Goal: Task Accomplishment & Management: Manage account settings

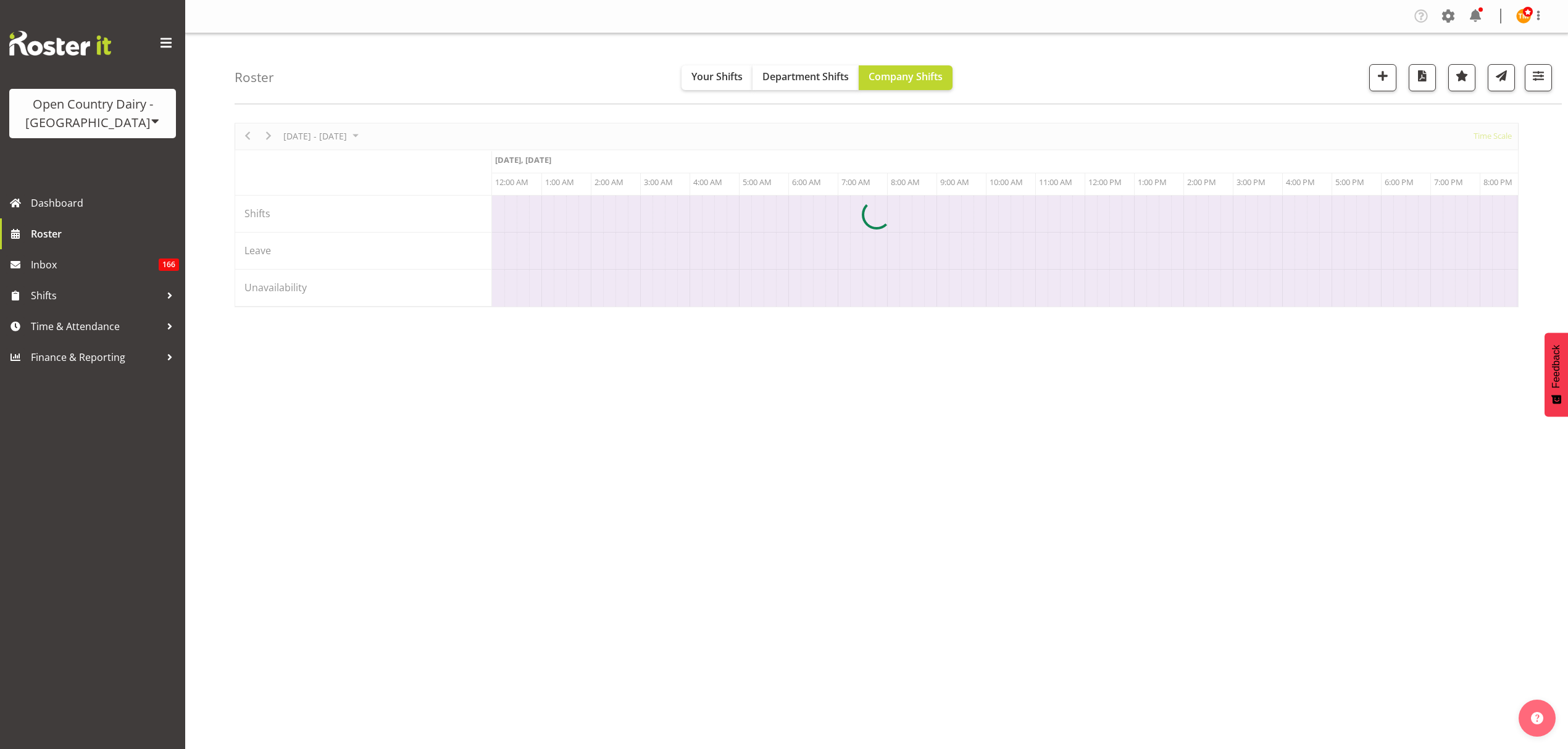
scroll to position [0, 3556]
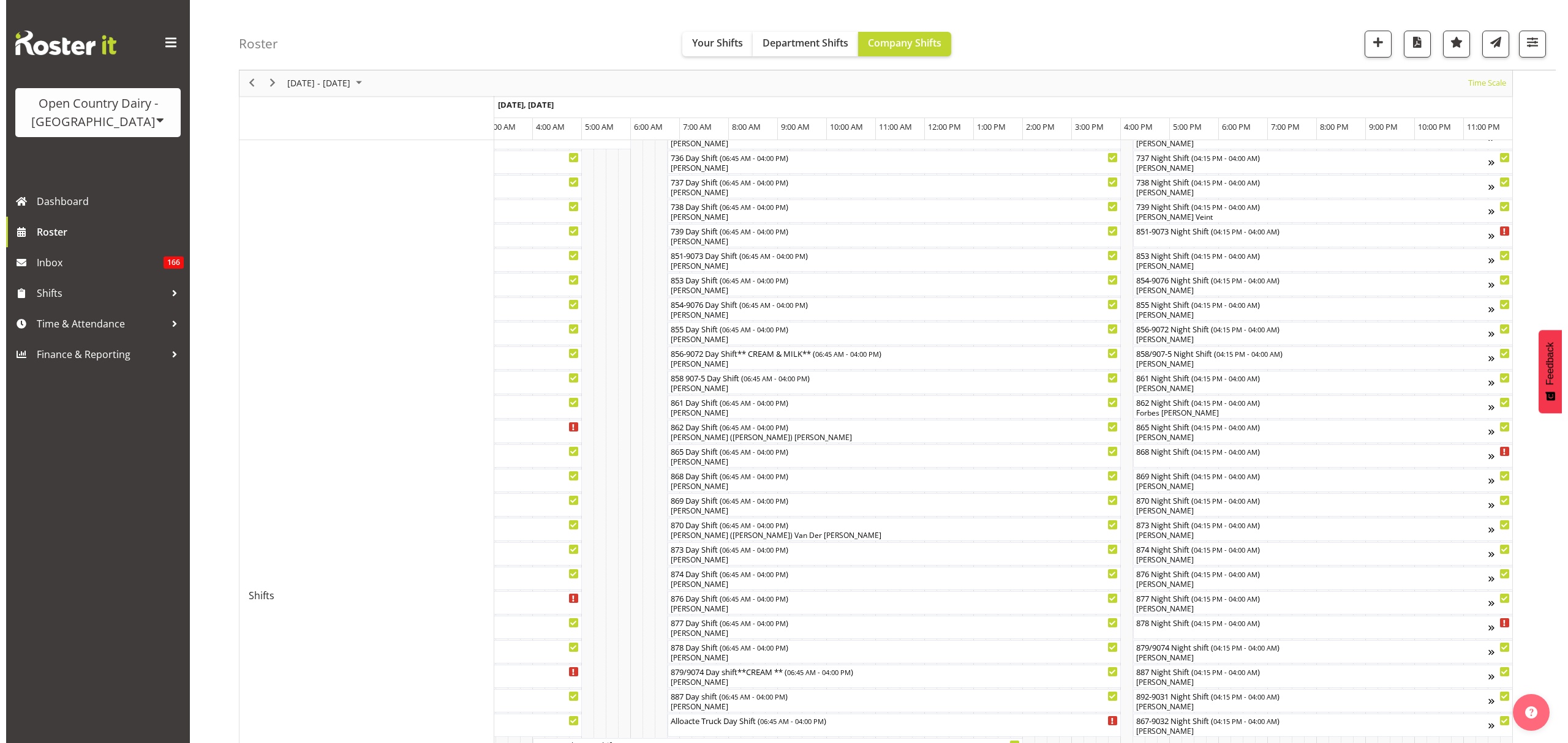
scroll to position [137, 0]
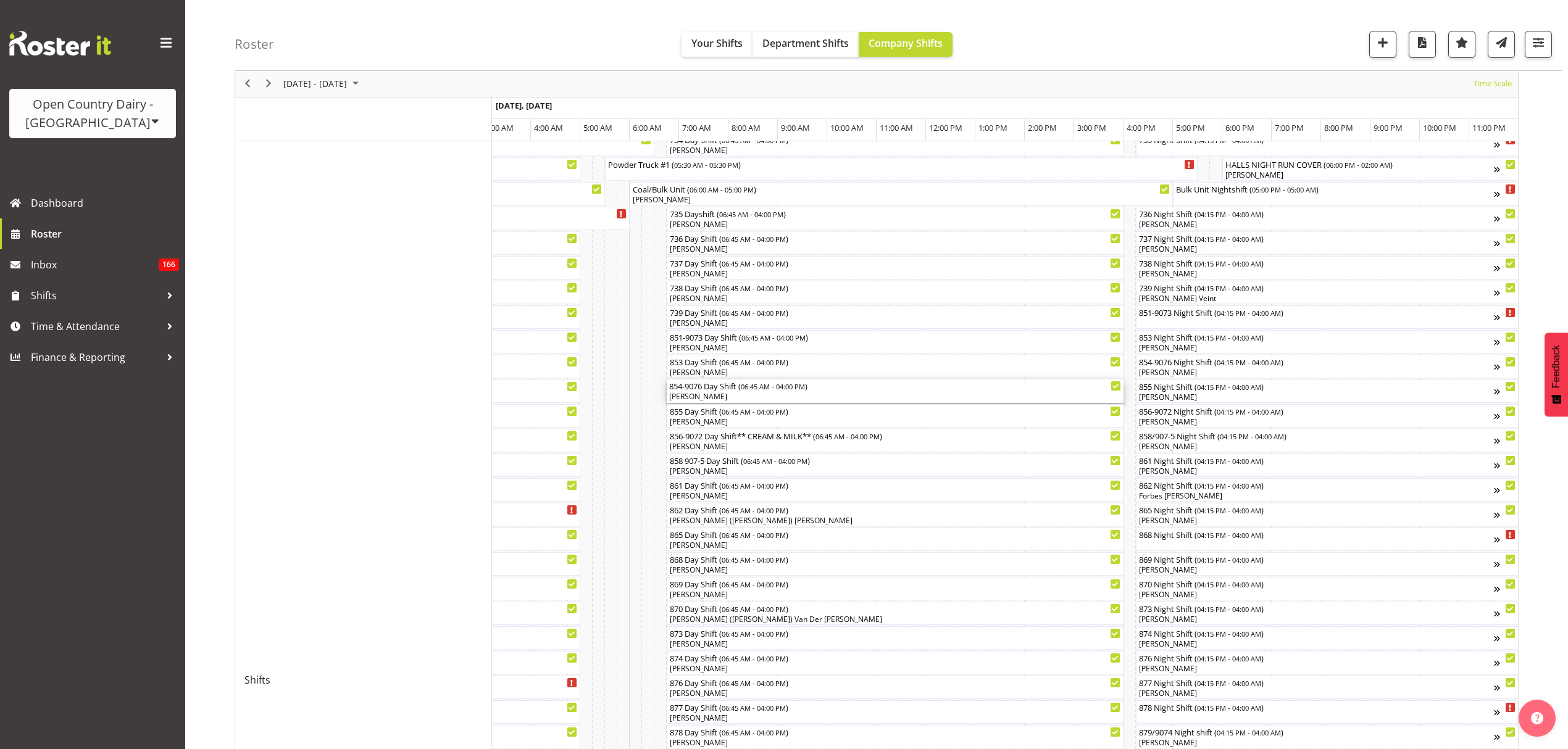
click at [751, 388] on span "06:45 AM - 04:00 PM" at bounding box center [773, 386] width 64 height 10
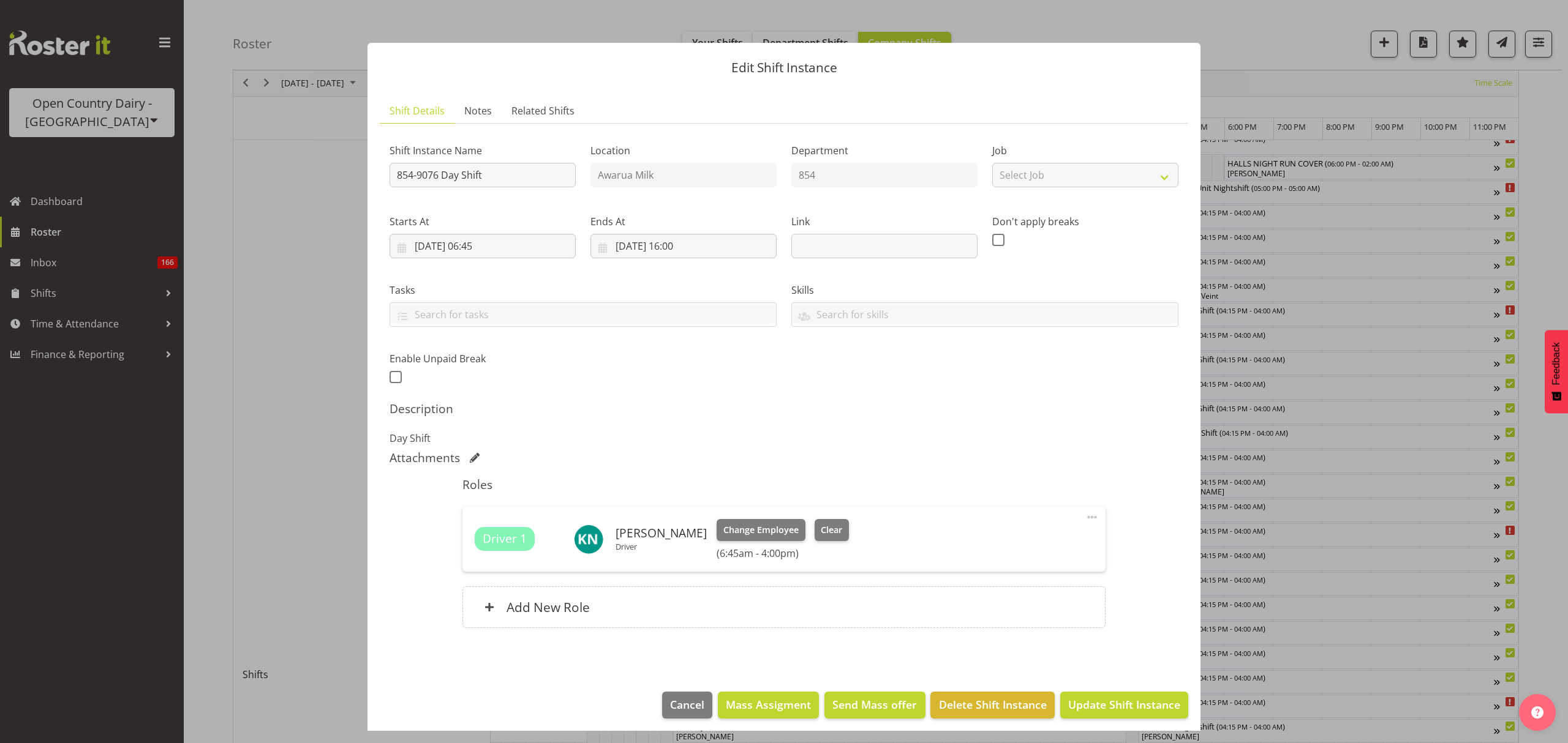
scroll to position [0, 7205]
click at [435, 172] on input "854-9076 Day Shift" at bounding box center [483, 175] width 186 height 24
click at [440, 173] on input "854-9076 Day Shift" at bounding box center [483, 175] width 186 height 24
drag, startPoint x: 495, startPoint y: 182, endPoint x: 444, endPoint y: 182, distance: 51.0
click at [444, 182] on input "854-9074 Day Shift" at bounding box center [483, 175] width 186 height 24
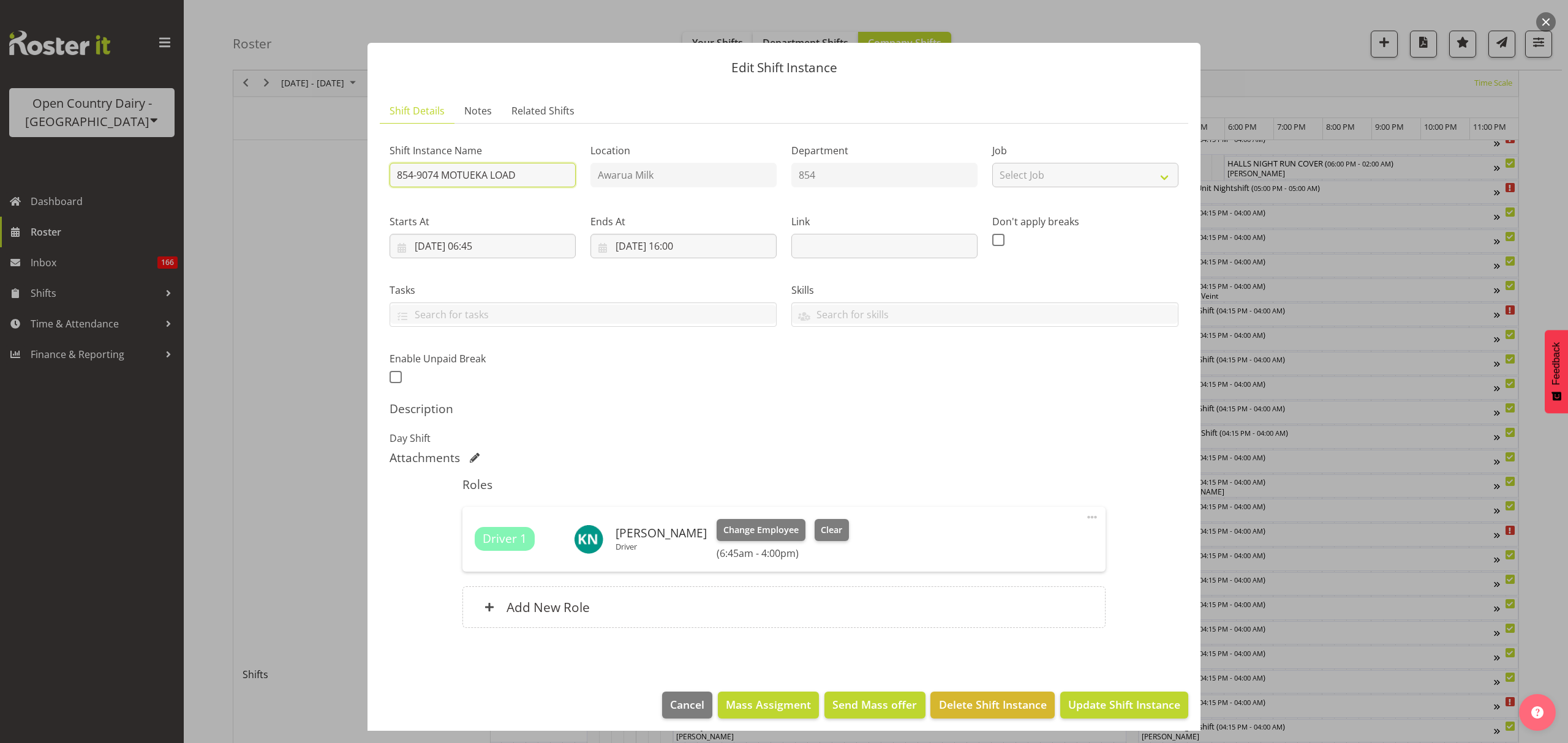
type input "854-9074 MOTUEKA LOAD"
click at [848, 383] on div "Shift Instance Name 854-9074 MOTUEKA LOAD Location Awarua Milk Department 854 J…" at bounding box center [784, 260] width 804 height 268
click at [1093, 699] on span "Update Shift Instance" at bounding box center [1124, 704] width 112 height 16
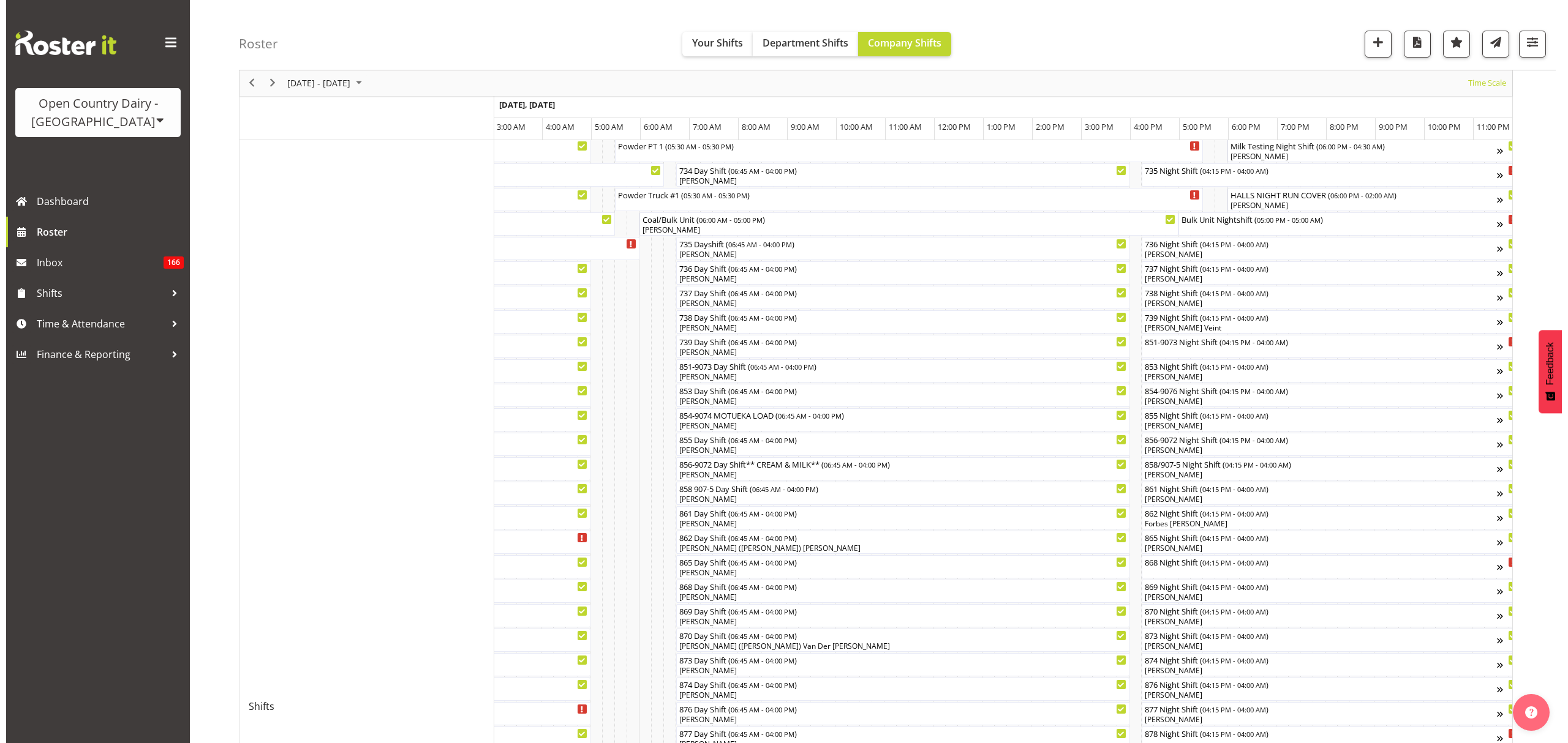
scroll to position [82, 0]
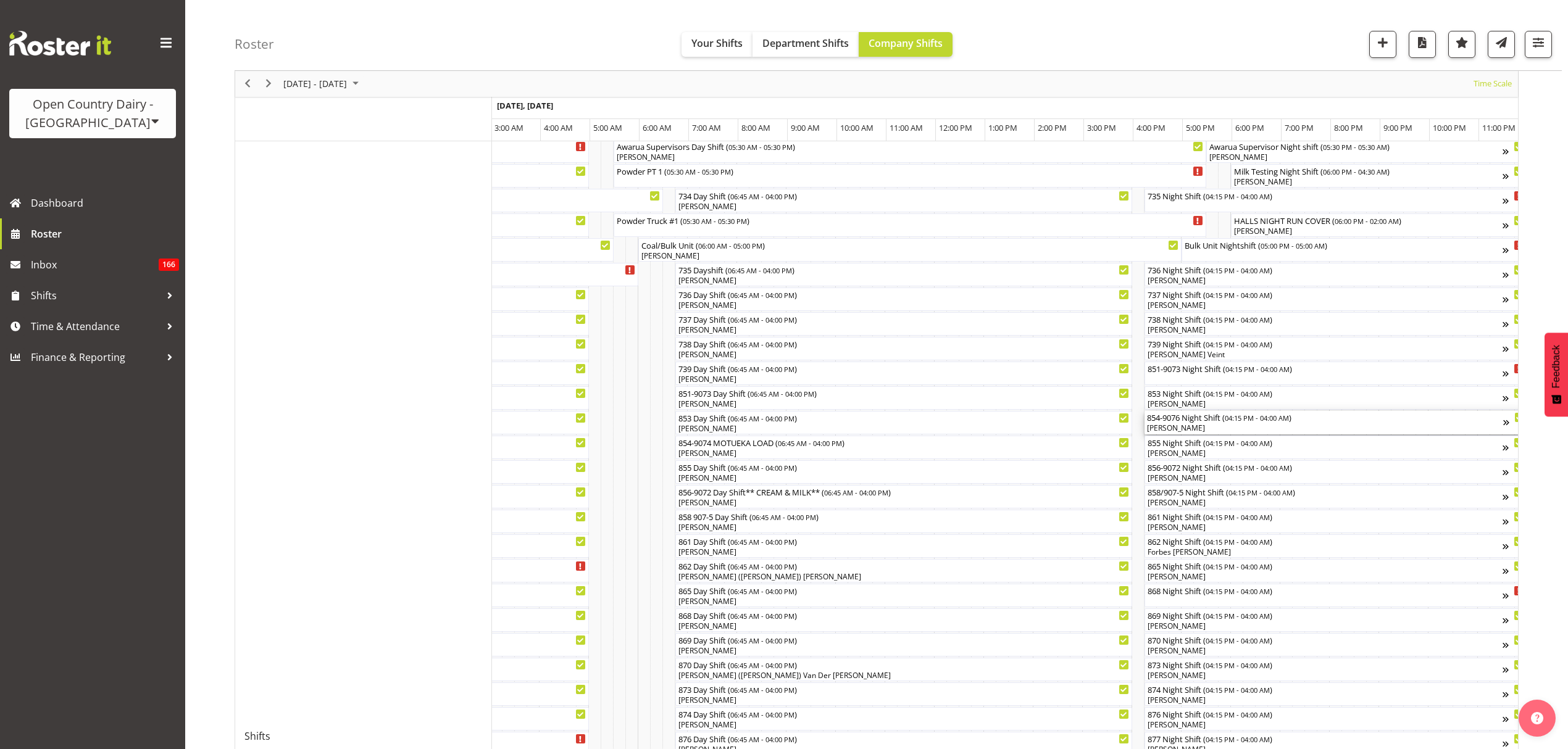
click at [1211, 418] on div "854-9076 Night Shift ( 04:15 PM - 04:00 AM )" at bounding box center [1325, 417] width 356 height 12
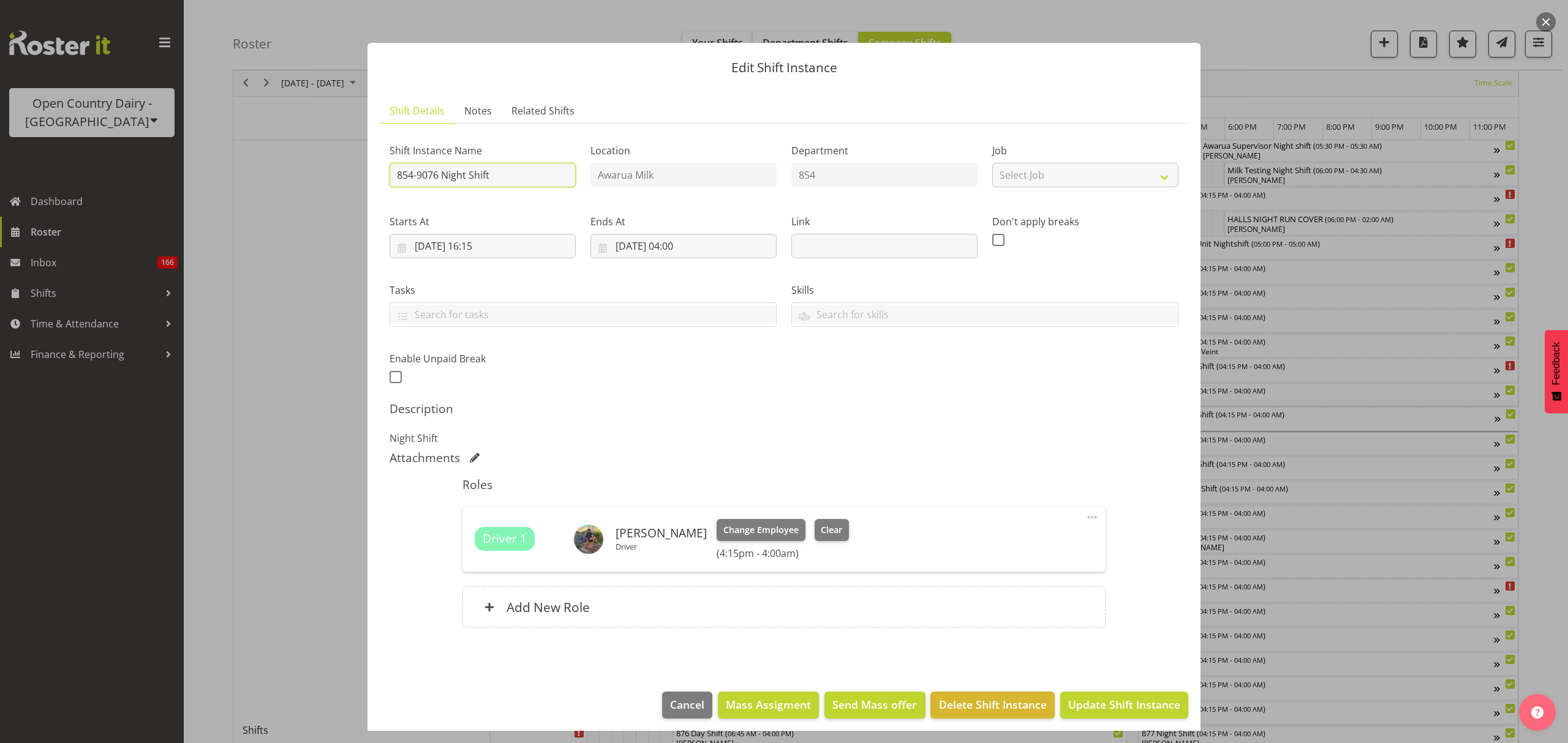
click at [439, 175] on input "854-9076 Night Shift" at bounding box center [483, 175] width 186 height 24
type input "854-9074 MOTUEKA Night Shift"
drag, startPoint x: 730, startPoint y: 397, endPoint x: 740, endPoint y: 400, distance: 10.4
click at [736, 399] on div "Shift Instance Name 854-9074 MOTUEKA Night Shift Location Awarua Milk Departmen…" at bounding box center [784, 387] width 789 height 509
click at [834, 532] on button "Clear" at bounding box center [832, 530] width 35 height 22
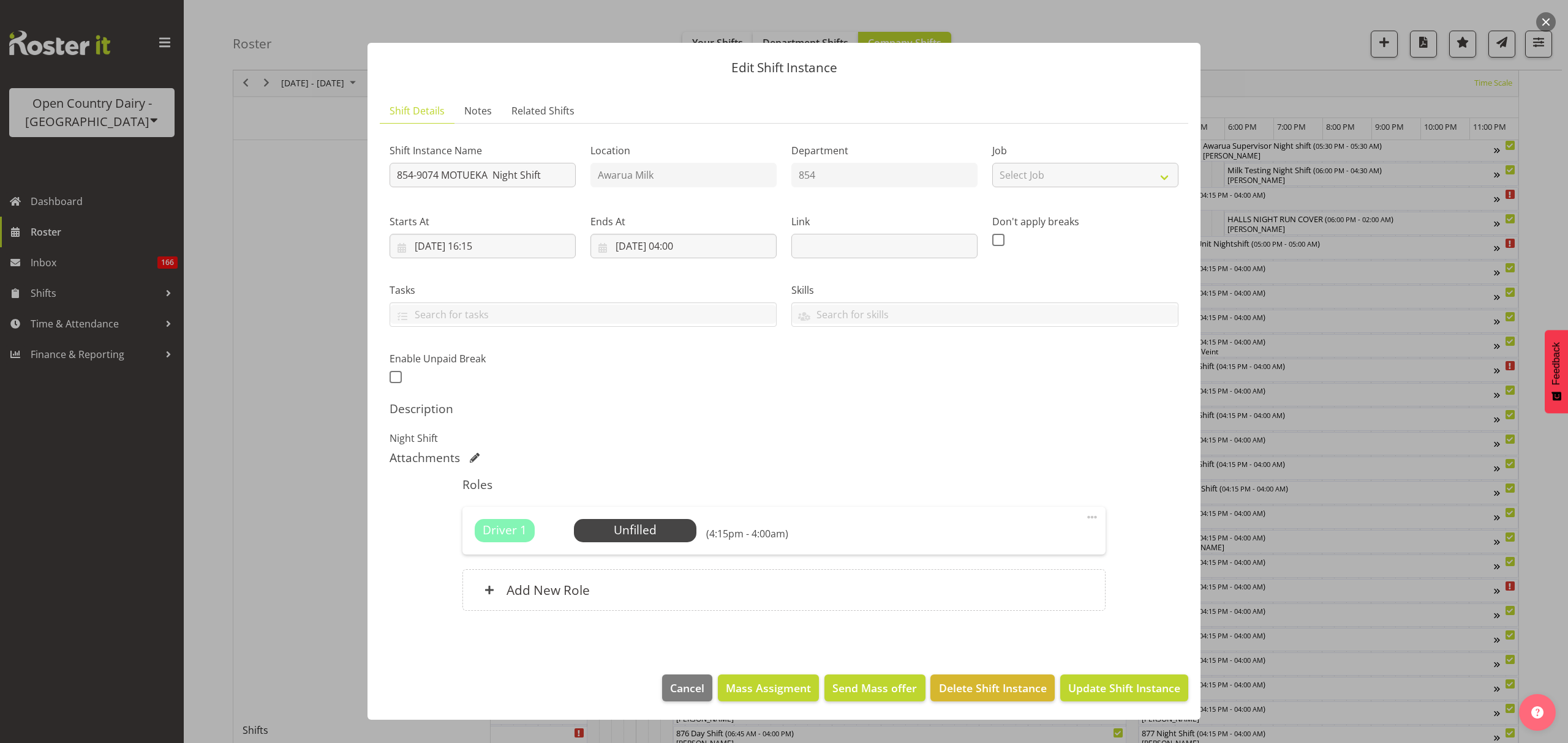
click at [942, 437] on p "Night Shift" at bounding box center [784, 438] width 789 height 15
click at [1145, 682] on span "Update Shift Instance" at bounding box center [1124, 688] width 112 height 16
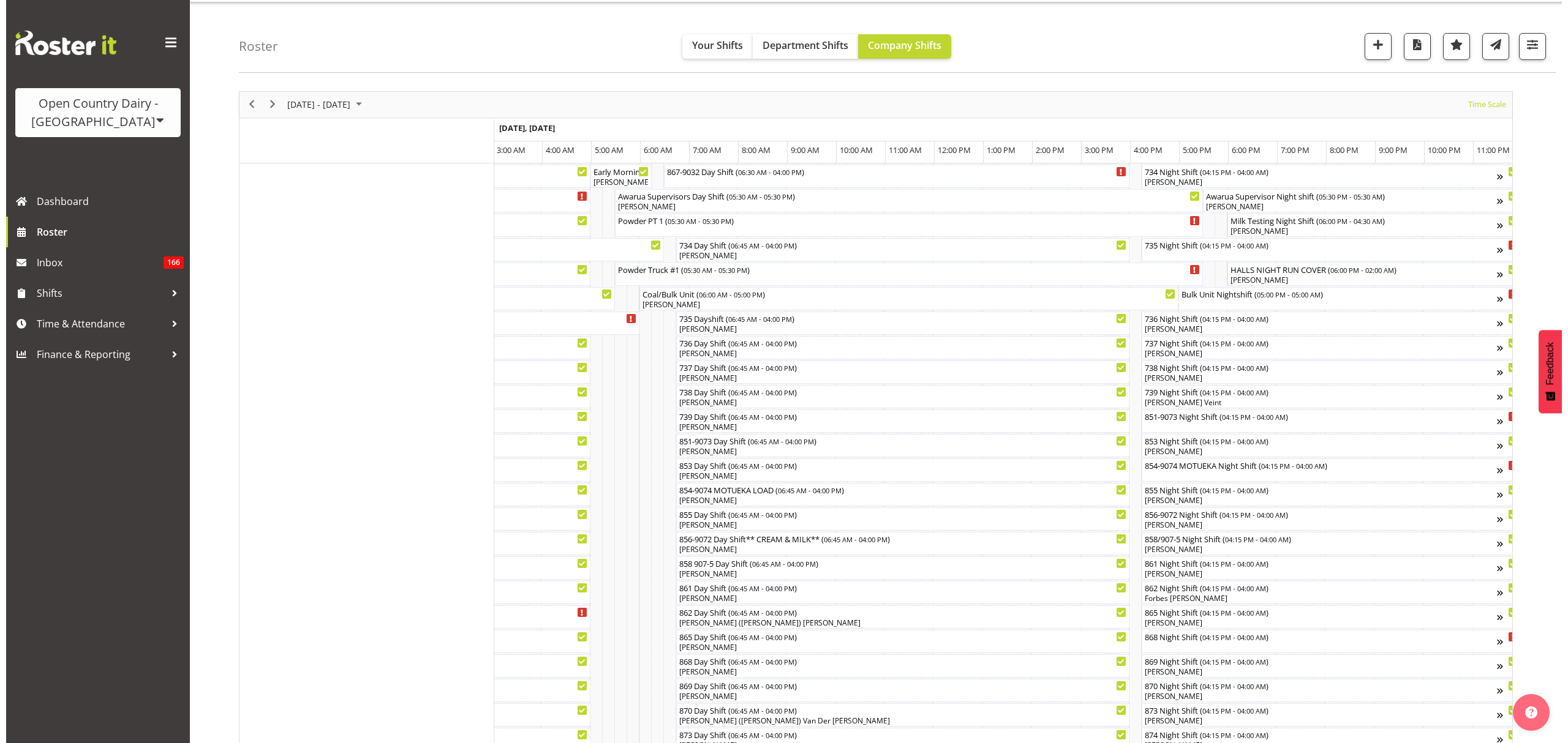
scroll to position [163, 0]
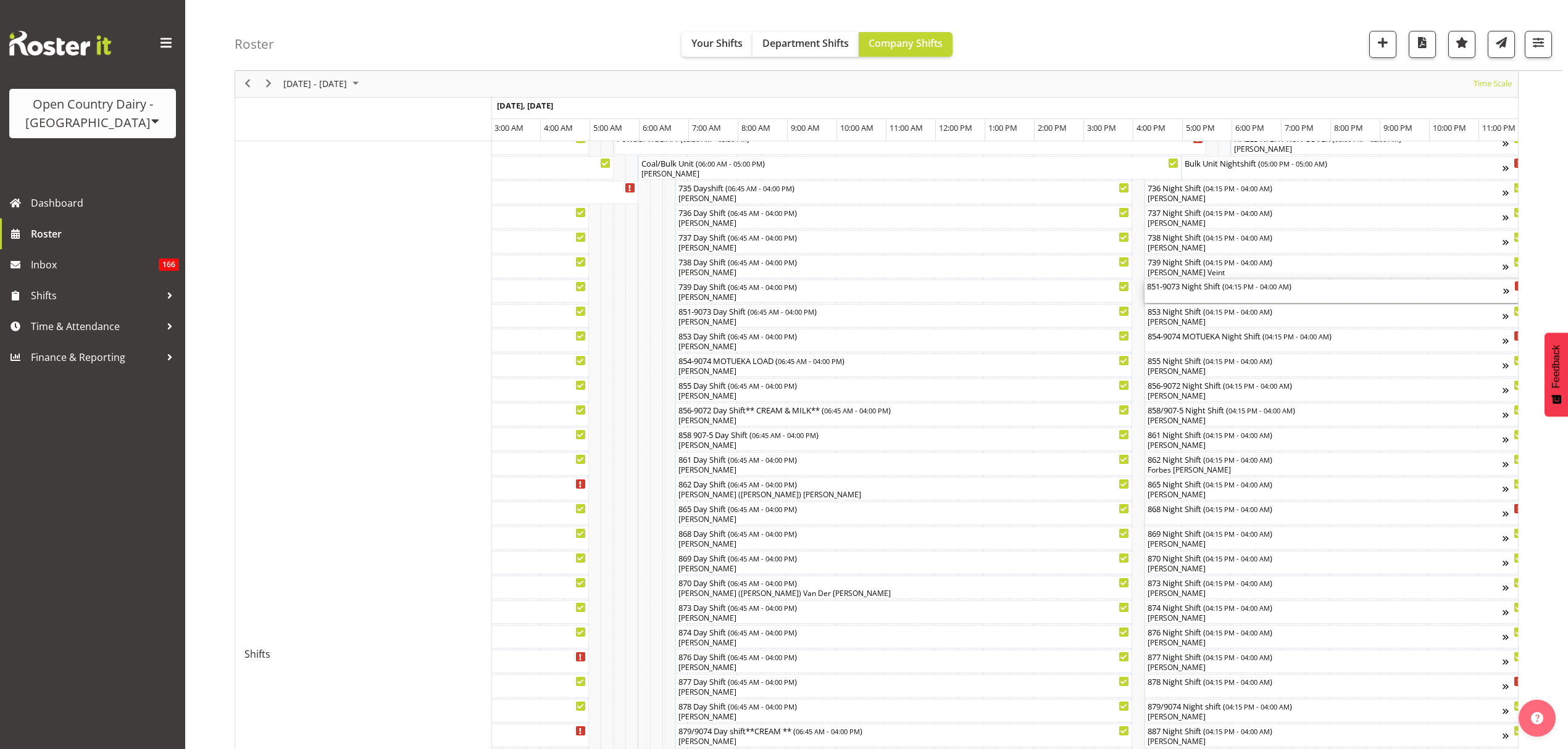
click at [1196, 294] on div "851-9073 Night Shift ( 04:15 PM - 04:00 AM )" at bounding box center [1325, 291] width 356 height 24
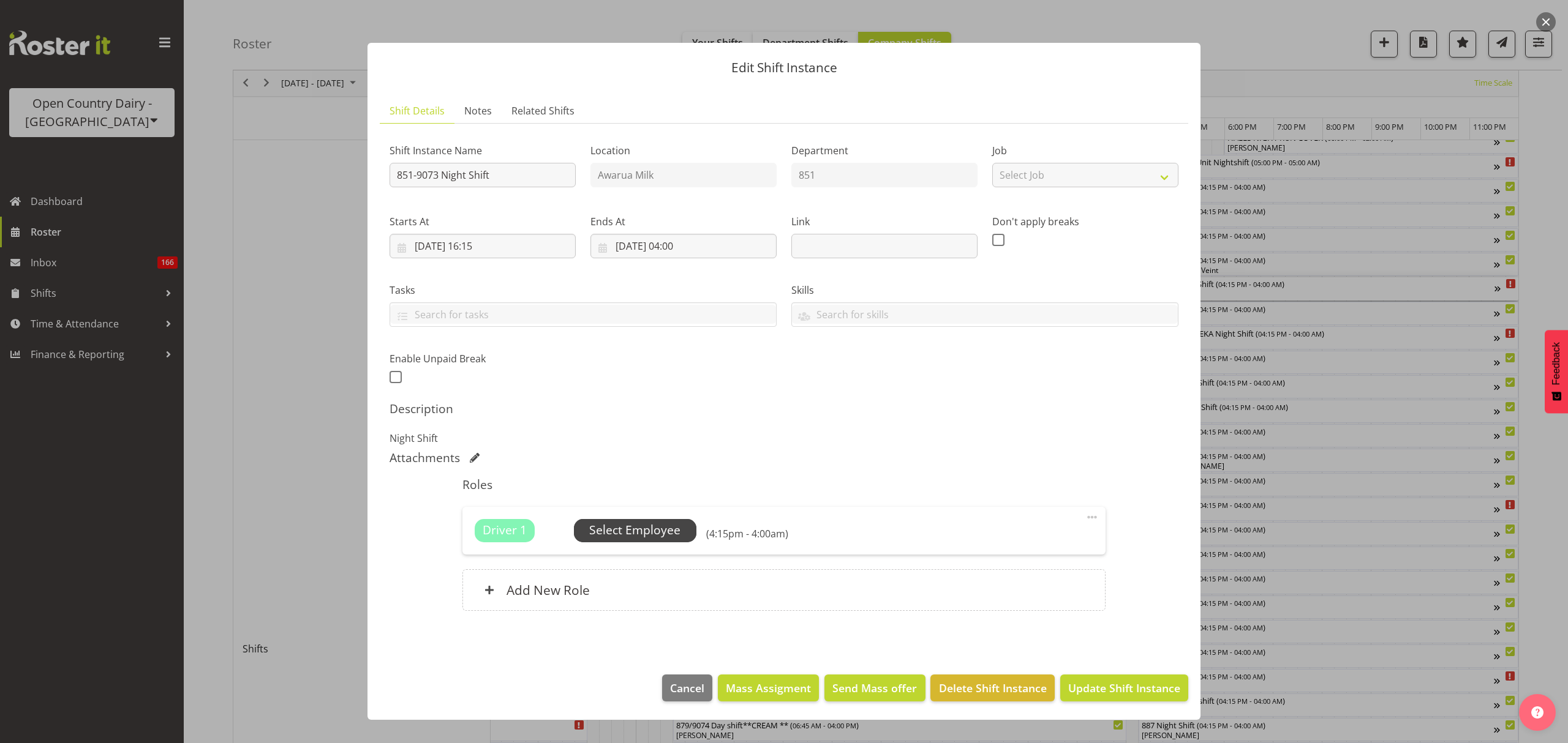
click at [631, 531] on span "Select Employee" at bounding box center [634, 531] width 91 height 18
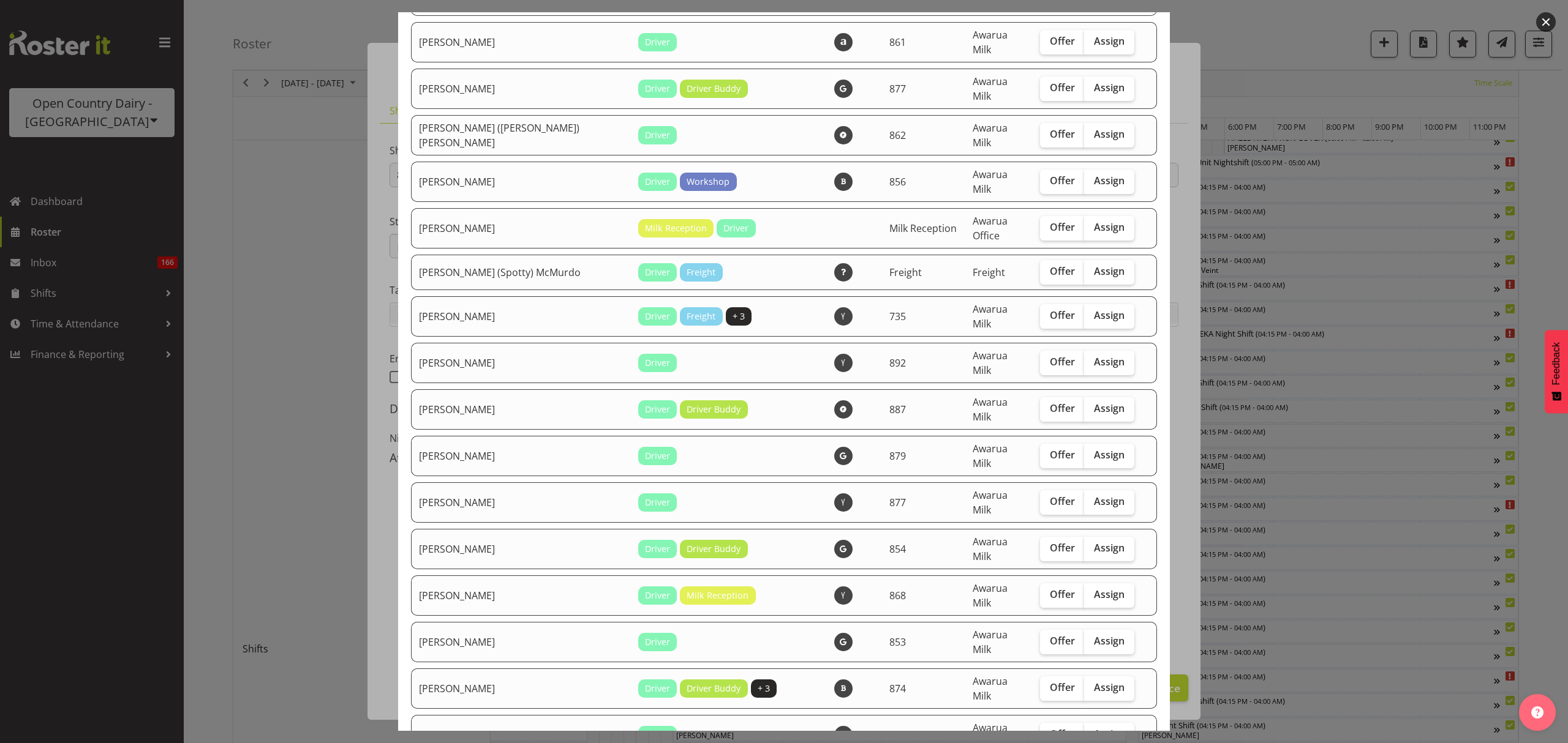
scroll to position [735, 0]
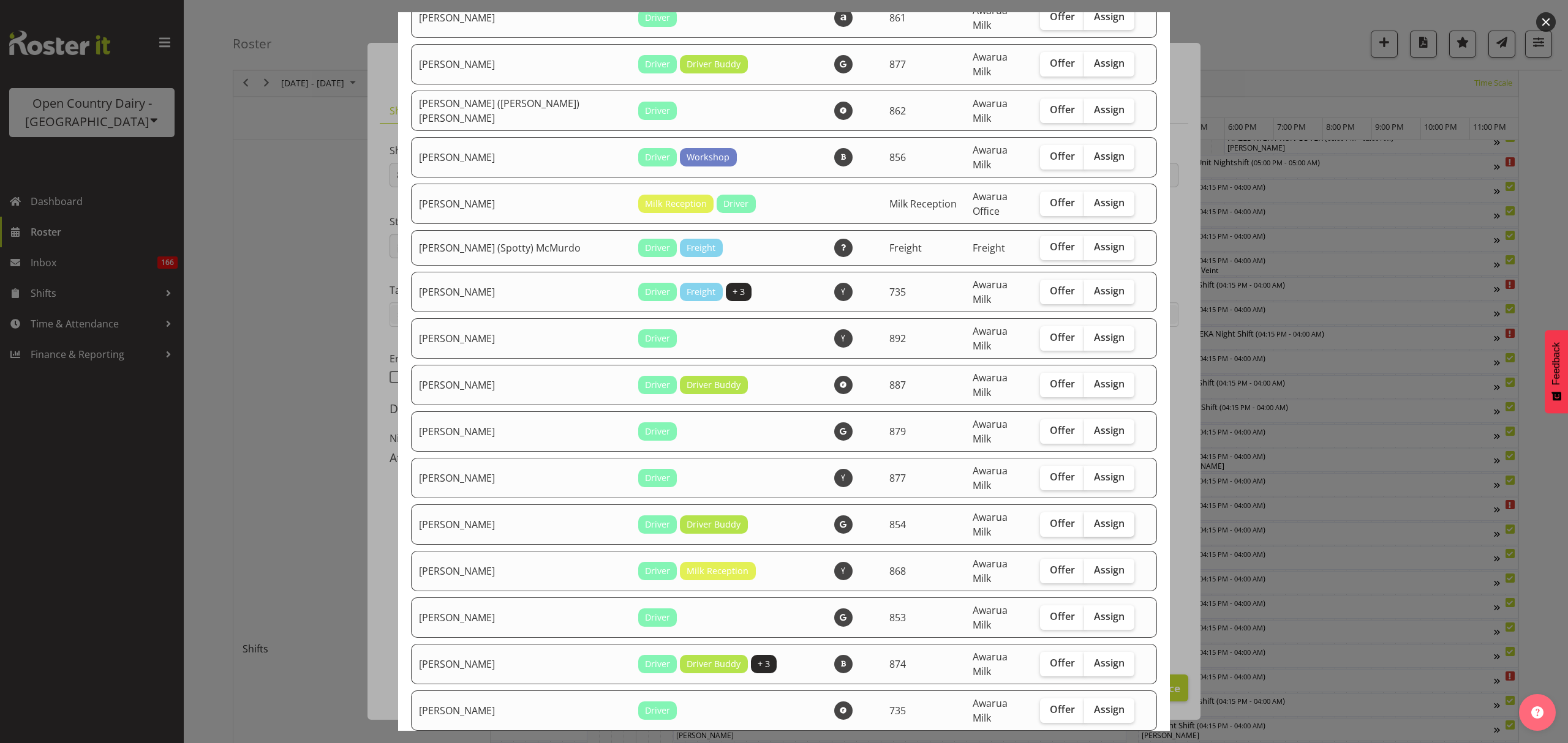
click at [1094, 517] on span "Assign" at bounding box center [1109, 523] width 31 height 12
click at [1084, 520] on input "Assign" at bounding box center [1088, 524] width 8 height 8
checkbox input "true"
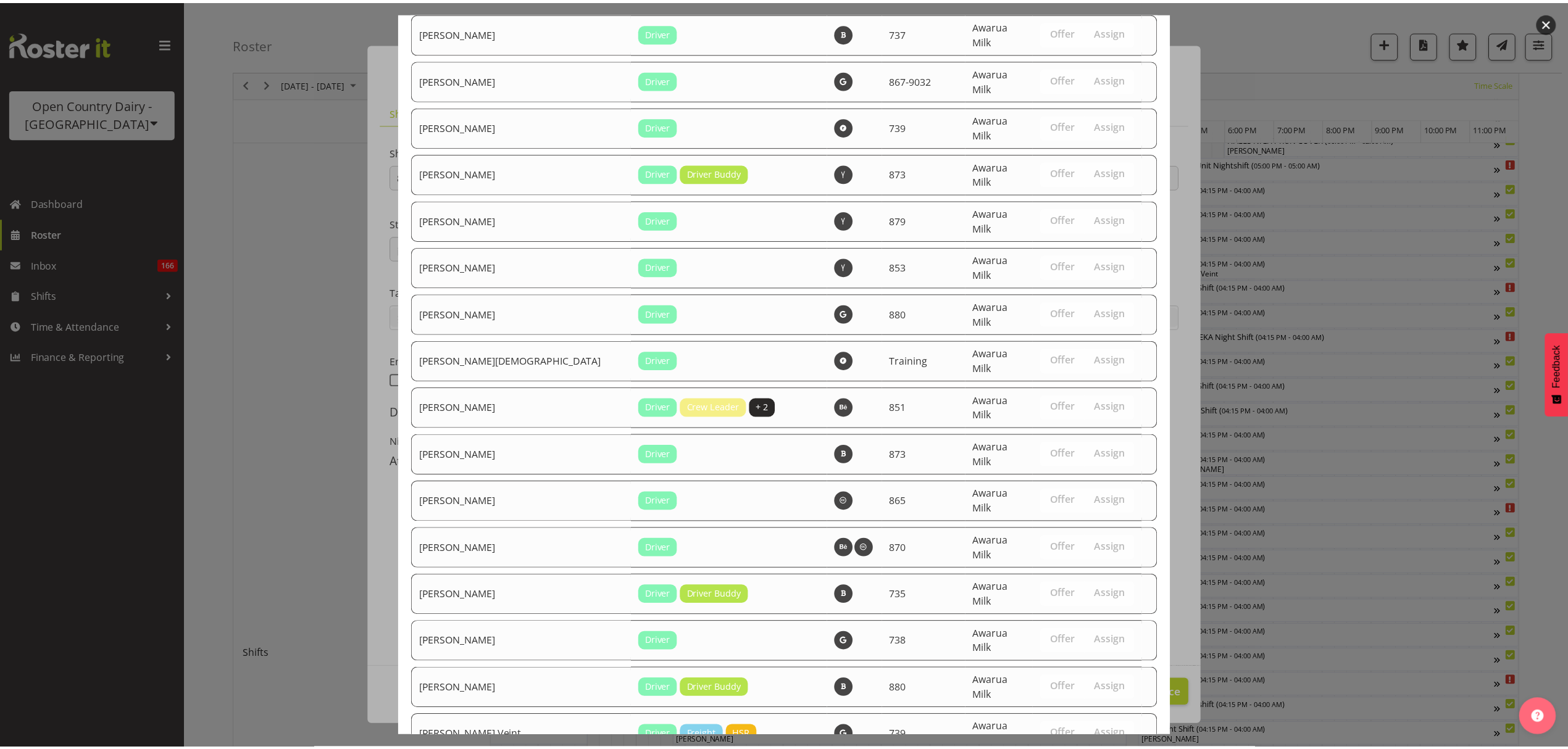
scroll to position [4088, 0]
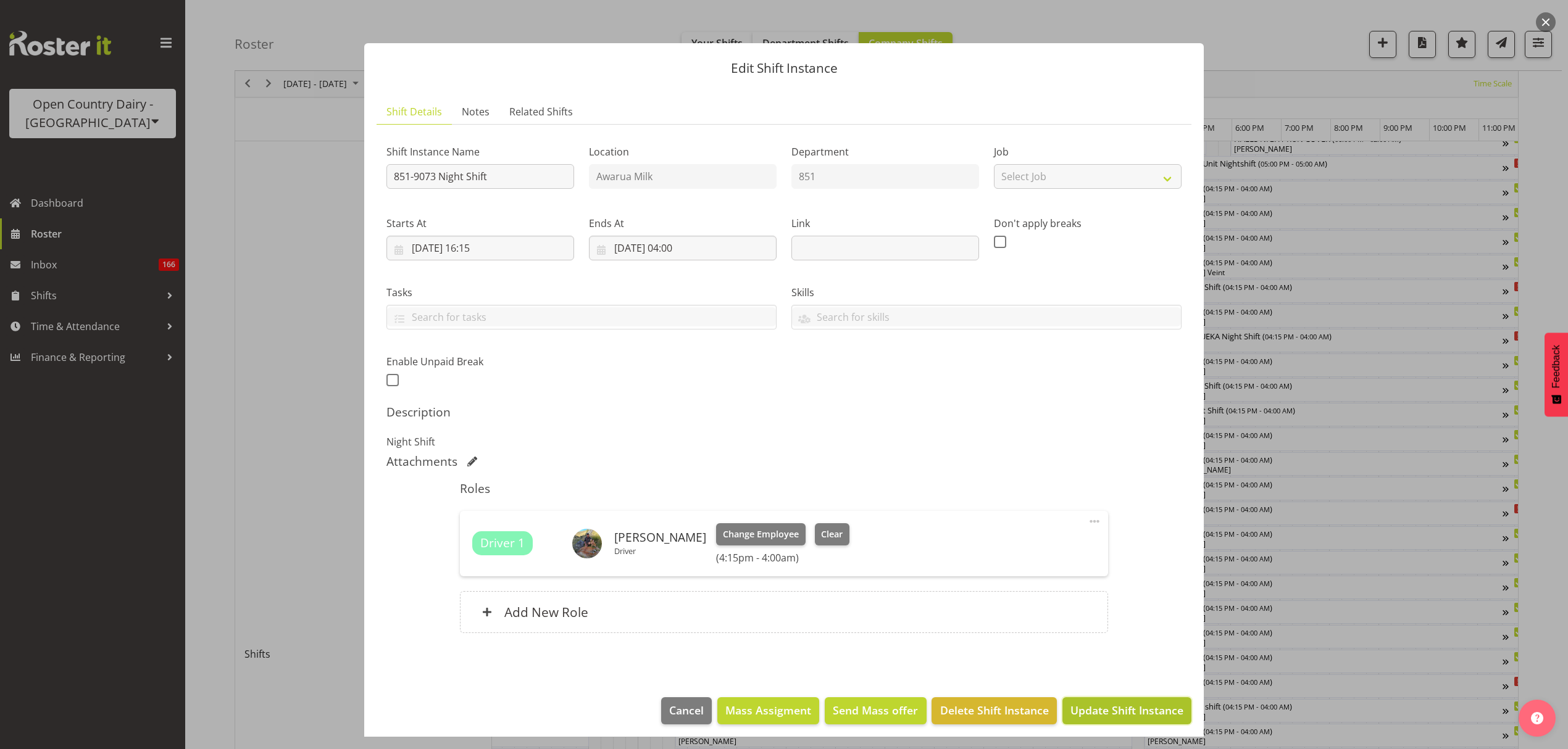
click at [1121, 712] on span "Update Shift Instance" at bounding box center [1127, 710] width 113 height 16
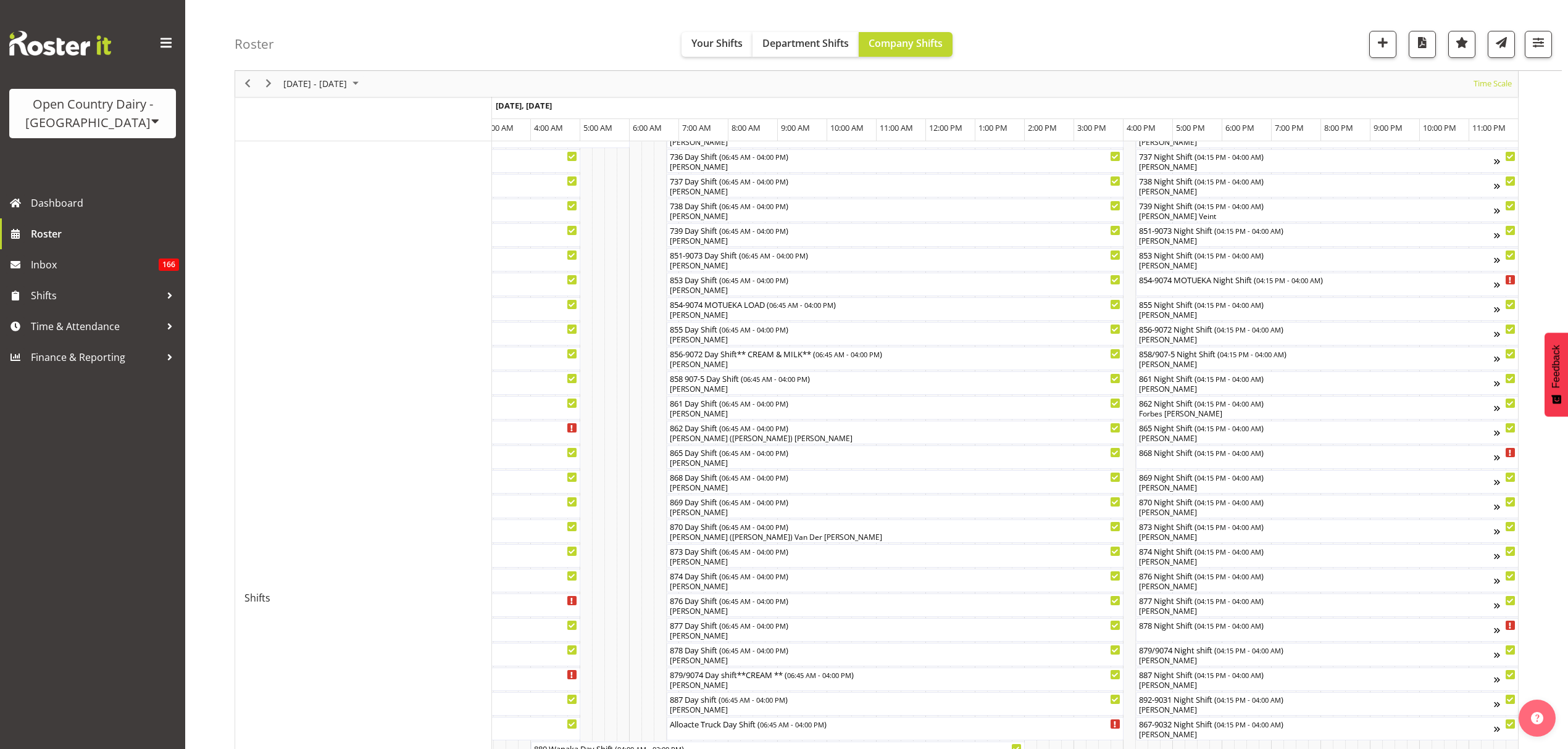
scroll to position [0, 0]
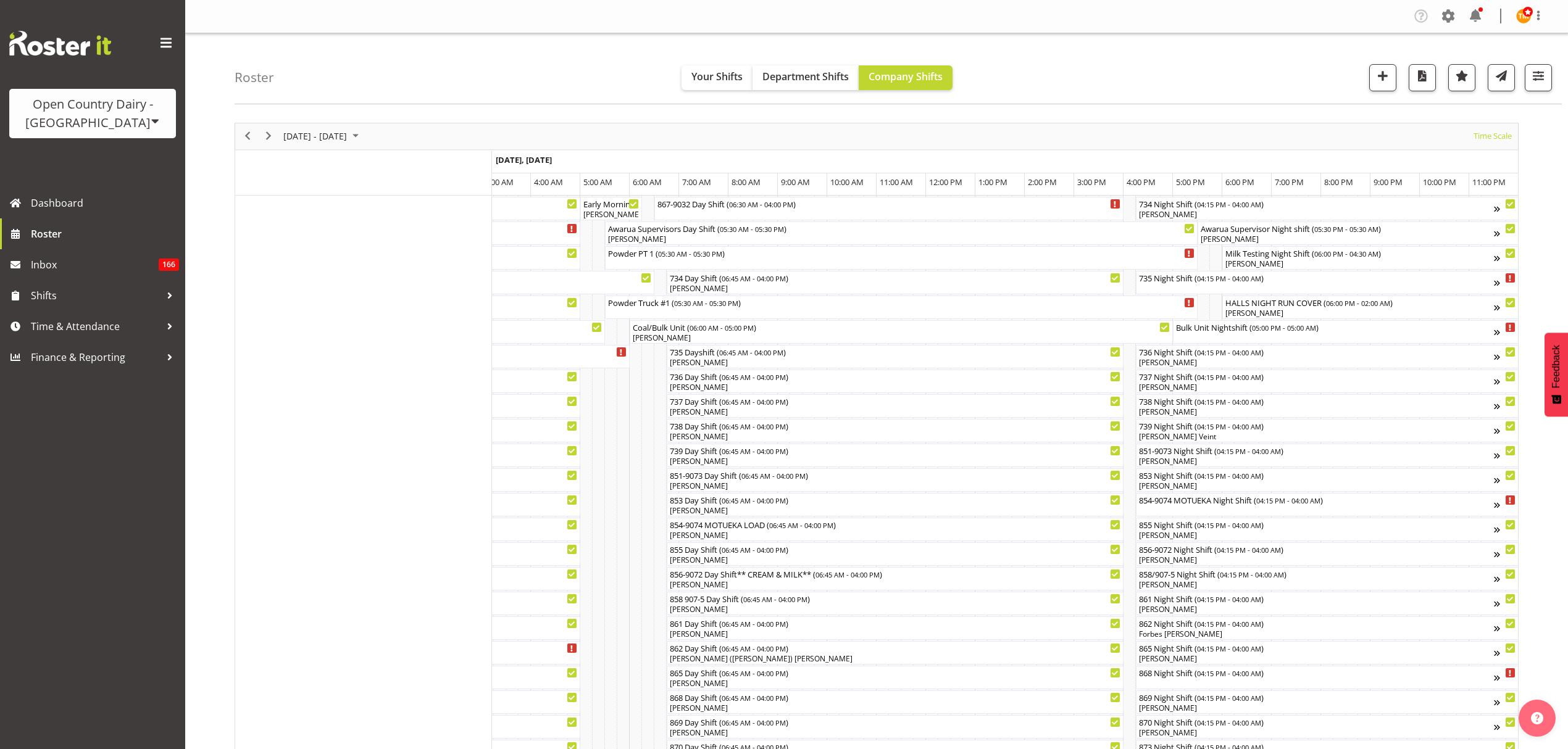
click at [270, 128] on div "next period" at bounding box center [269, 136] width 21 height 26
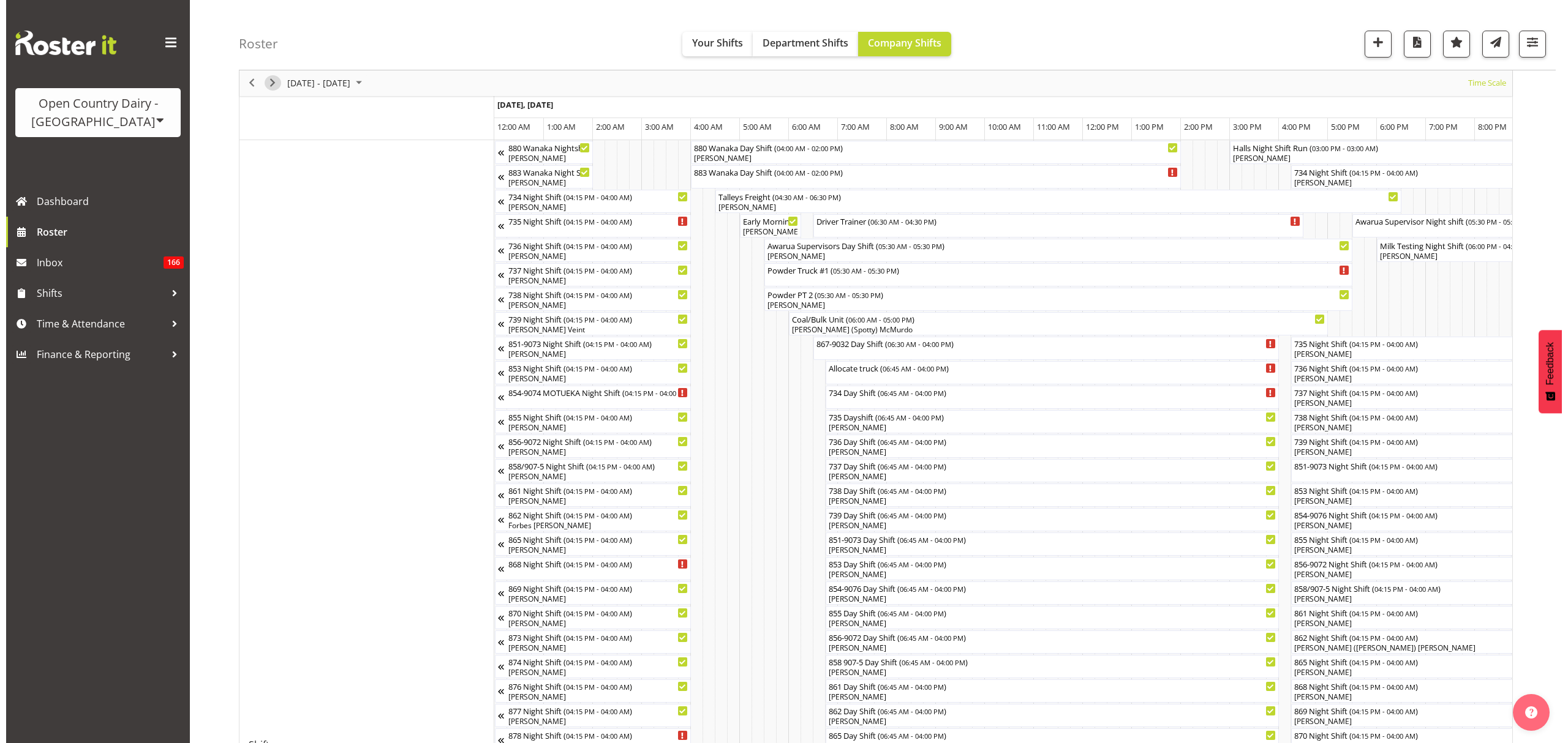
scroll to position [82, 0]
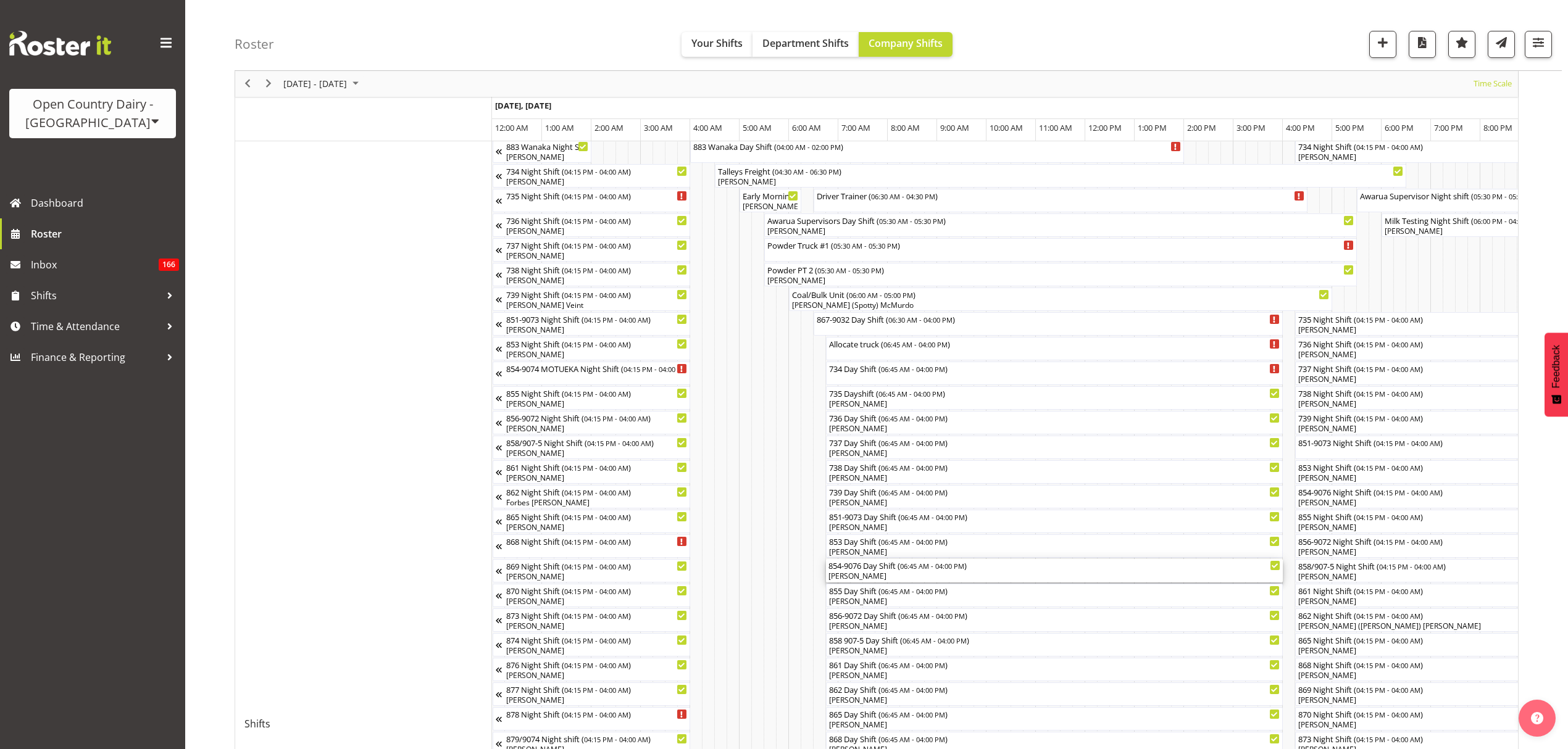
click at [895, 580] on div "Raymond George" at bounding box center [1054, 576] width 452 height 11
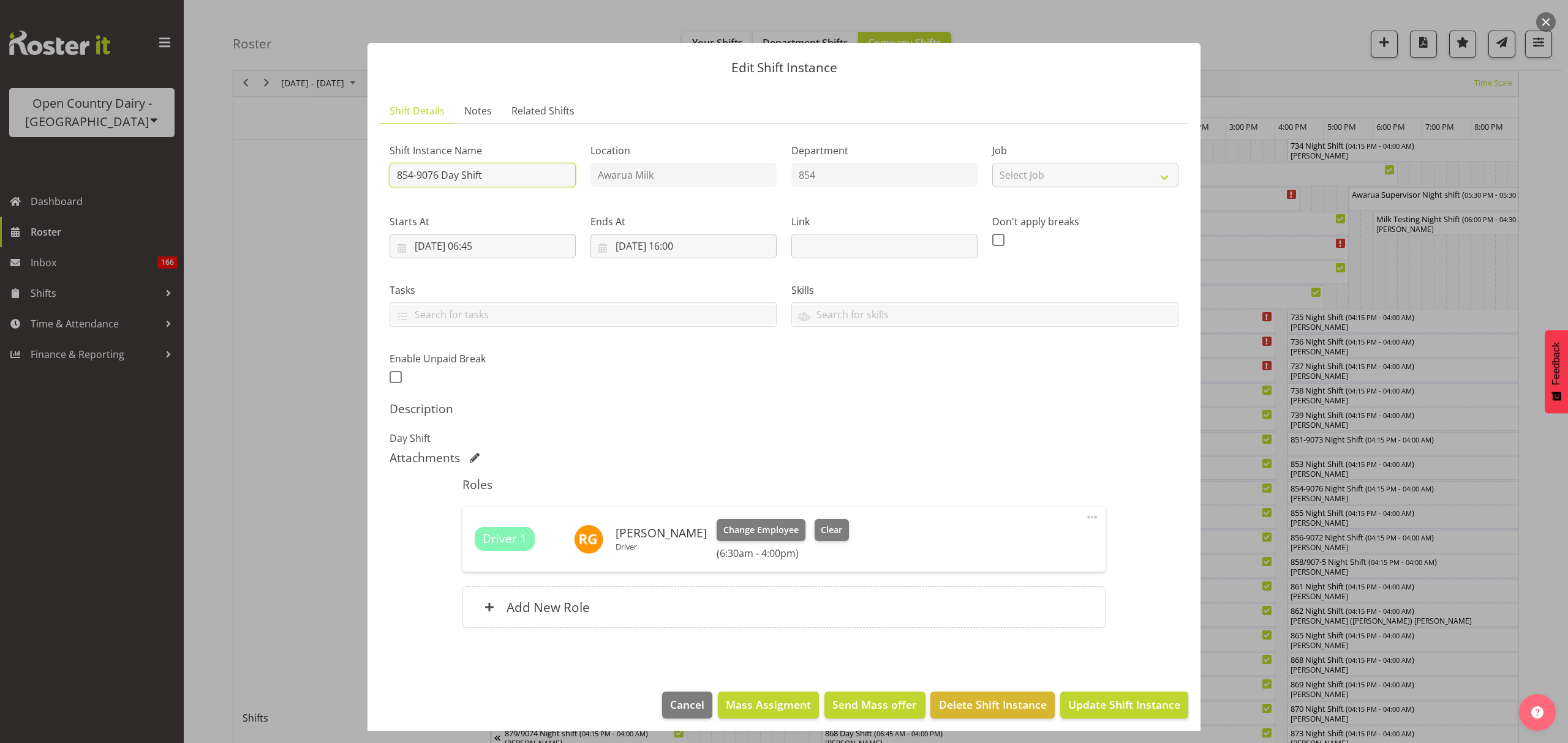
drag, startPoint x: 523, startPoint y: 182, endPoint x: 444, endPoint y: 182, distance: 79.0
click at [444, 182] on input "854-9076 Day Shift" at bounding box center [483, 175] width 186 height 24
click at [398, 177] on input "854-9076 MOTUEKA LOAD**" at bounding box center [483, 175] width 186 height 24
type input "**854-9076 MOTUEKA LOAD**"
click at [662, 384] on div "Shift Instance Name **854-9076 MOTUEKA LOAD** Location Awarua Milk Department 8…" at bounding box center [784, 260] width 804 height 268
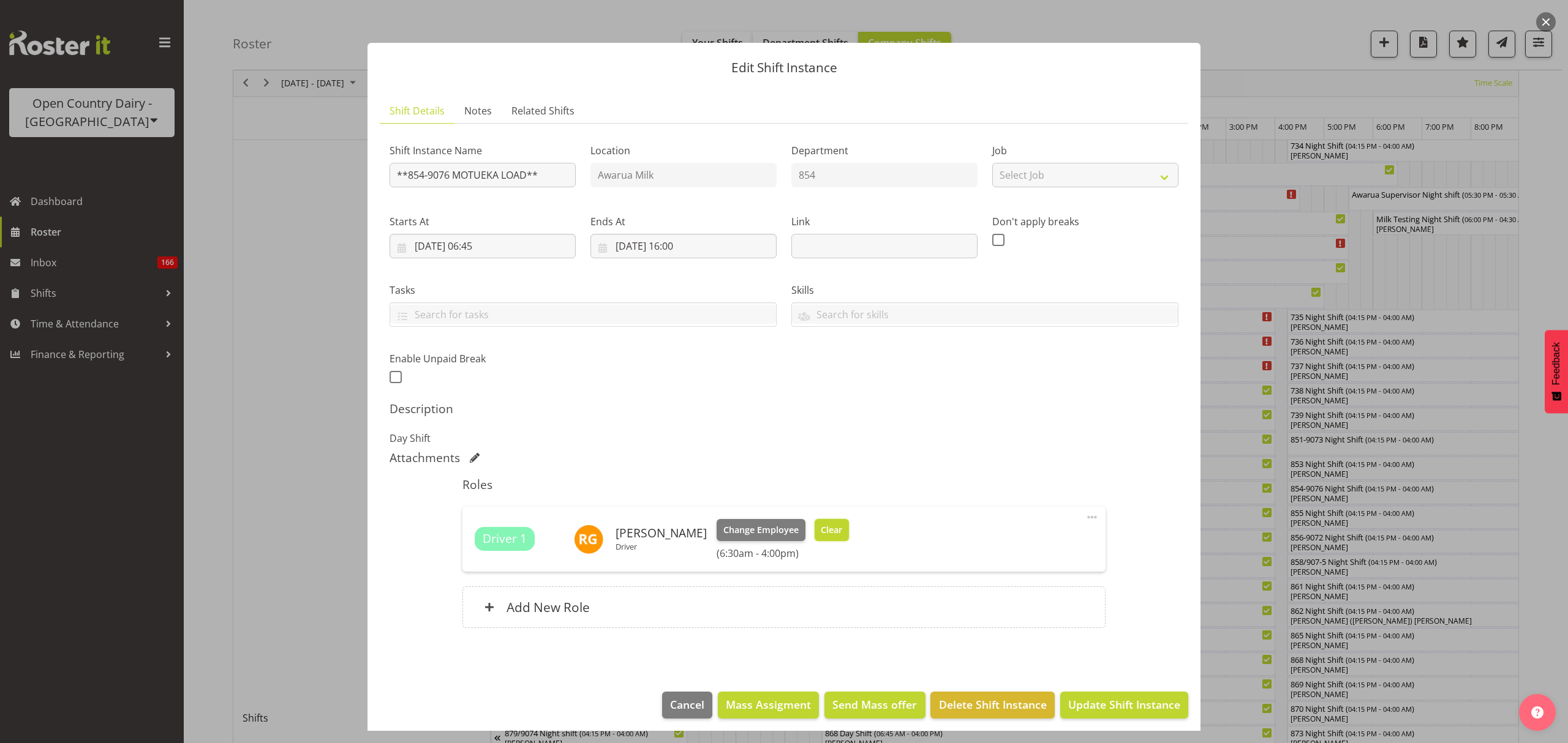
click at [826, 532] on span "Clear" at bounding box center [831, 530] width 22 height 13
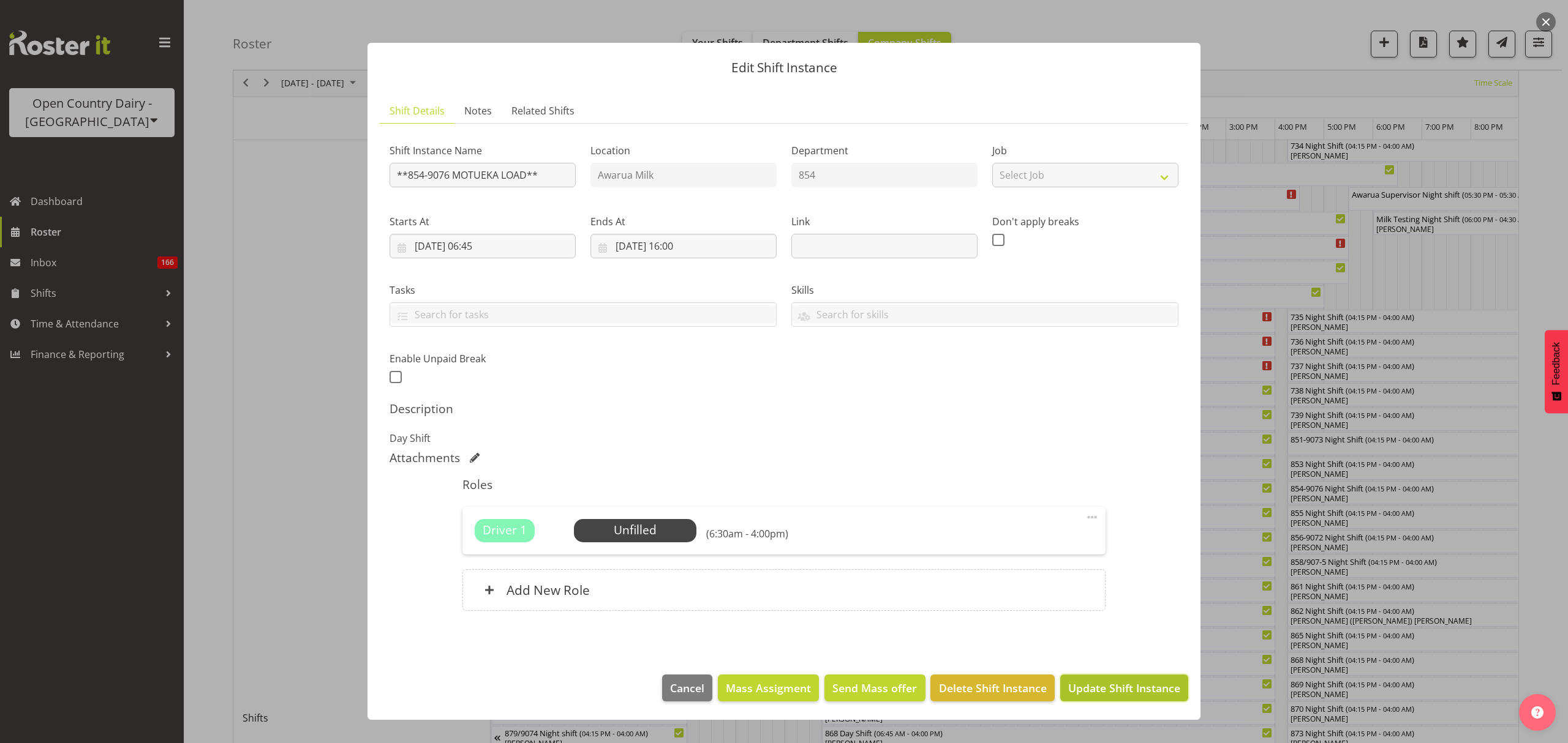
click at [1154, 699] on button "Update Shift Instance" at bounding box center [1124, 688] width 128 height 27
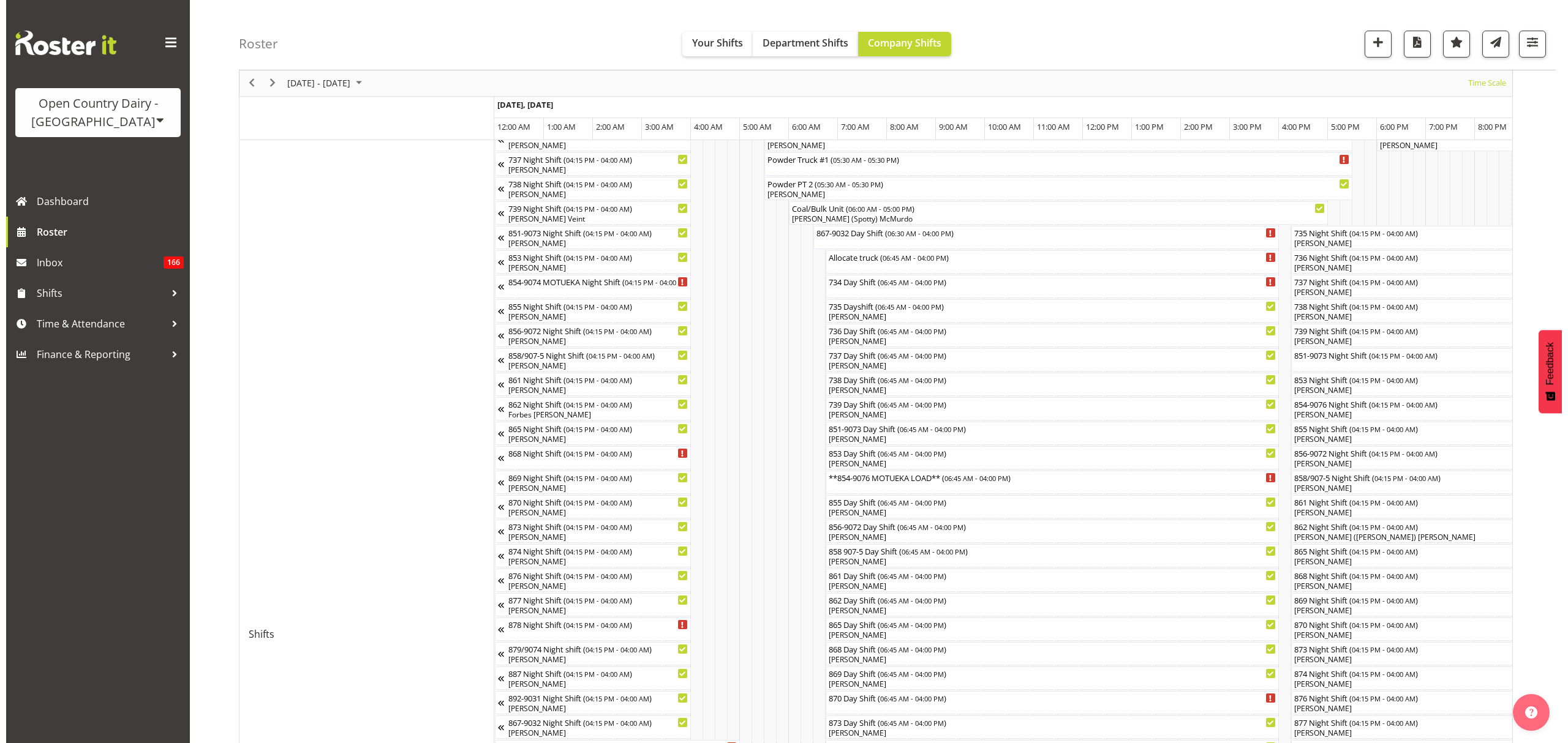
scroll to position [163, 0]
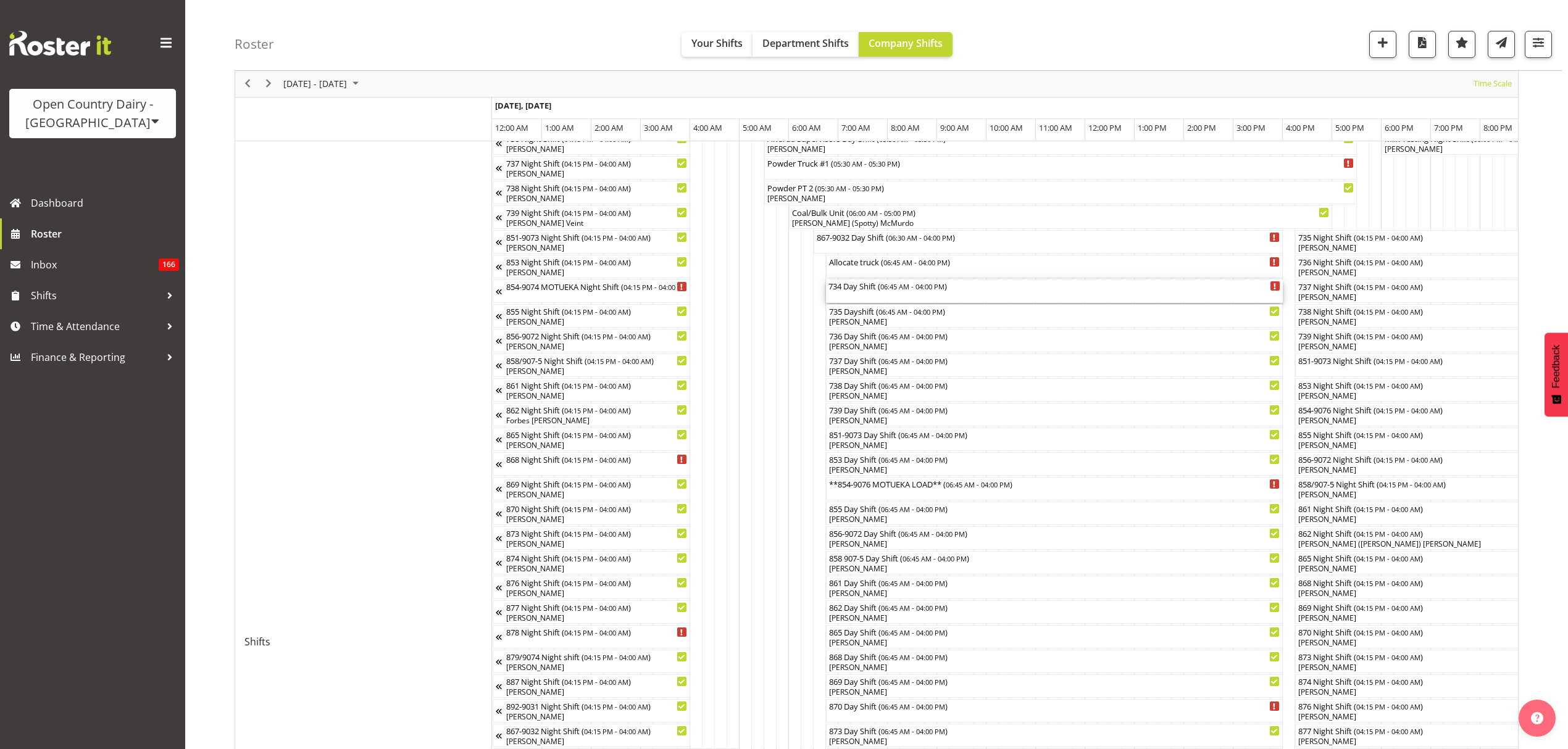
click at [877, 290] on div "734 Day Shift ( 06:45 AM - 04:00 PM )" at bounding box center [1054, 285] width 452 height 12
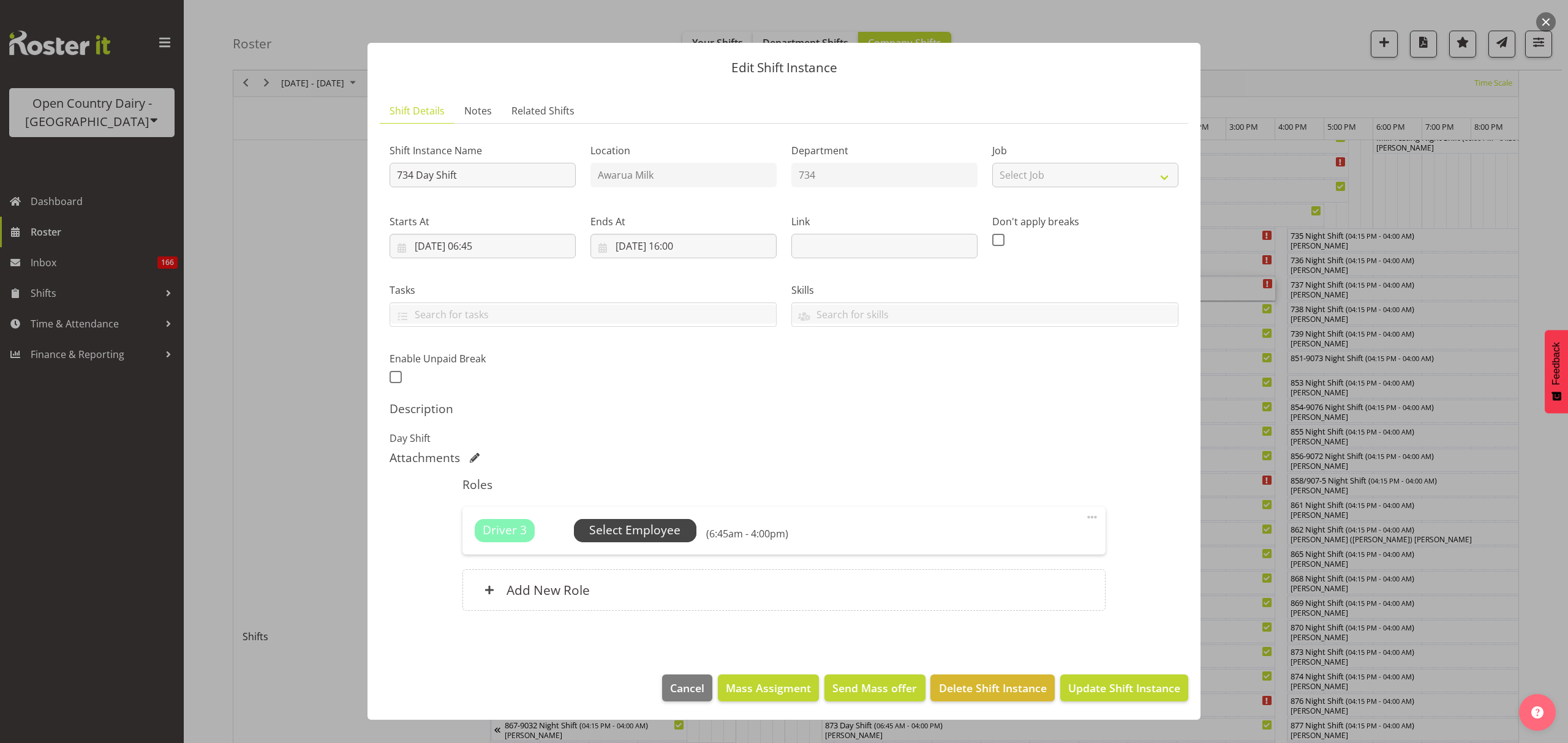
click at [645, 523] on span "Select Employee" at bounding box center [634, 531] width 91 height 18
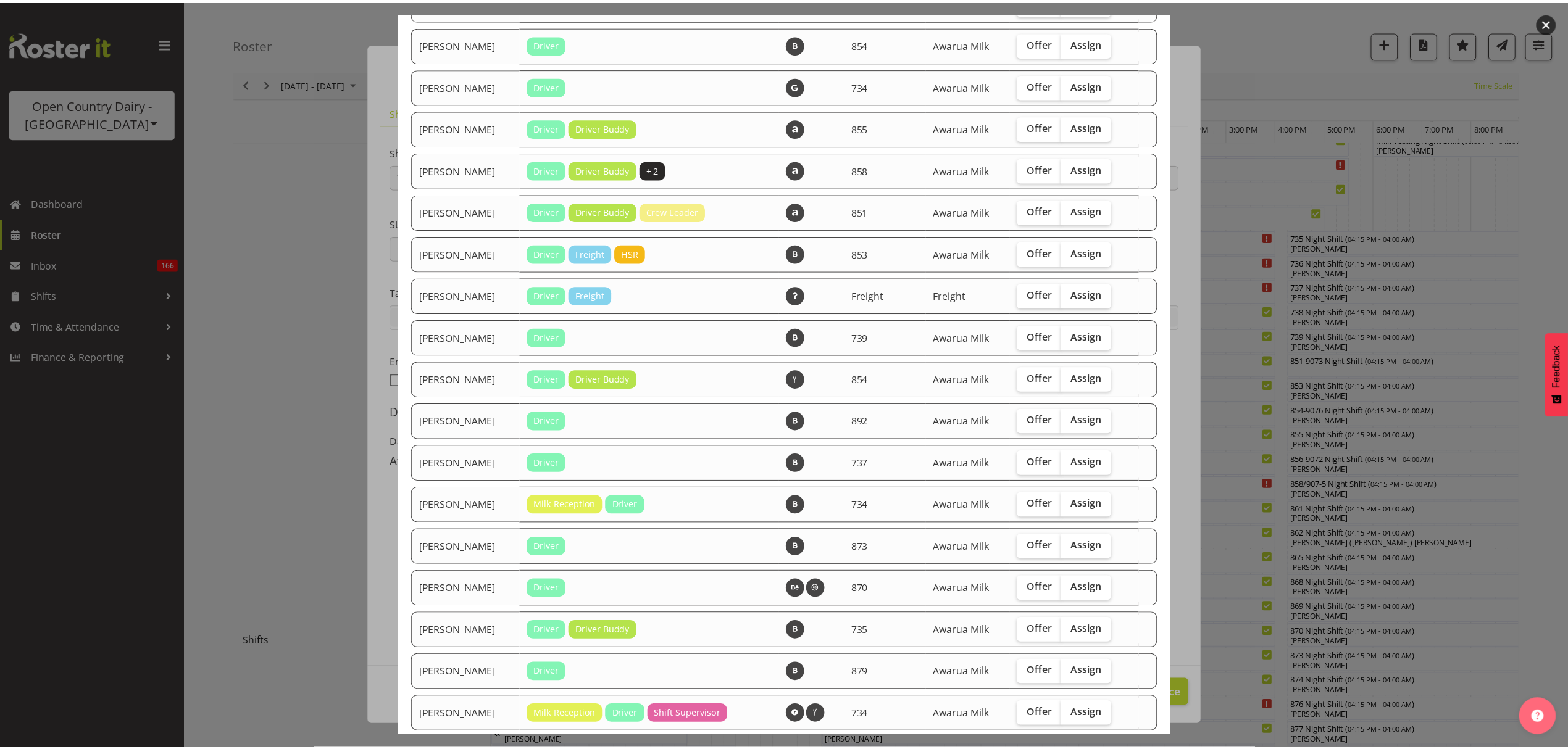
scroll to position [815, 0]
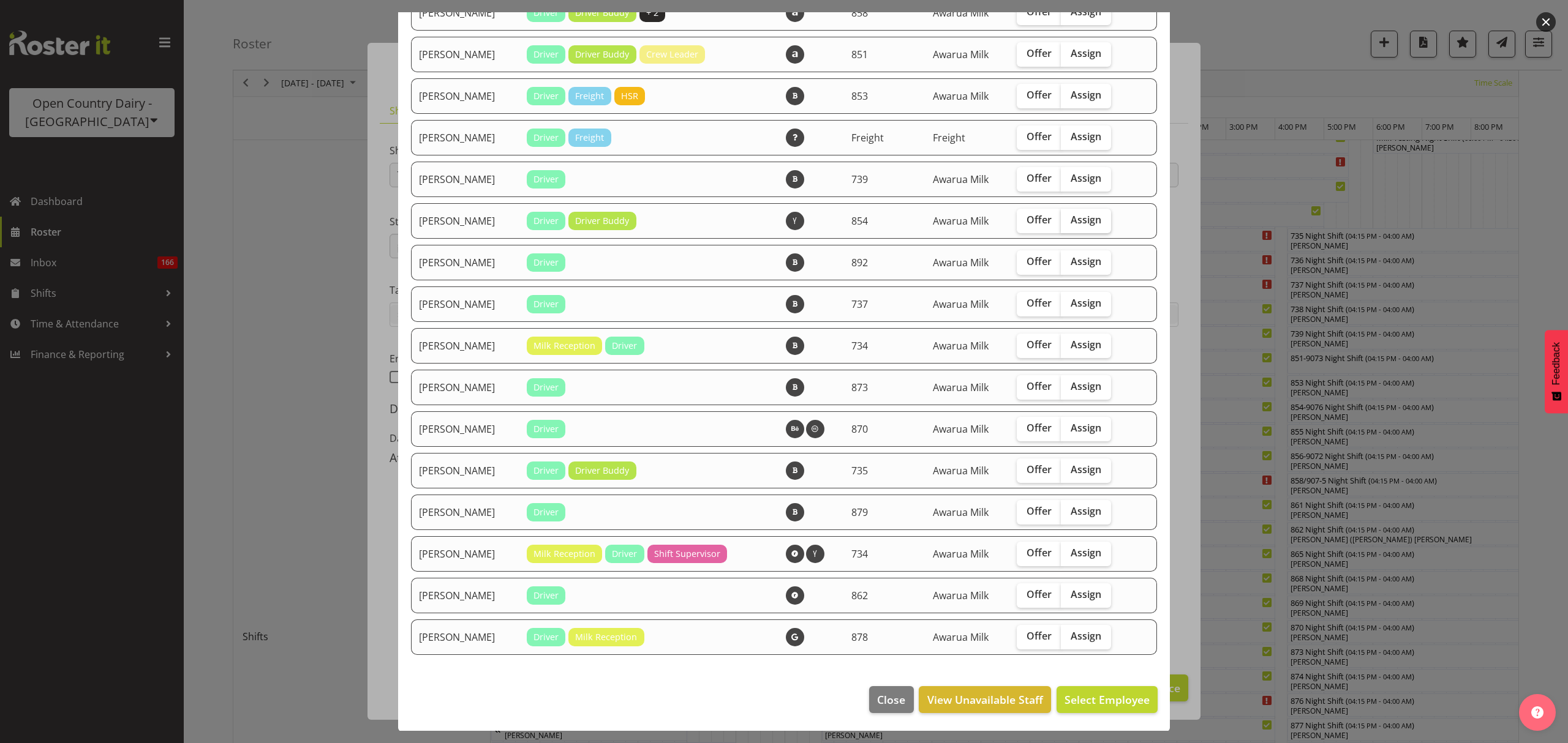
click at [1070, 223] on span "Assign" at bounding box center [1085, 219] width 31 height 12
click at [1064, 223] on input "Assign" at bounding box center [1064, 220] width 8 height 8
checkbox input "true"
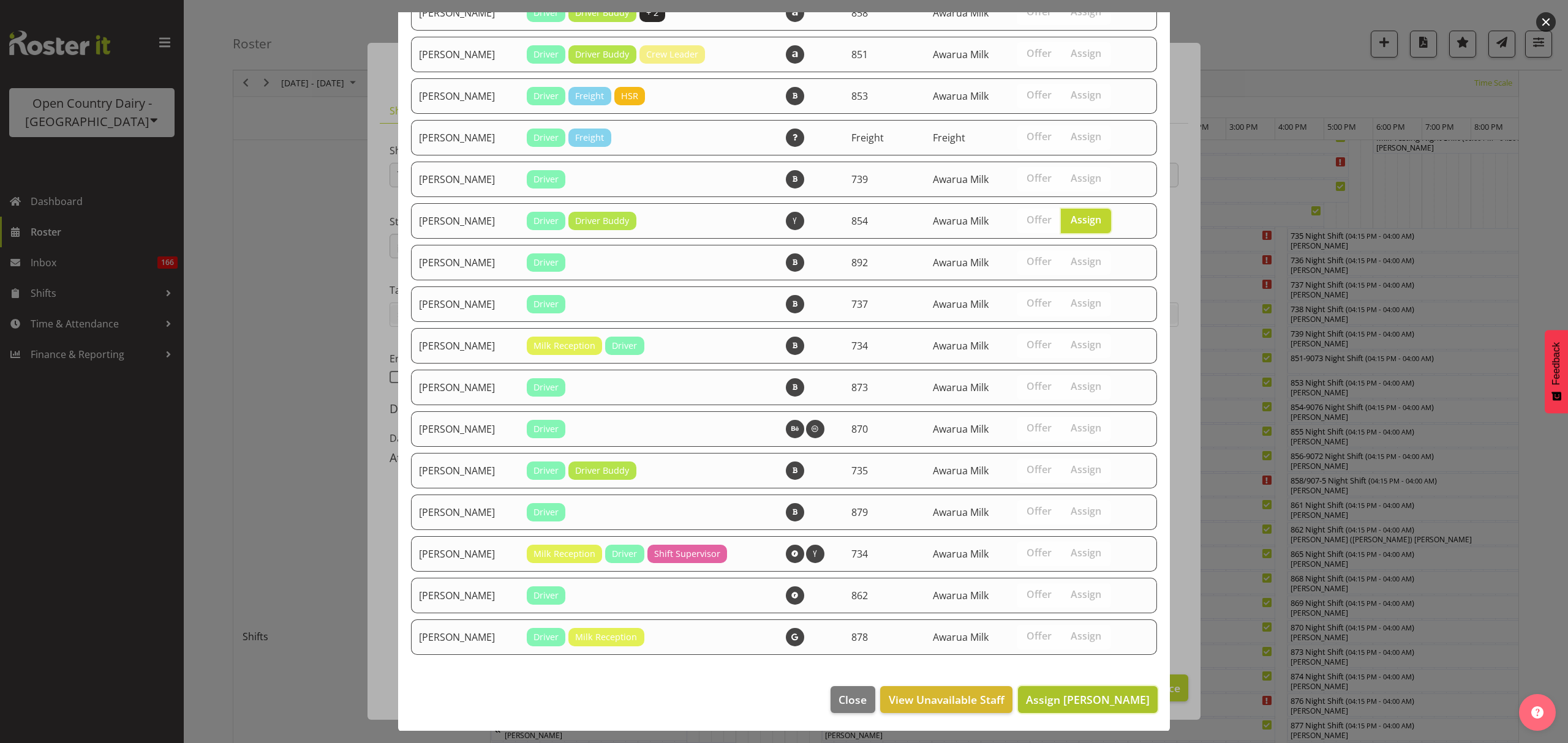
click at [1089, 700] on span "Assign Raymond George" at bounding box center [1087, 700] width 124 height 15
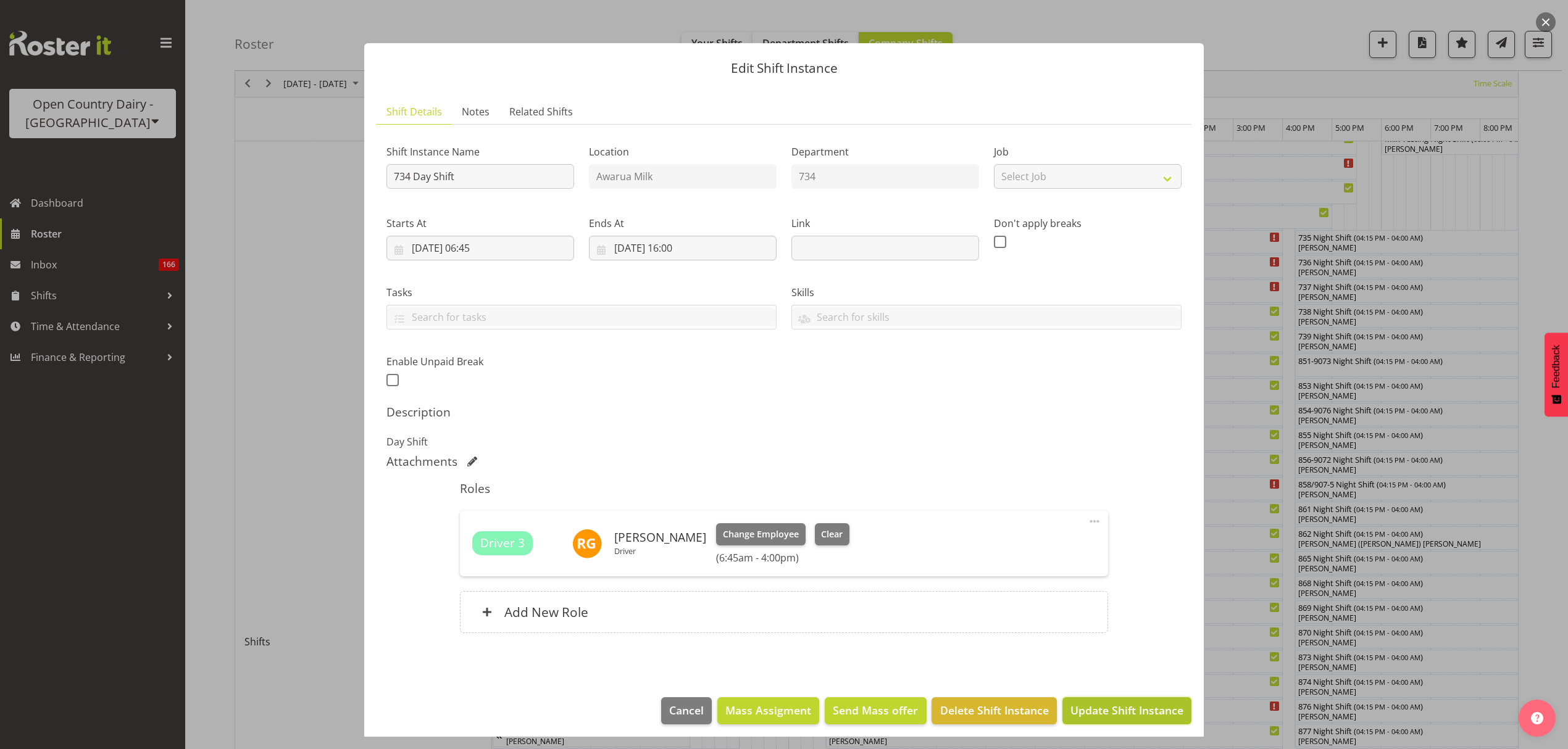
click at [1120, 715] on span "Update Shift Instance" at bounding box center [1127, 710] width 113 height 16
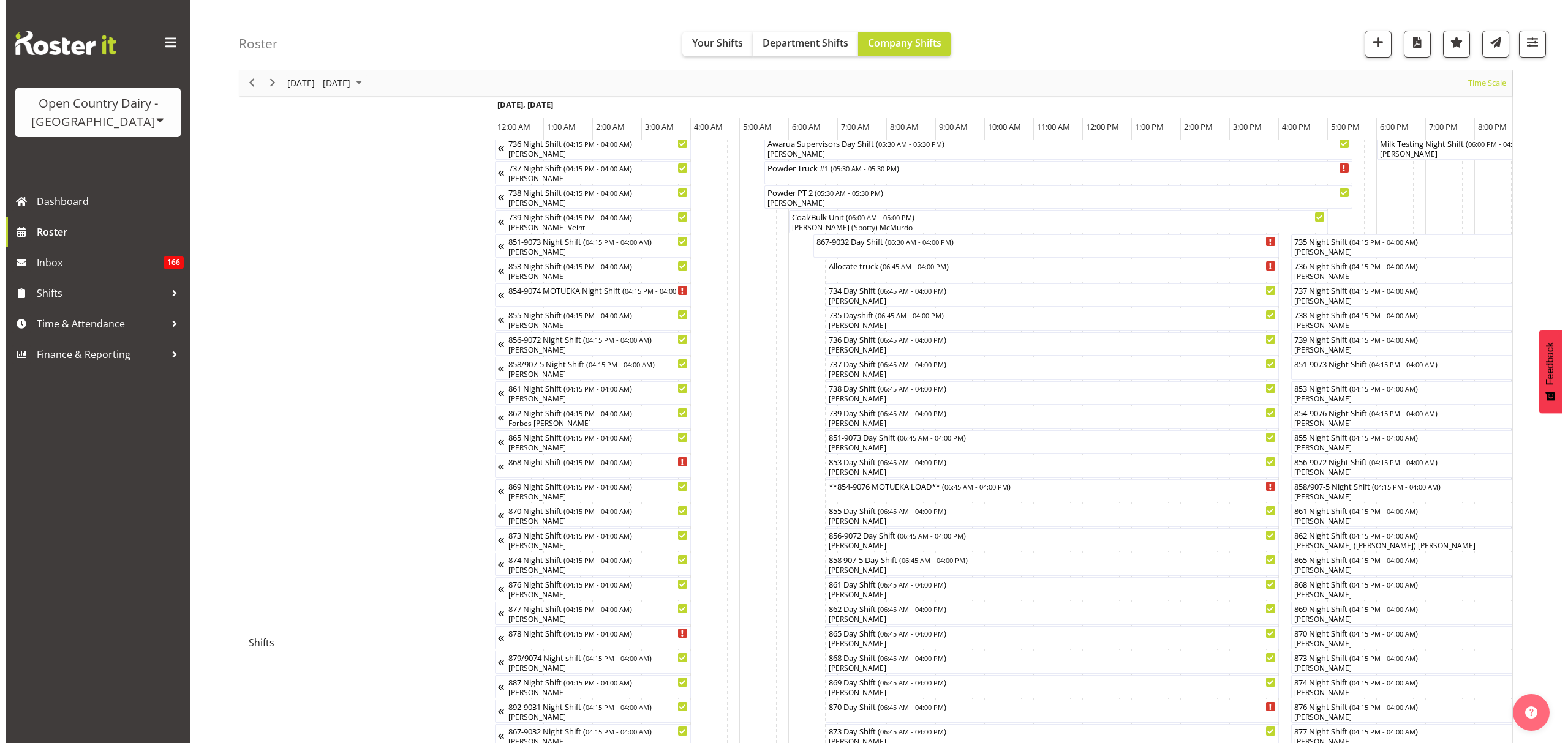
scroll to position [163, 0]
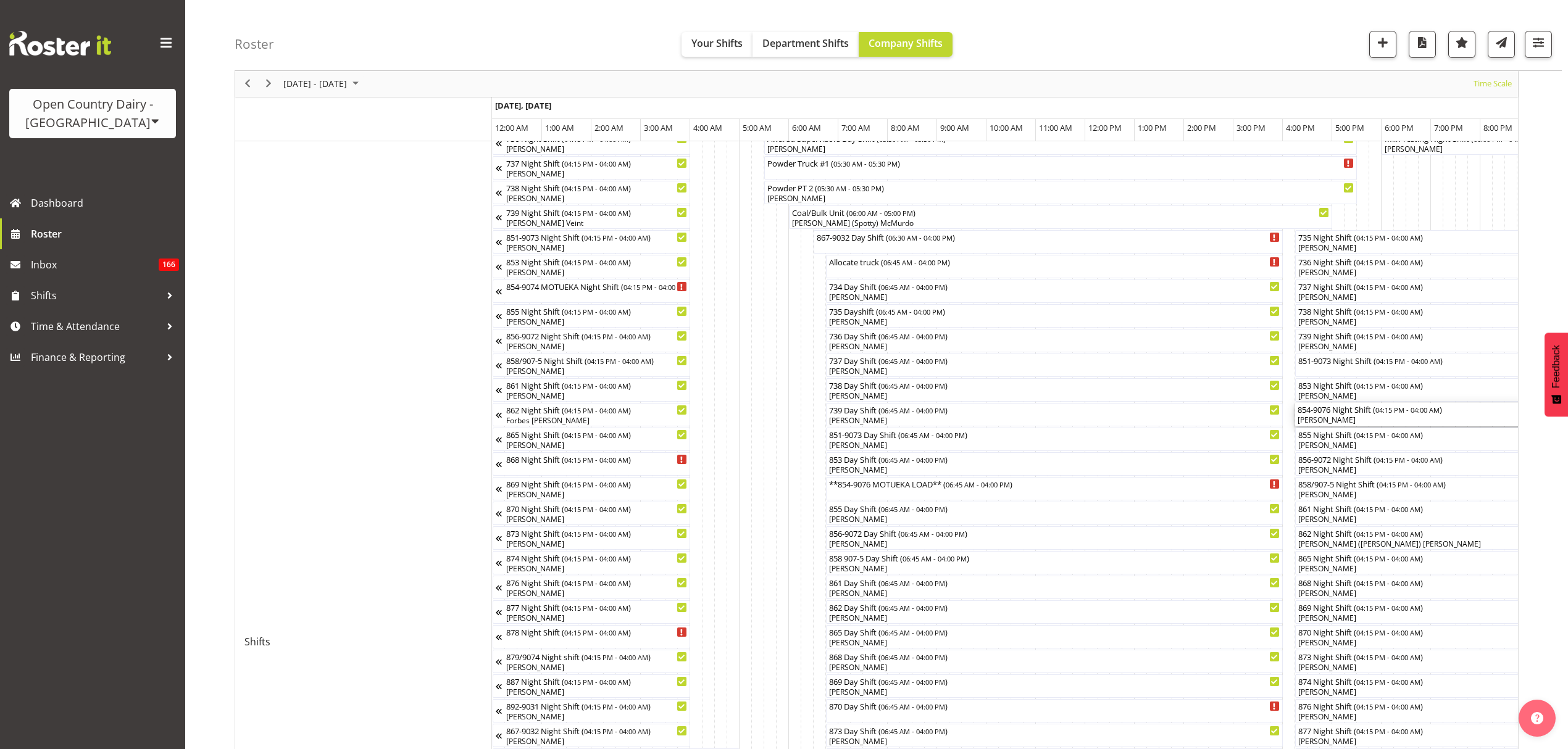
click at [1353, 416] on div "854-9076 Night Shift ( 04:15 PM - 04:00 AM ) Karl Nicol" at bounding box center [1585, 414] width 575 height 24
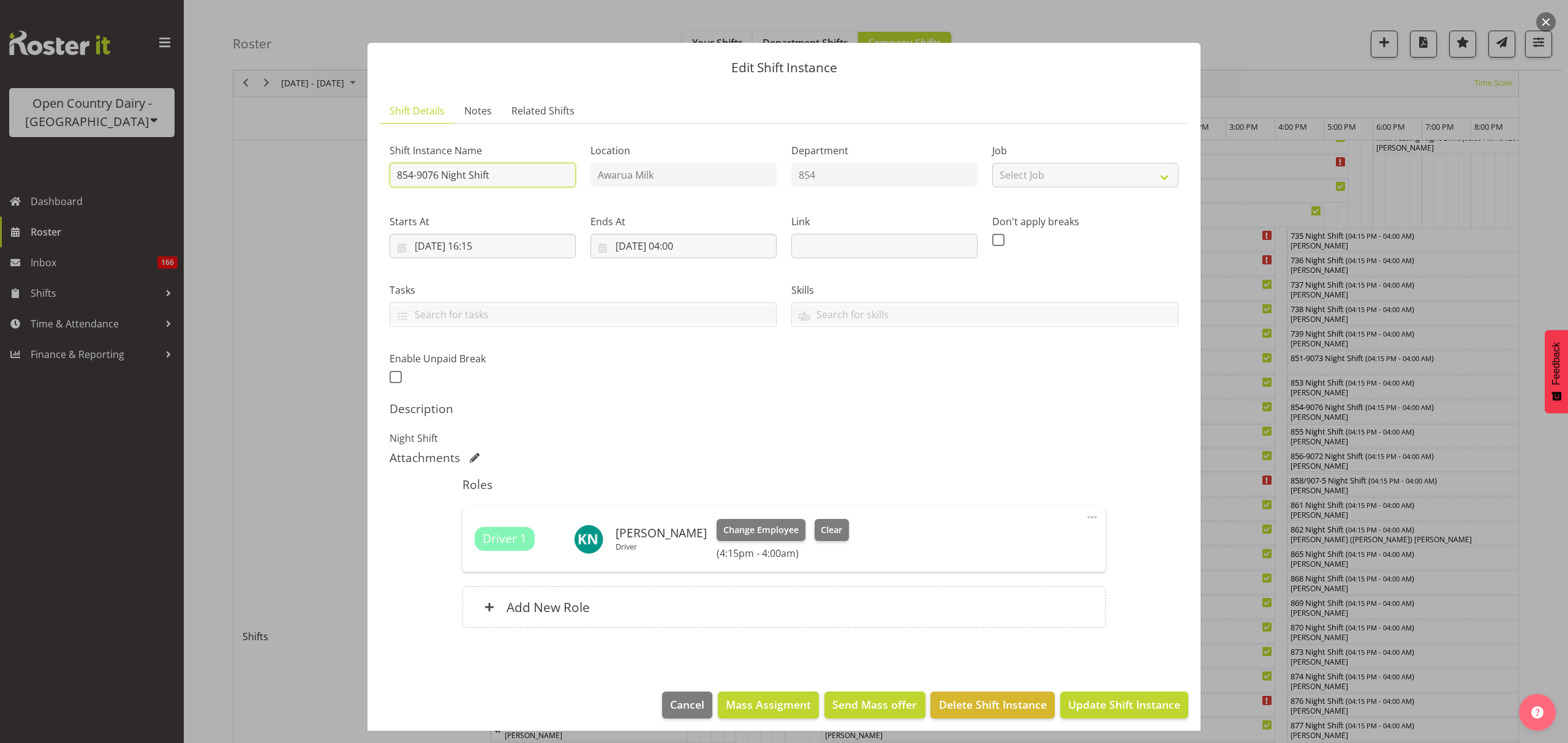
drag, startPoint x: 524, startPoint y: 172, endPoint x: 356, endPoint y: 181, distance: 168.2
click at [356, 181] on div "Edit Shift Instance Shift Details Notes Related Shifts Shift Instance Name 854-…" at bounding box center [783, 371] width 857 height 719
click at [511, 172] on input "854-9076 Night Shift" at bounding box center [483, 175] width 186 height 24
click at [393, 177] on input "854-9076 Night Shift" at bounding box center [483, 175] width 186 height 24
drag, startPoint x: 525, startPoint y: 174, endPoint x: 451, endPoint y: 174, distance: 74.0
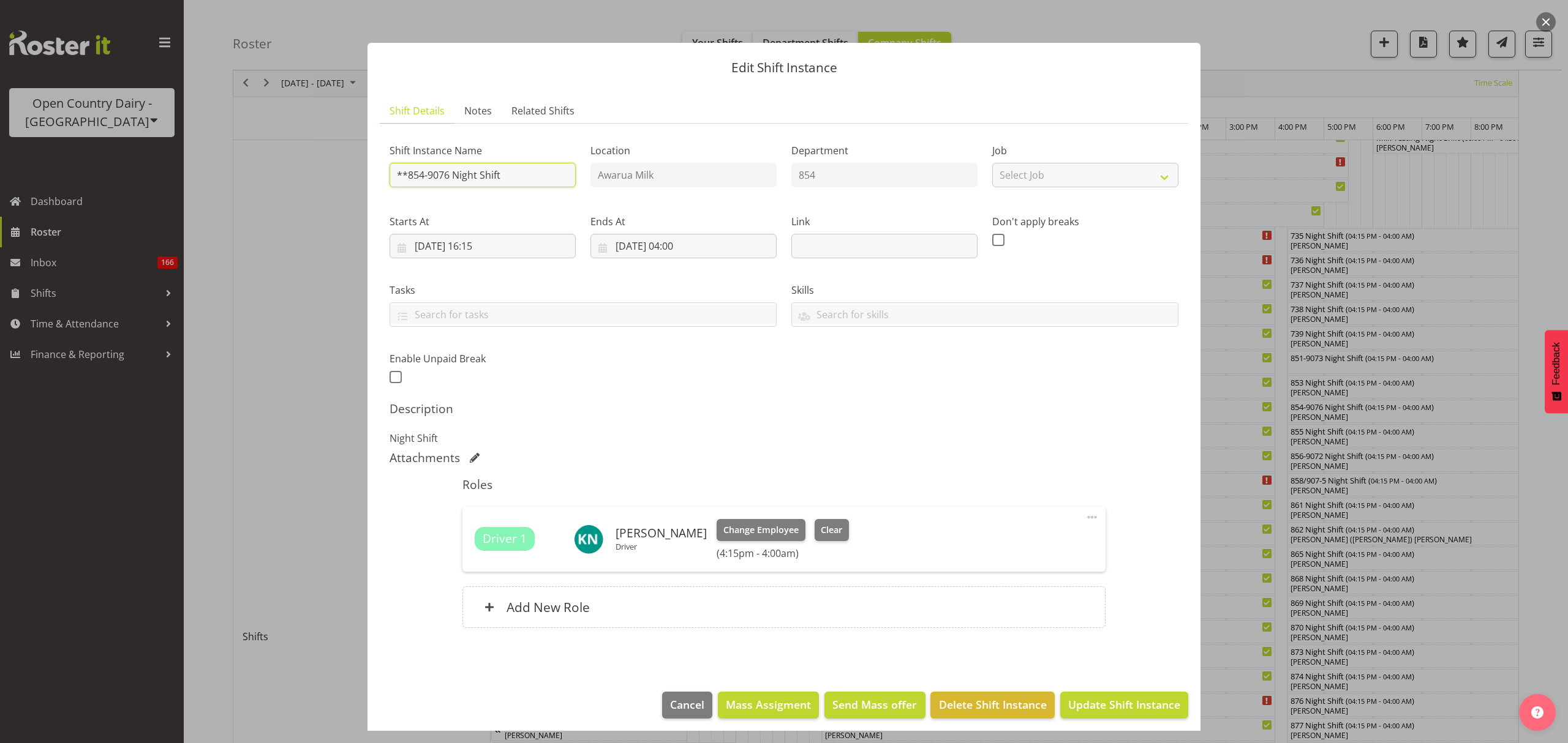
click at [451, 174] on input "**854-9076 Night Shift" at bounding box center [483, 175] width 186 height 24
type input "**854-9076 MOTUEKA LOAD**"
click at [505, 222] on label "Starts At" at bounding box center [483, 221] width 186 height 15
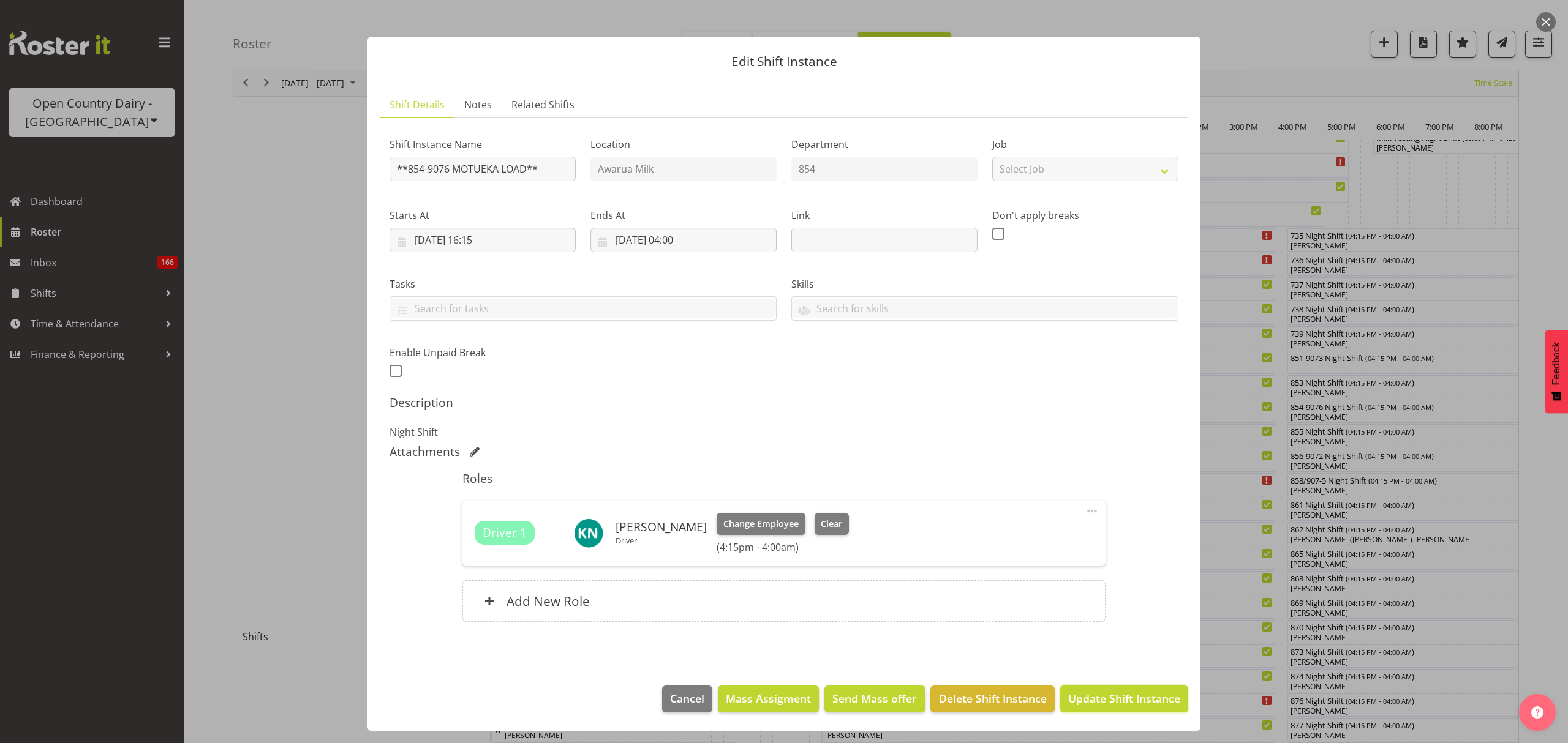
click at [1085, 699] on span "Update Shift Instance" at bounding box center [1124, 698] width 112 height 16
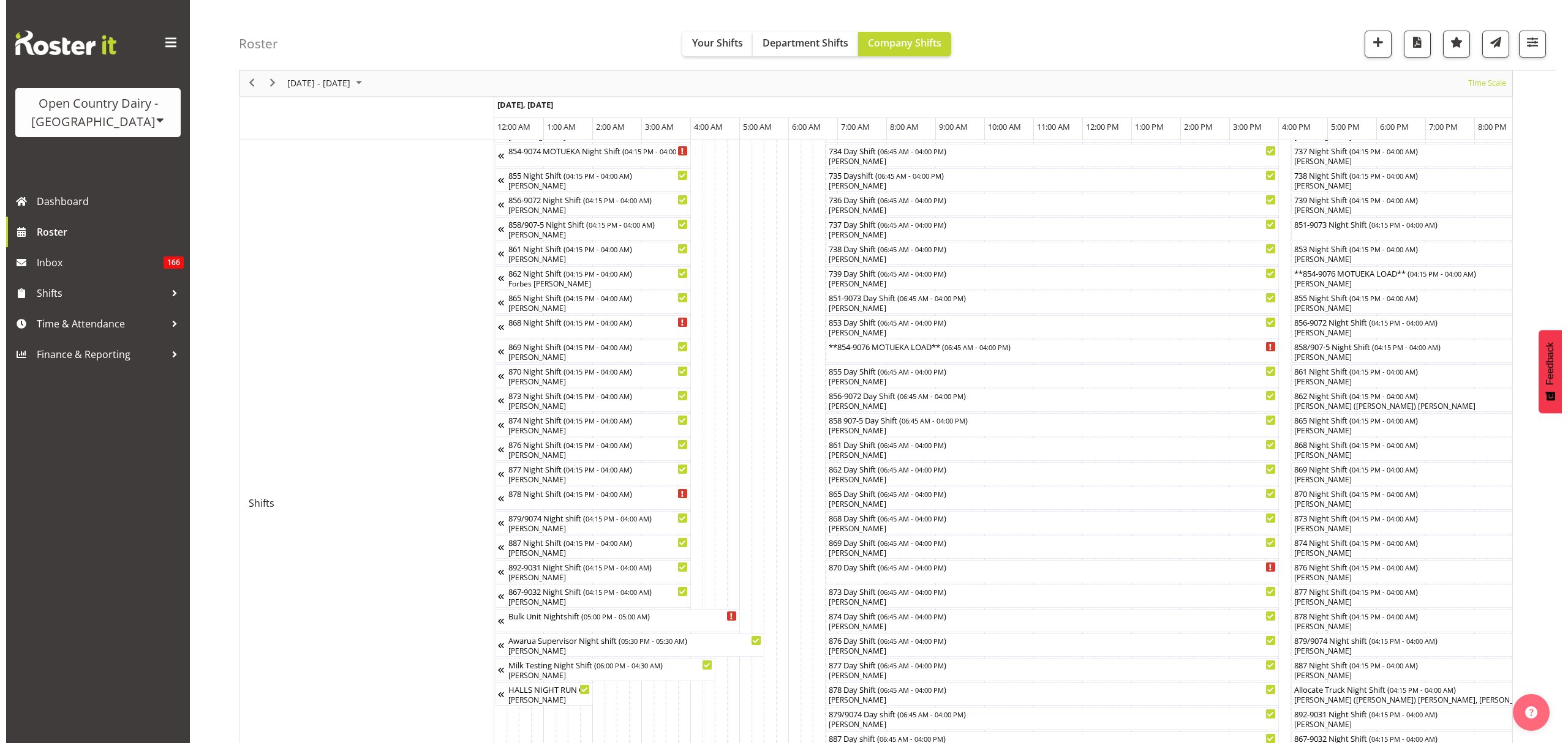
scroll to position [259, 0]
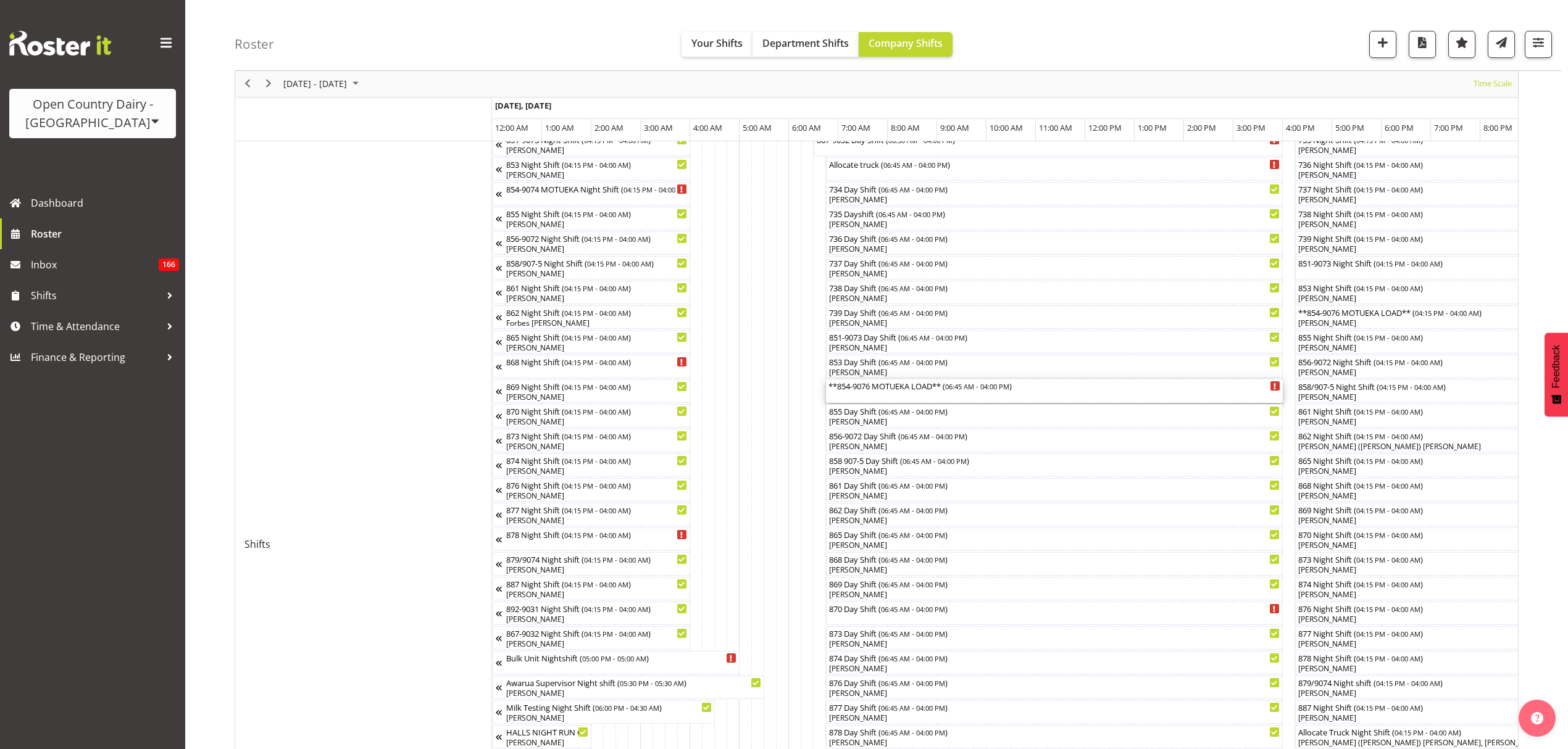
click at [889, 392] on div "**854-9076 MOTUEKA LOAD** ( 06:45 AM - 04:00 PM )" at bounding box center [1054, 391] width 452 height 24
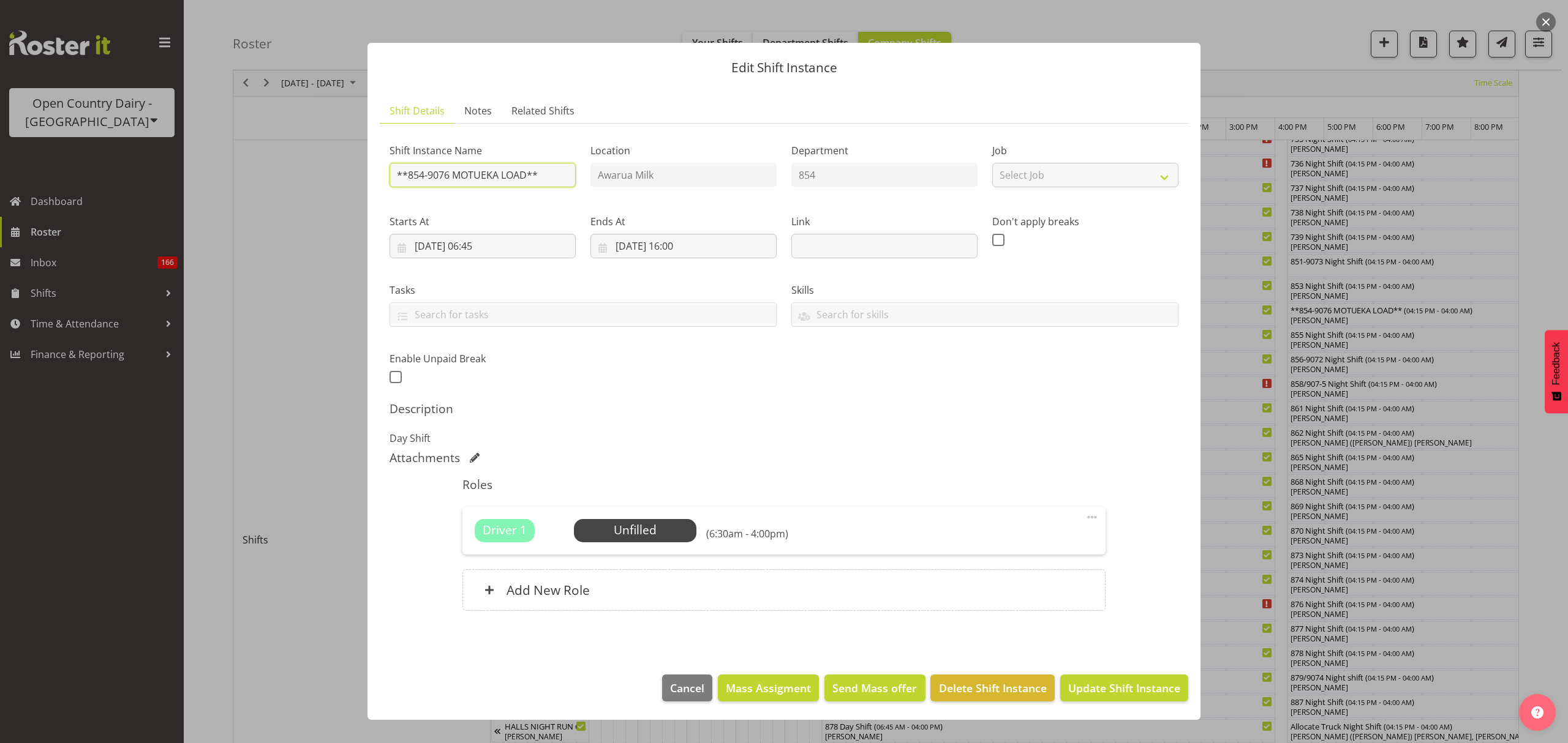
click at [452, 175] on input "**854-9076 MOTUEKA LOAD**" at bounding box center [483, 175] width 186 height 24
type input "**854-9074 MOTUEKA LOAD**"
click at [911, 409] on h5 "Description" at bounding box center [784, 408] width 789 height 15
click at [1177, 709] on footer "Cancel Mass Assigment Send Mass offer Delete Shift Instance Update Shift Instan…" at bounding box center [783, 691] width 833 height 57
click at [1172, 701] on button "Update Shift Instance" at bounding box center [1124, 688] width 128 height 27
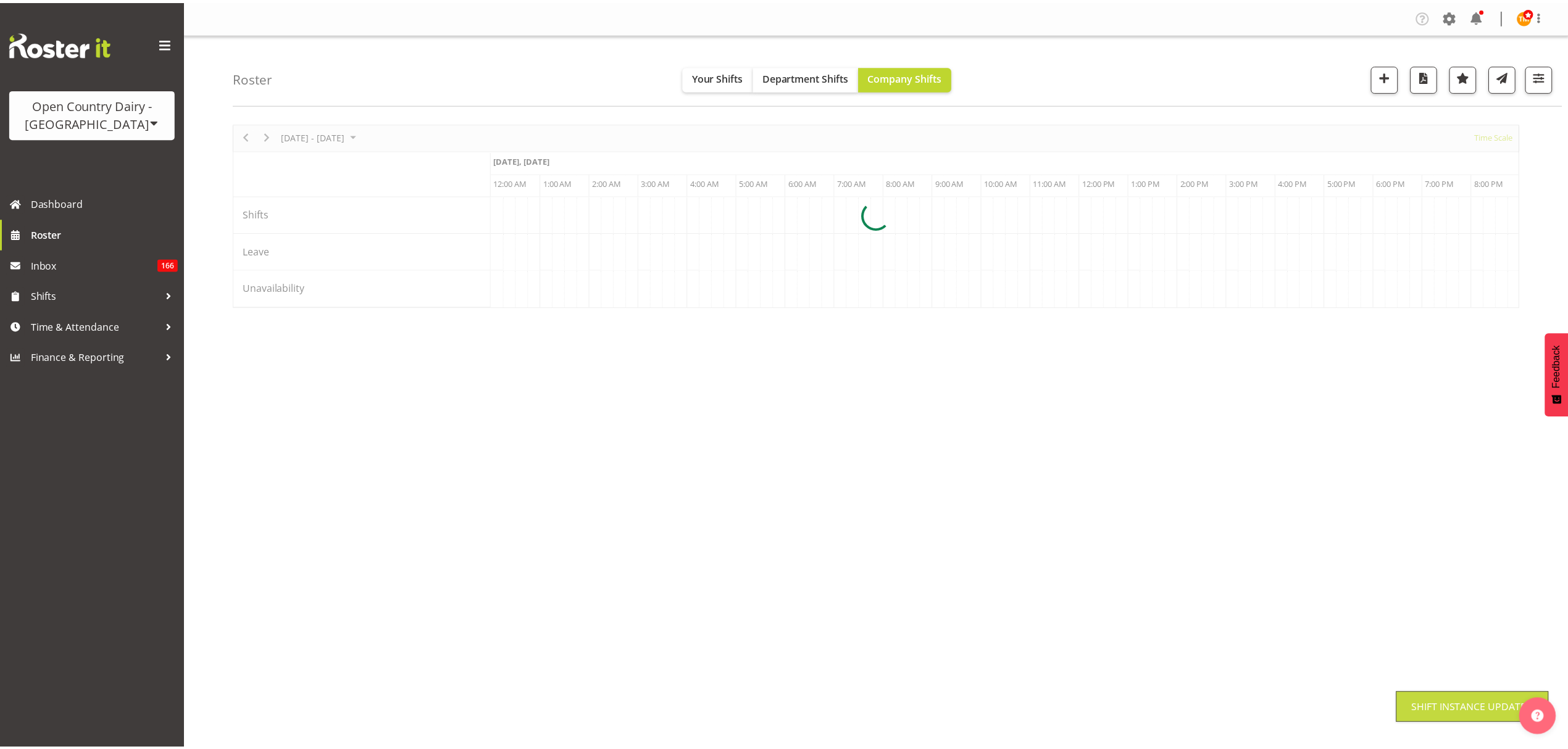
scroll to position [0, 0]
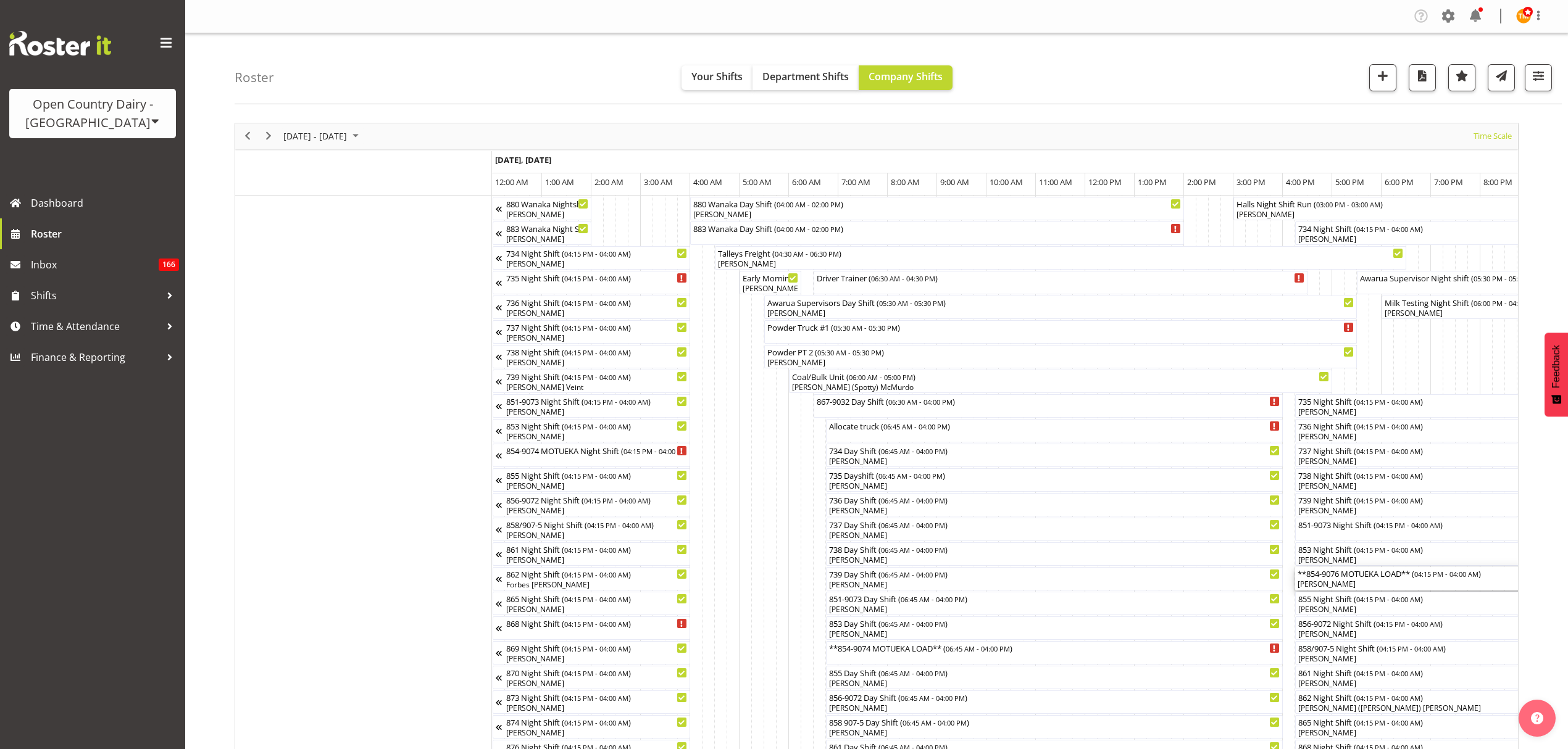
click at [1348, 579] on div "**854-9076 MOTUEKA LOAD** ( 04:15 PM - 04:00 AM )" at bounding box center [1585, 573] width 575 height 12
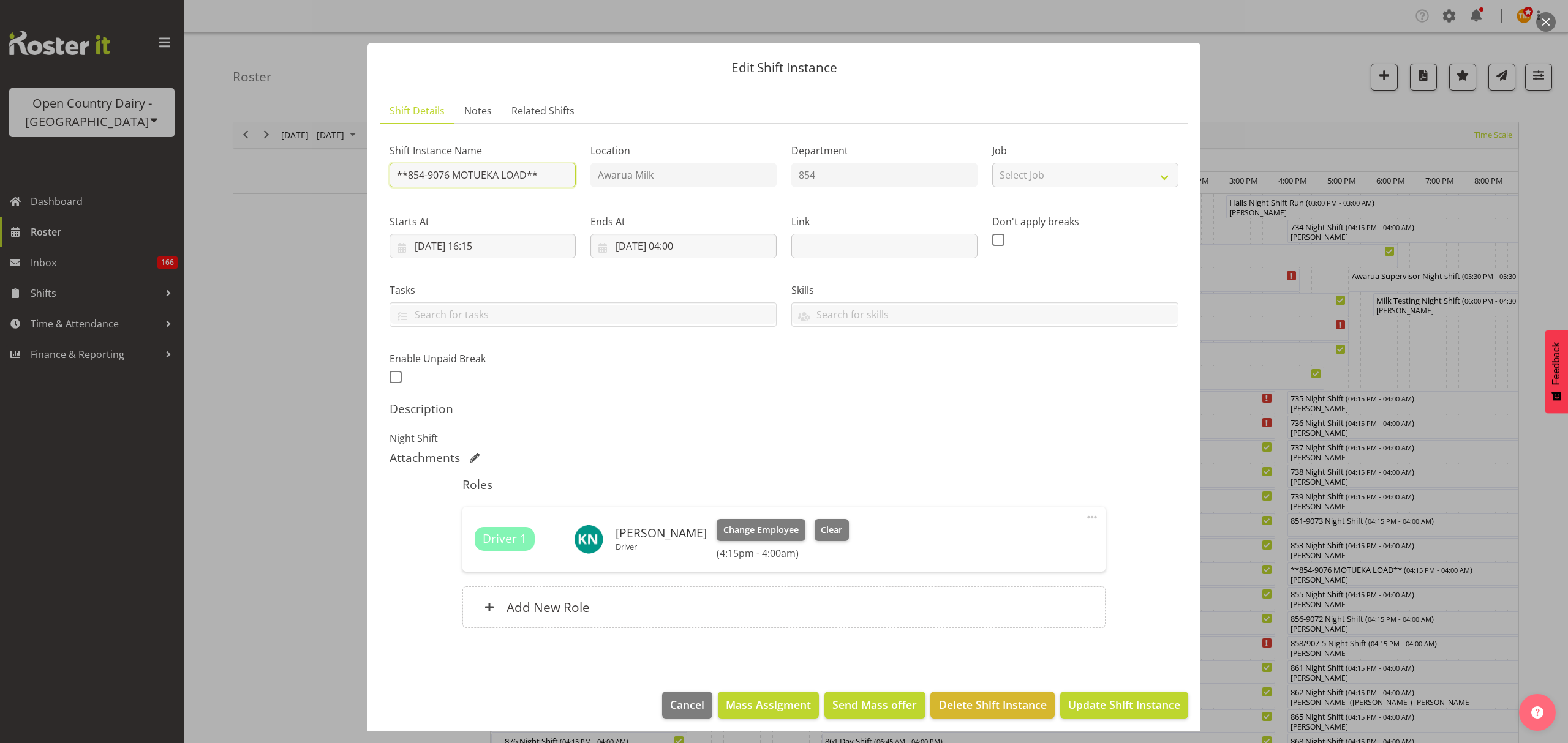
click at [451, 170] on input "**854-9076 MOTUEKA LOAD**" at bounding box center [483, 175] width 186 height 24
type input "**854-9074 MOTUEKA LOAD**"
click at [679, 375] on div "Shift Instance Name **854-9074 MOTUEKA LOAD** Location Awarua Milk Department 8…" at bounding box center [784, 260] width 804 height 268
click at [1101, 696] on button "Update Shift Instance" at bounding box center [1124, 705] width 128 height 27
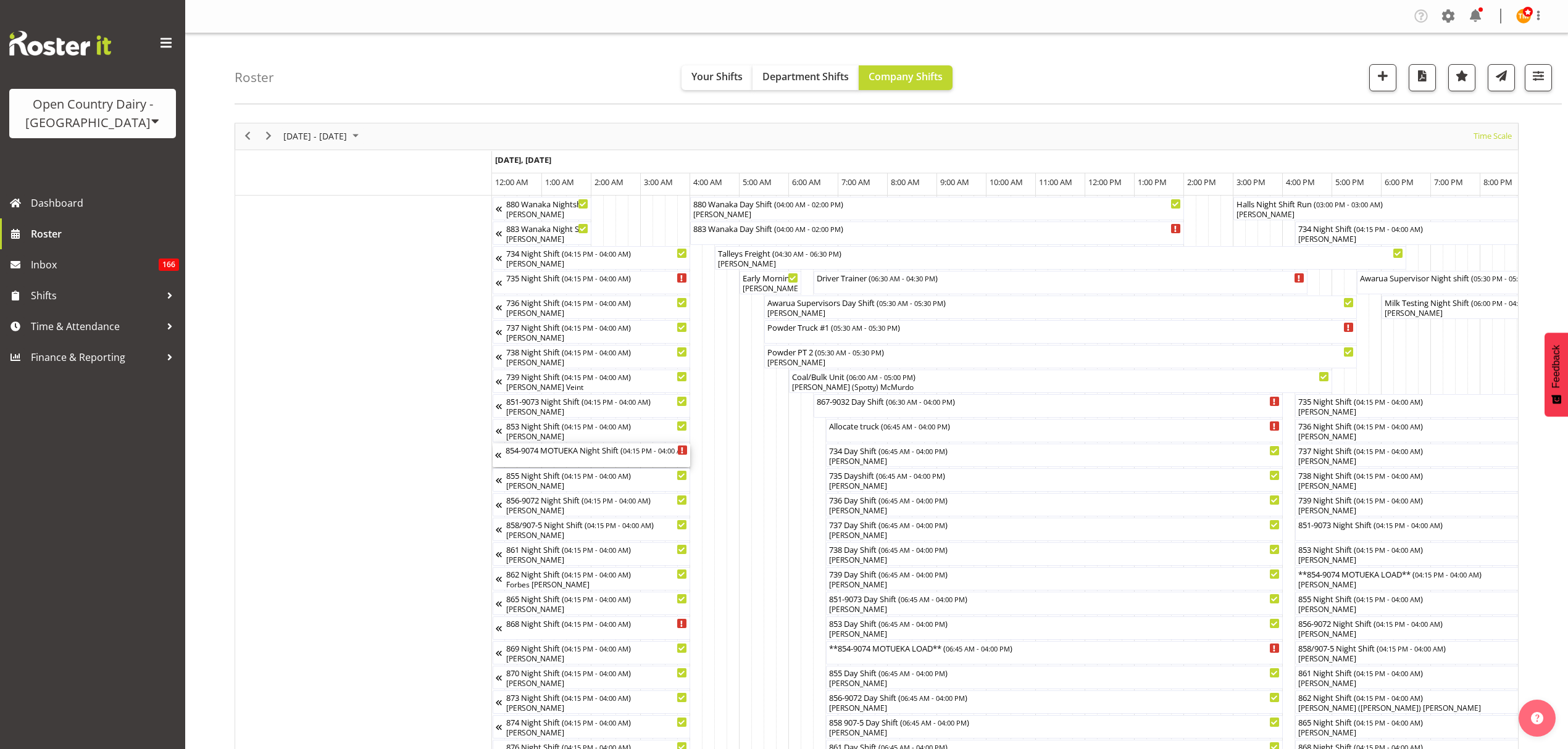
click at [546, 450] on div "854-9074 MOTUEKA Night Shift ( 04:15 PM - 04:00 AM )" at bounding box center [596, 450] width 182 height 12
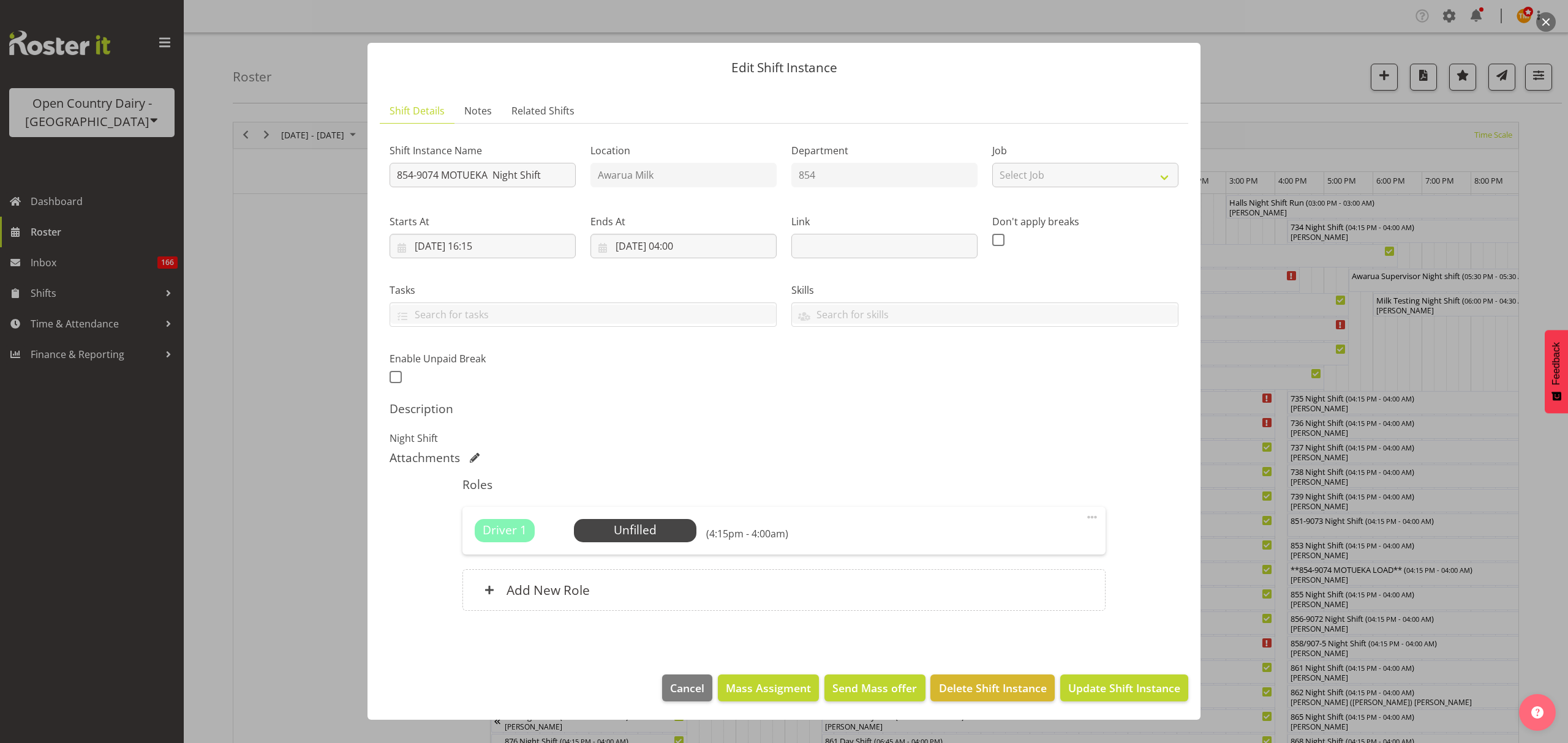
click at [1346, 438] on div at bounding box center [784, 371] width 1568 height 743
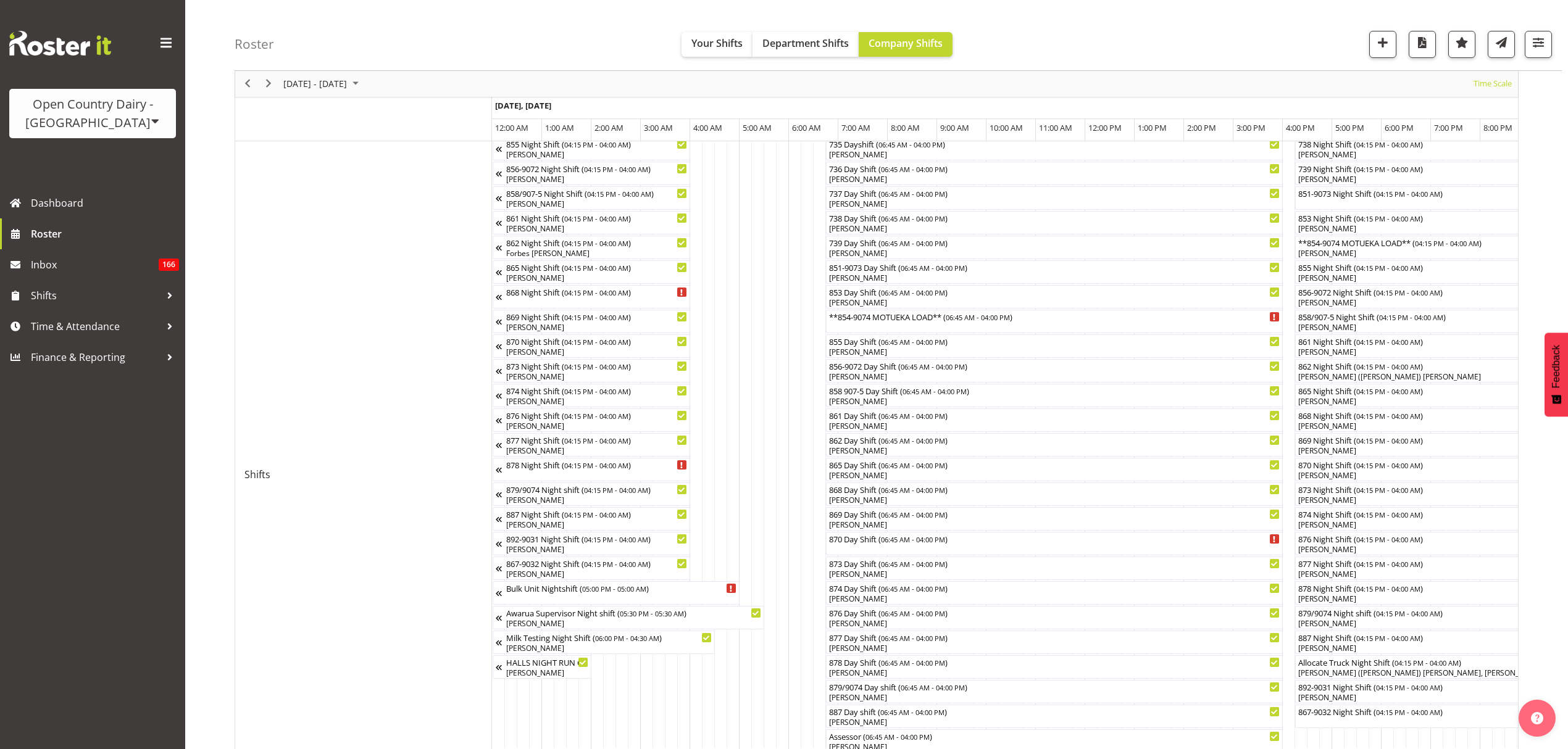
scroll to position [179, 0]
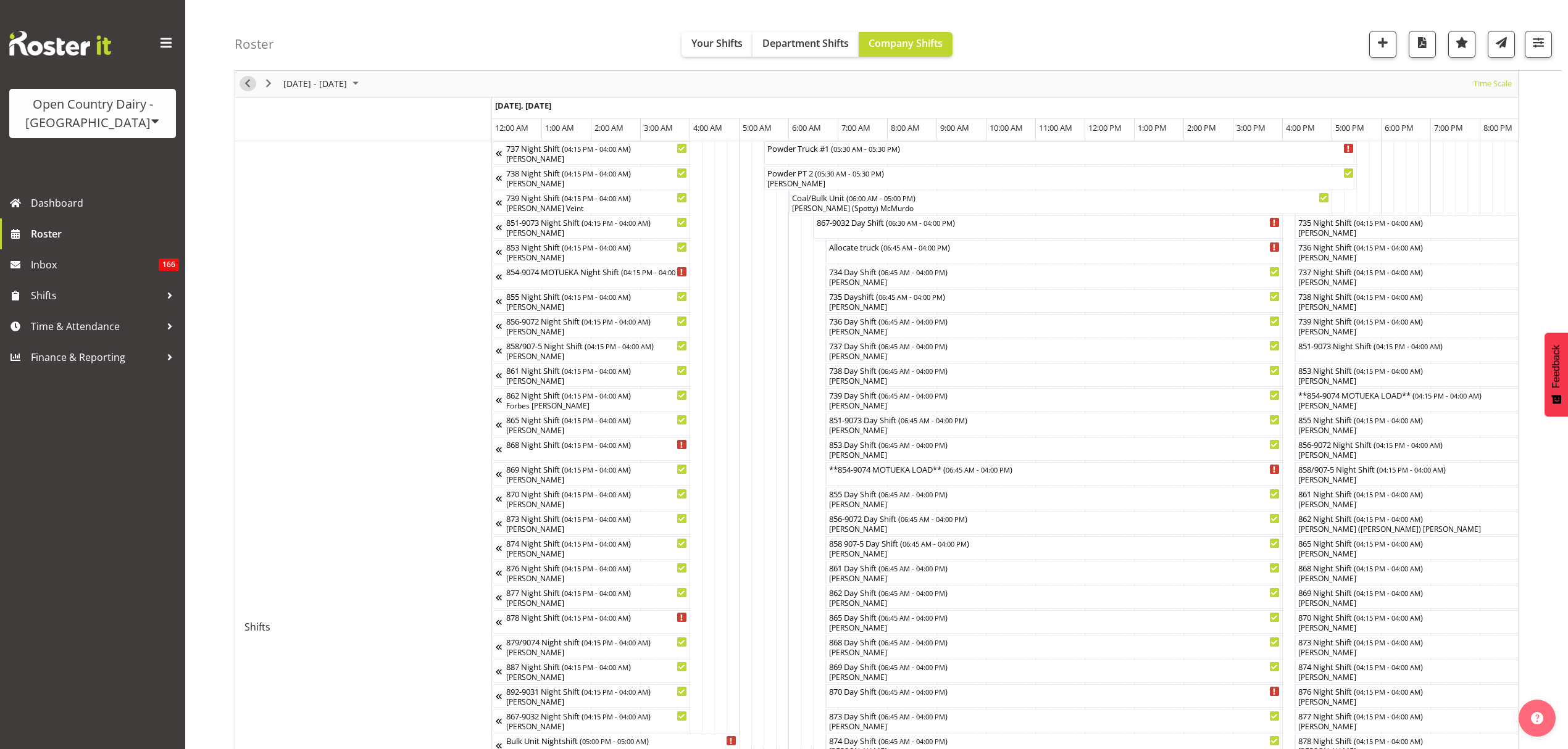
click at [248, 85] on span "Previous" at bounding box center [247, 84] width 15 height 15
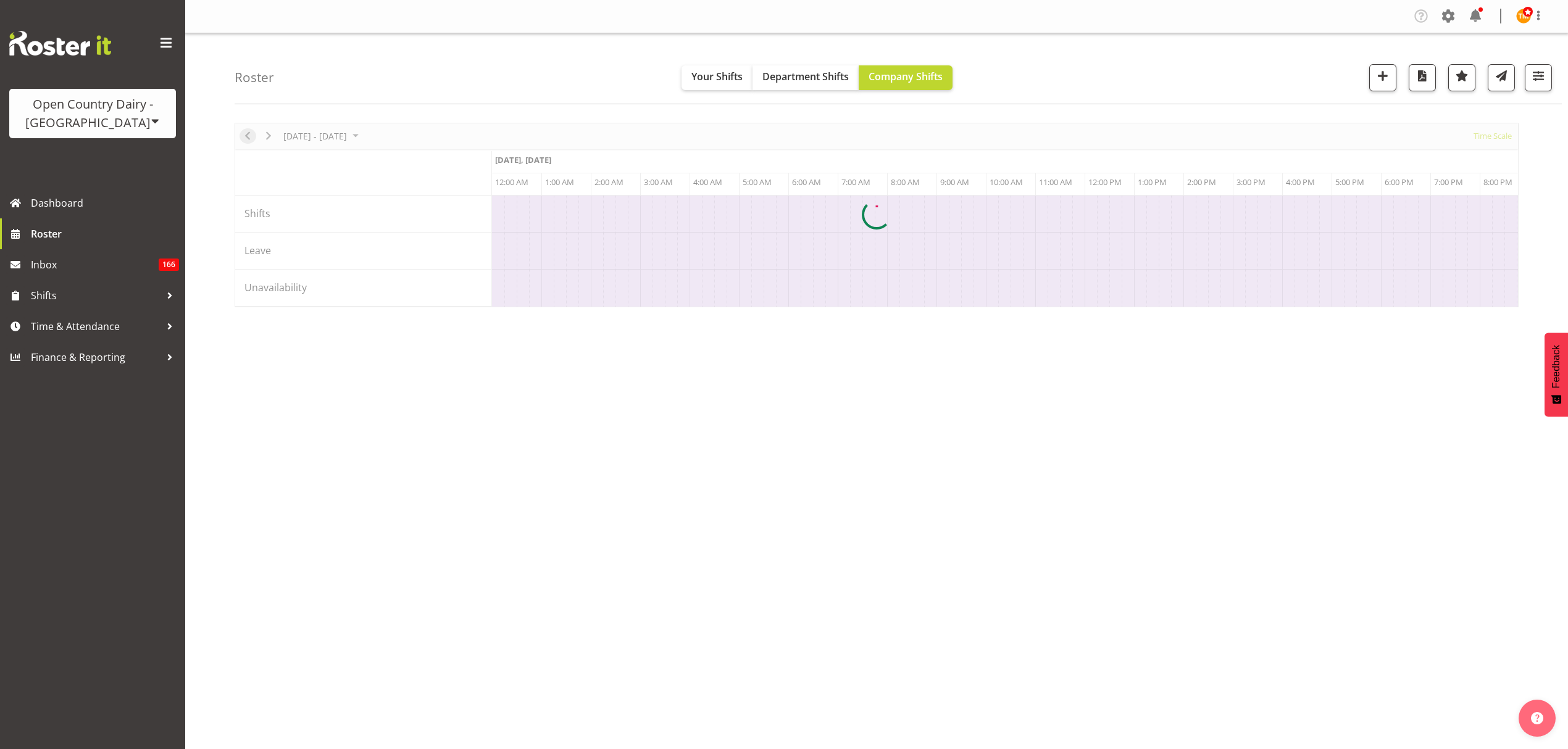
scroll to position [0, 3556]
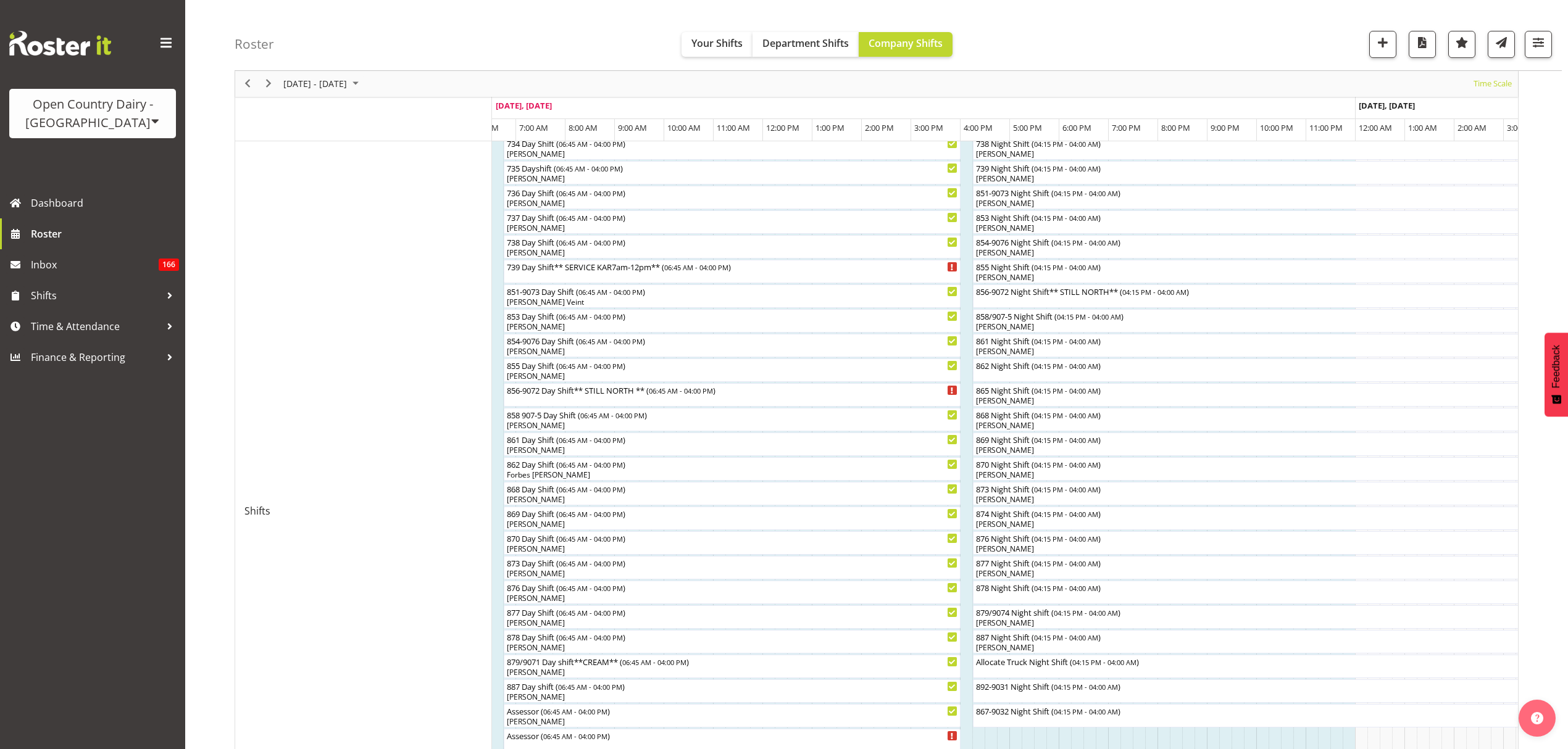
scroll to position [303, 0]
click at [1013, 254] on div "John Rook" at bounding box center [1263, 257] width 575 height 11
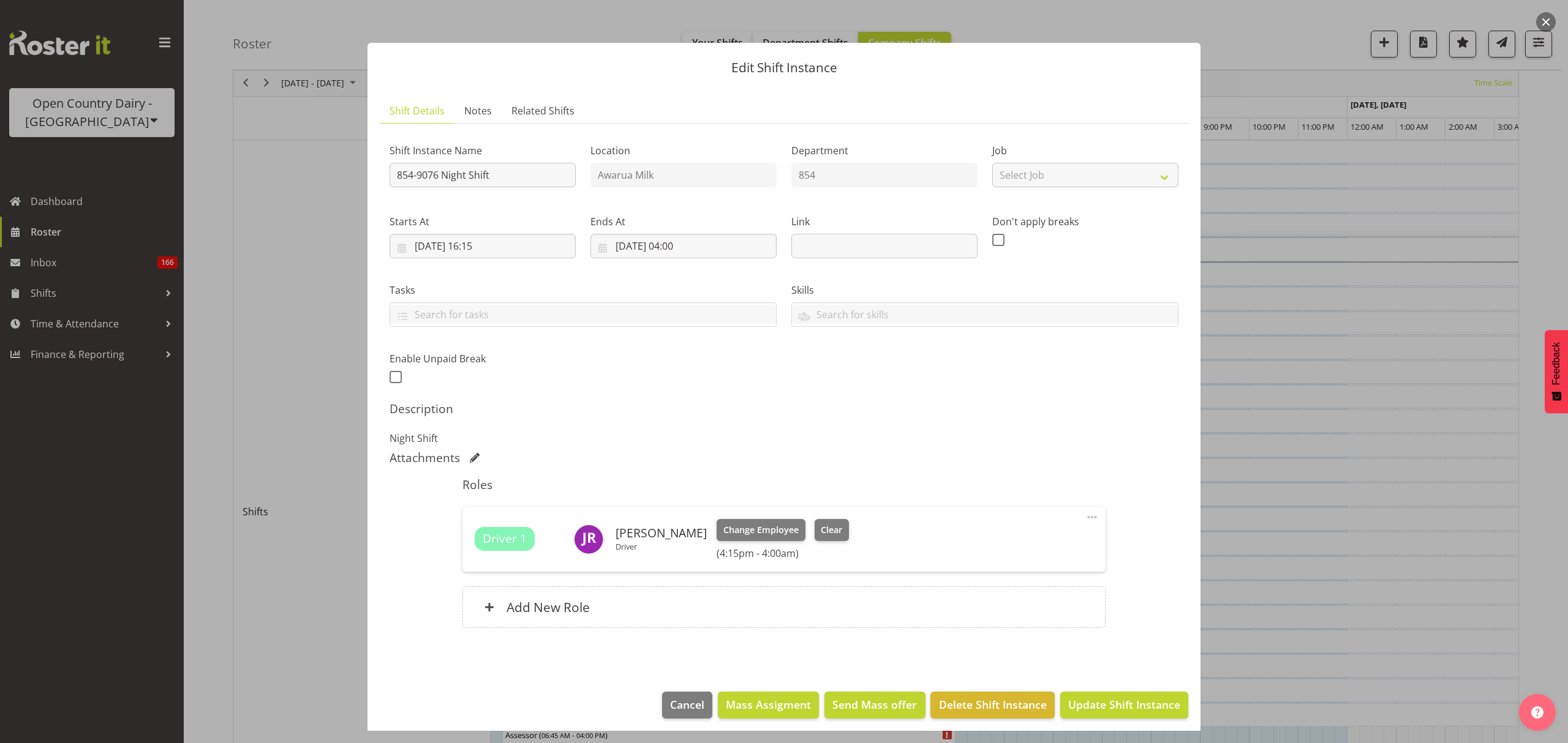
click at [865, 471] on div "Roles Driver 1 John Rook Driver Change Employee Clear (4:15pm - 4:00am) Edit Co…" at bounding box center [783, 556] width 657 height 173
click at [1392, 535] on div at bounding box center [784, 371] width 1568 height 743
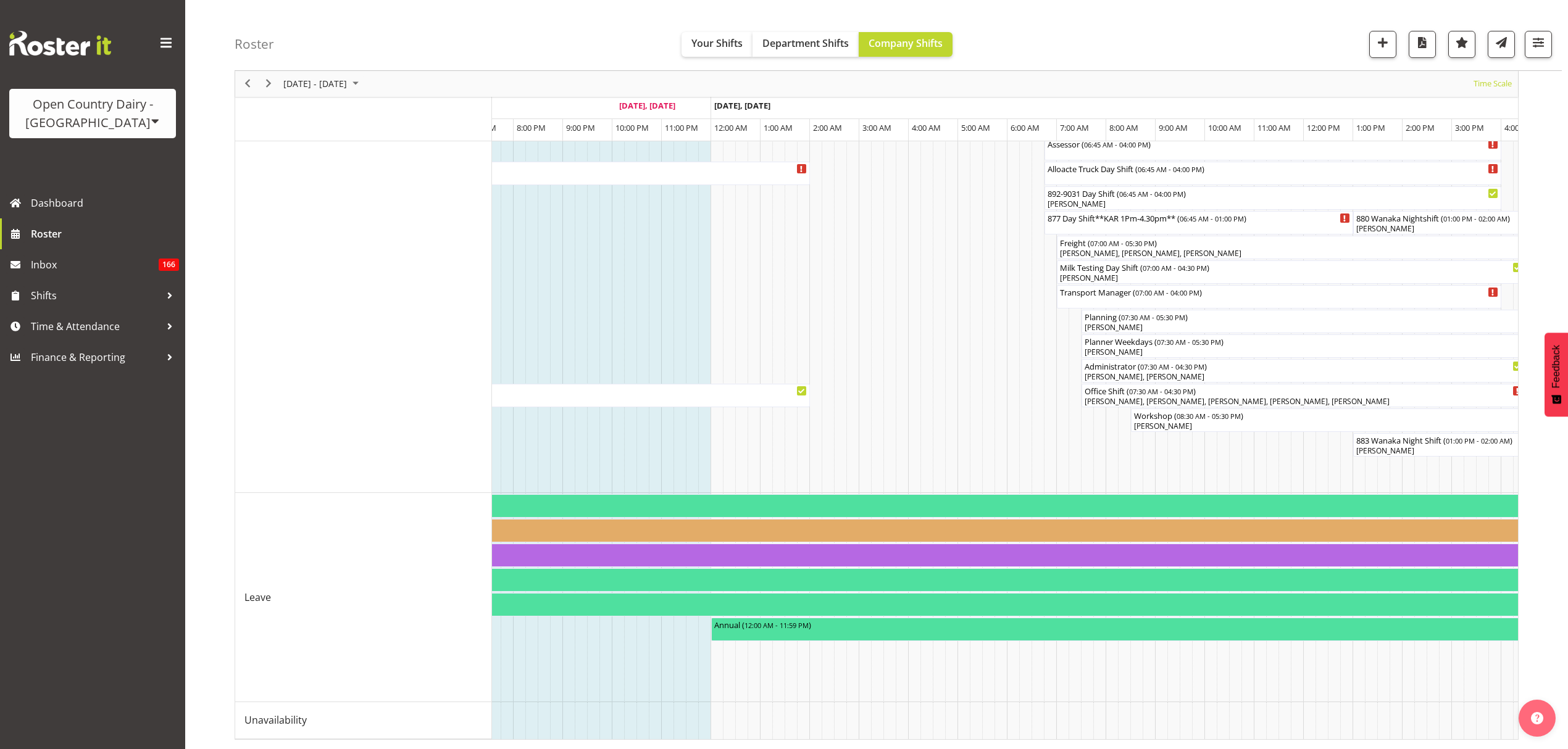
scroll to position [0, 4647]
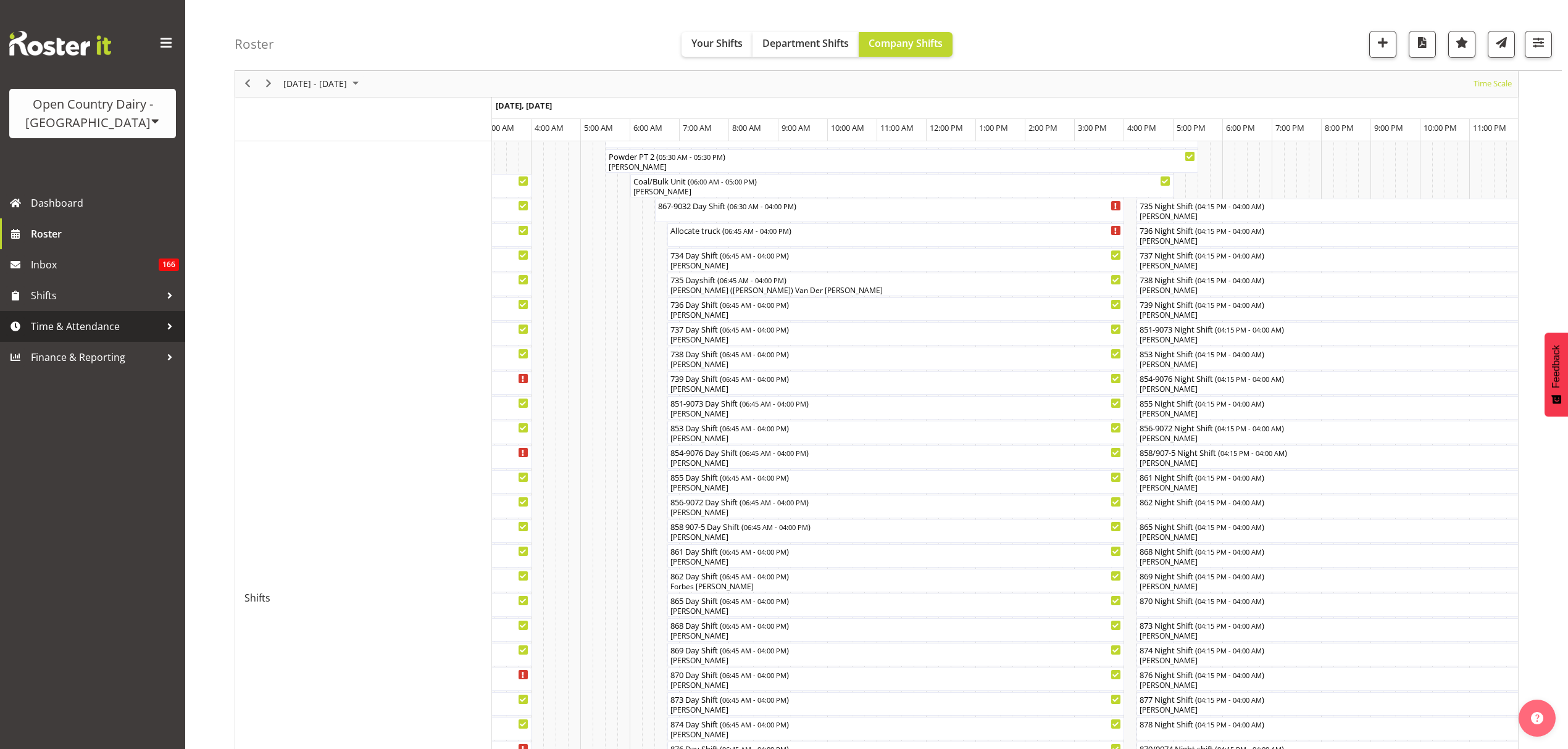
click at [111, 326] on span "Time & Attendance" at bounding box center [96, 326] width 130 height 19
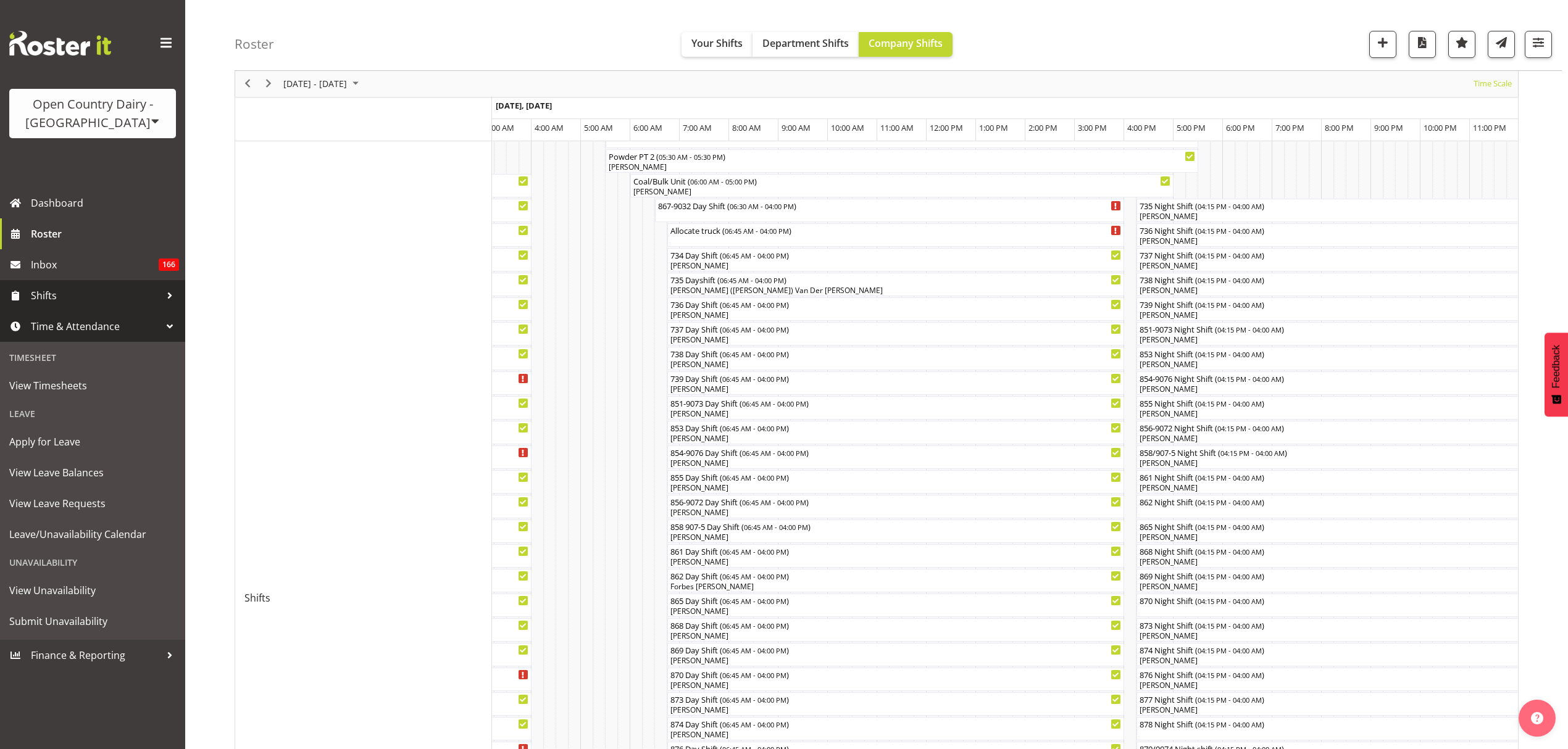
click at [82, 303] on span "Shifts" at bounding box center [96, 295] width 130 height 19
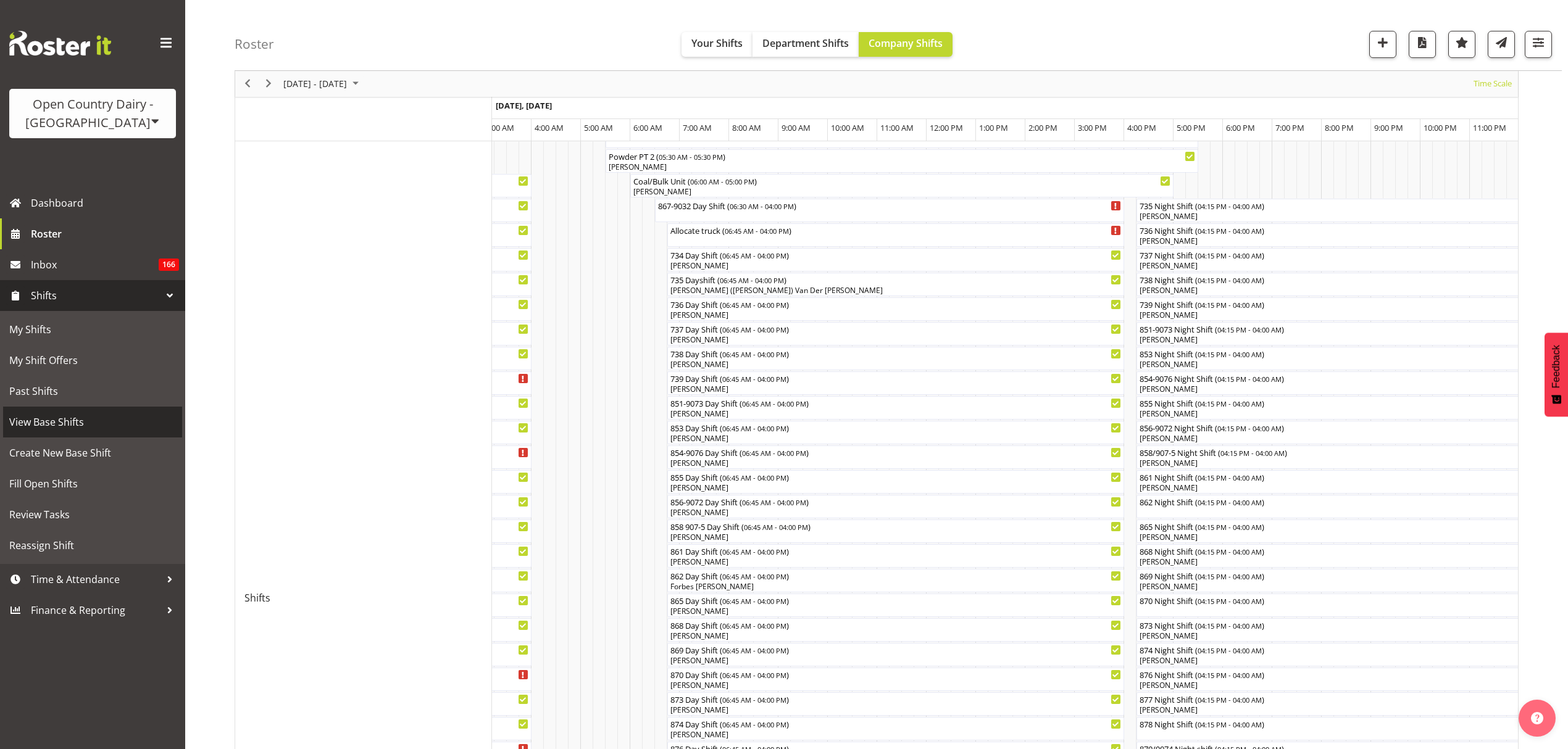
click at [62, 416] on span "View Base Shifts" at bounding box center [92, 422] width 166 height 19
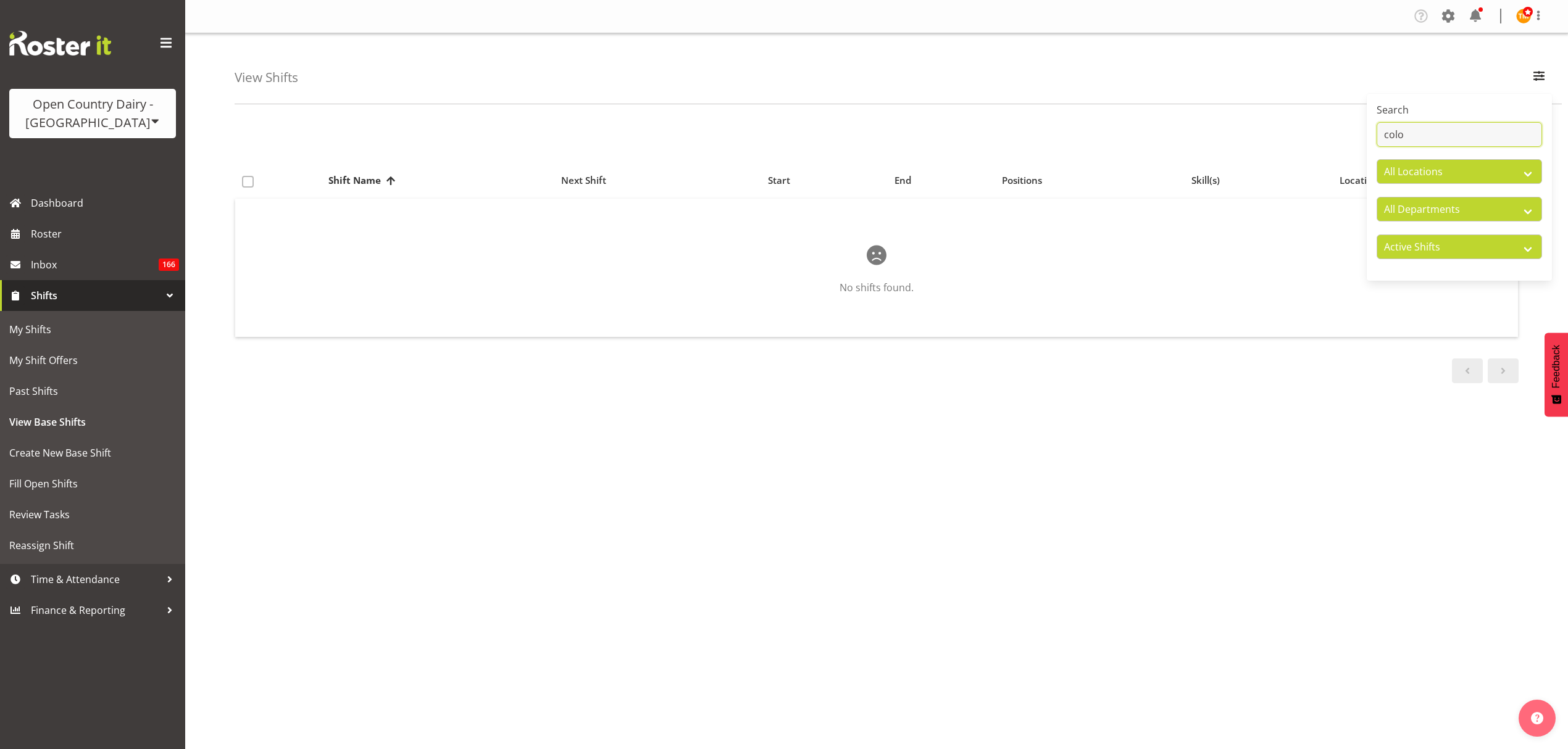
click at [1502, 144] on input "colo" at bounding box center [1459, 134] width 165 height 24
click at [1501, 143] on input "colo" at bounding box center [1459, 134] width 165 height 24
click at [1495, 145] on input "colo" at bounding box center [1459, 134] width 165 height 24
click at [1490, 136] on input "colo" at bounding box center [1459, 134] width 165 height 24
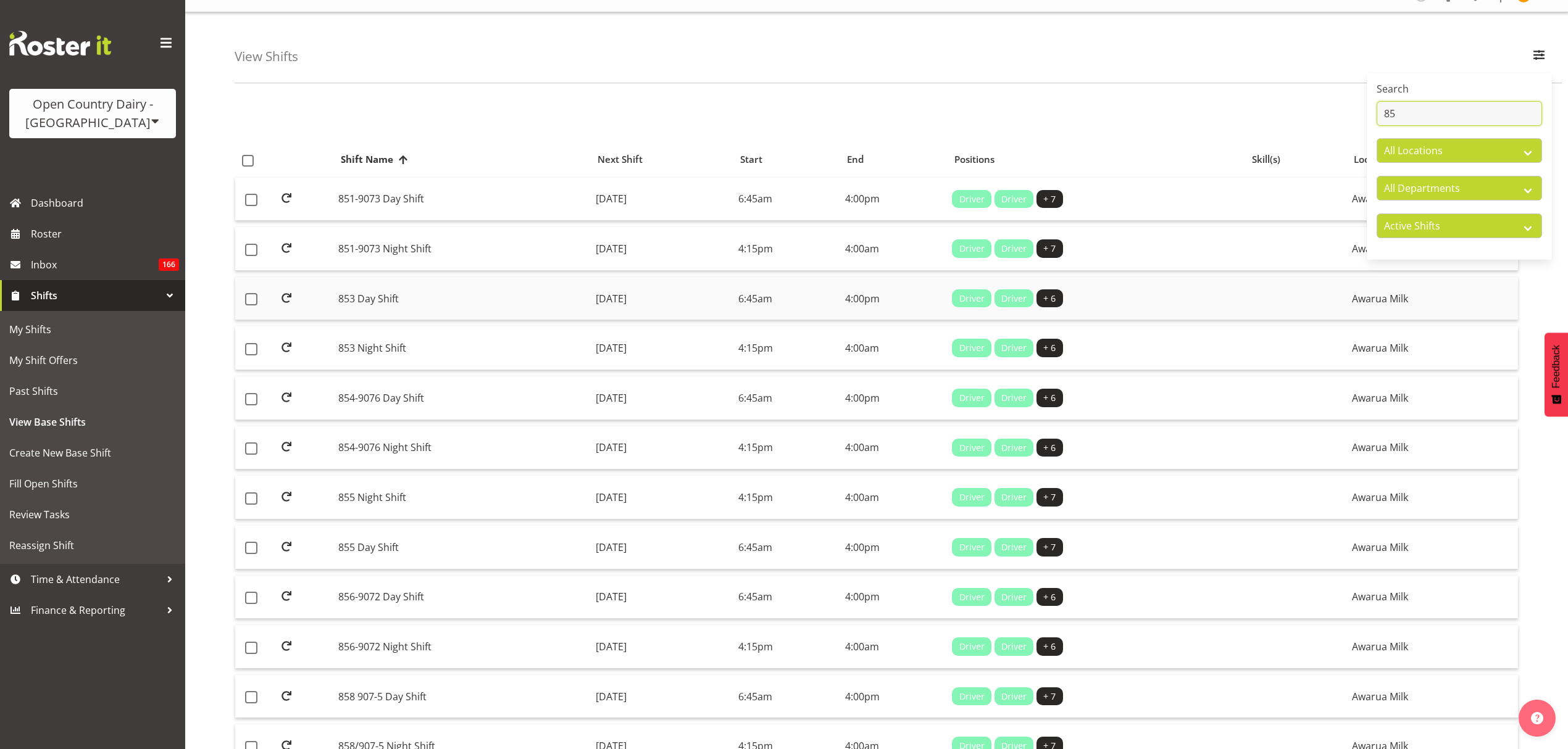
scroll to position [82, 0]
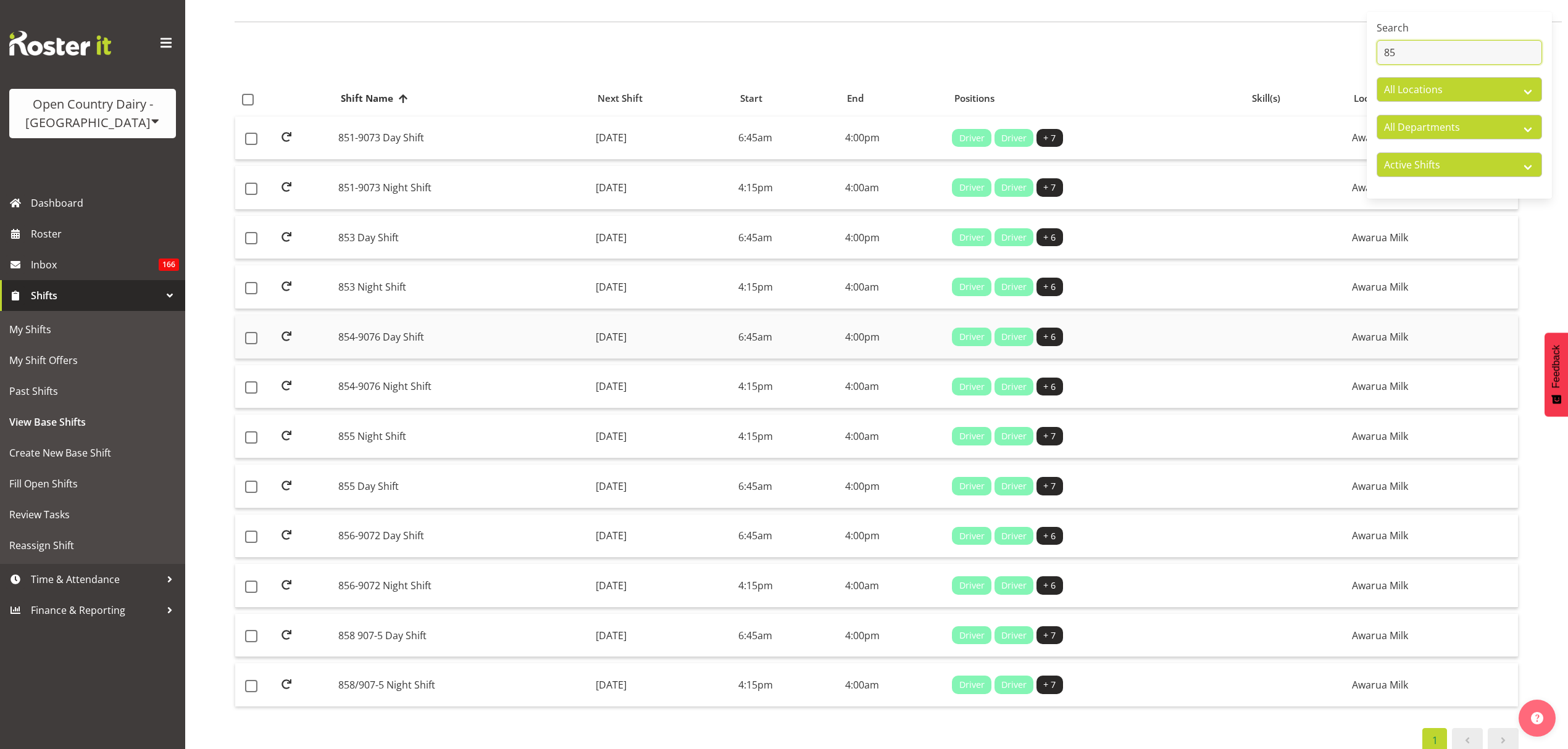
type input "85"
click at [446, 344] on td "854-9076 Day Shift" at bounding box center [462, 337] width 258 height 44
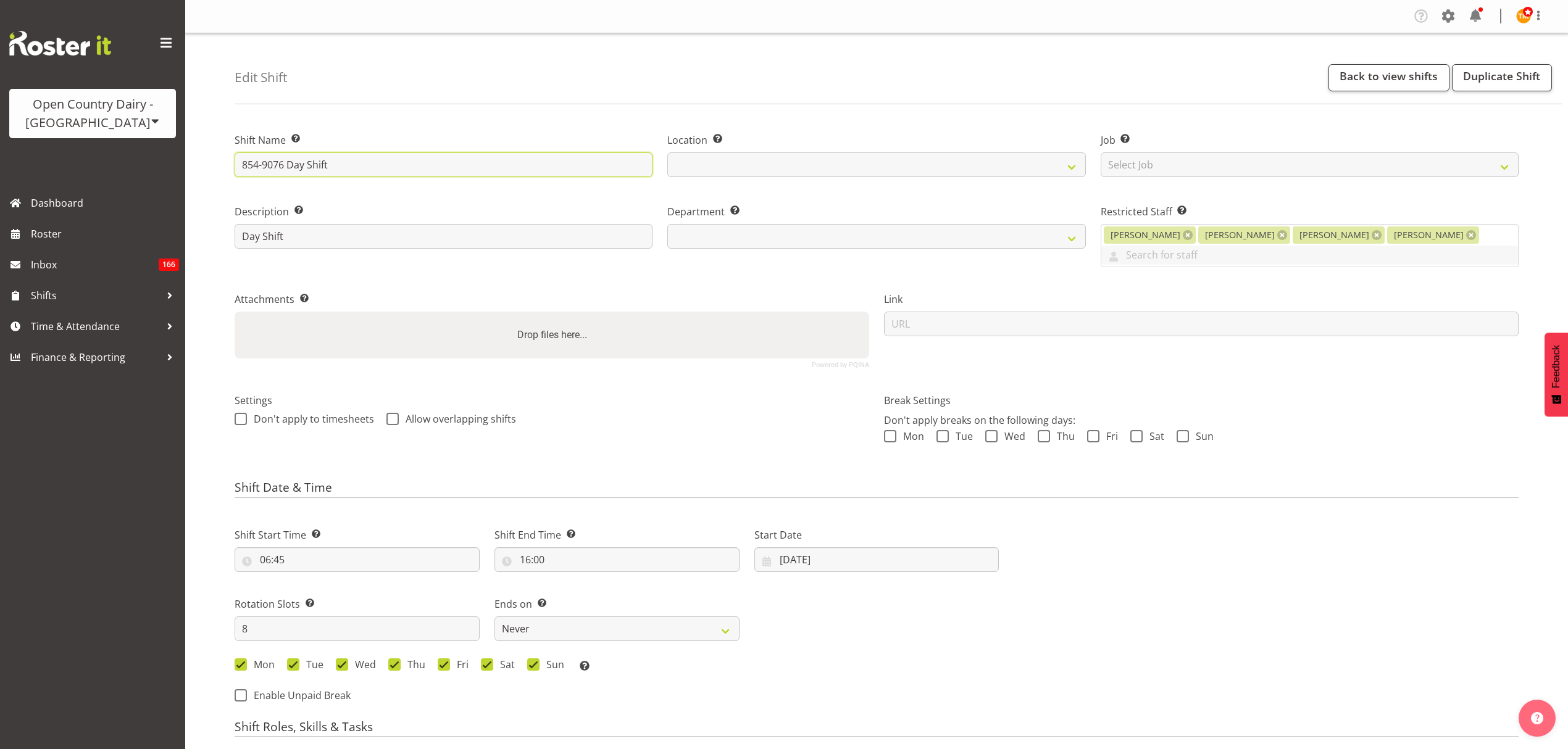
click at [281, 166] on input "854-9076 Day Shift" at bounding box center [443, 164] width 418 height 24
select select
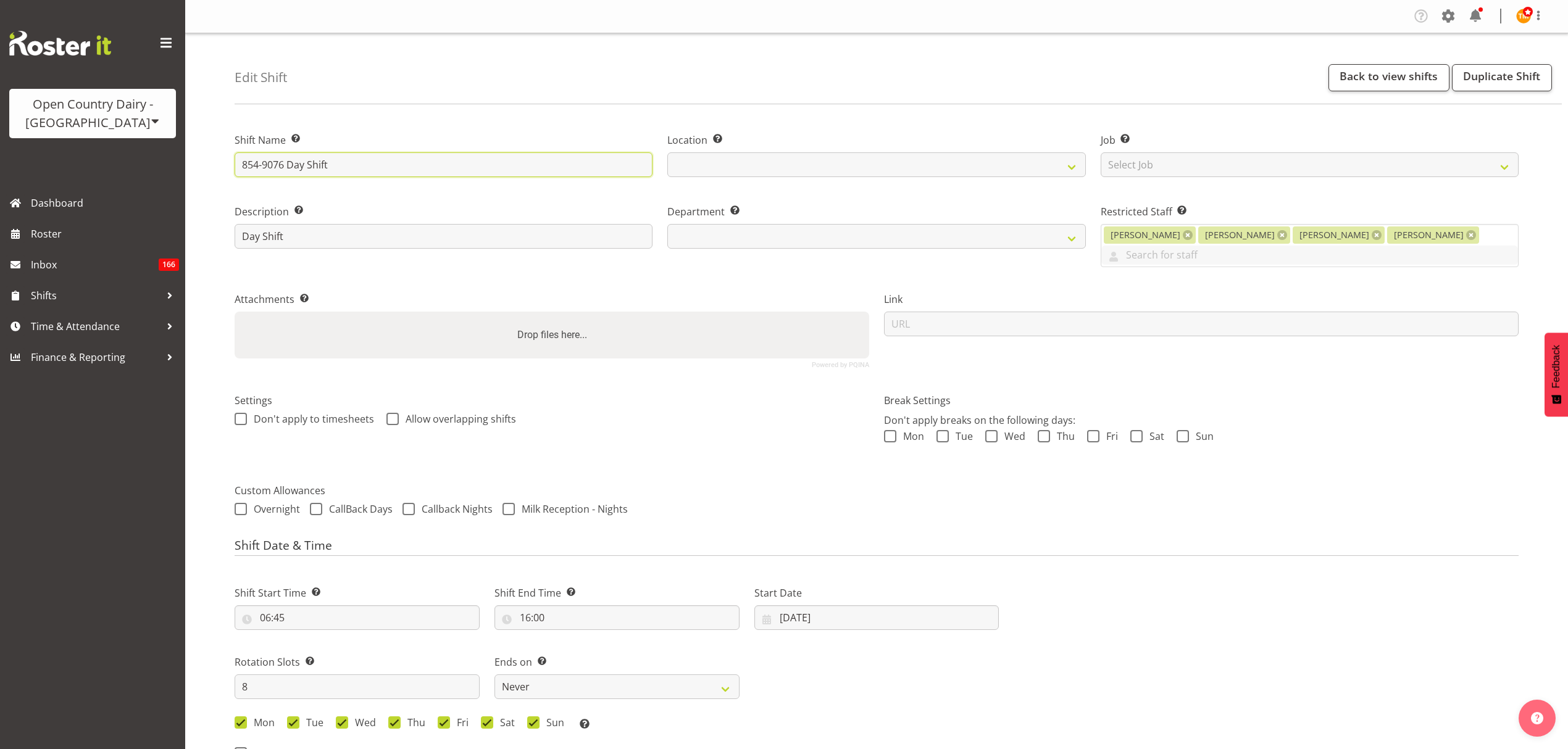
select select
type input "854-907 Day Shift"
select select
type input "854-9074 Day Shift"
select select
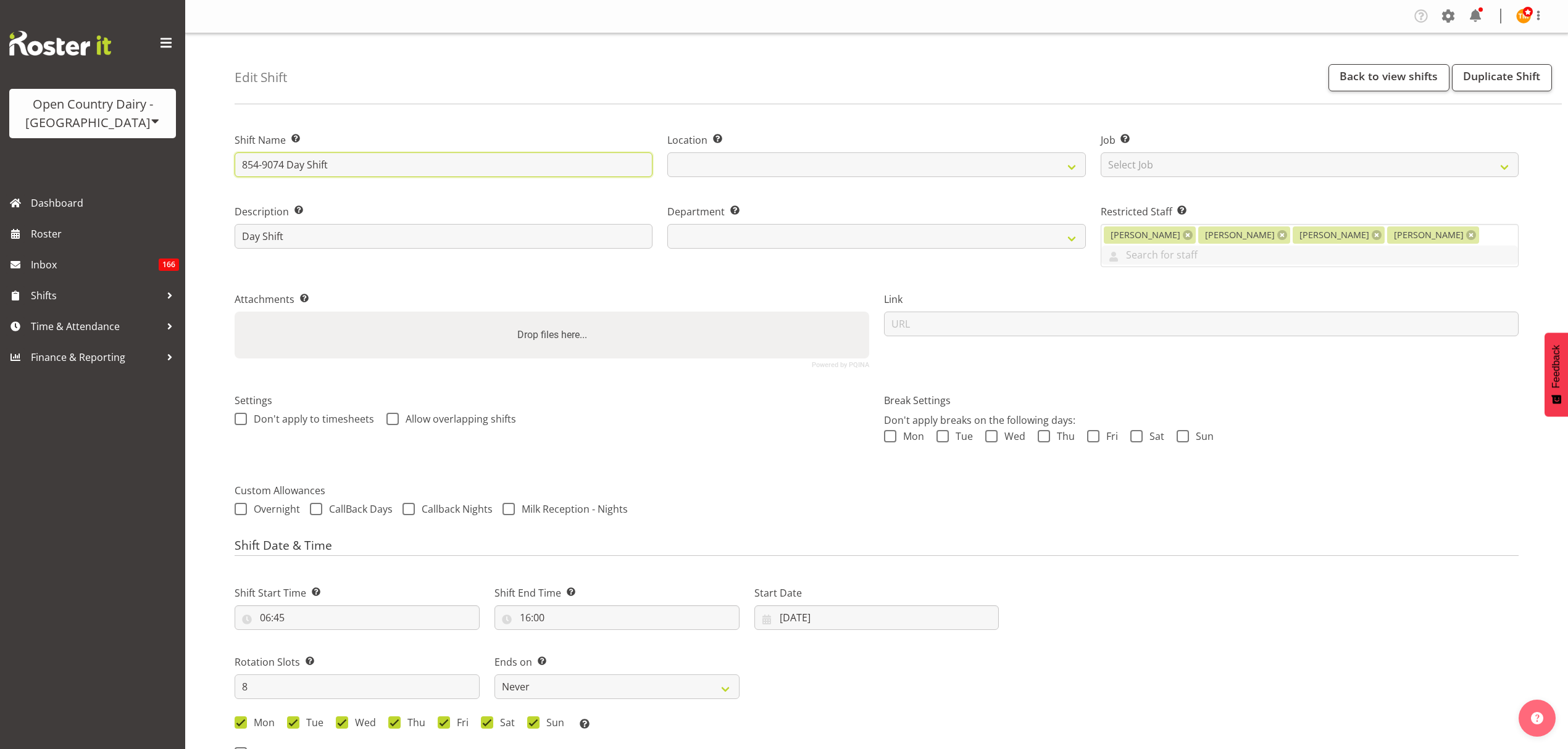
type input "854-9074 Day Shift"
click at [386, 119] on div "Shift Name Enter a name for the shift (e.g. Day Shift). 854-9074 Day Shift" at bounding box center [444, 151] width 433 height 71
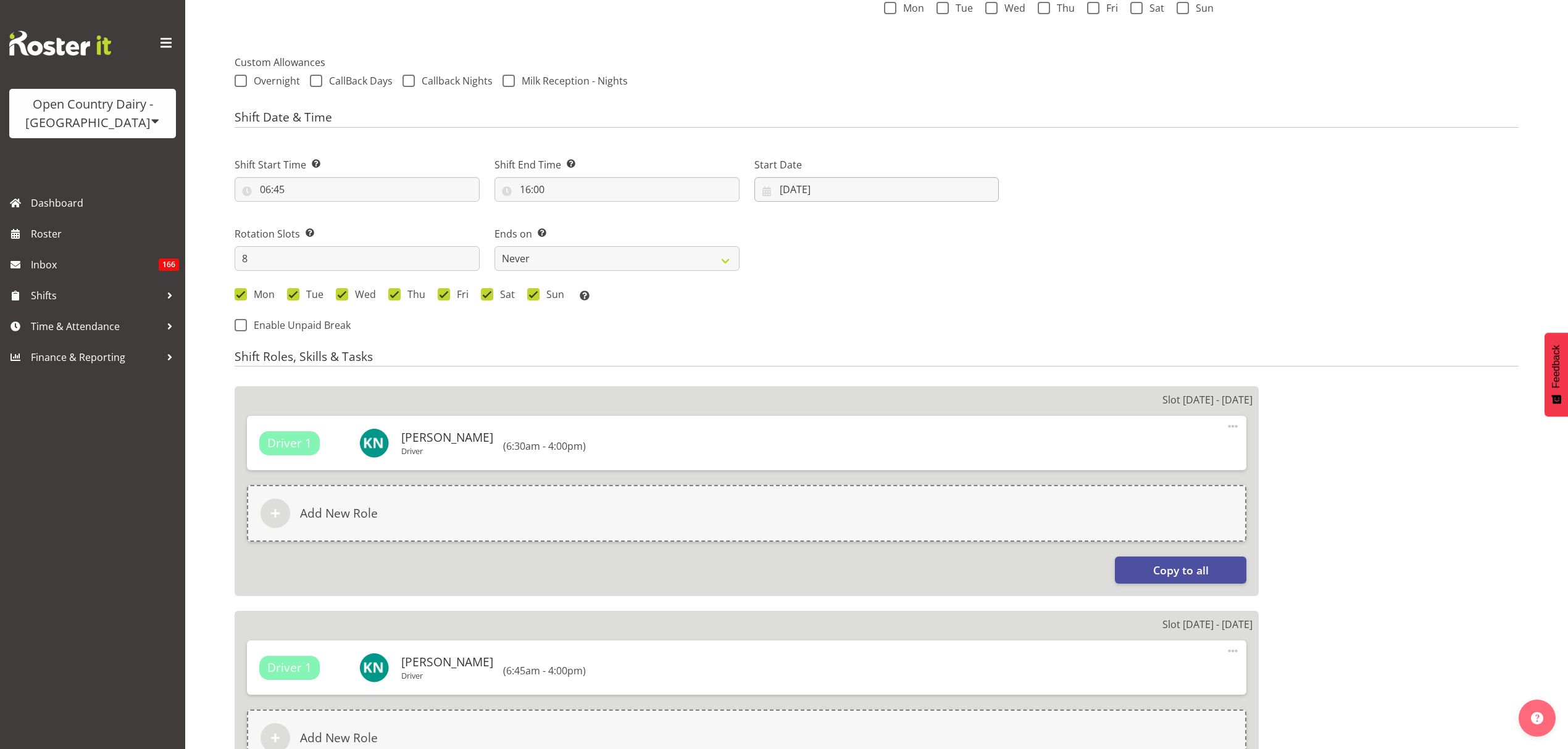
scroll to position [329, 0]
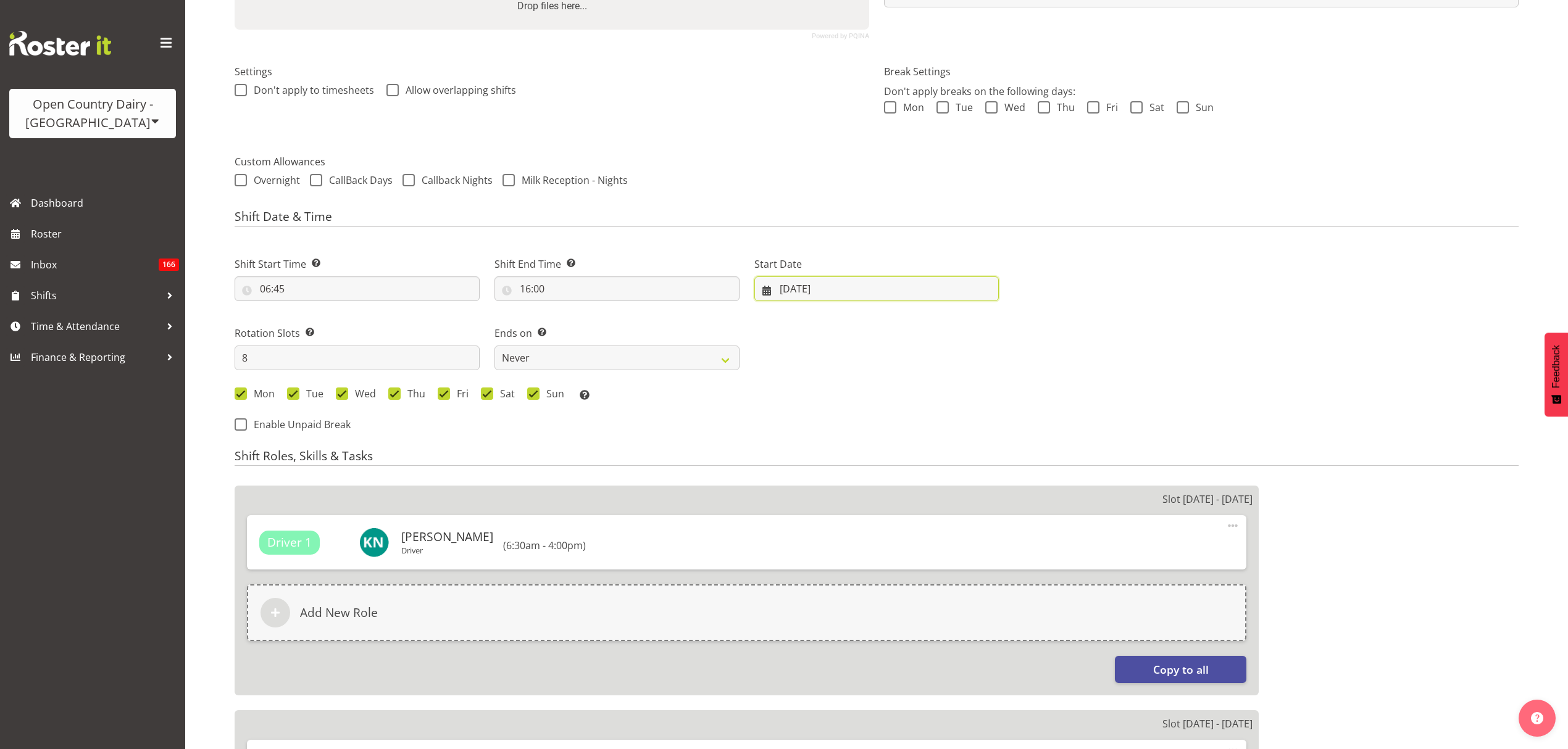
click at [869, 278] on input "18/08/2025" at bounding box center [877, 288] width 245 height 24
click at [858, 240] on div "Start Date 18/08/2025 January February March April May June July August Septemb…" at bounding box center [877, 274] width 260 height 69
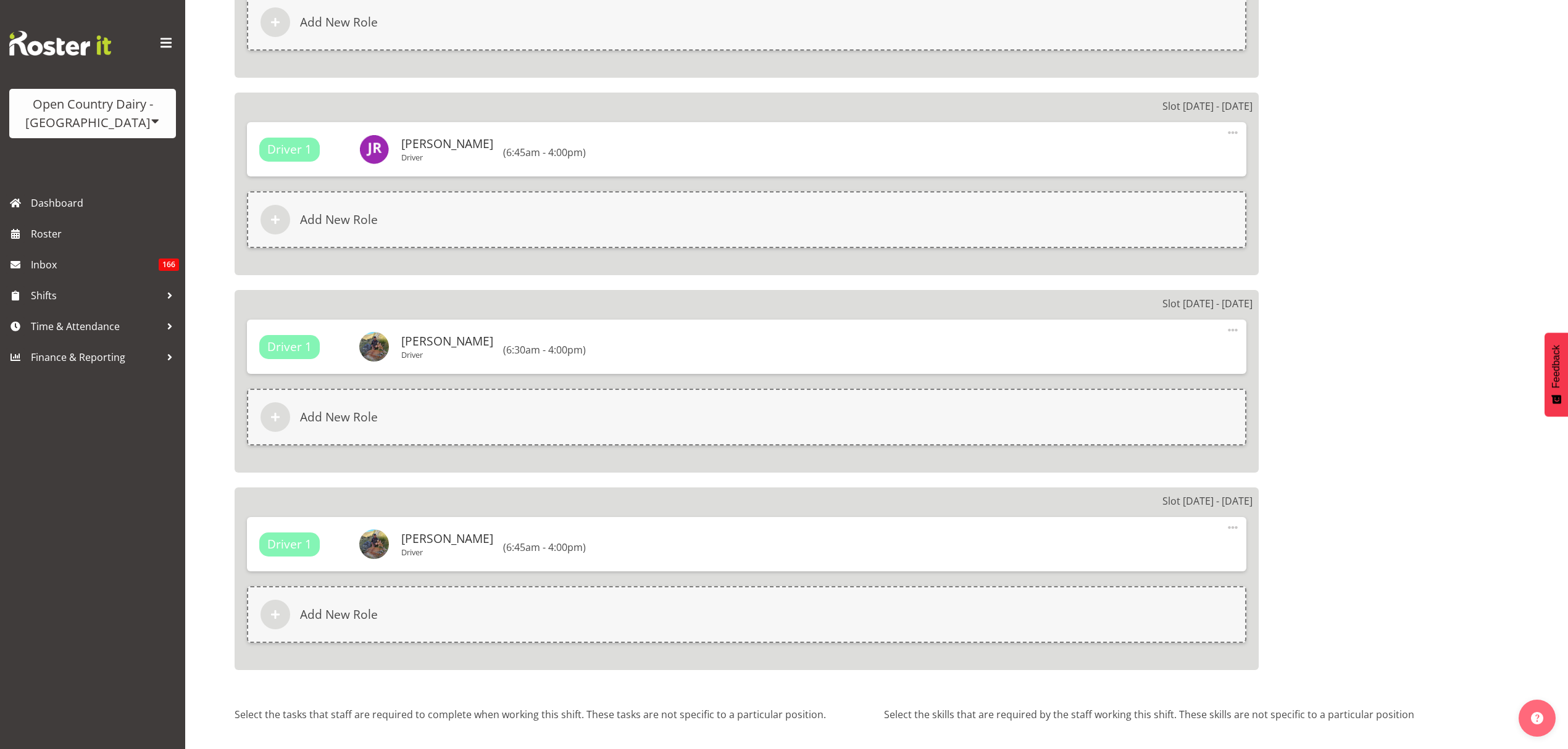
scroll to position [1825, 0]
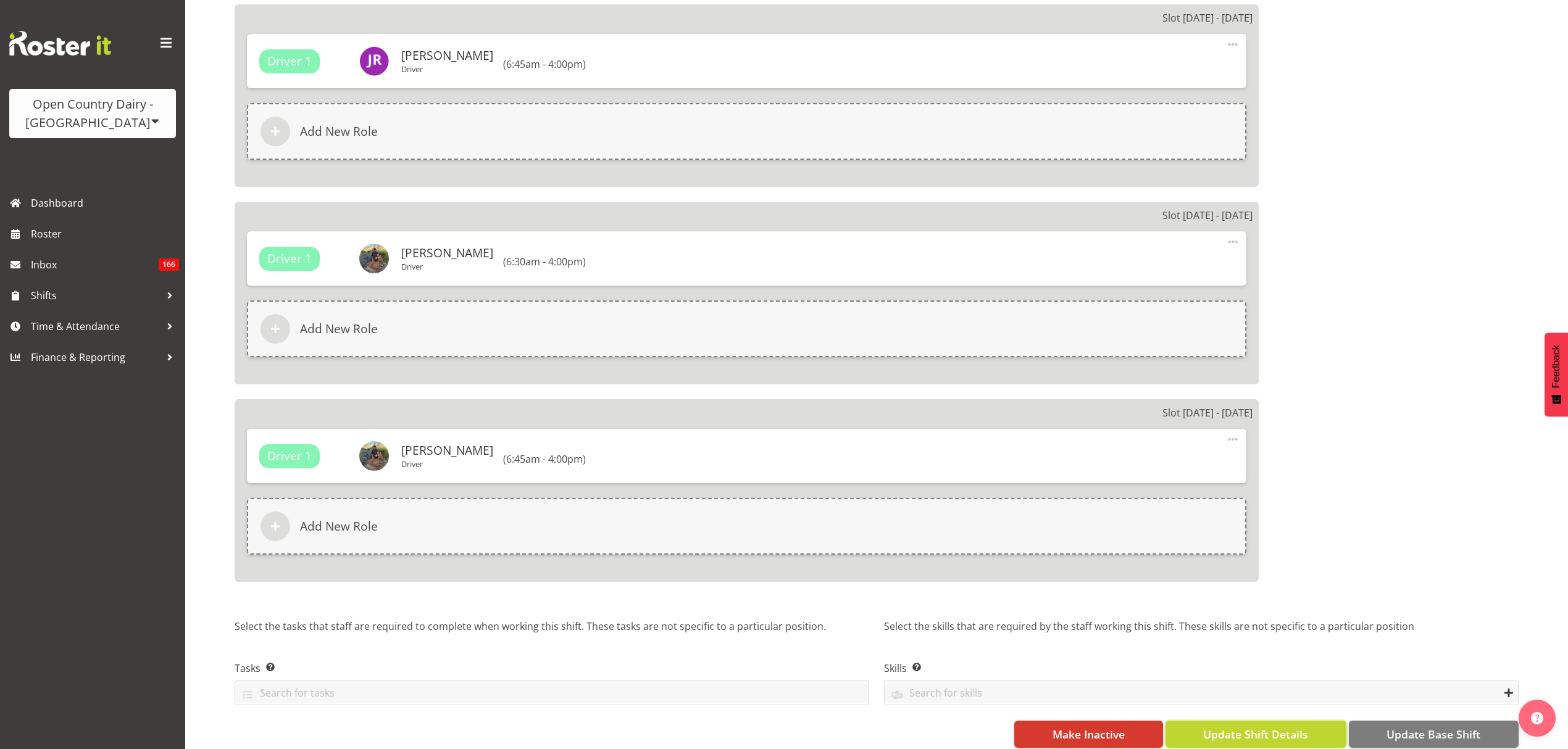
click at [1275, 727] on span "Update Shift Details" at bounding box center [1256, 734] width 105 height 16
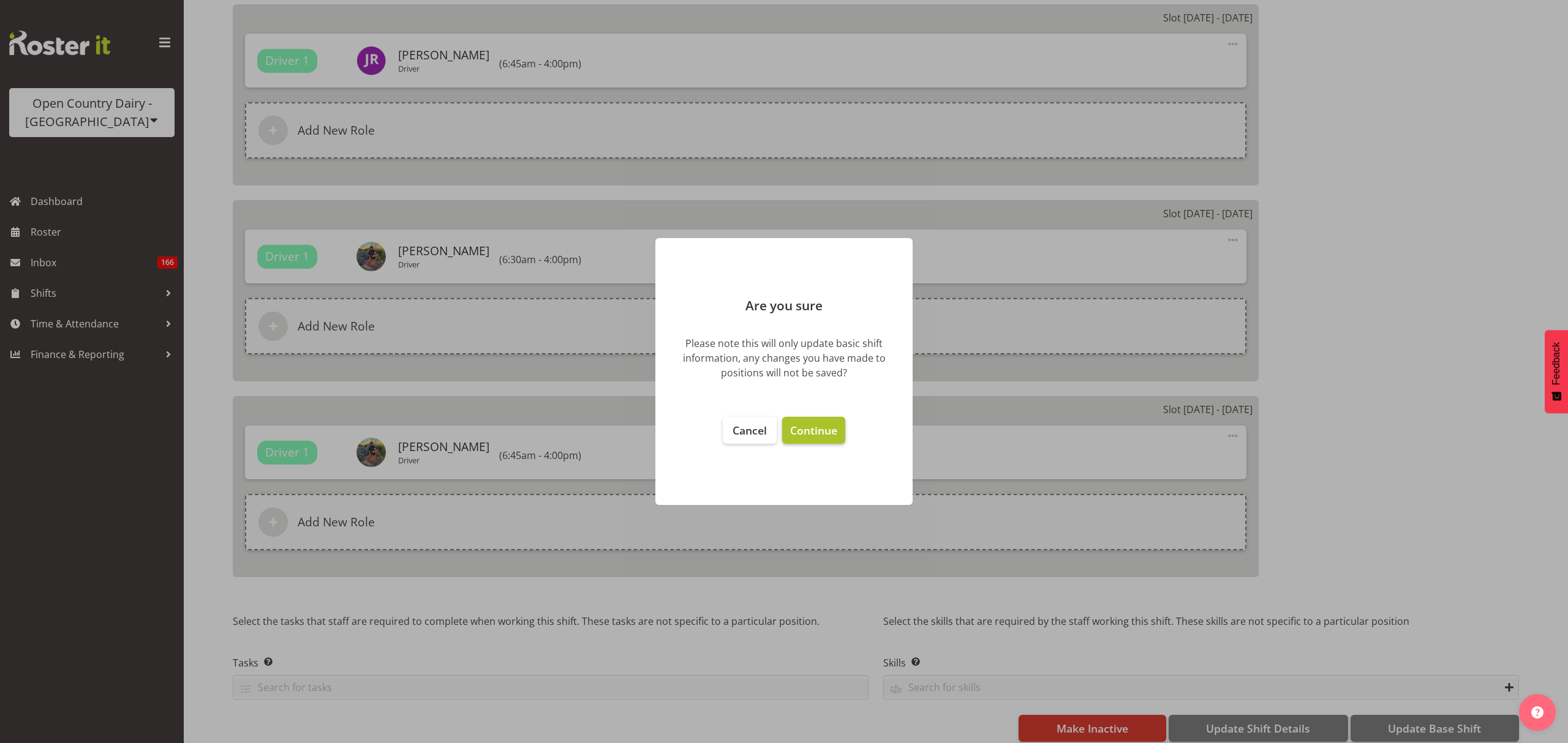
click at [831, 423] on span "Continue" at bounding box center [813, 430] width 47 height 15
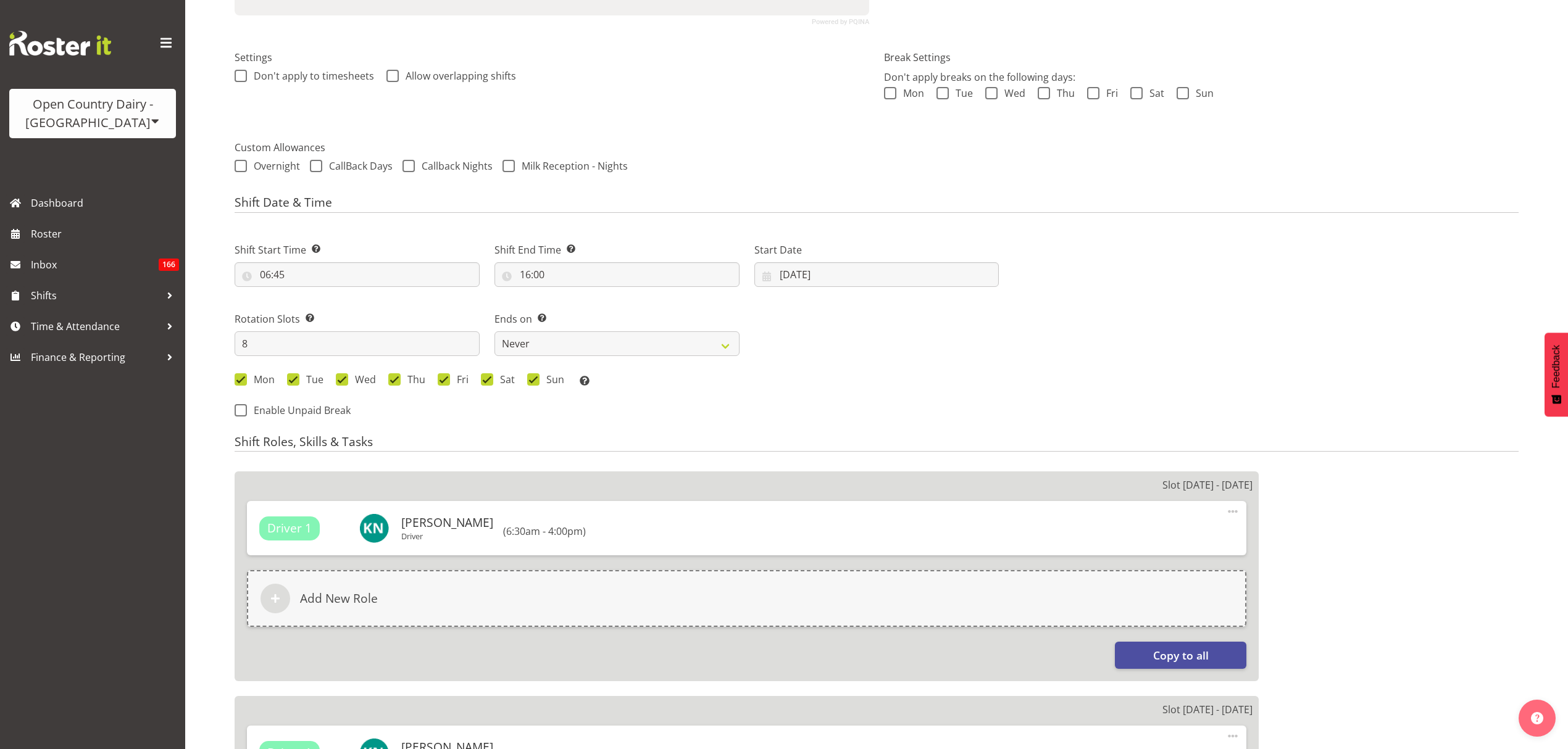
scroll to position [0, 0]
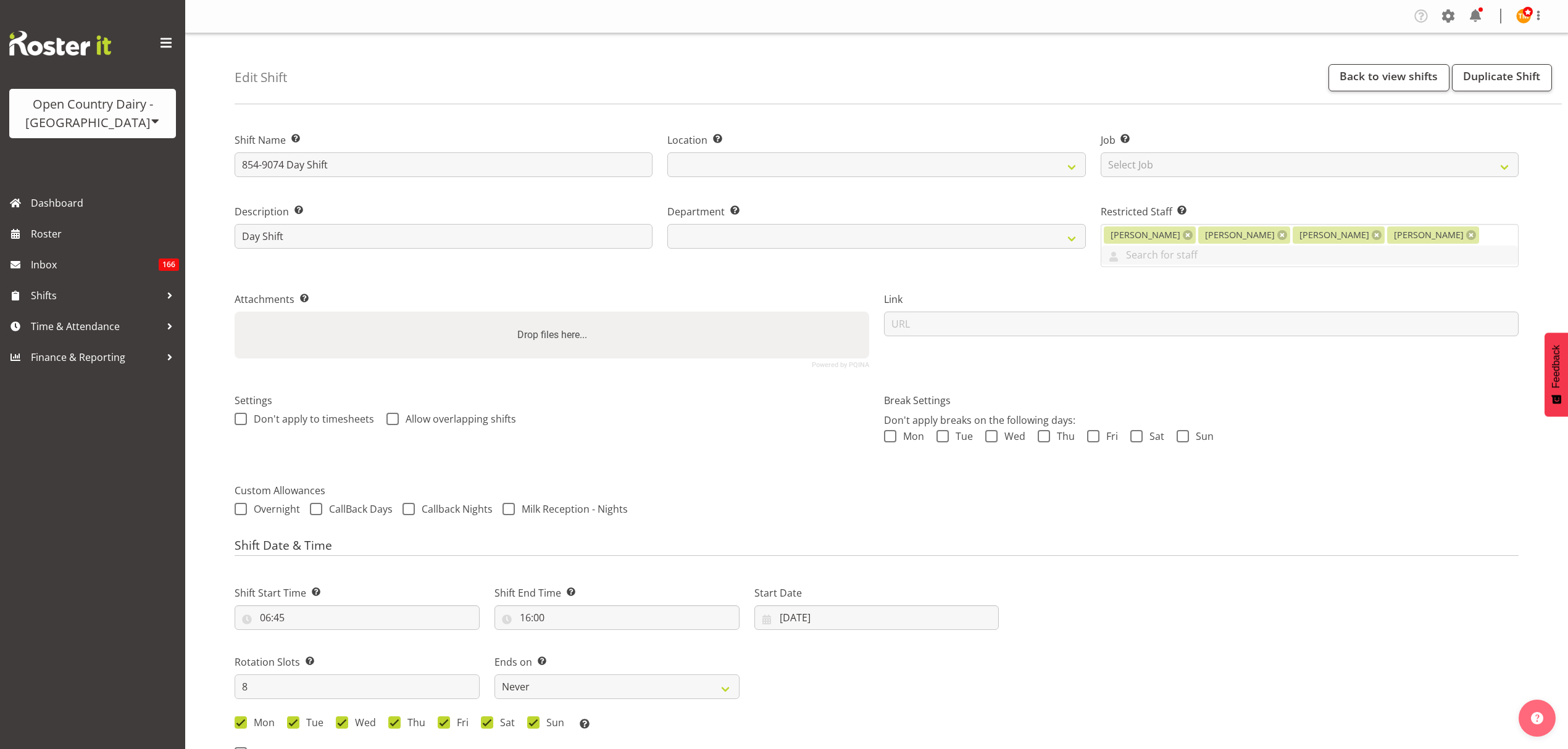
select select "755"
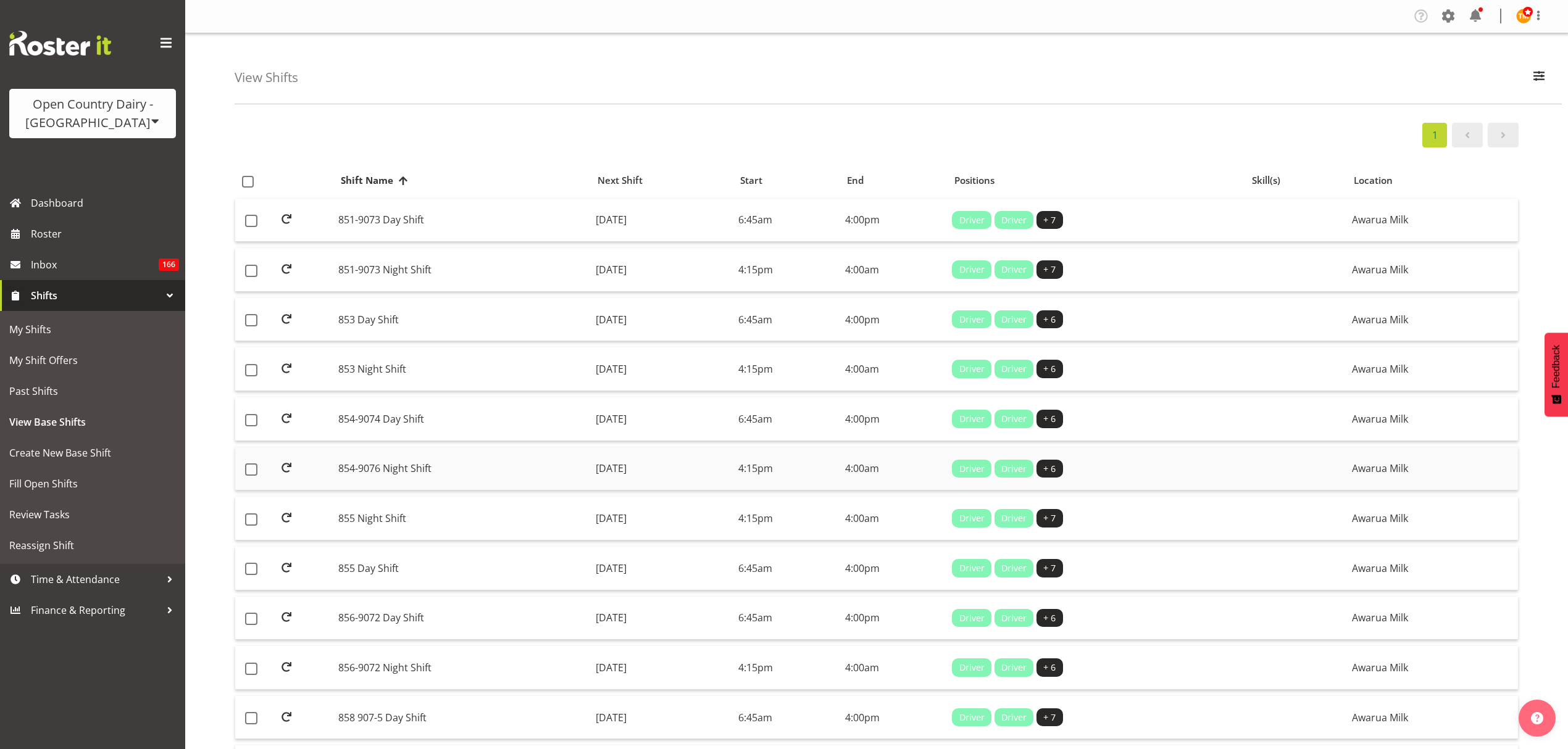
click at [472, 452] on td "854-9076 Night Shift" at bounding box center [462, 470] width 258 height 44
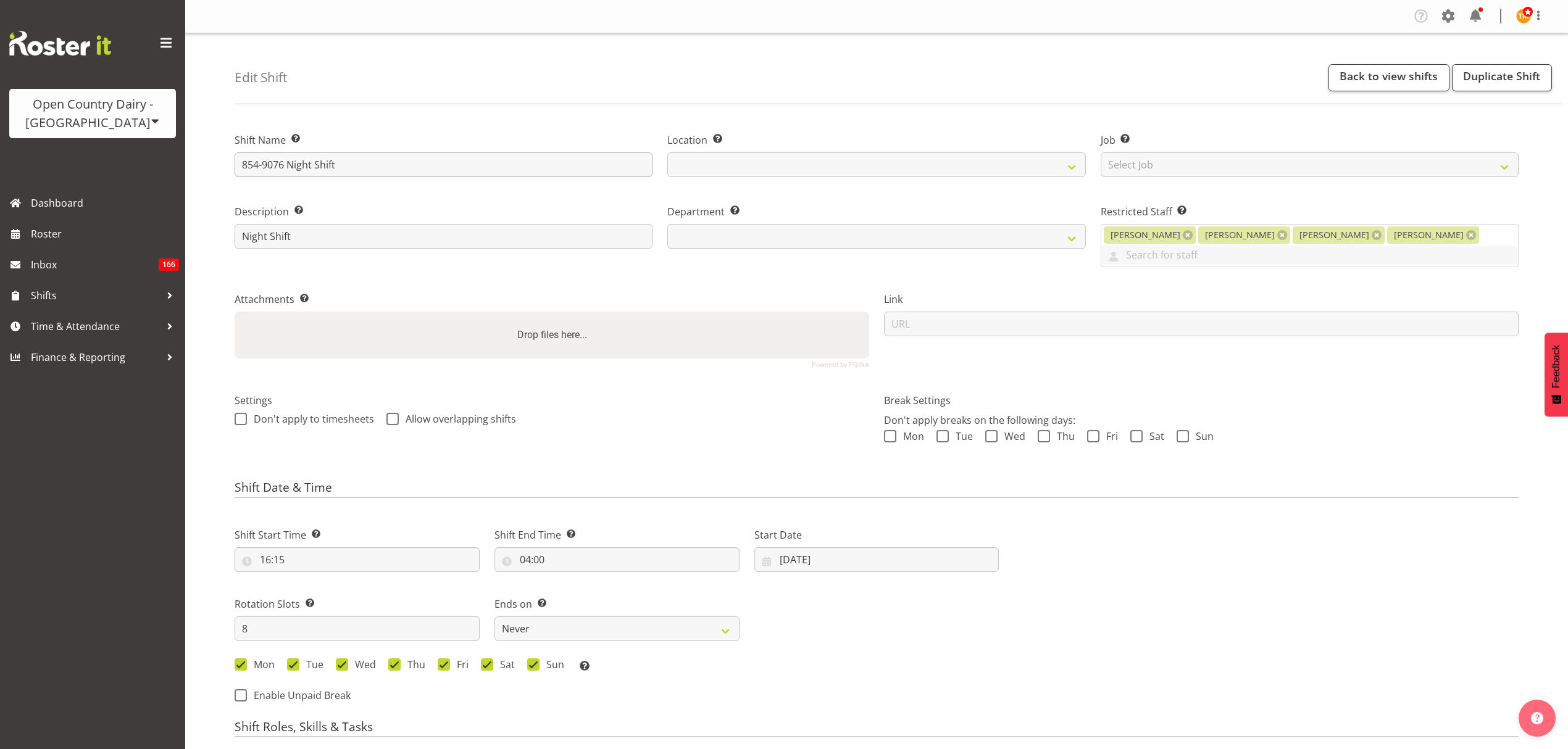
select select
click at [287, 165] on input "854-9076 Night Shift" at bounding box center [443, 164] width 418 height 24
select select
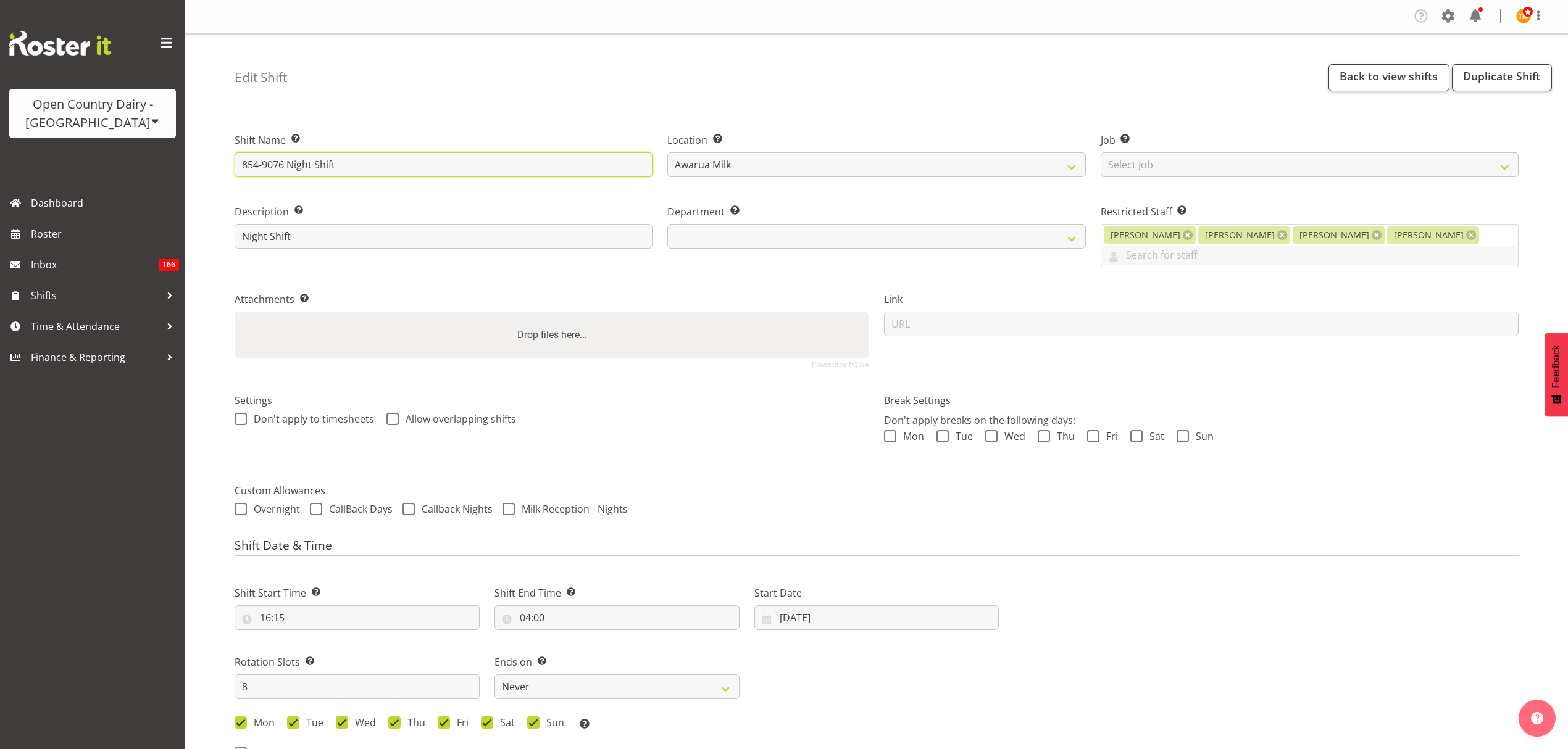
type input "854-907 Night Shift"
select select
type input "854-90 Night Shift"
select select
type input "854-904 Night Shift"
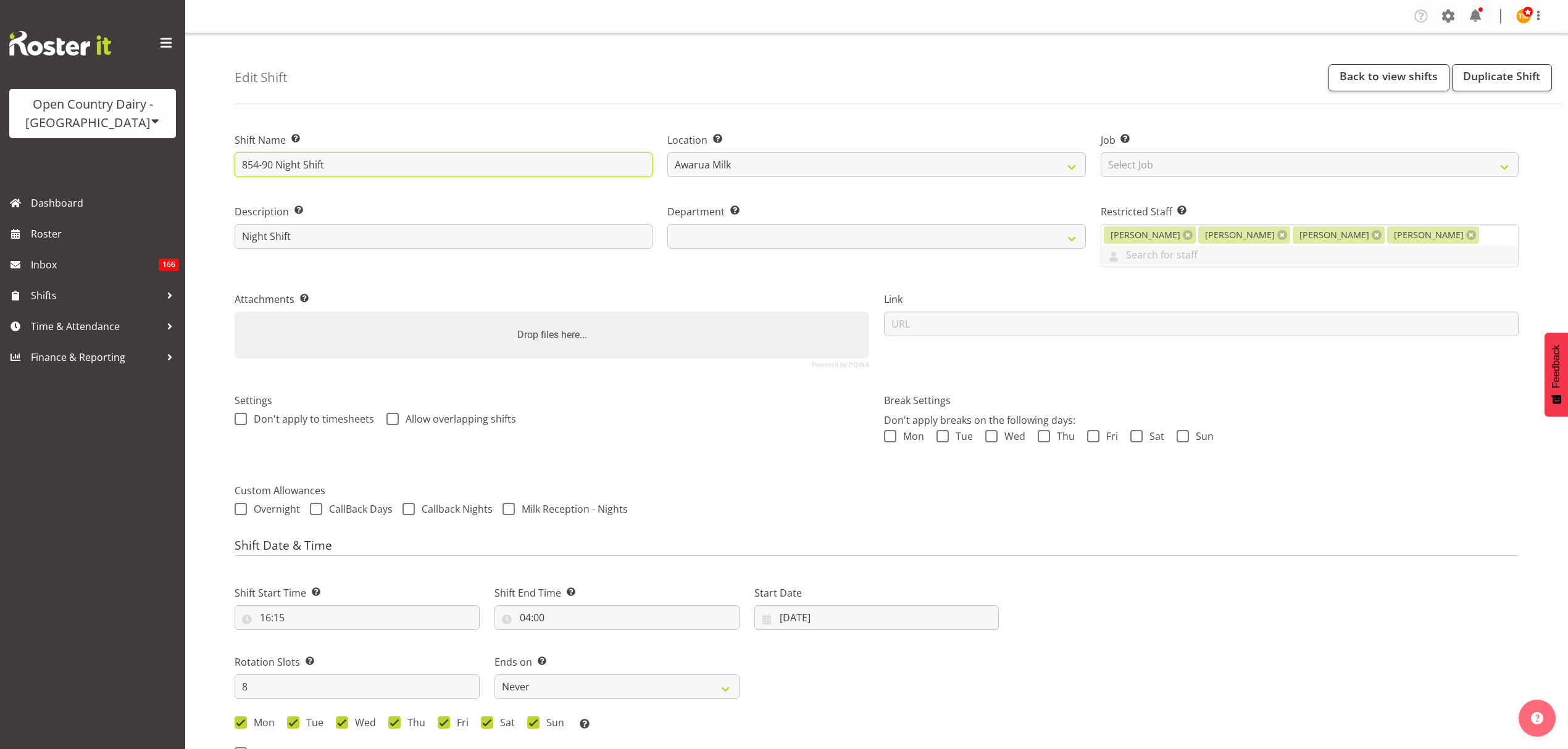
select select
type input "854-904 Night Shift"
click at [472, 102] on div "Edit Shift Back to view shifts Duplicate Shift" at bounding box center [898, 69] width 1328 height 71
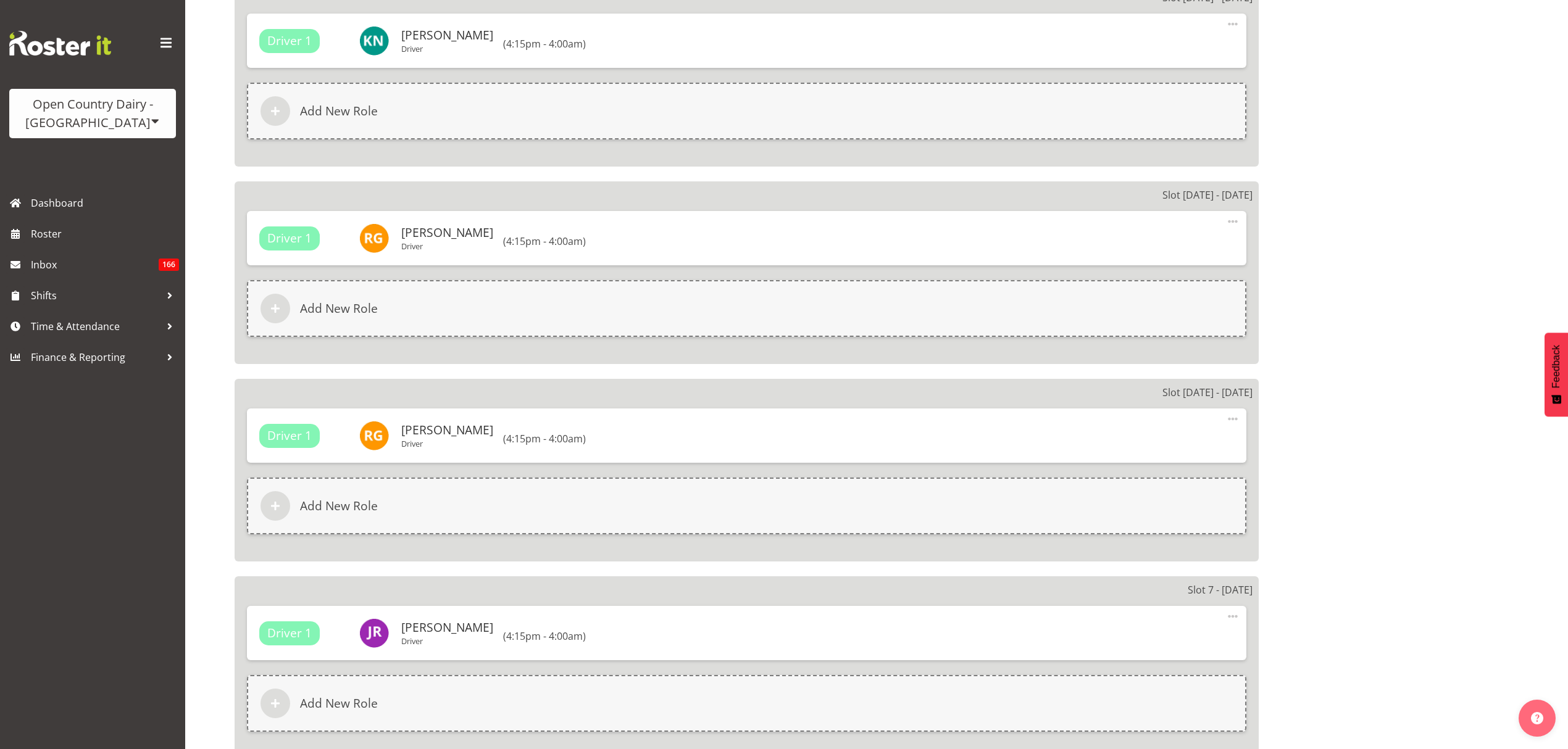
scroll to position [1842, 0]
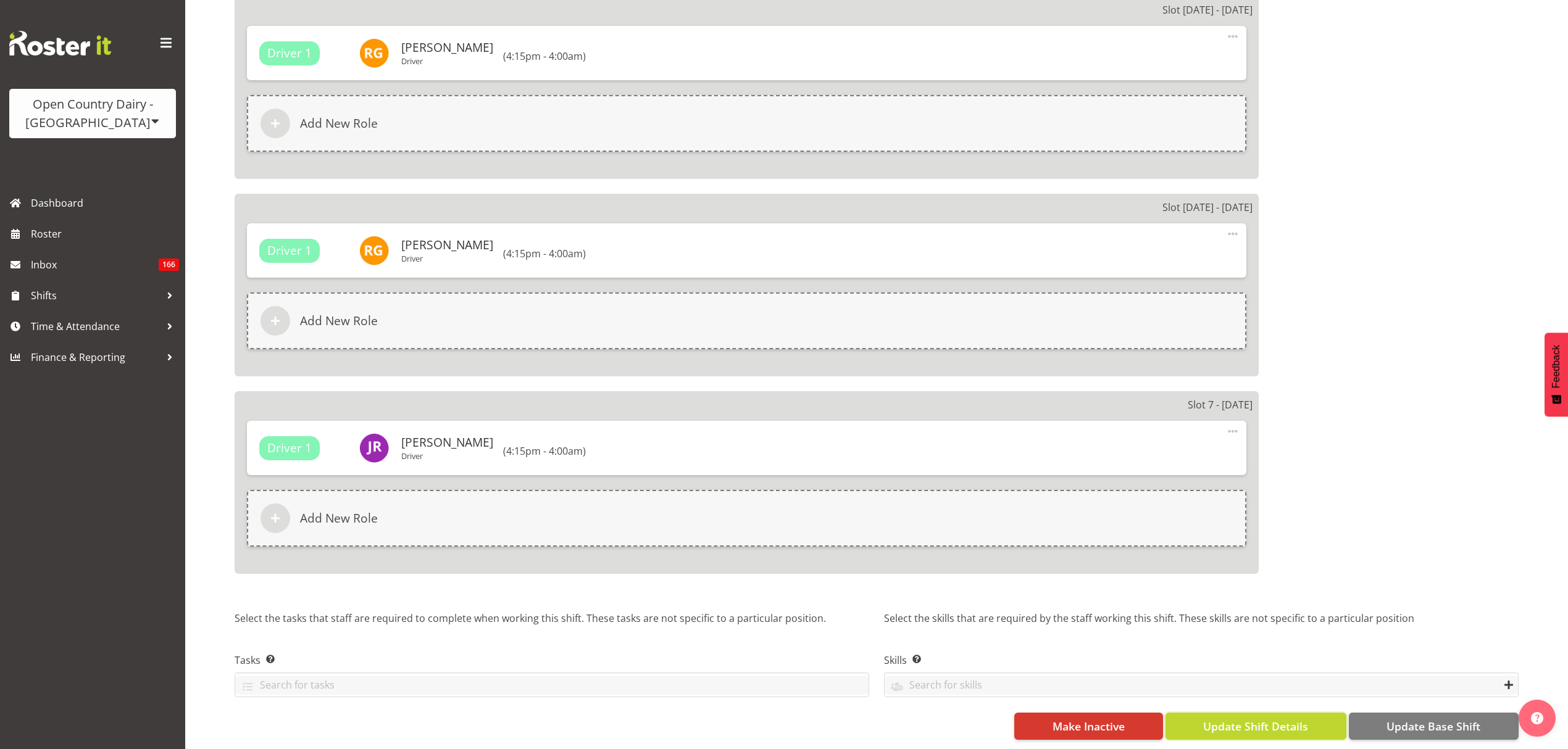
click at [1287, 718] on span "Update Shift Details" at bounding box center [1256, 726] width 105 height 16
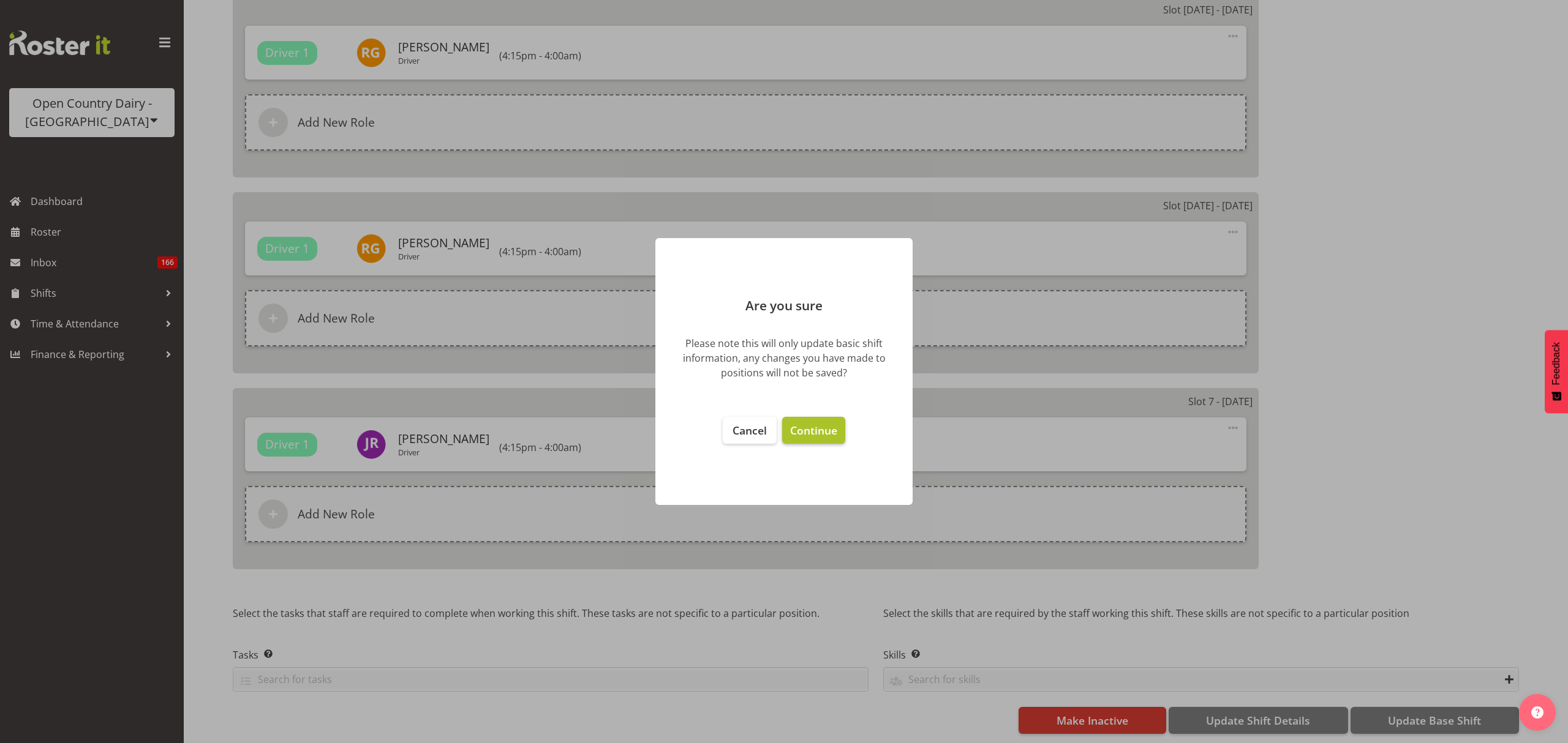
click at [804, 421] on button "Continue" at bounding box center [813, 430] width 63 height 27
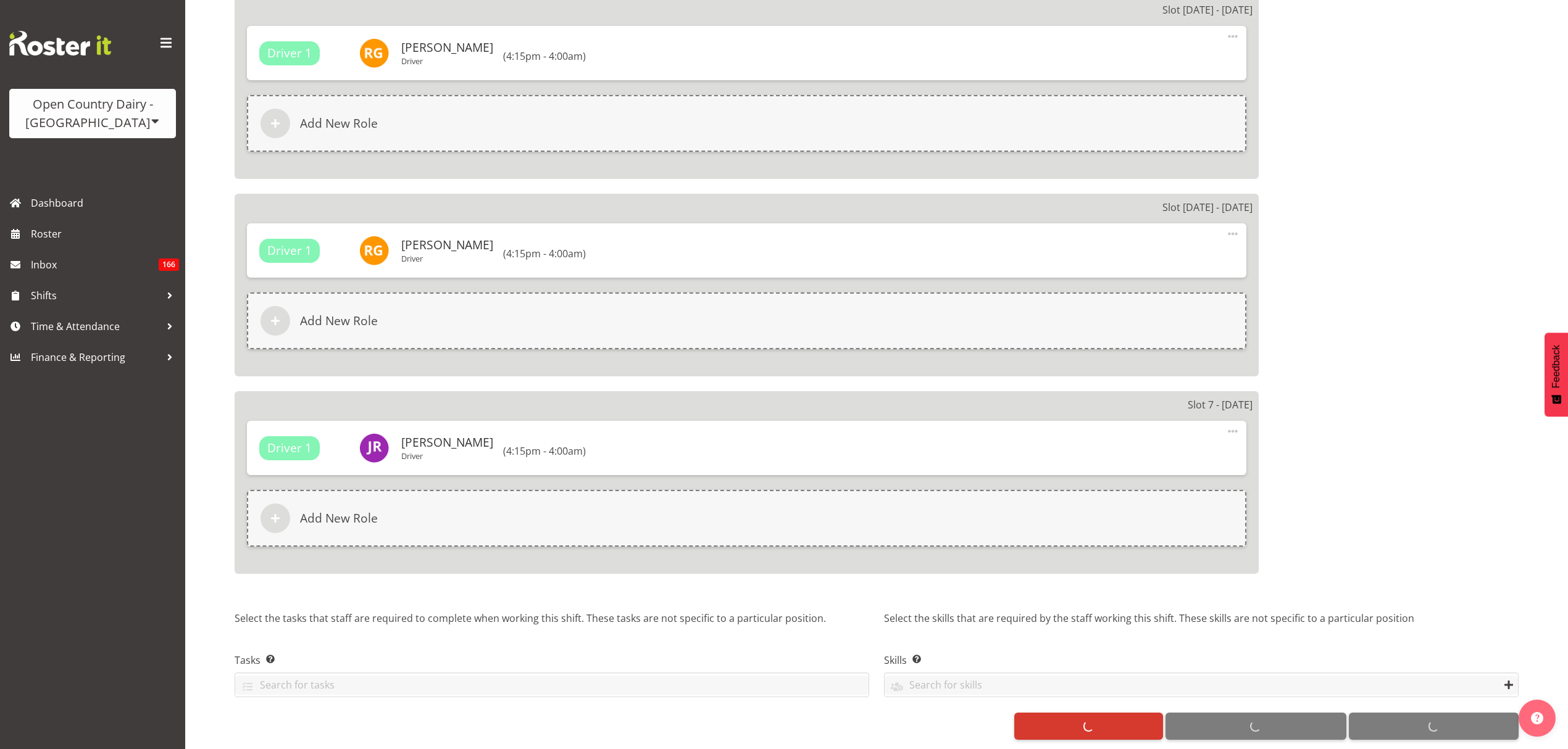
select select "755"
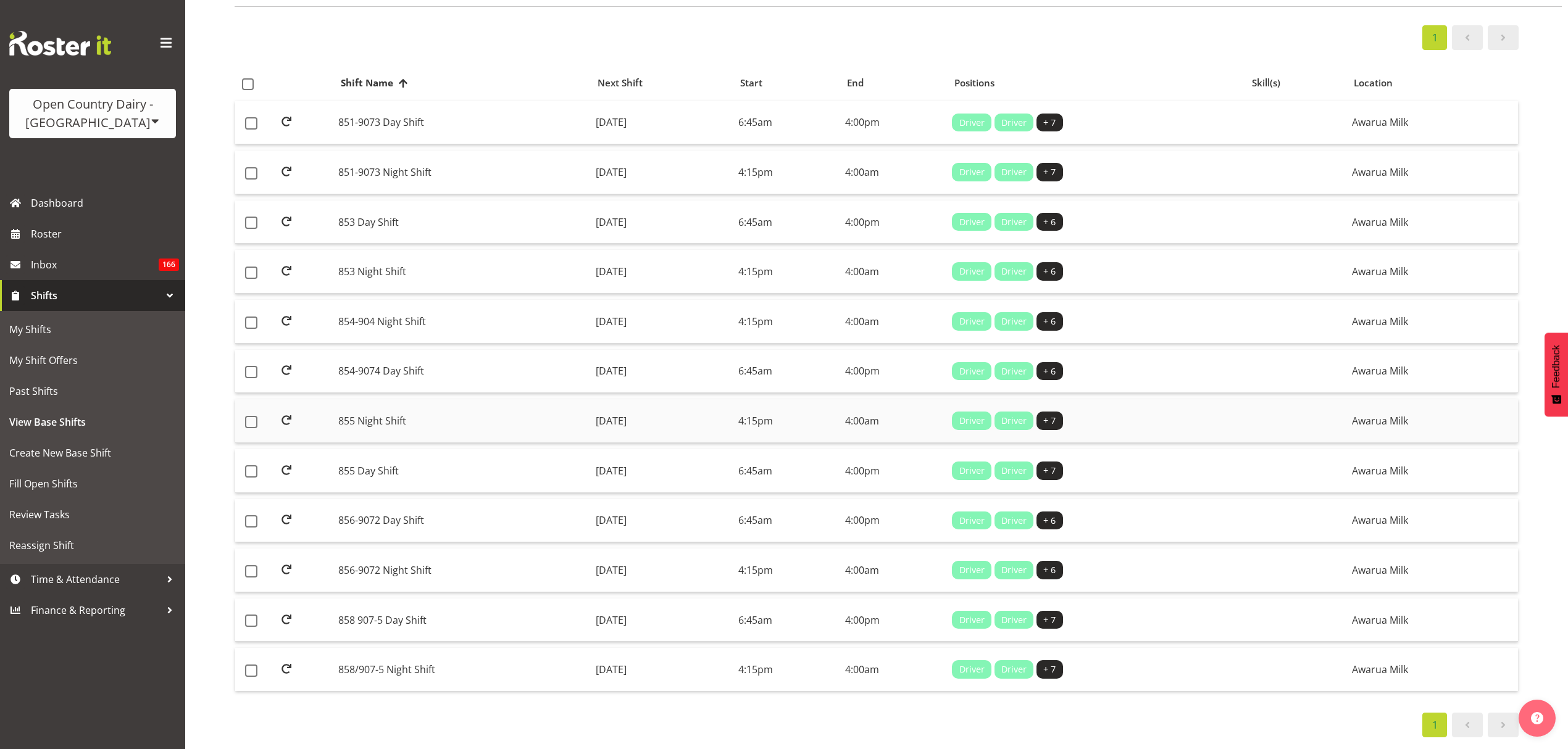
scroll to position [107, 0]
click at [87, 222] on link "Roster" at bounding box center [93, 234] width 185 height 31
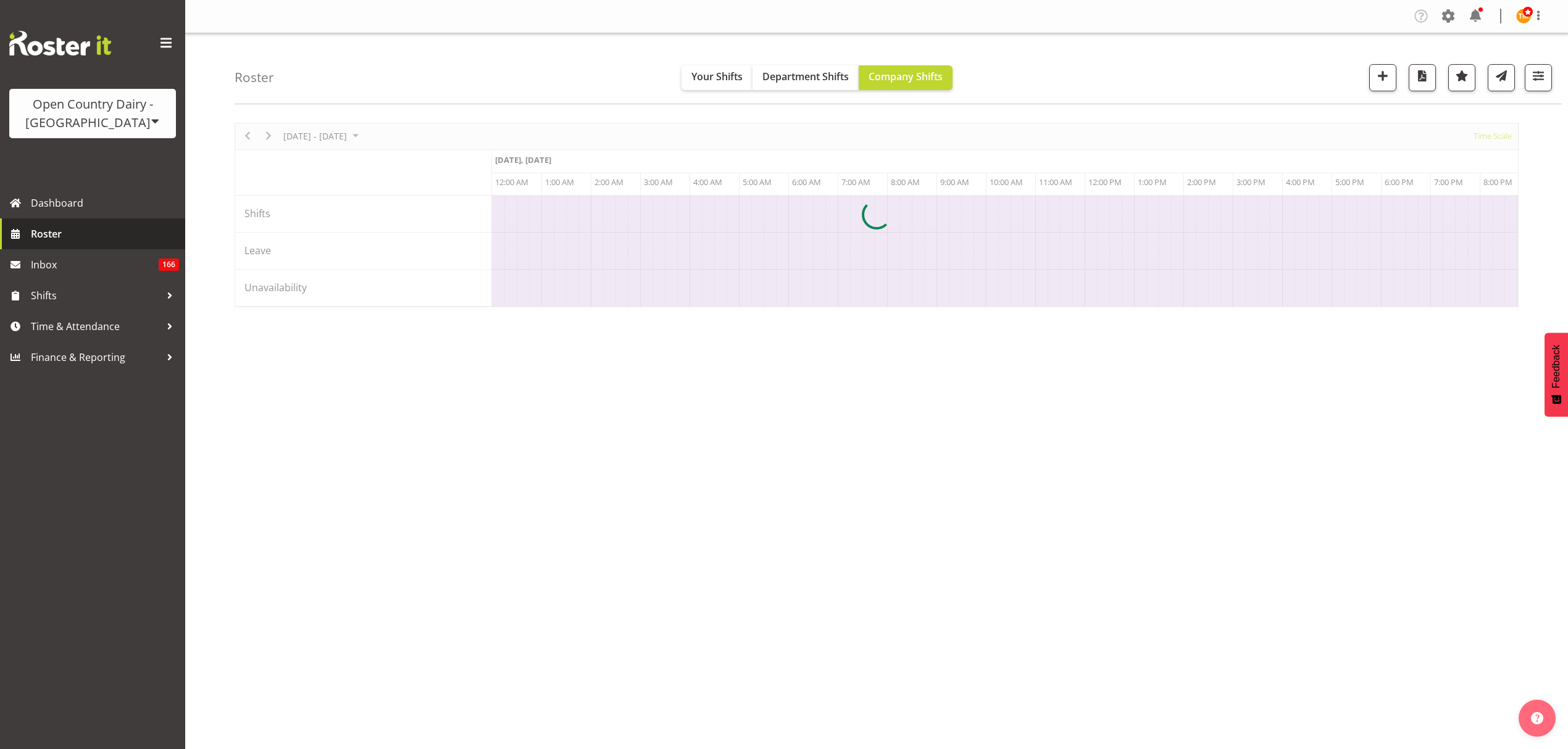
scroll to position [0, 3556]
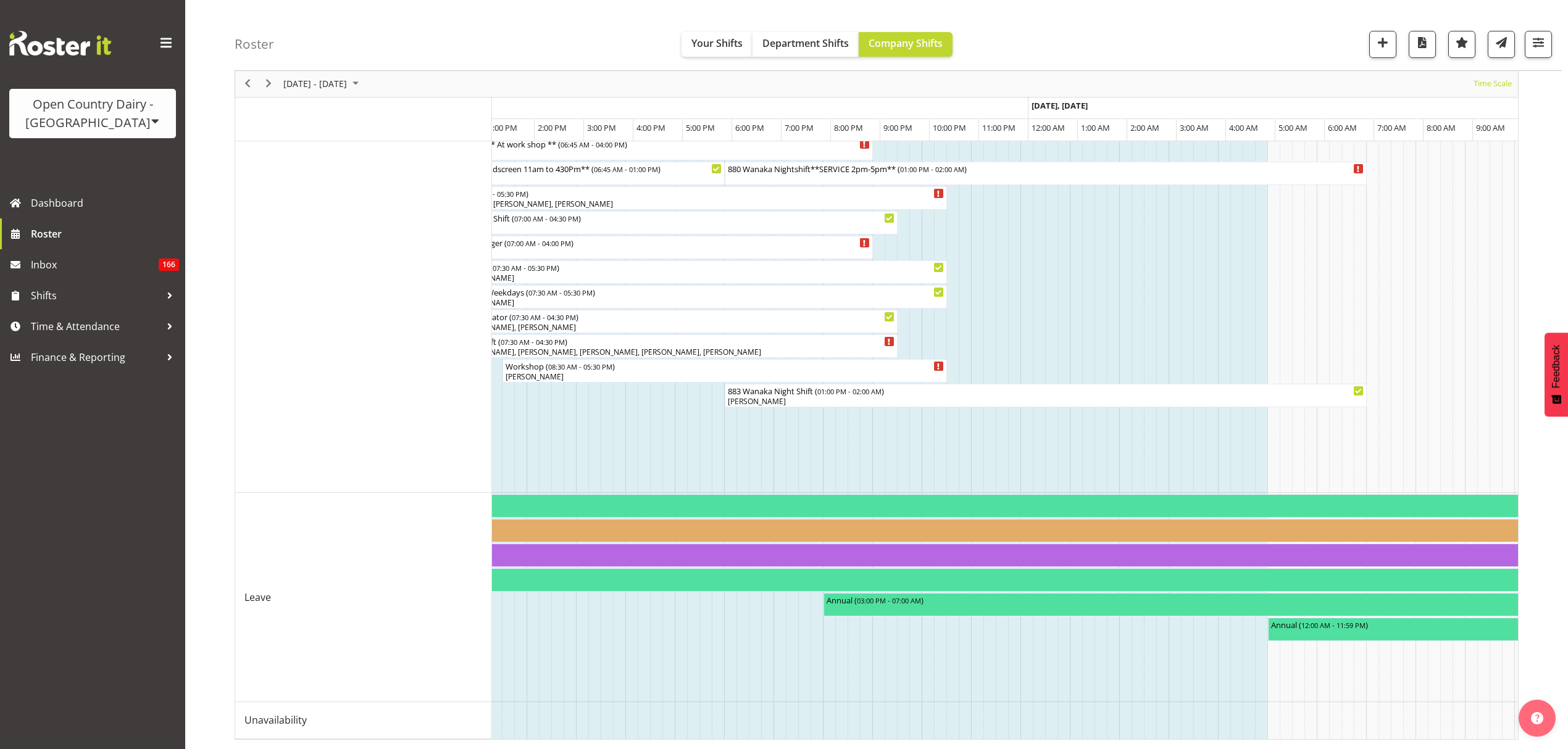
scroll to position [0, 3966]
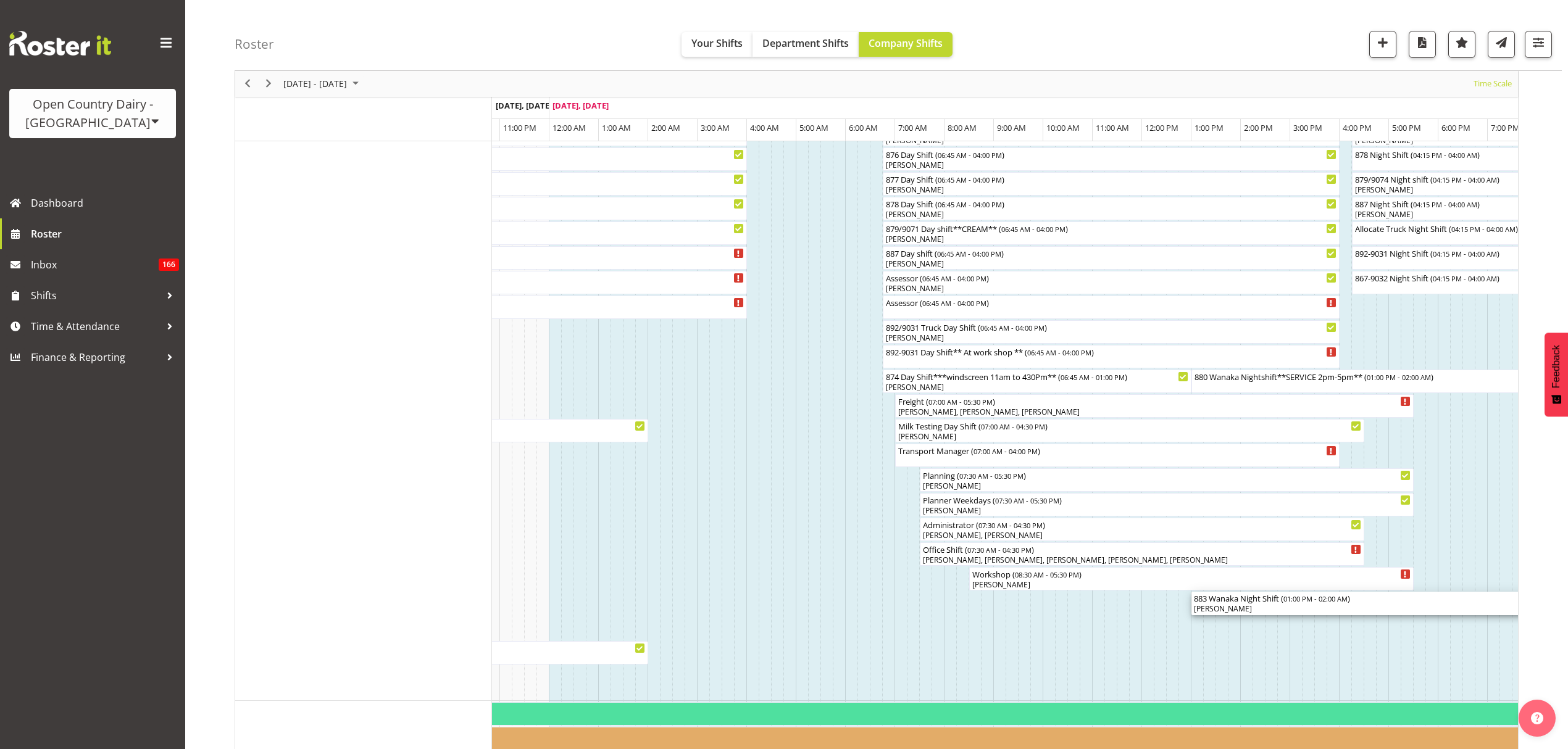
click at [1298, 606] on div "Tania Unahi" at bounding box center [1513, 609] width 637 height 11
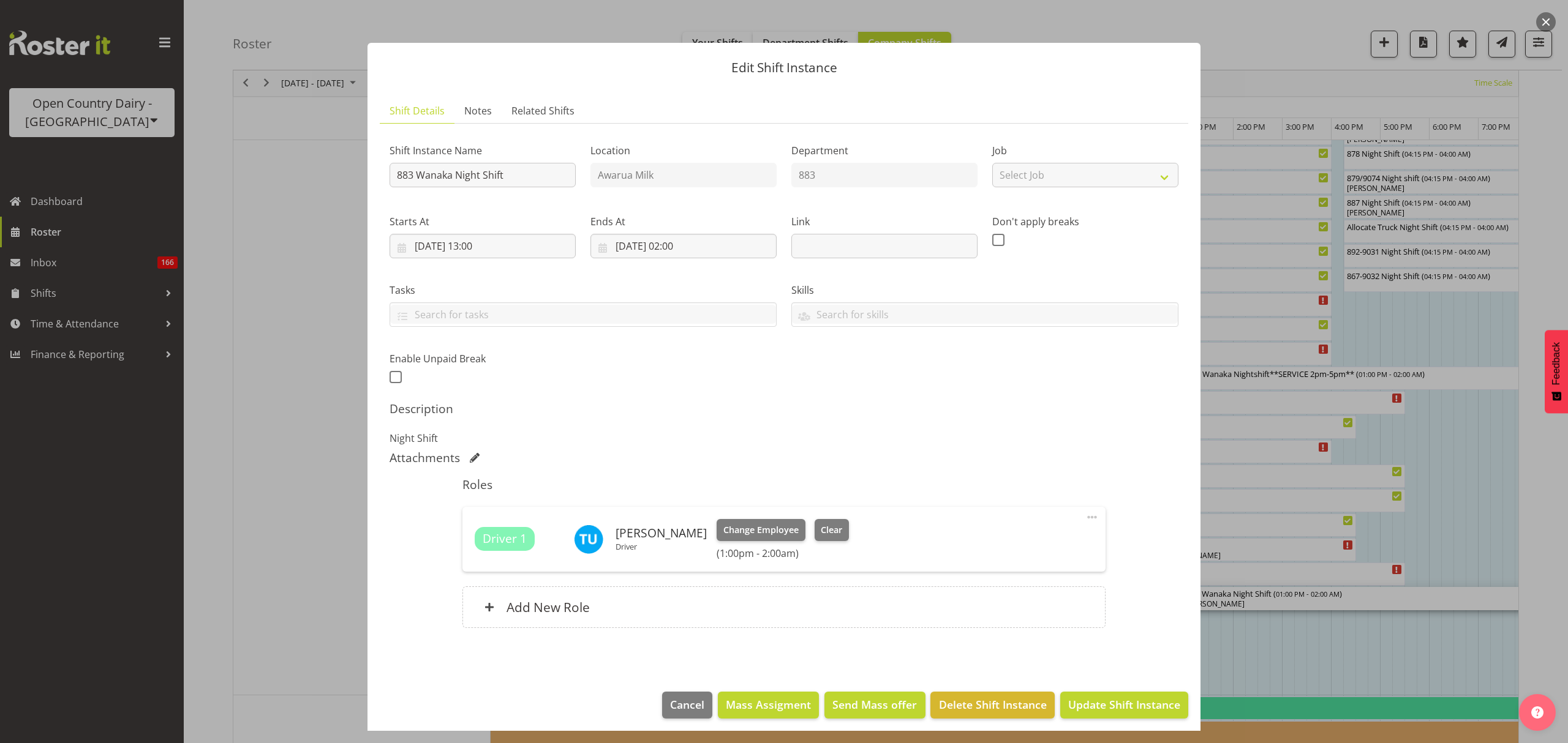
click at [1380, 601] on div at bounding box center [784, 371] width 1568 height 743
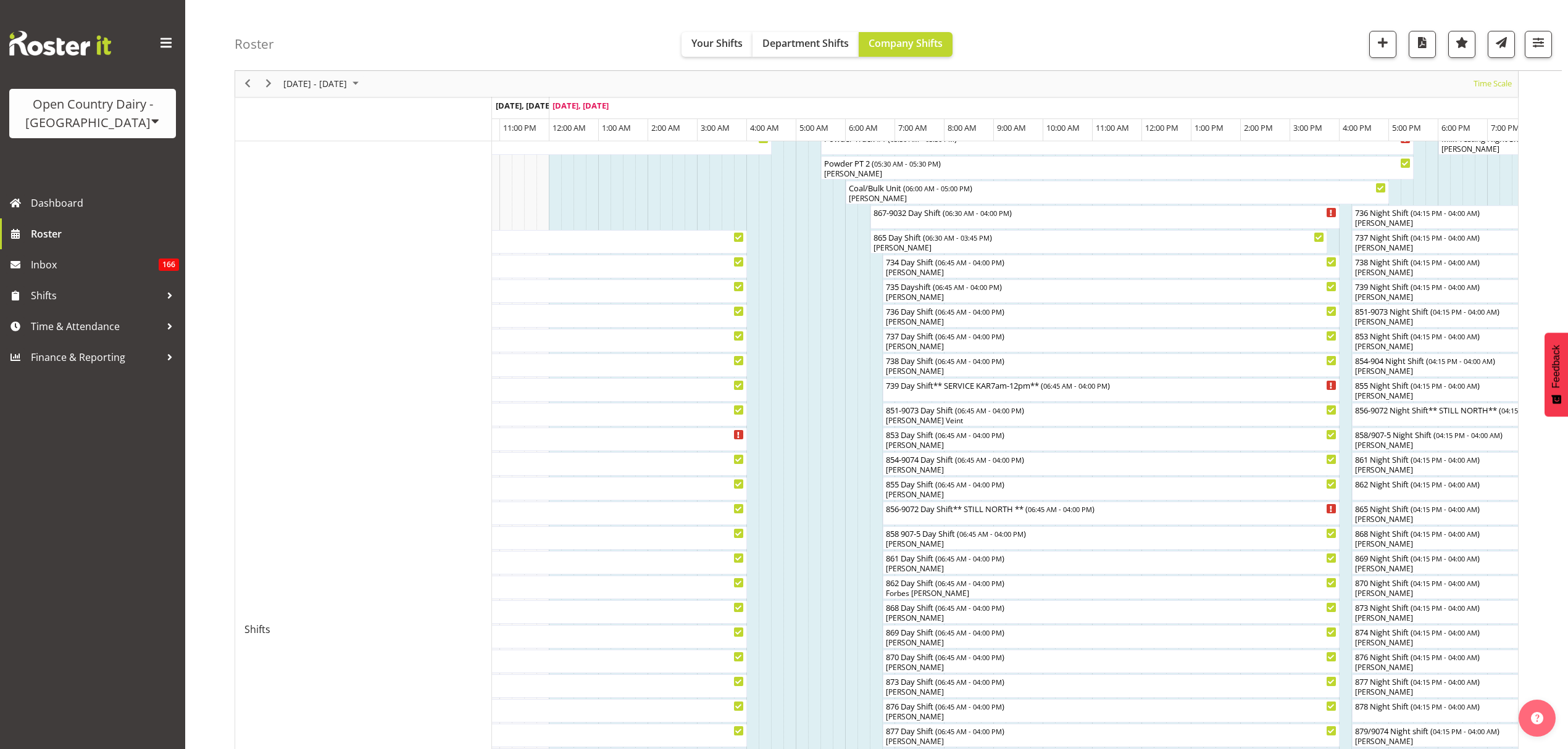
scroll to position [411, 0]
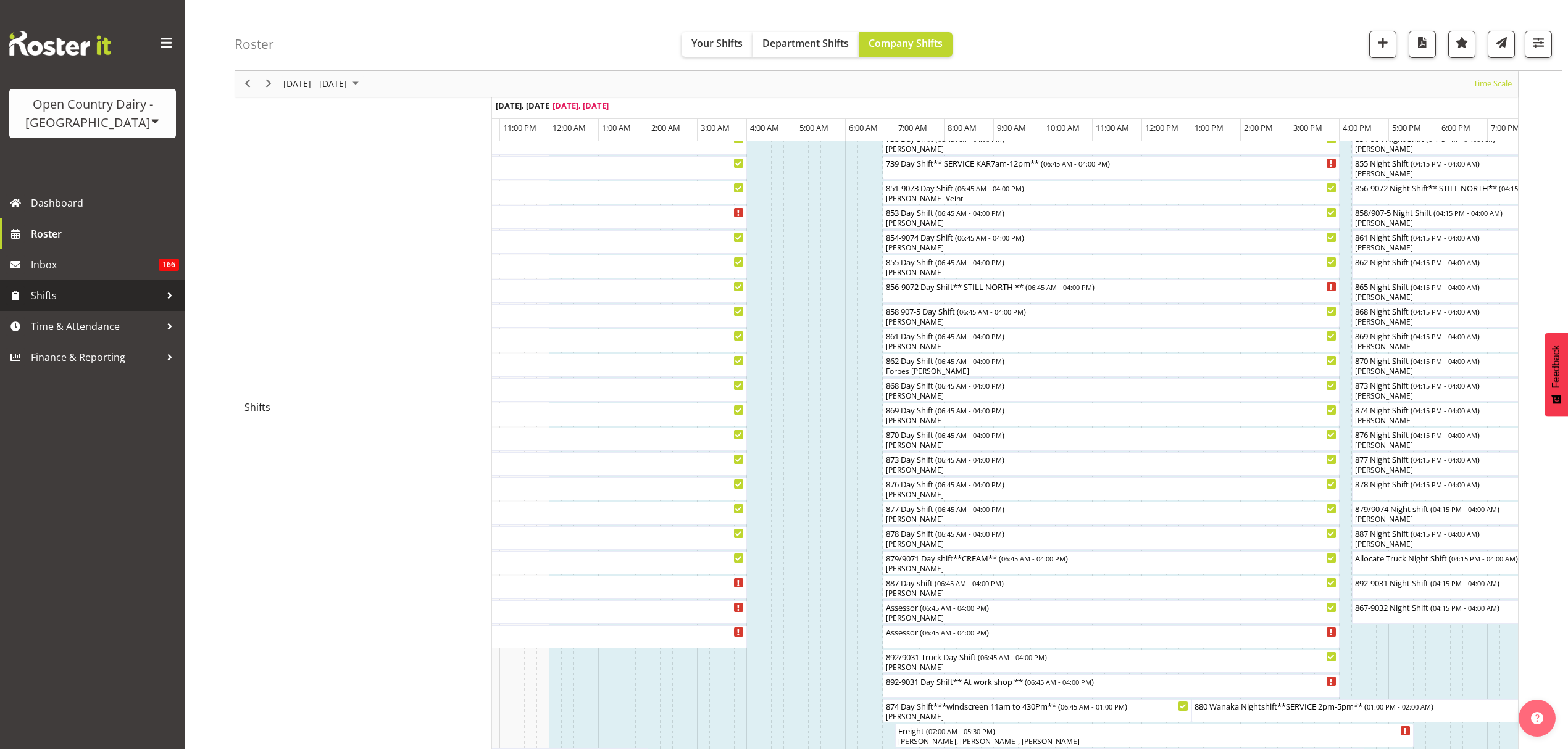
click at [131, 294] on span "Shifts" at bounding box center [96, 295] width 130 height 19
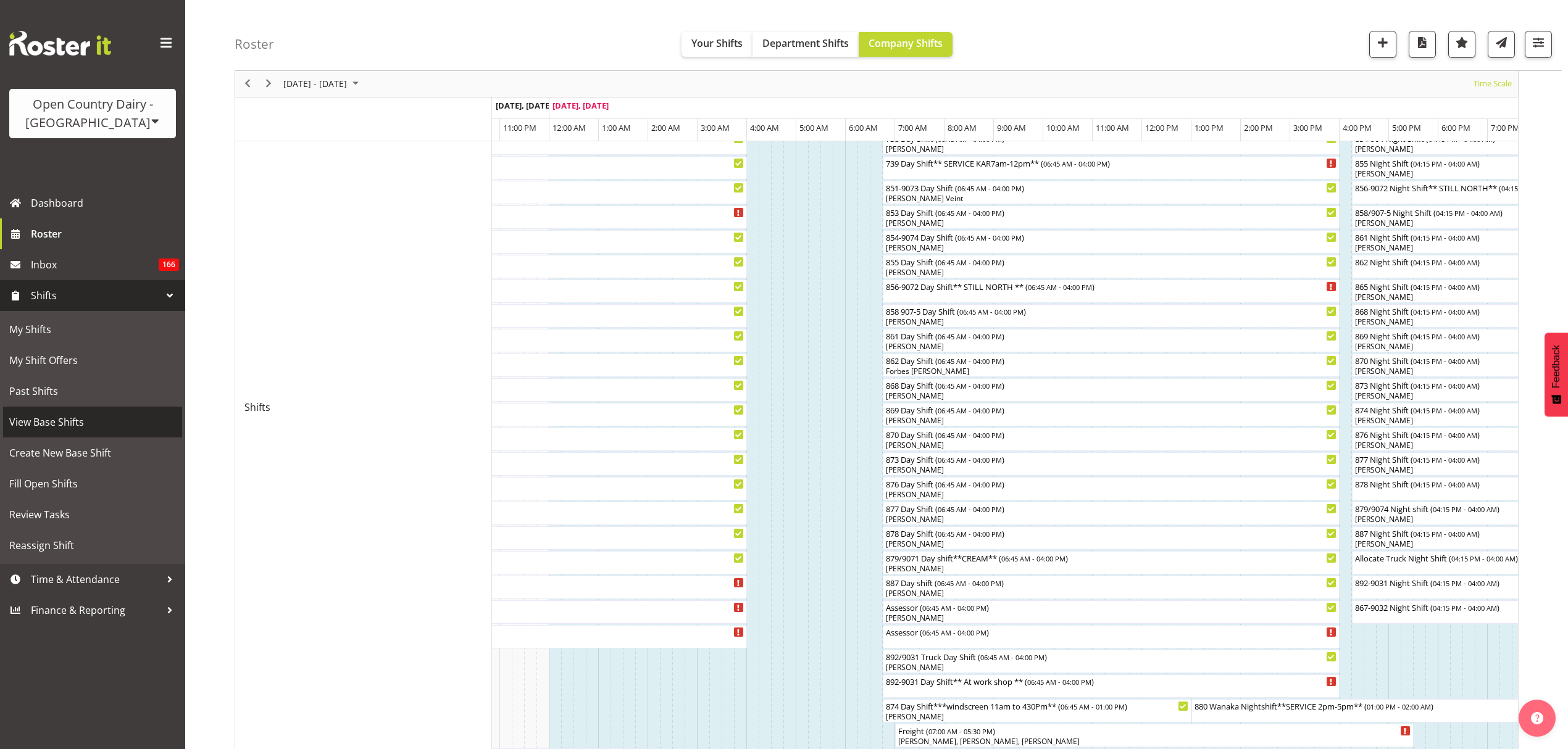
click at [87, 431] on link "View Base Shifts" at bounding box center [93, 422] width 179 height 31
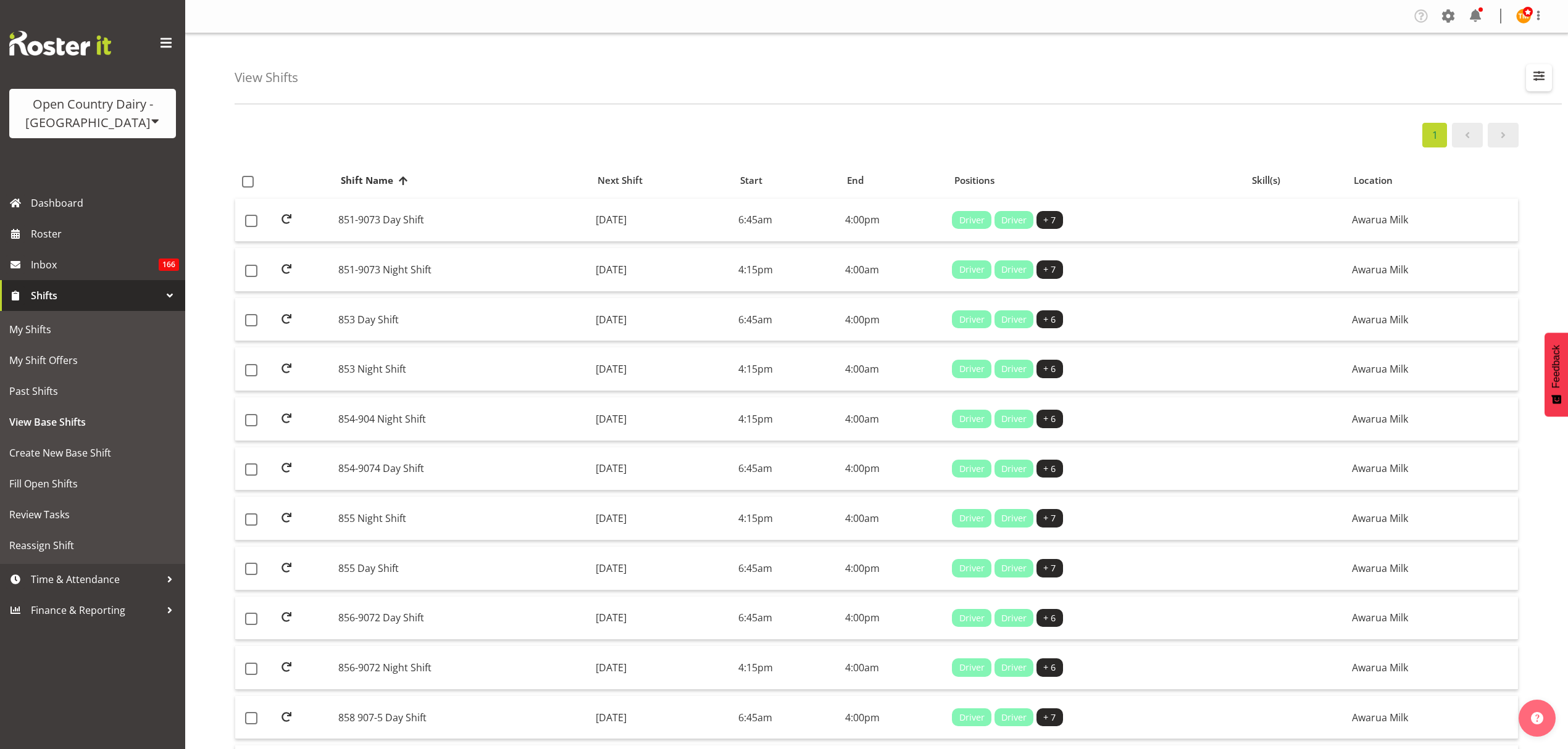
click at [1534, 76] on span "button" at bounding box center [1539, 76] width 16 height 16
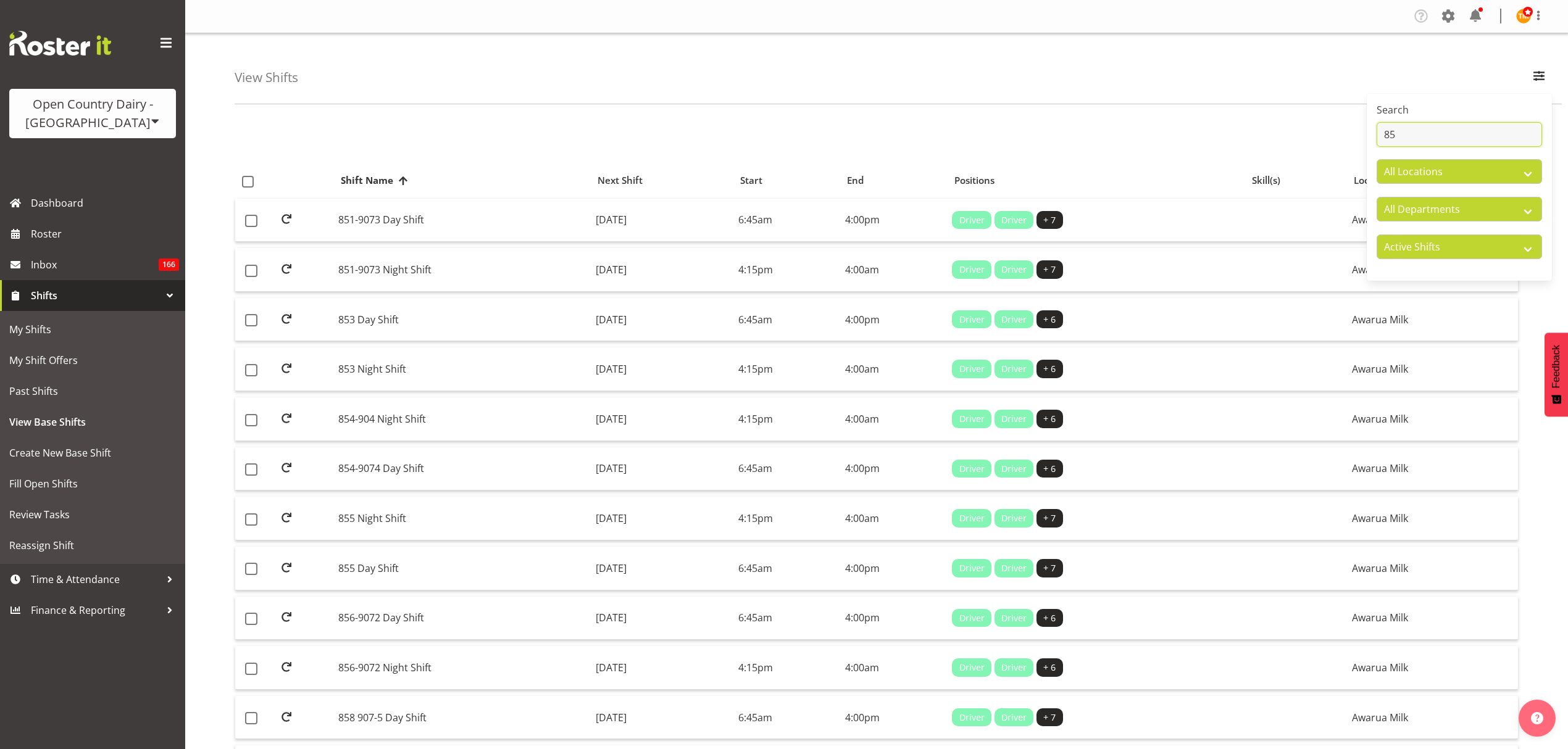
click at [1430, 138] on input "85" at bounding box center [1459, 134] width 165 height 24
click at [1405, 141] on input "85" at bounding box center [1459, 134] width 165 height 24
click at [1405, 139] on input "85" at bounding box center [1459, 134] width 165 height 24
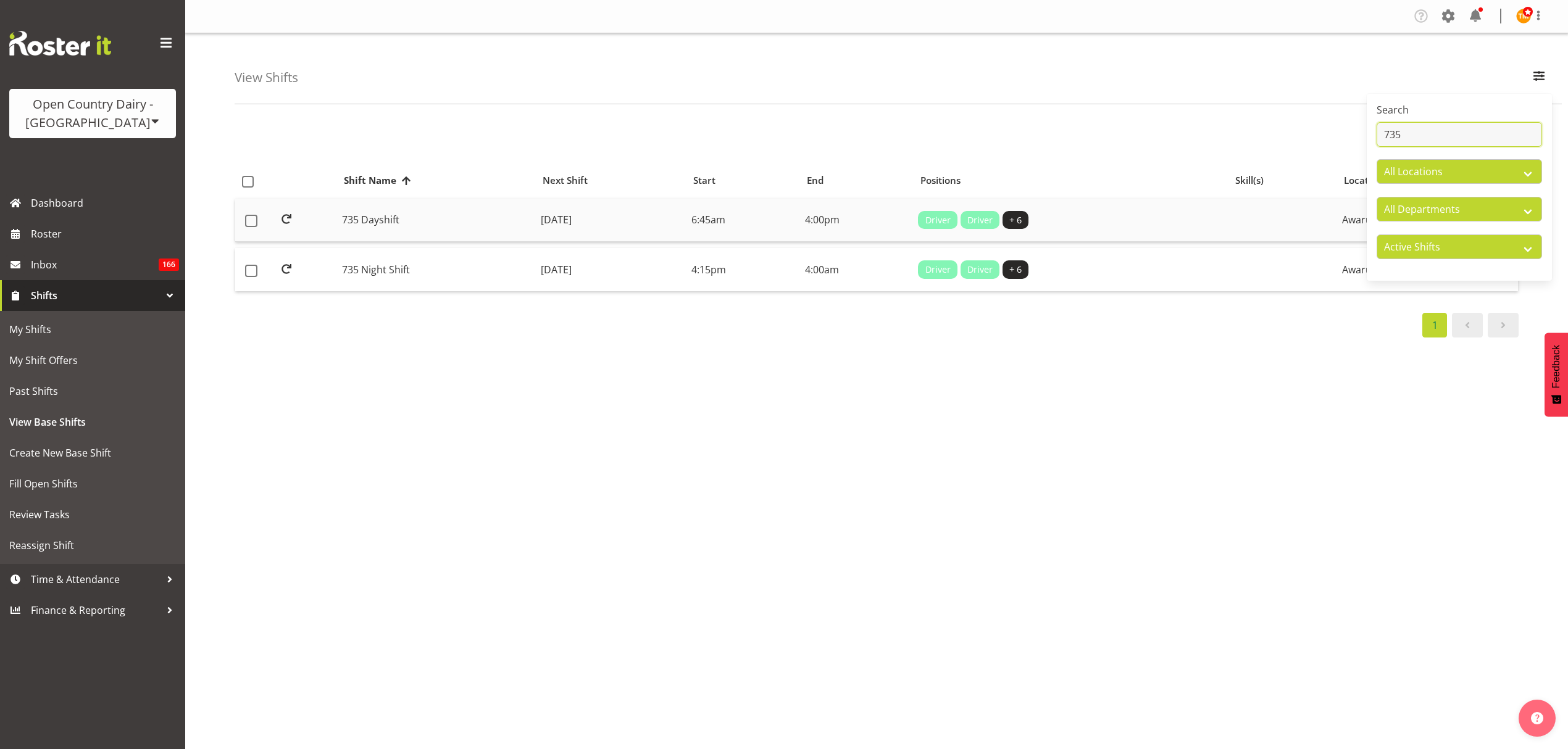
type input "735"
click at [413, 213] on td "735 Dayshift" at bounding box center [436, 220] width 199 height 44
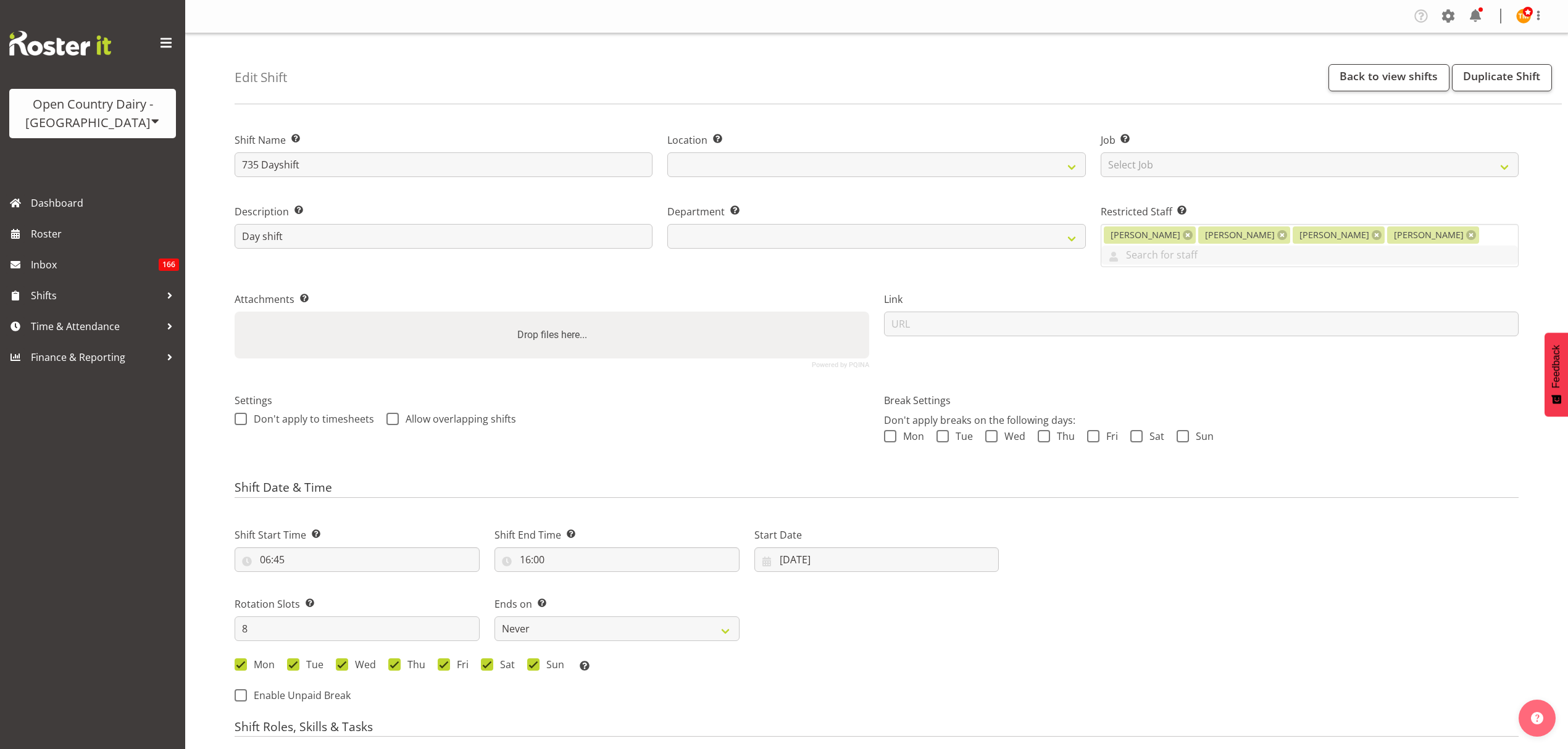
select select
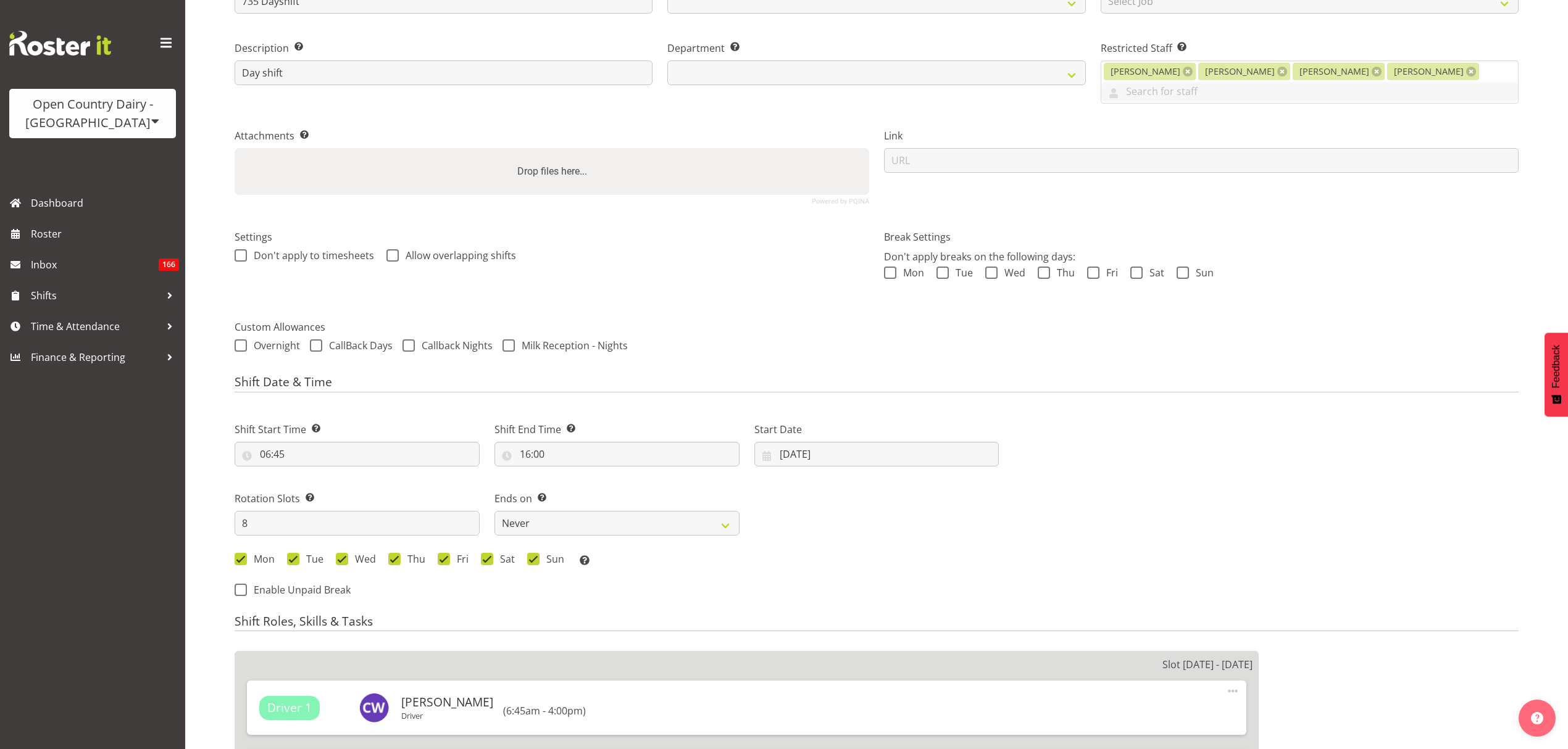
scroll to position [164, 0]
click at [806, 441] on input "[DATE]" at bounding box center [877, 454] width 245 height 24
click at [797, 662] on span "31" at bounding box center [792, 668] width 10 height 12
select select
type input "31/08/2025"
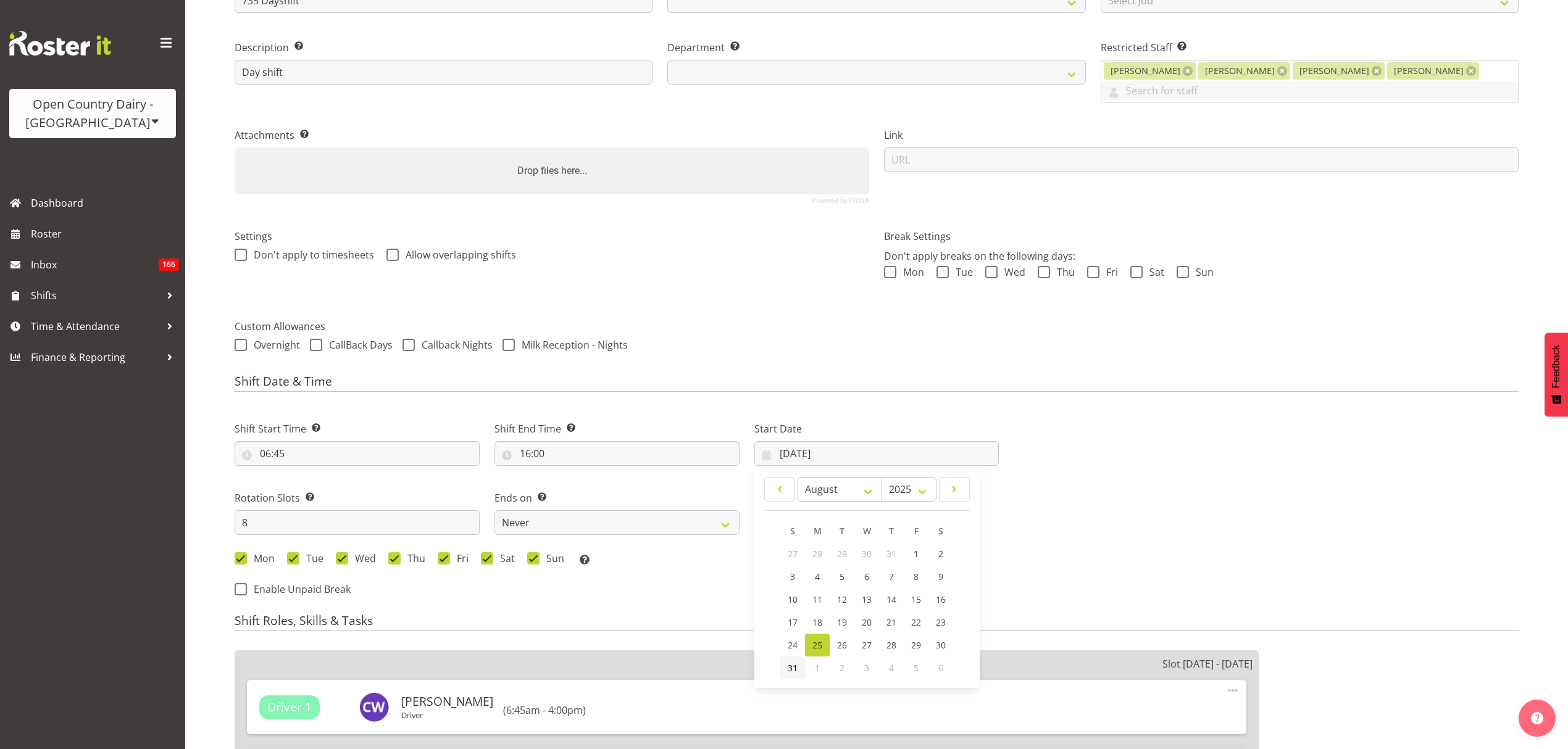
select select "909"
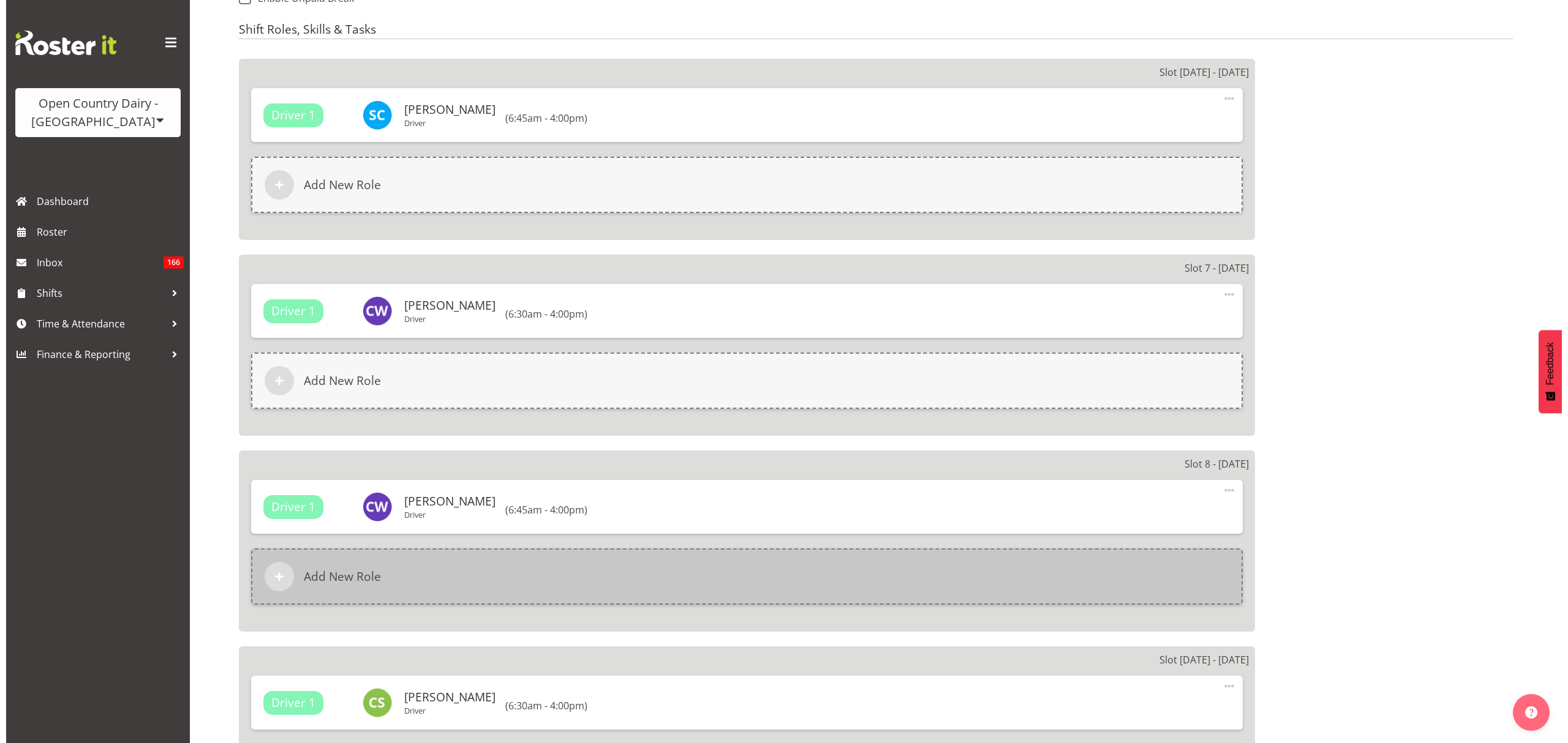
scroll to position [816, 0]
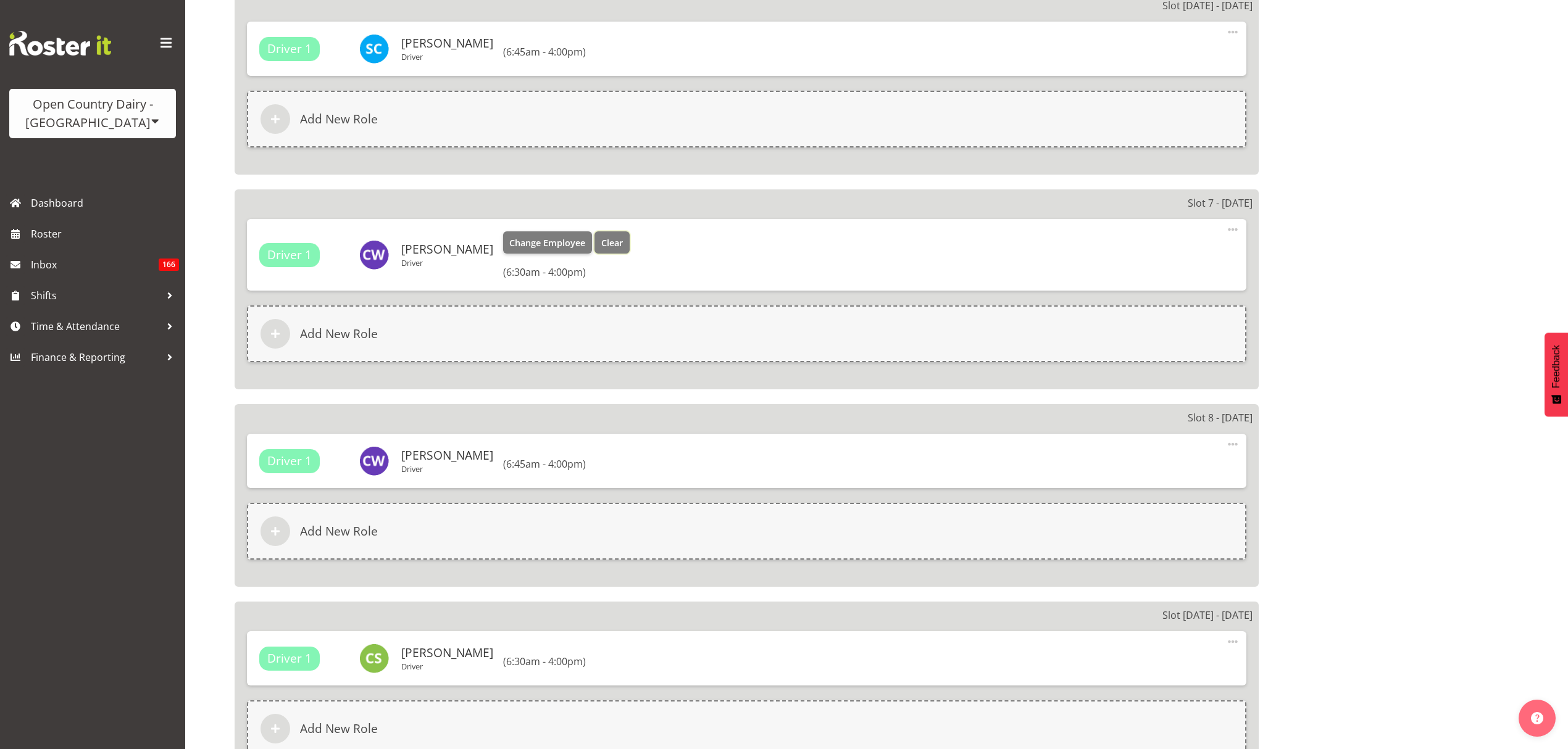
click at [605, 236] on span "Clear" at bounding box center [612, 243] width 22 height 13
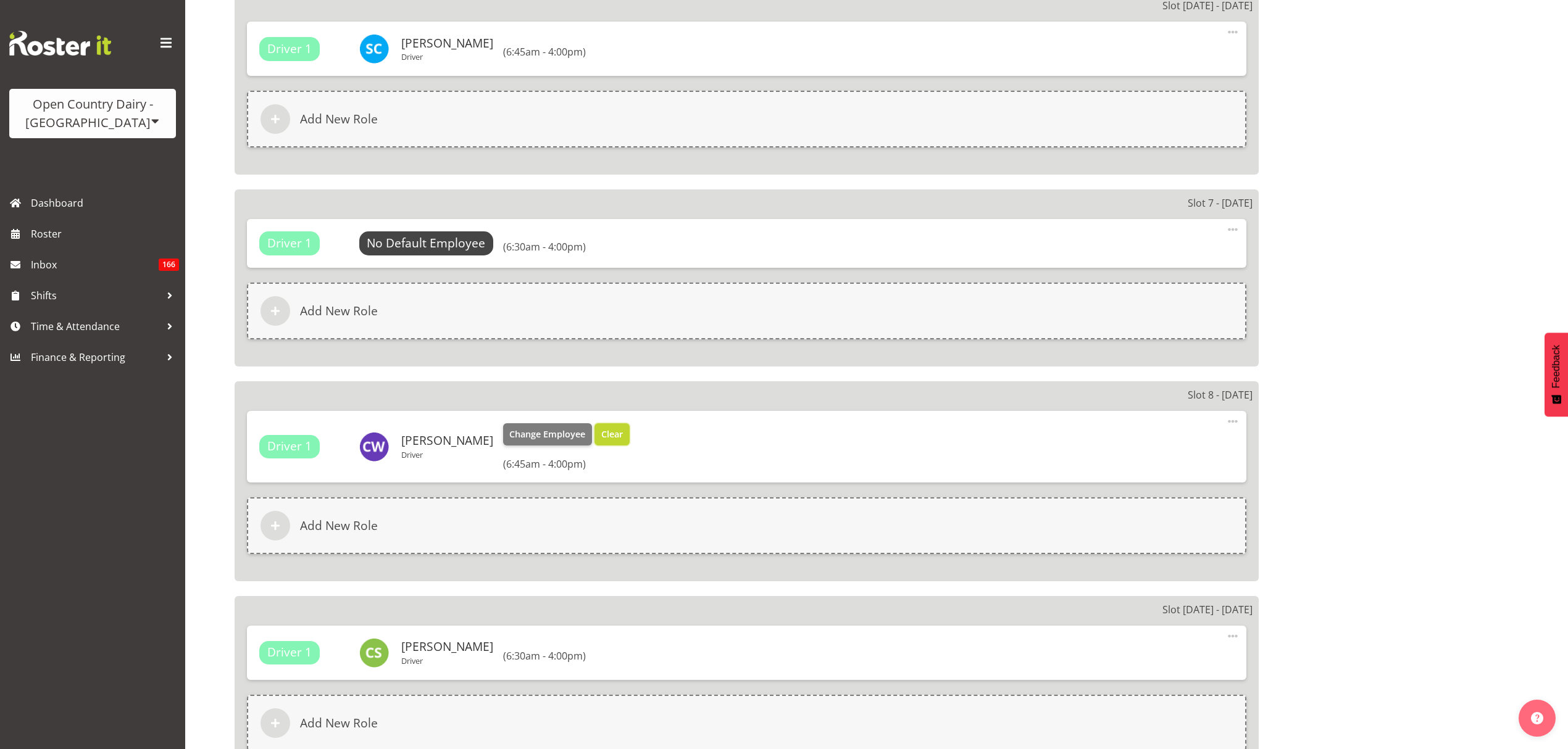
click at [615, 428] on span "Clear" at bounding box center [612, 434] width 22 height 13
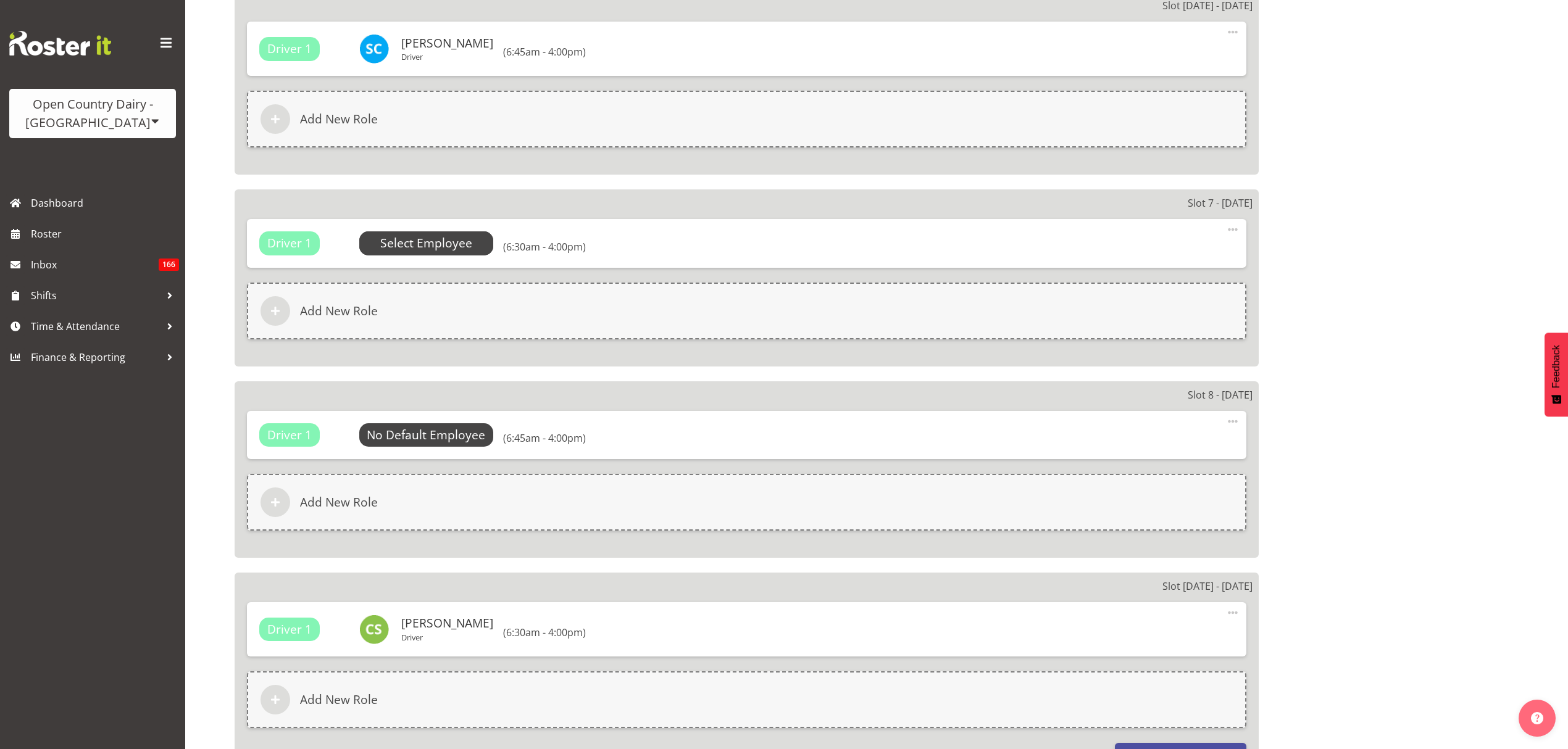
click at [431, 234] on span "Select Employee" at bounding box center [426, 243] width 92 height 18
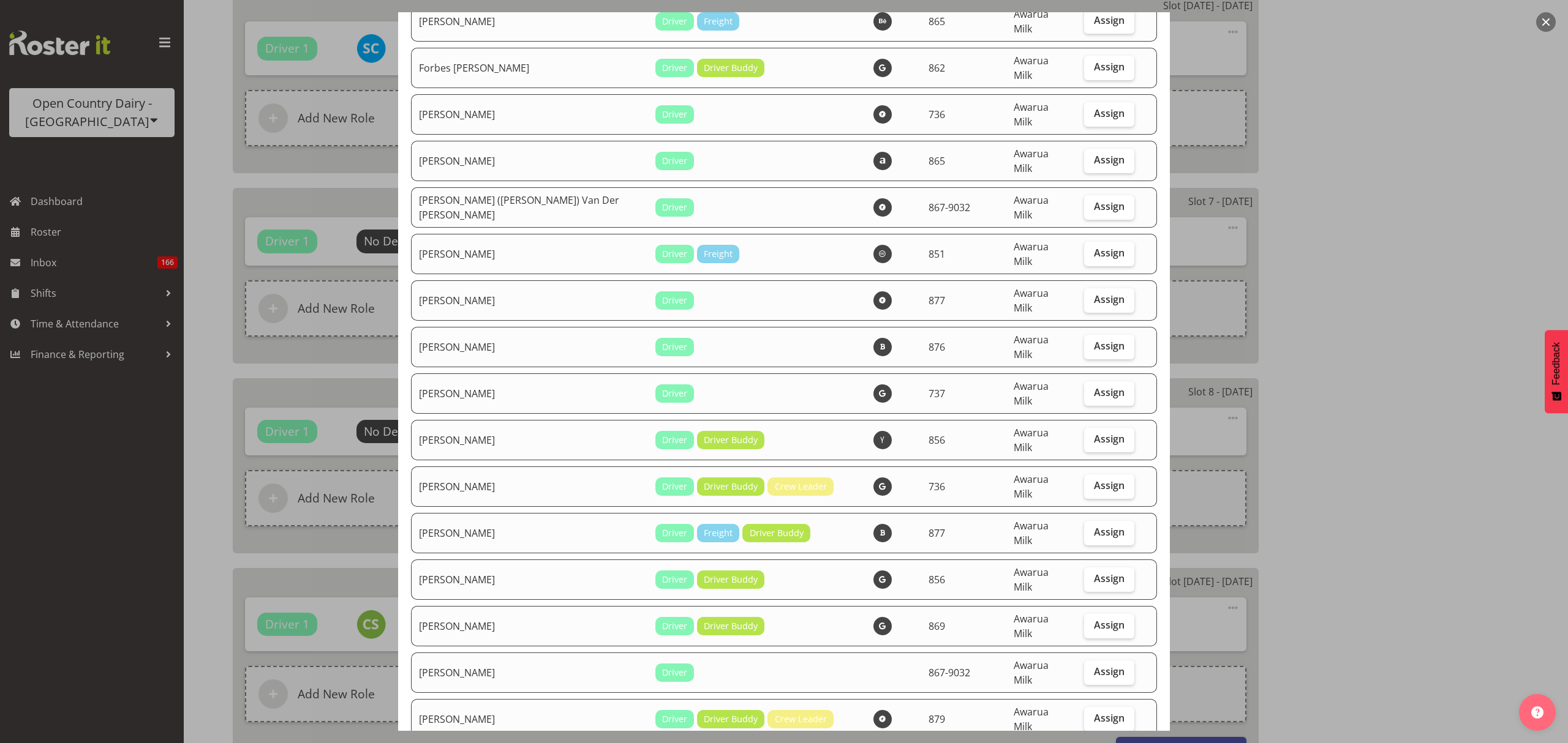
scroll to position [2204, 0]
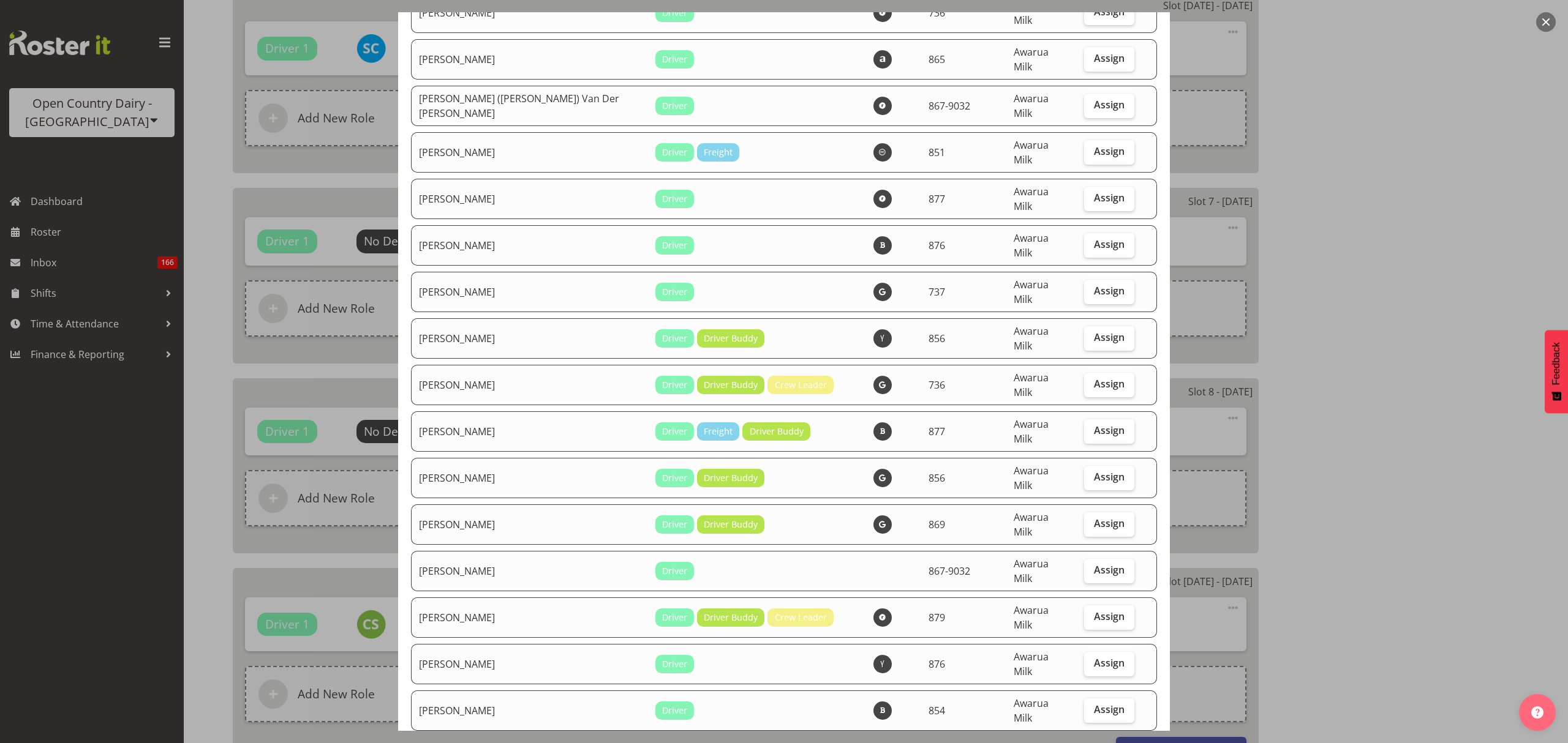
checkbox input "true"
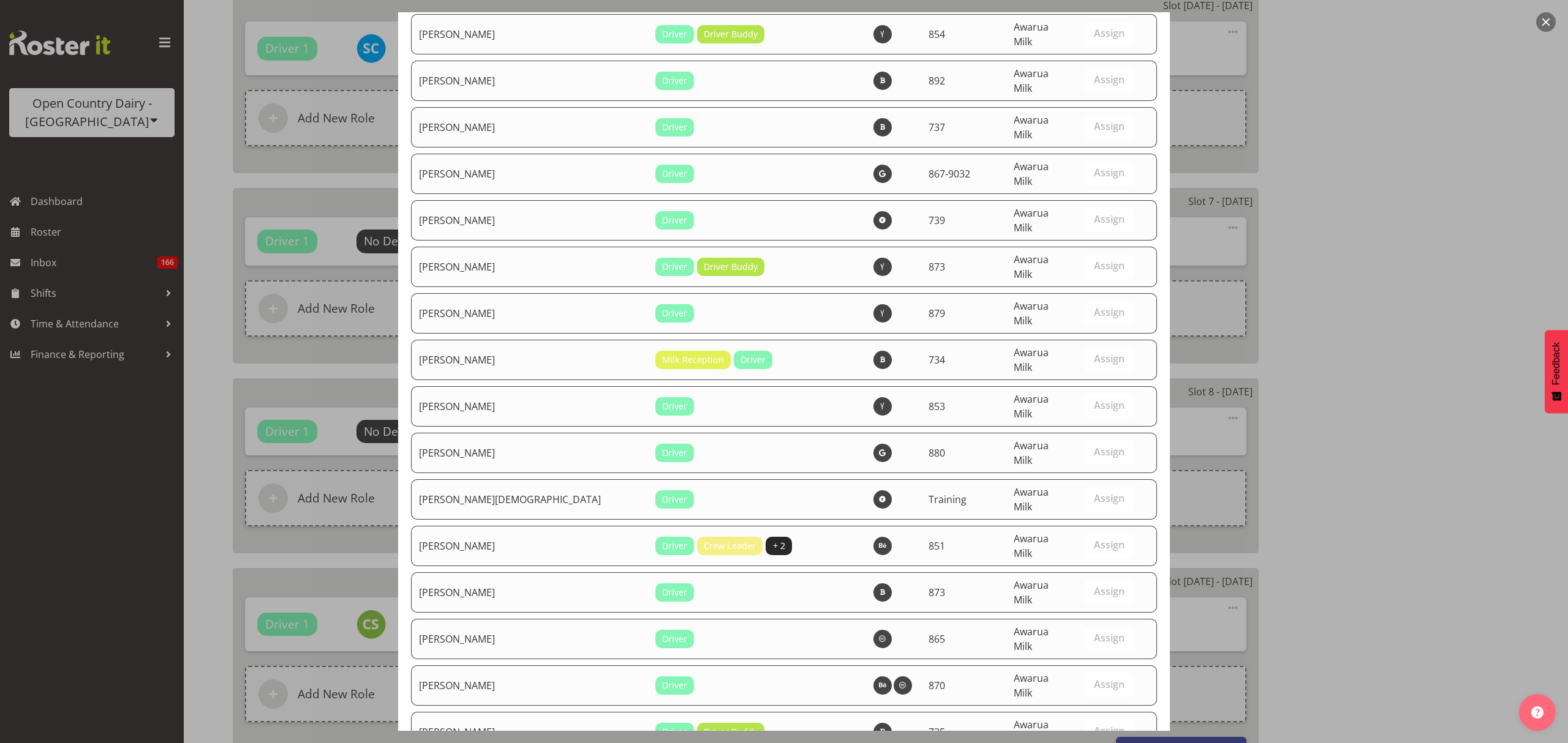
scroll to position [4222, 0]
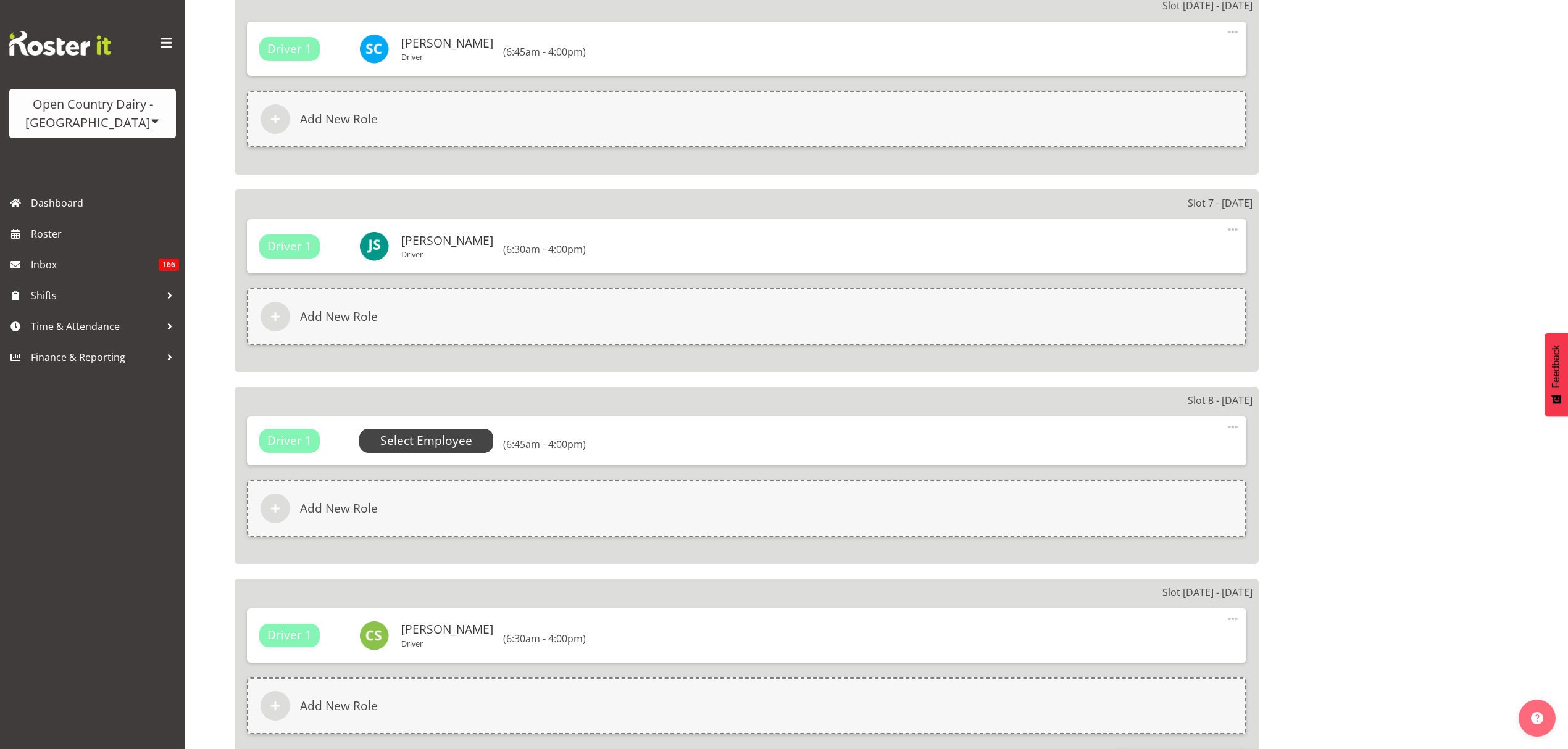
click at [470, 430] on span "Select Employee" at bounding box center [426, 441] width 134 height 24
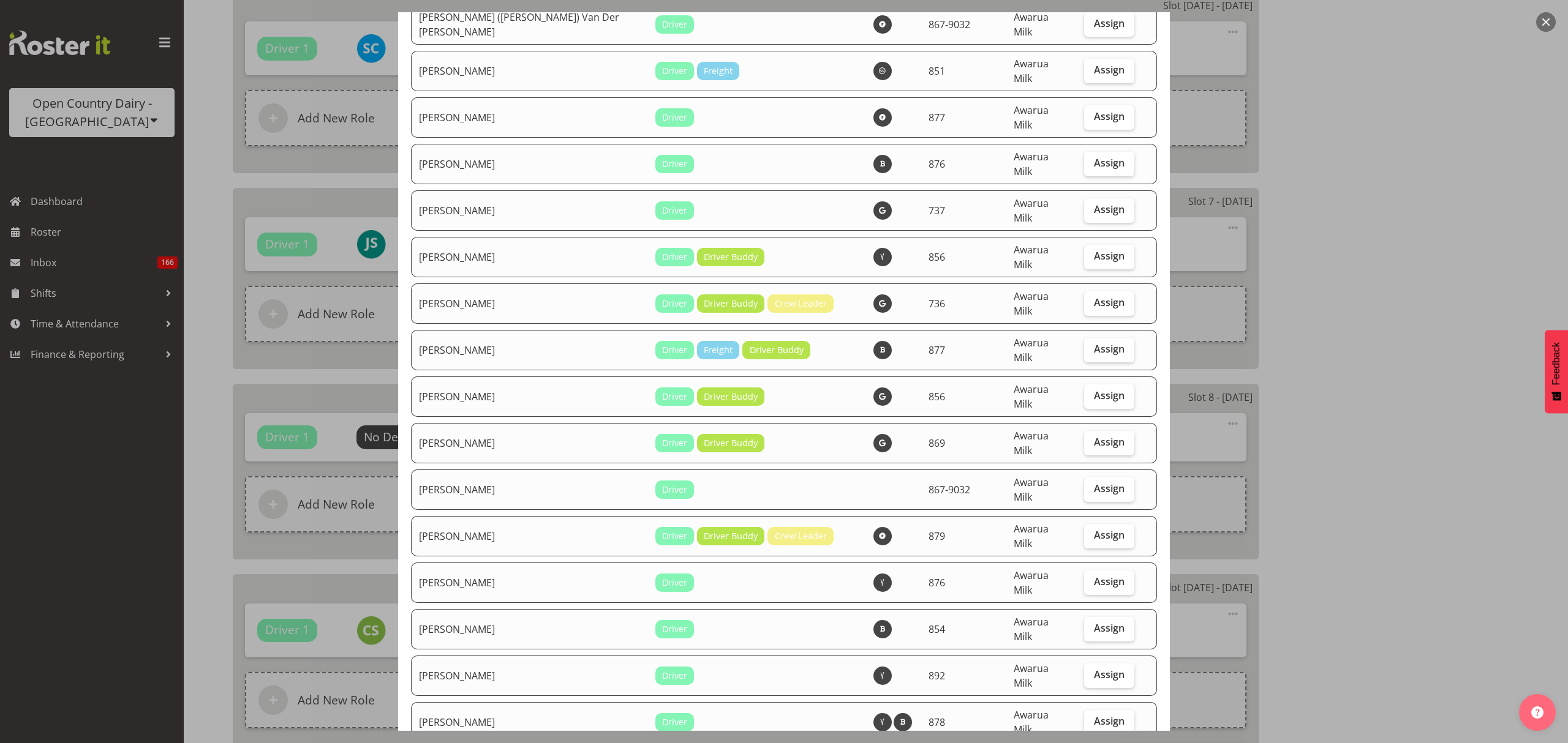
scroll to position [2367, 0]
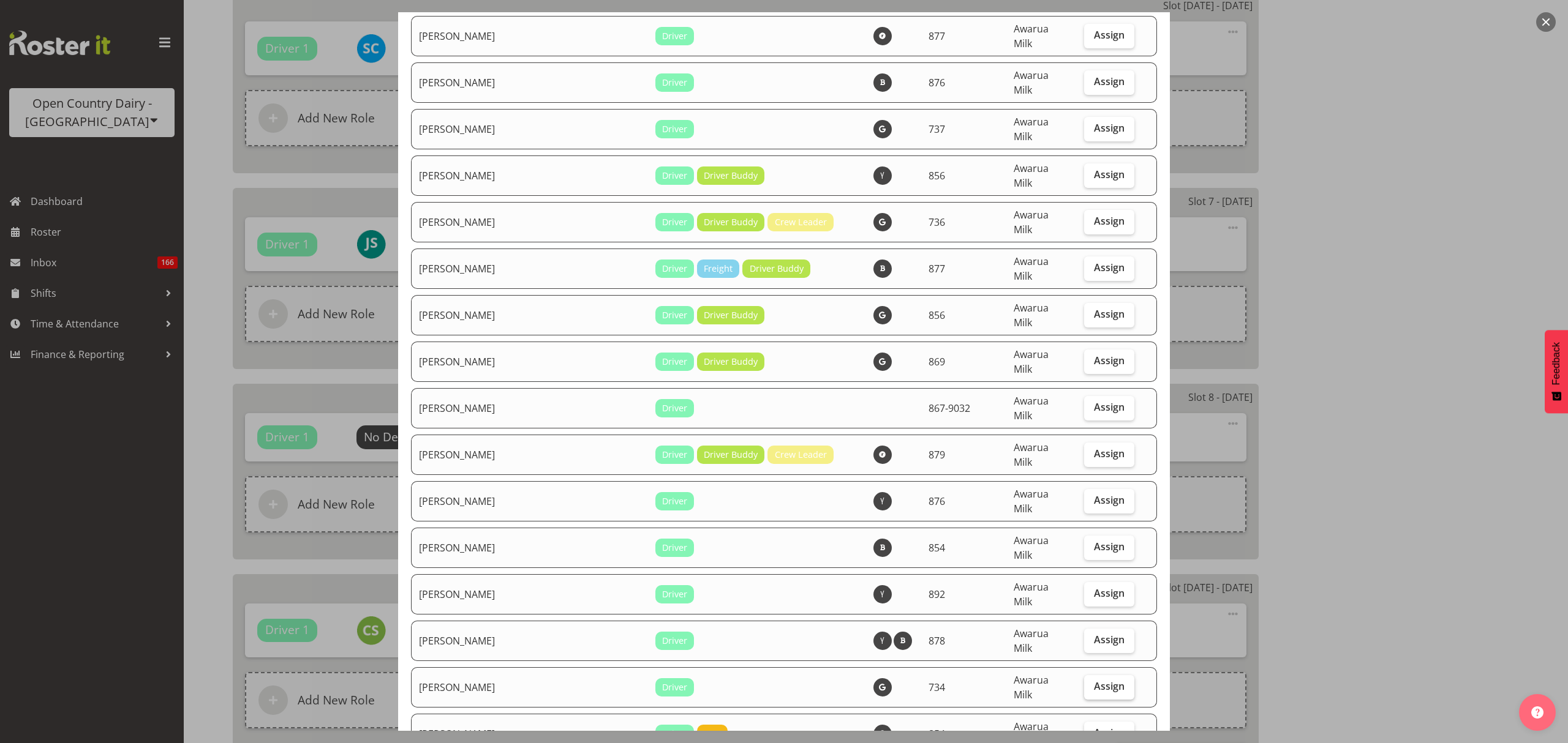
click at [1094, 680] on span "Assign" at bounding box center [1109, 686] width 31 height 12
click at [1086, 682] on input "Assign" at bounding box center [1088, 686] width 8 height 8
checkbox input "true"
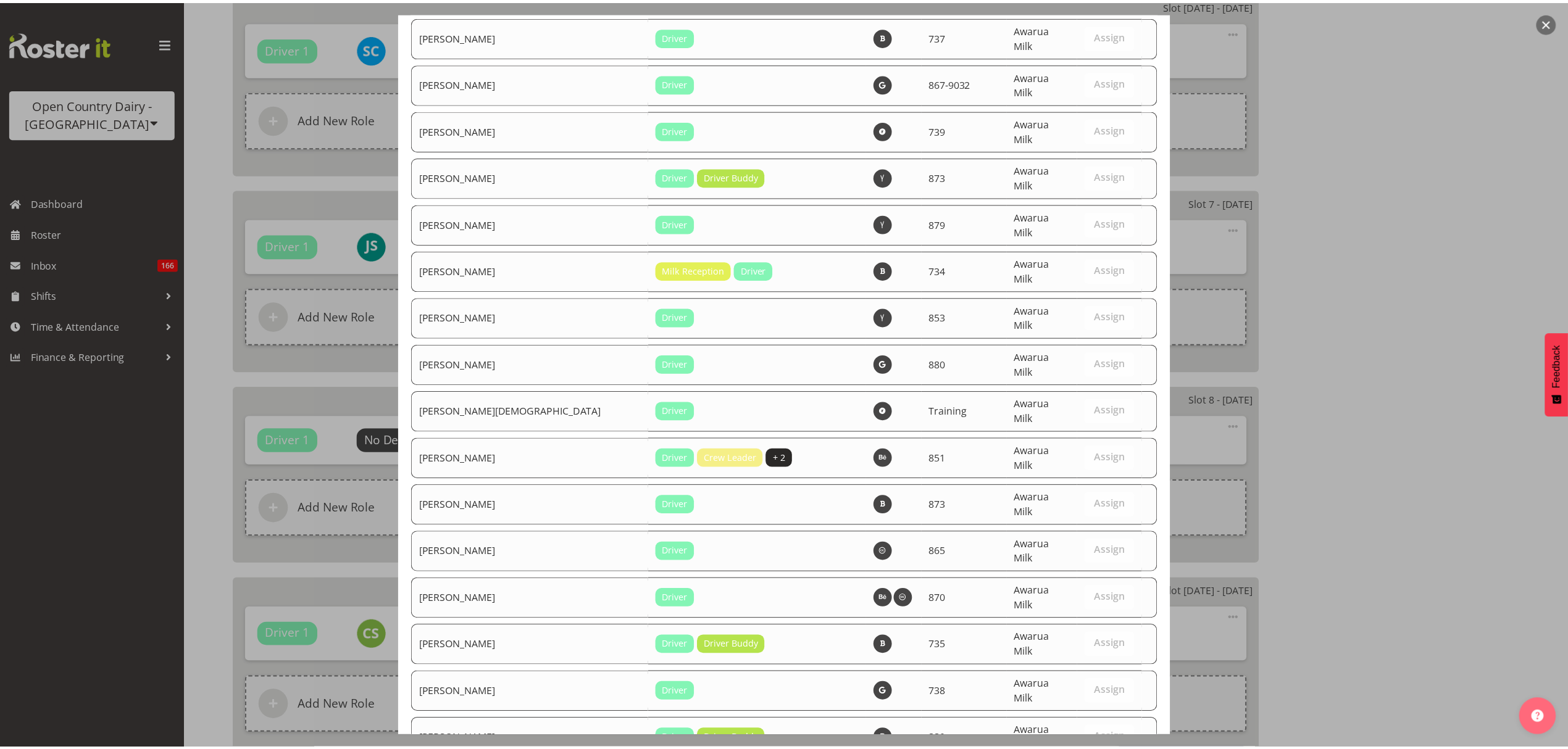
scroll to position [4256, 0]
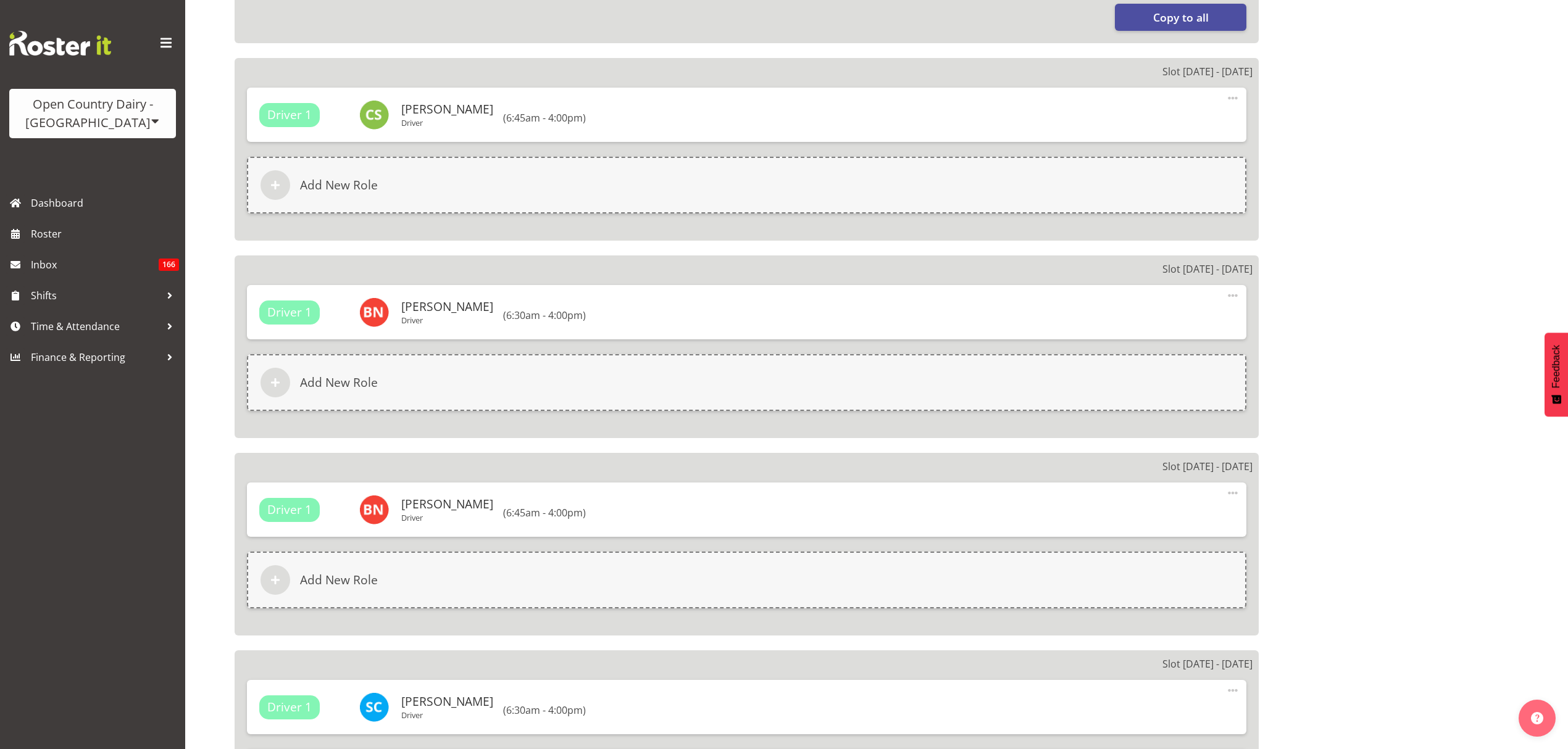
scroll to position [1825, 0]
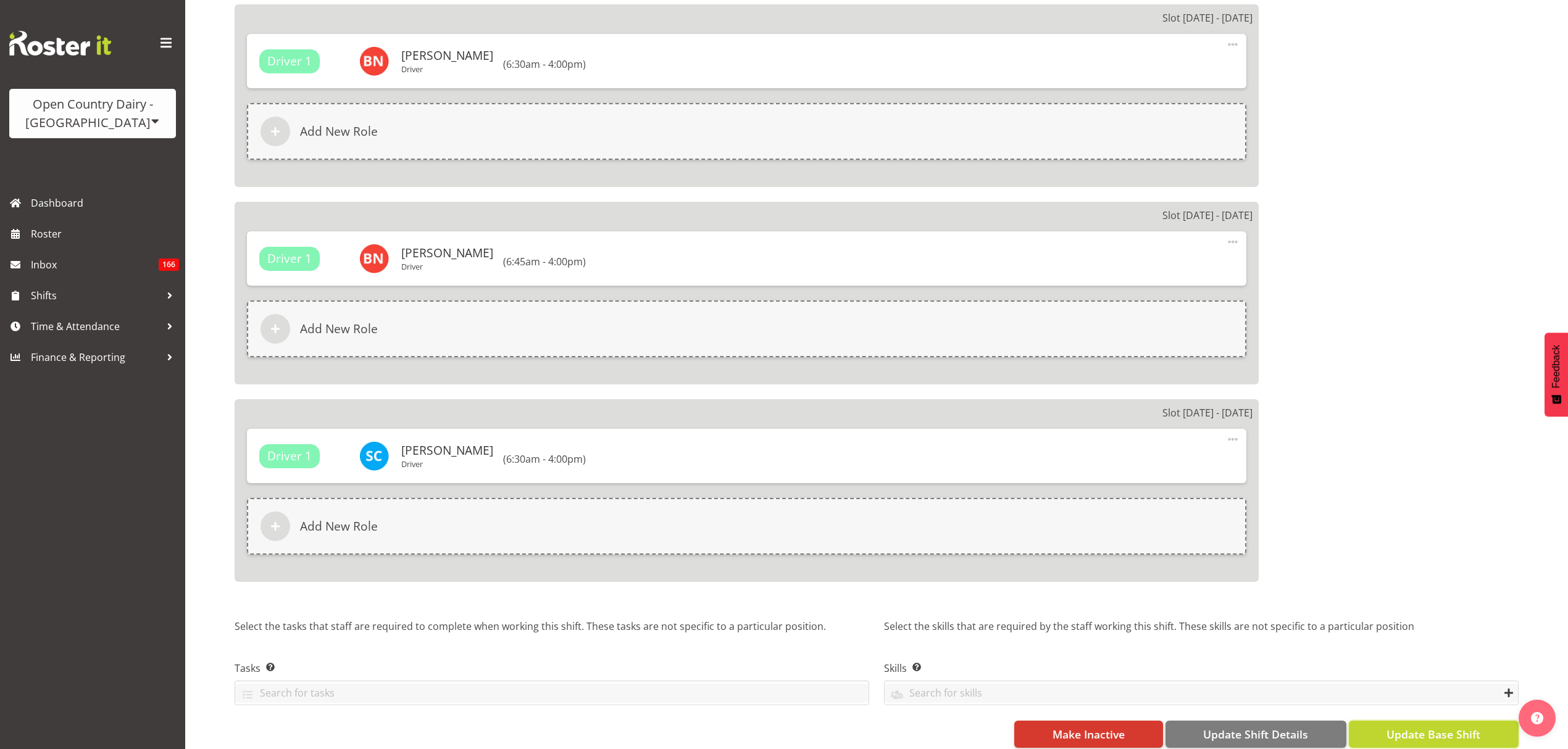
click at [1391, 727] on span "Update Base Shift" at bounding box center [1434, 734] width 94 height 16
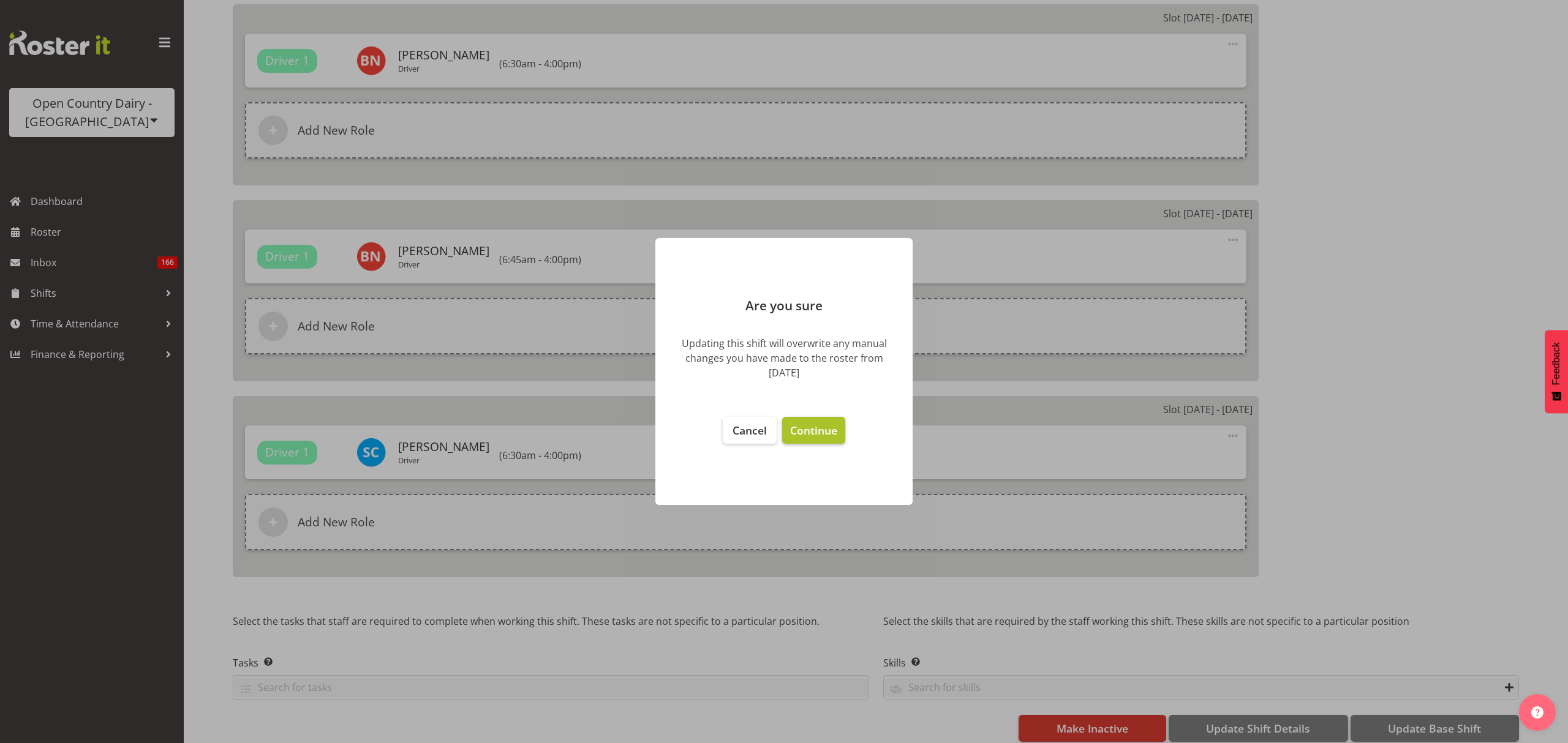
click at [824, 440] on button "Continue" at bounding box center [813, 430] width 63 height 27
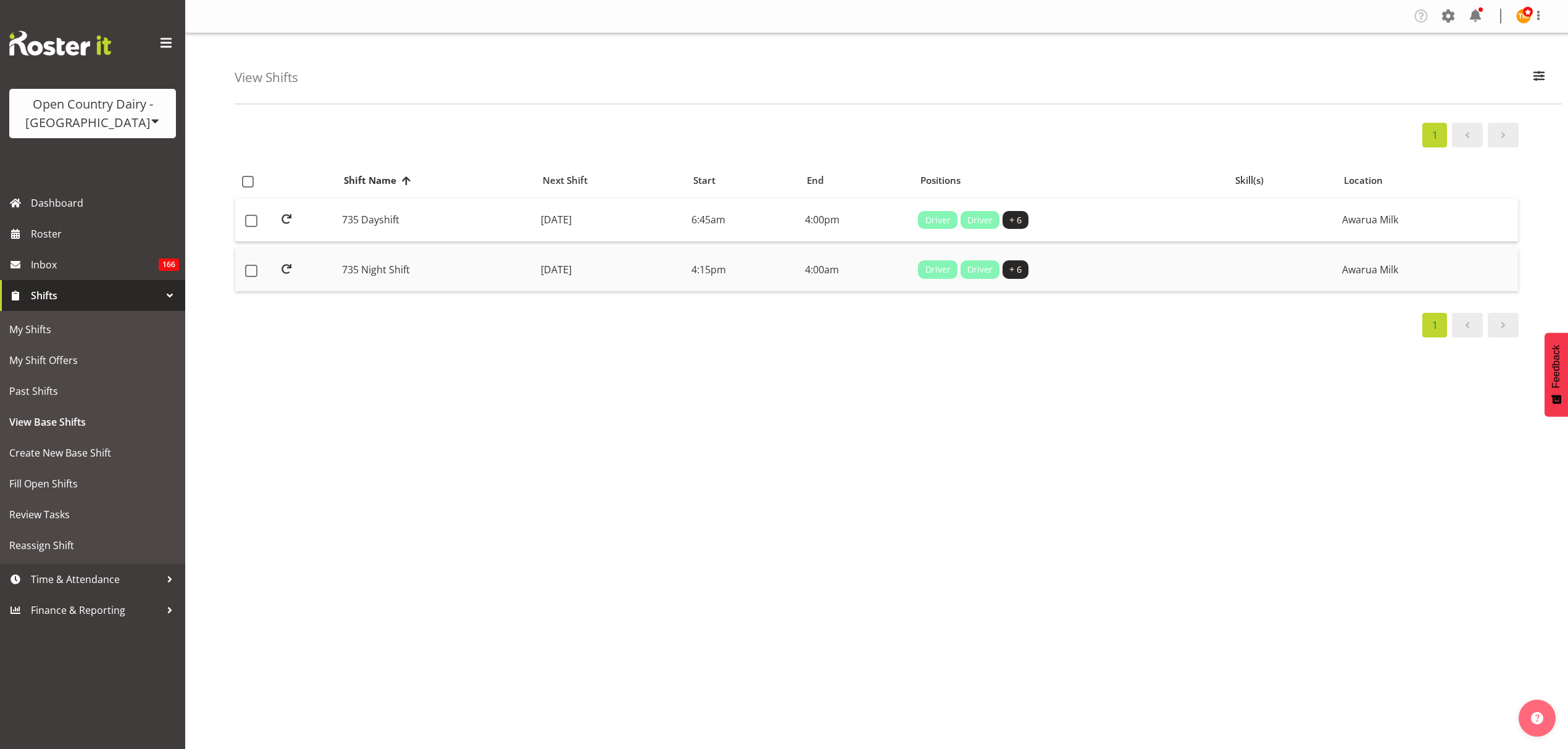
click at [407, 265] on td "735 Night Shift" at bounding box center [436, 269] width 199 height 43
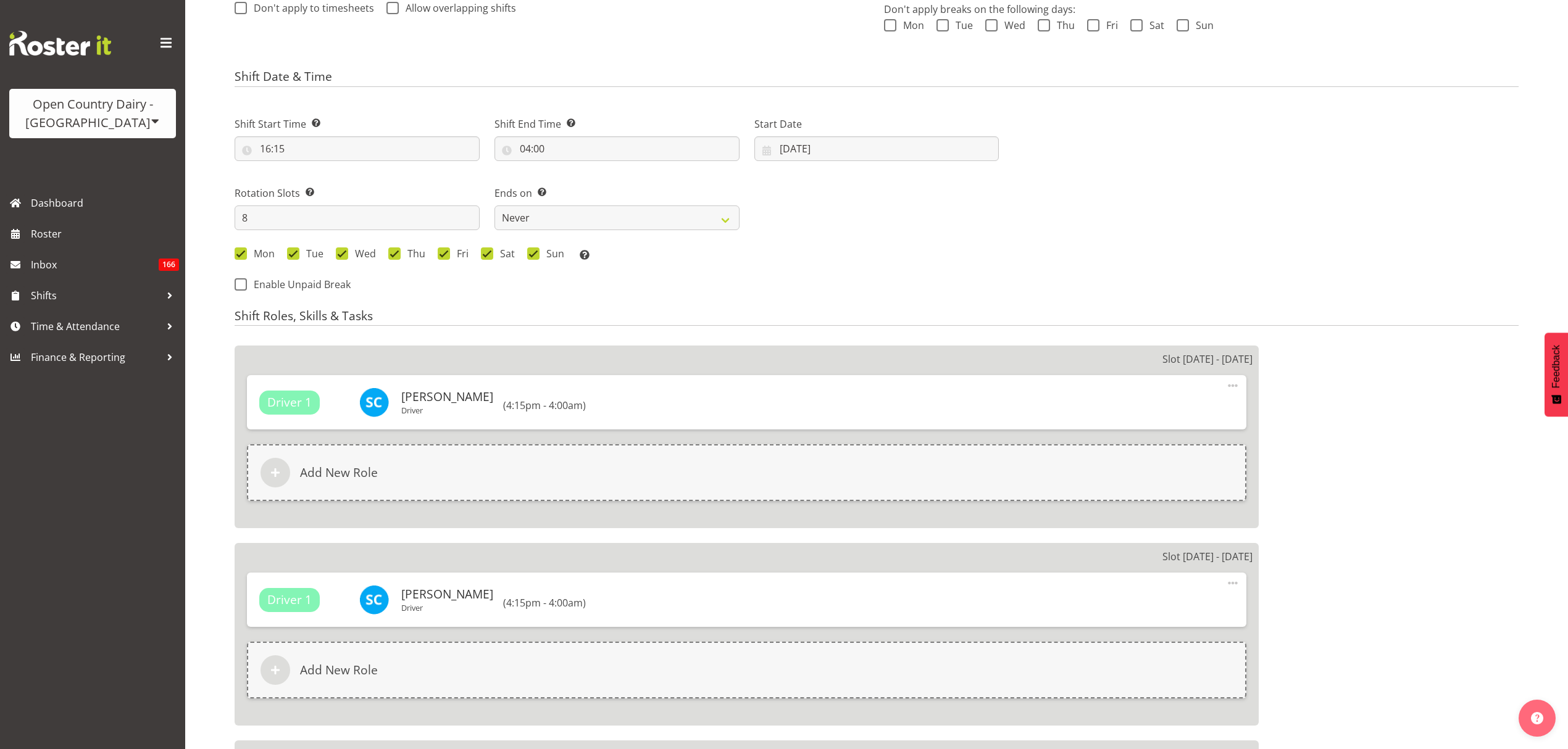
select select
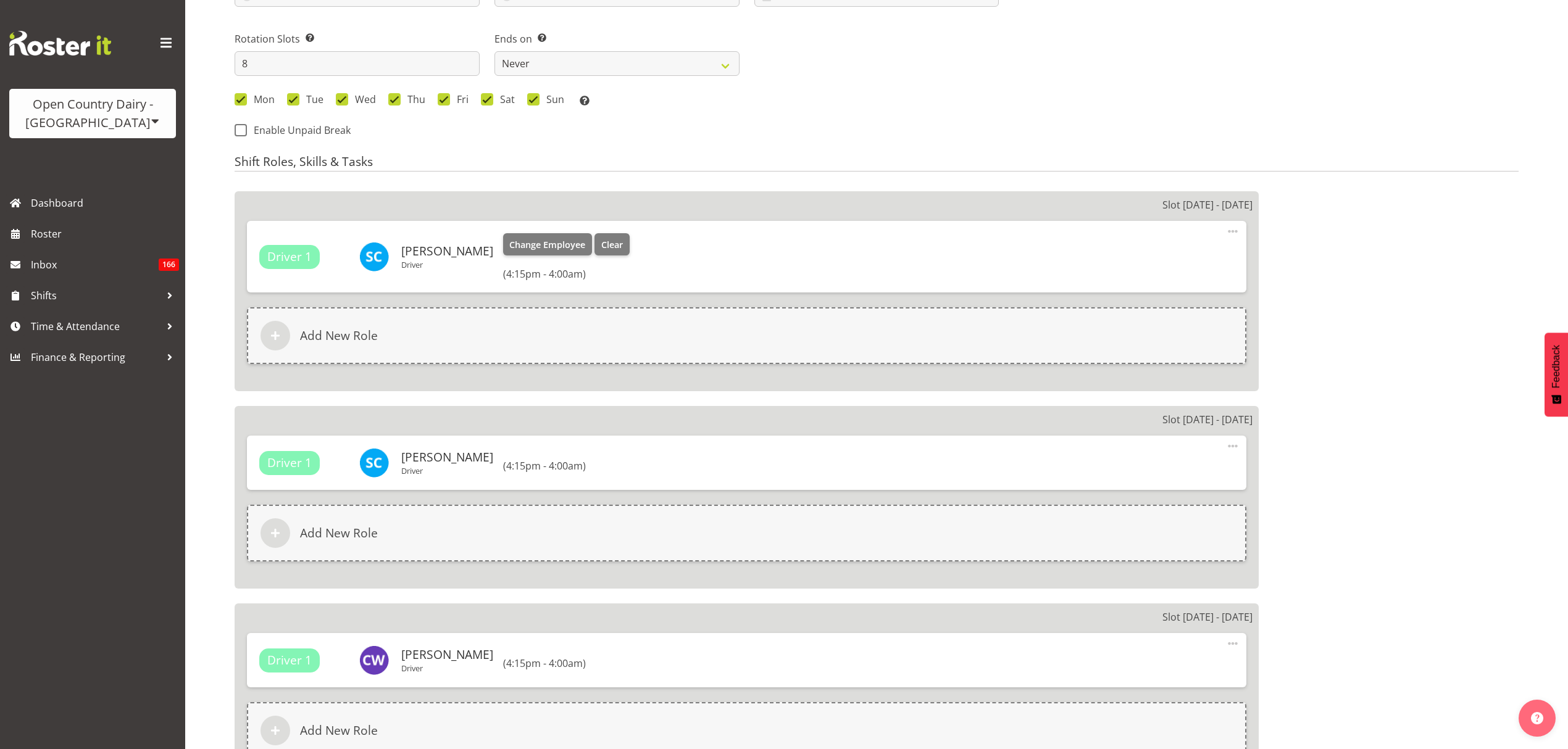
select select
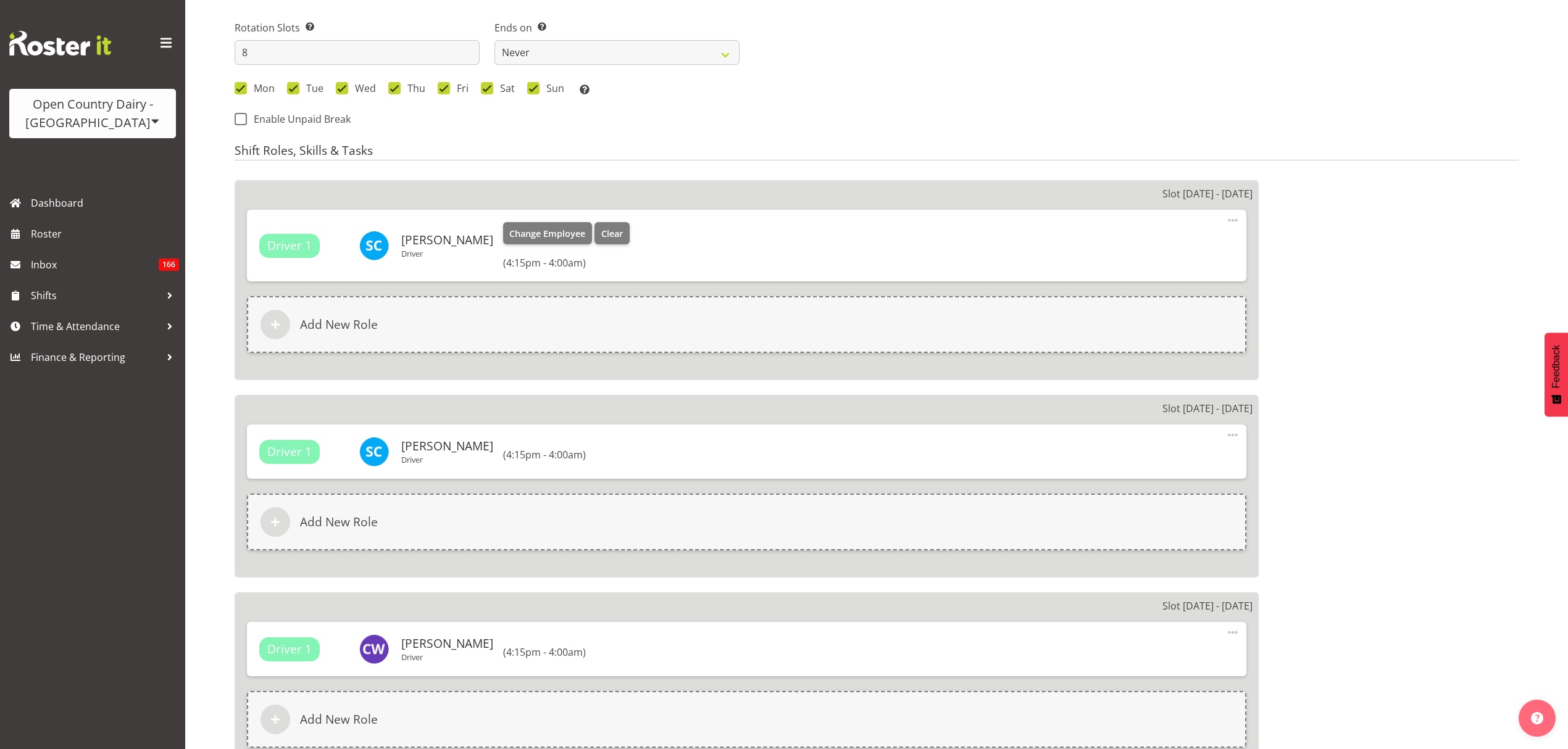
select select
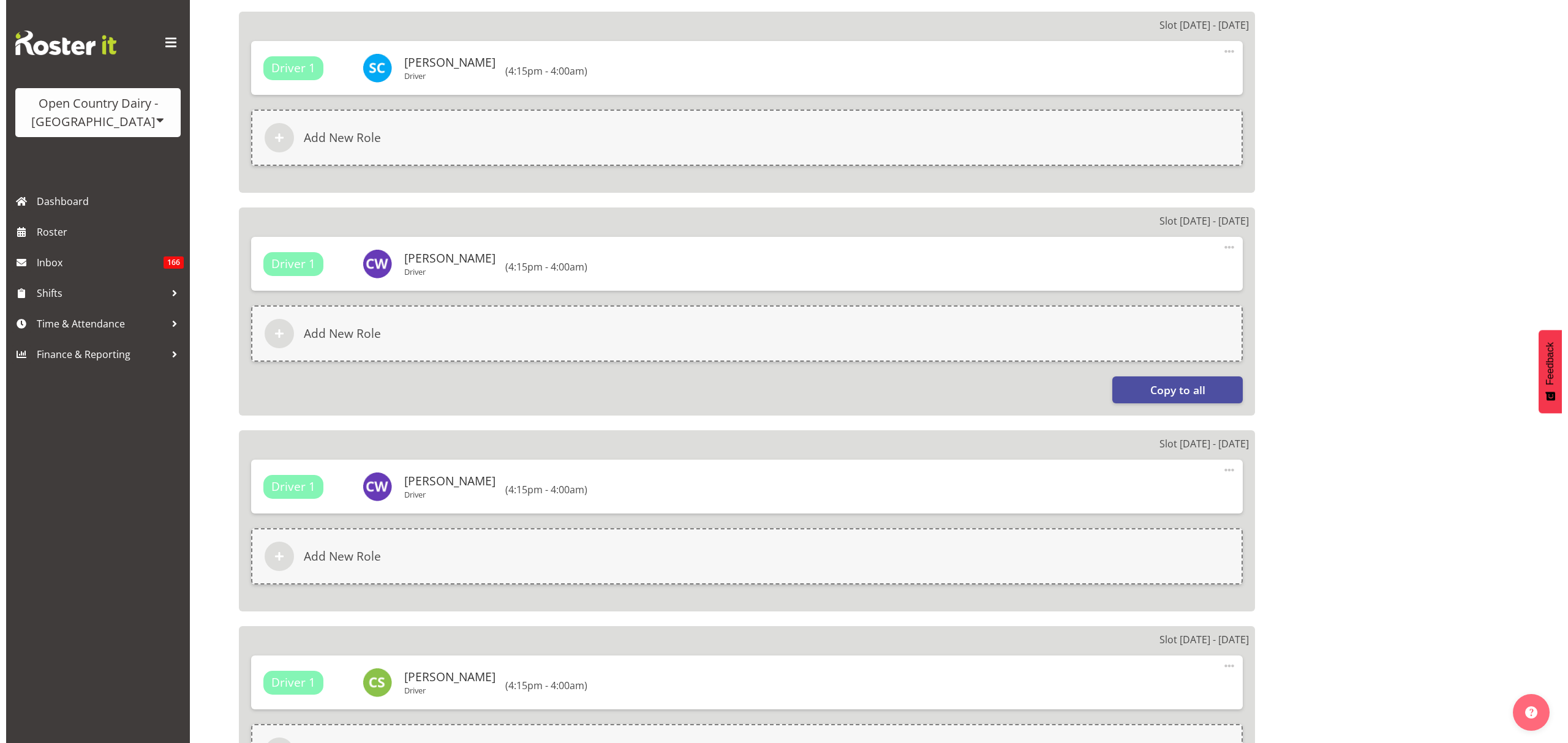
scroll to position [1119, 0]
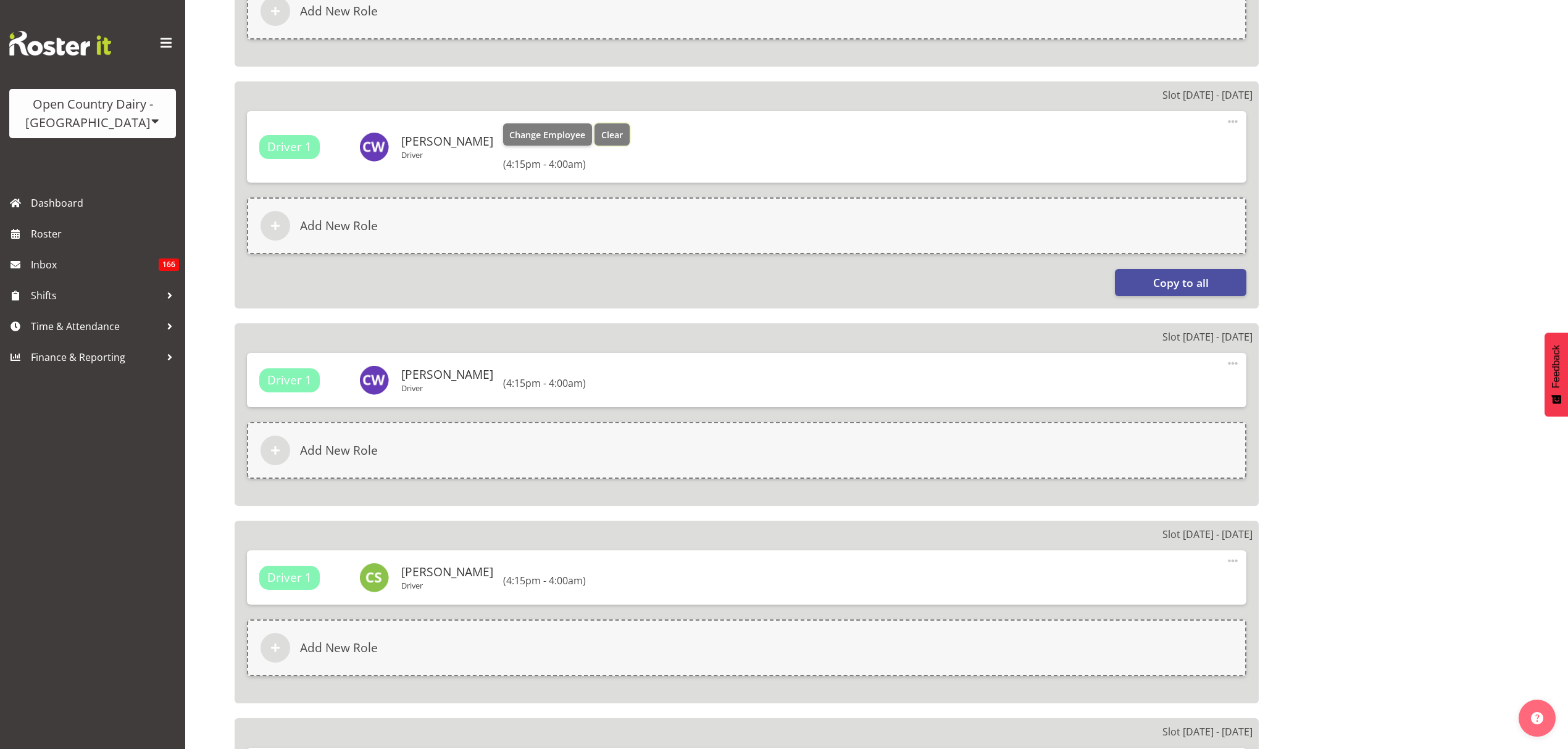
click at [601, 132] on span "Clear" at bounding box center [612, 135] width 22 height 13
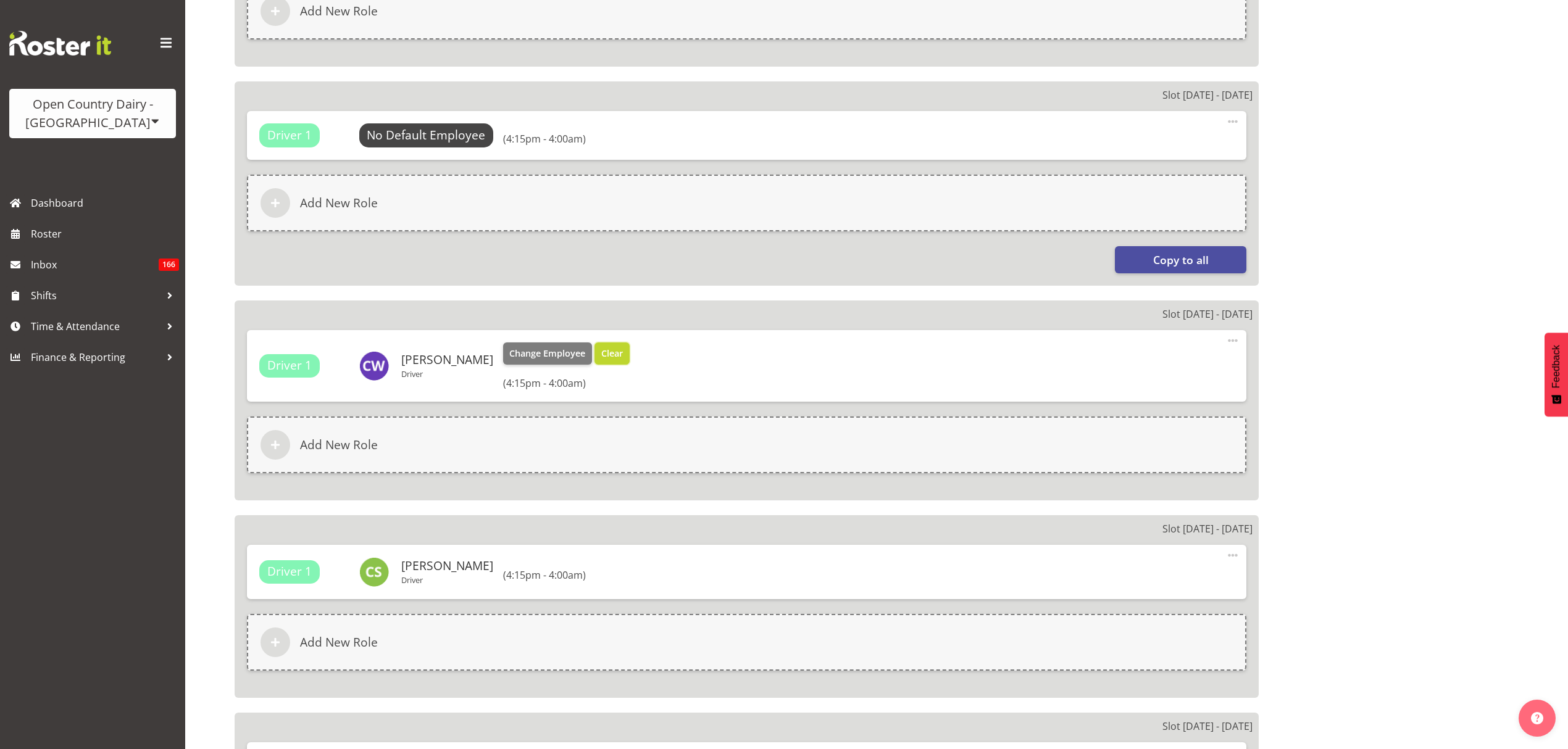
click at [603, 358] on span "Clear" at bounding box center [612, 353] width 22 height 13
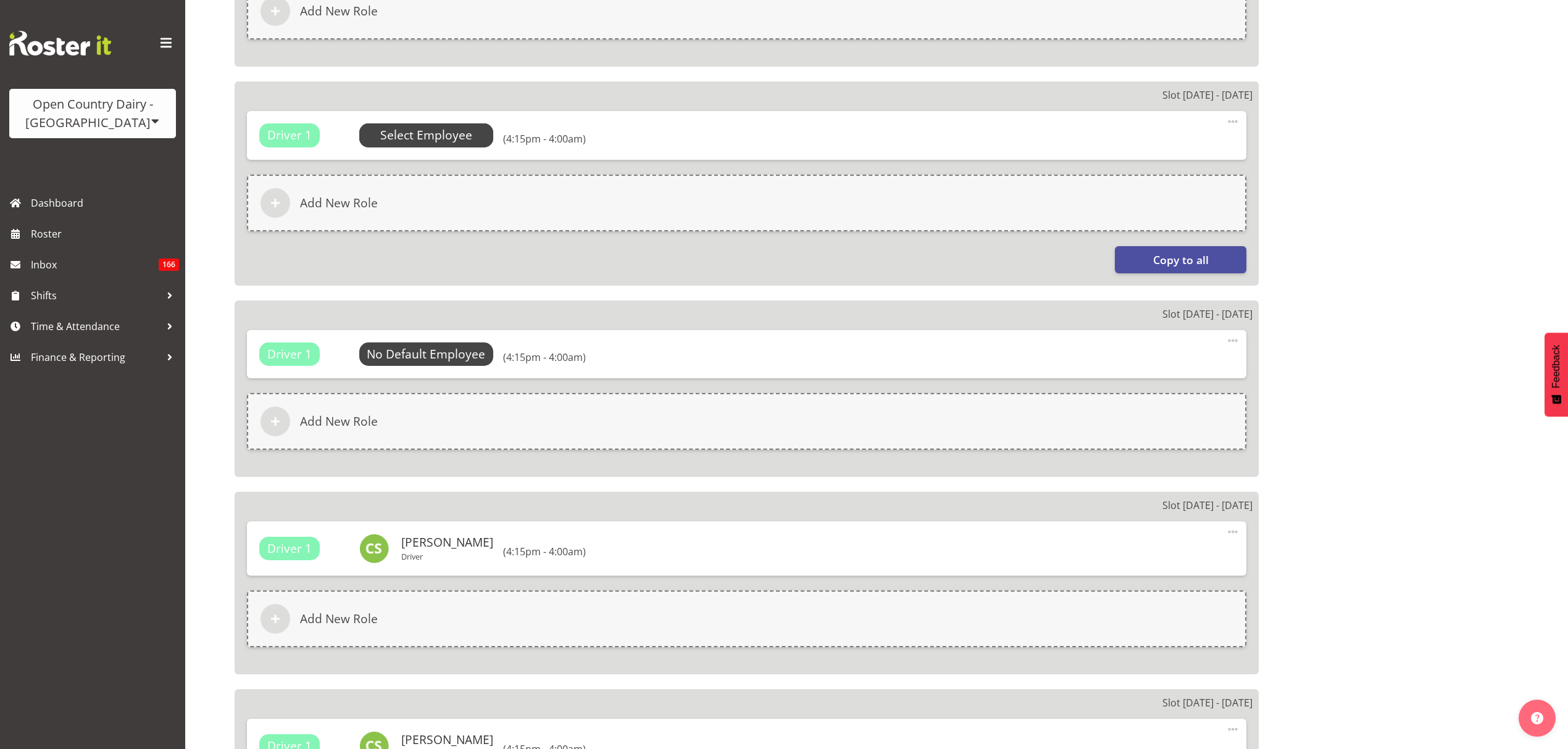
click at [431, 139] on span "Select Employee" at bounding box center [426, 136] width 92 height 18
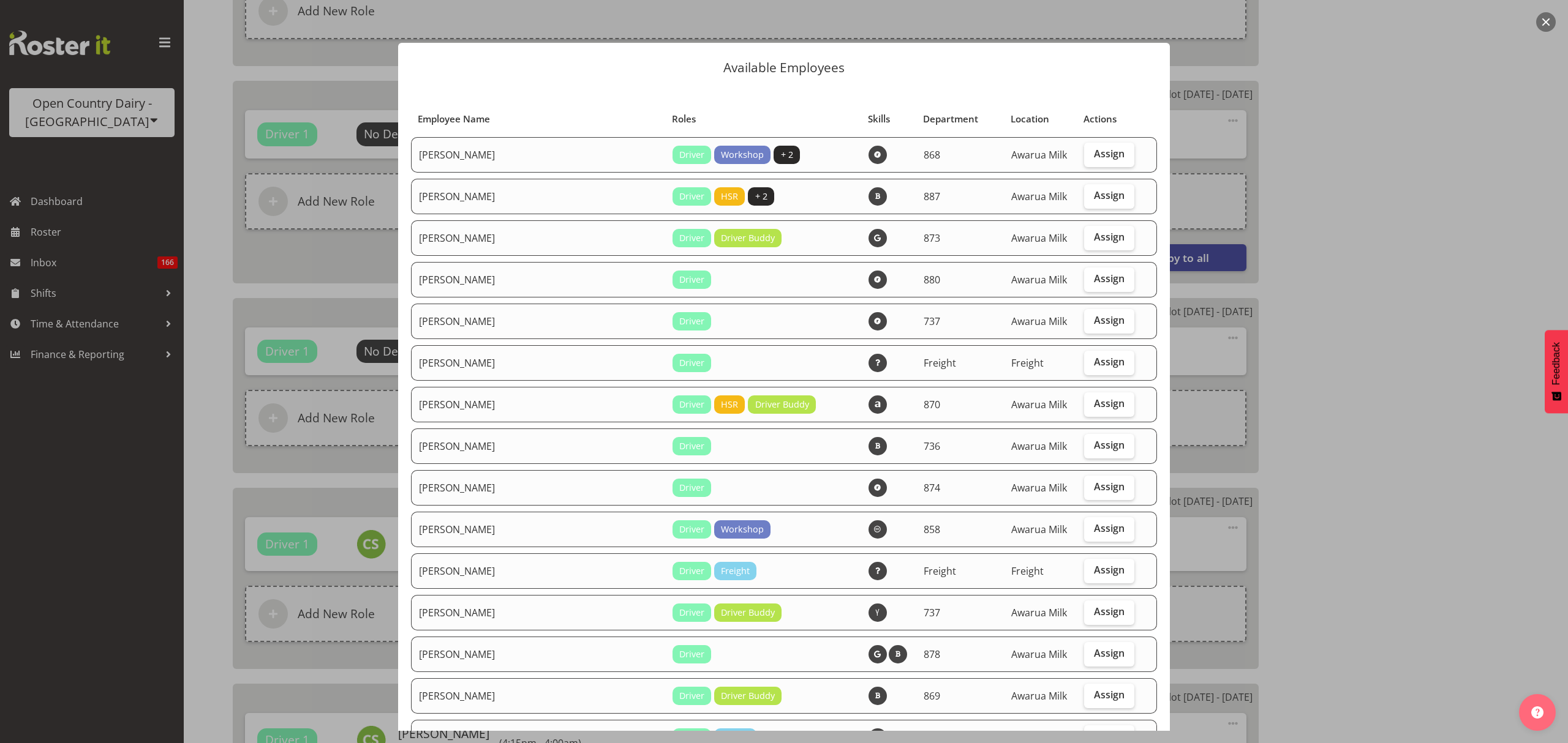
select select "909"
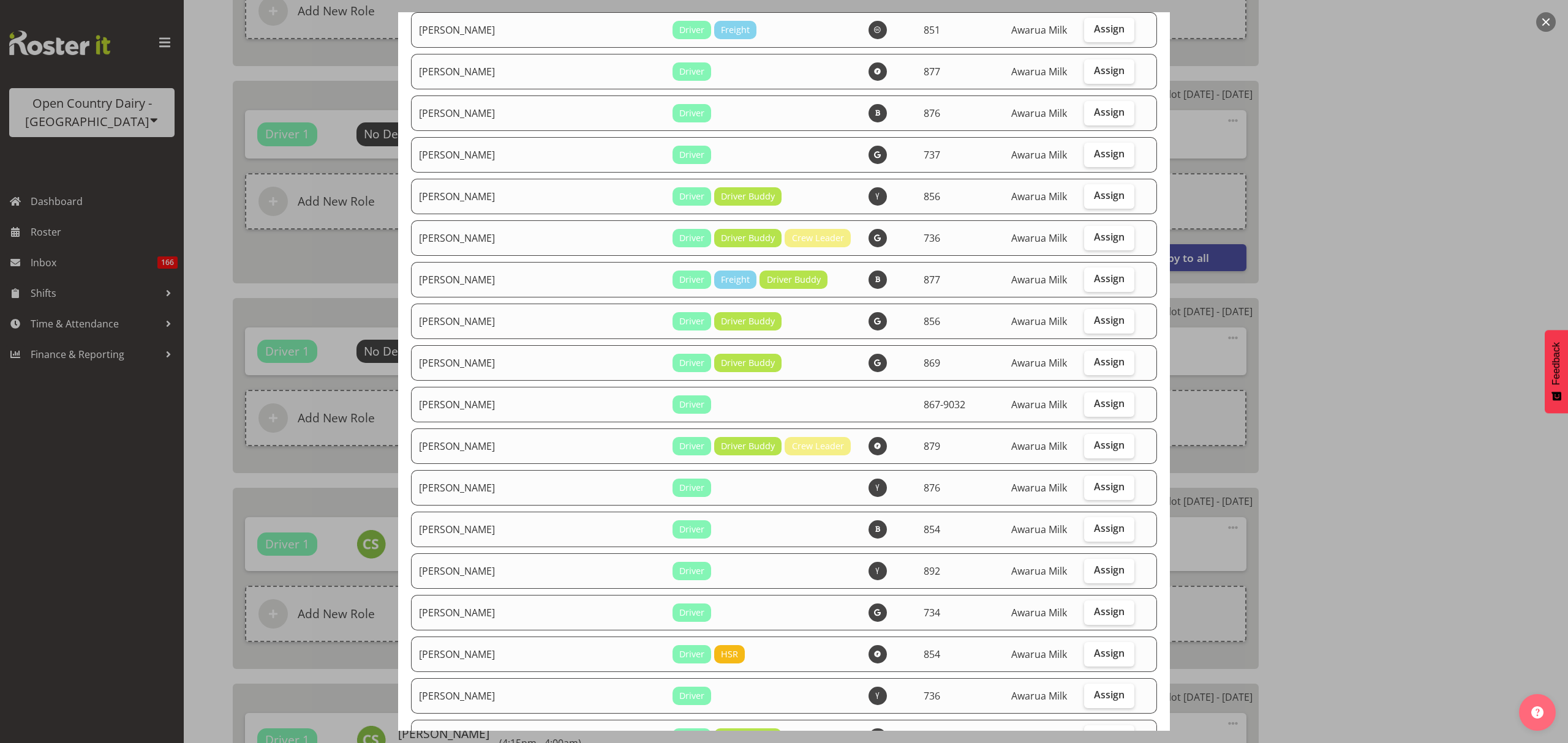
scroll to position [2367, 0]
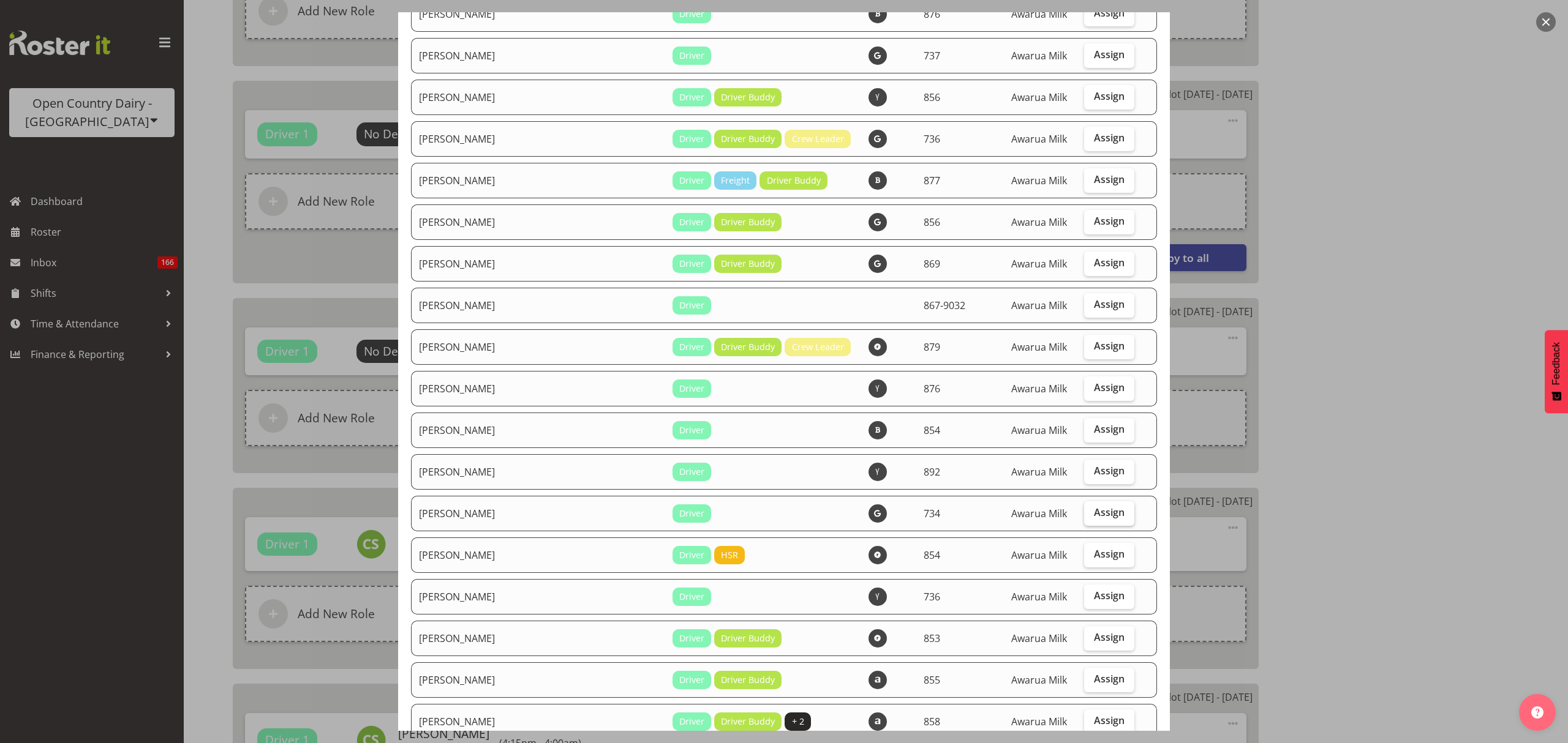
click at [1084, 501] on label "Assign" at bounding box center [1109, 514] width 50 height 24
click at [1084, 509] on input "Assign" at bounding box center [1088, 512] width 8 height 8
checkbox input "true"
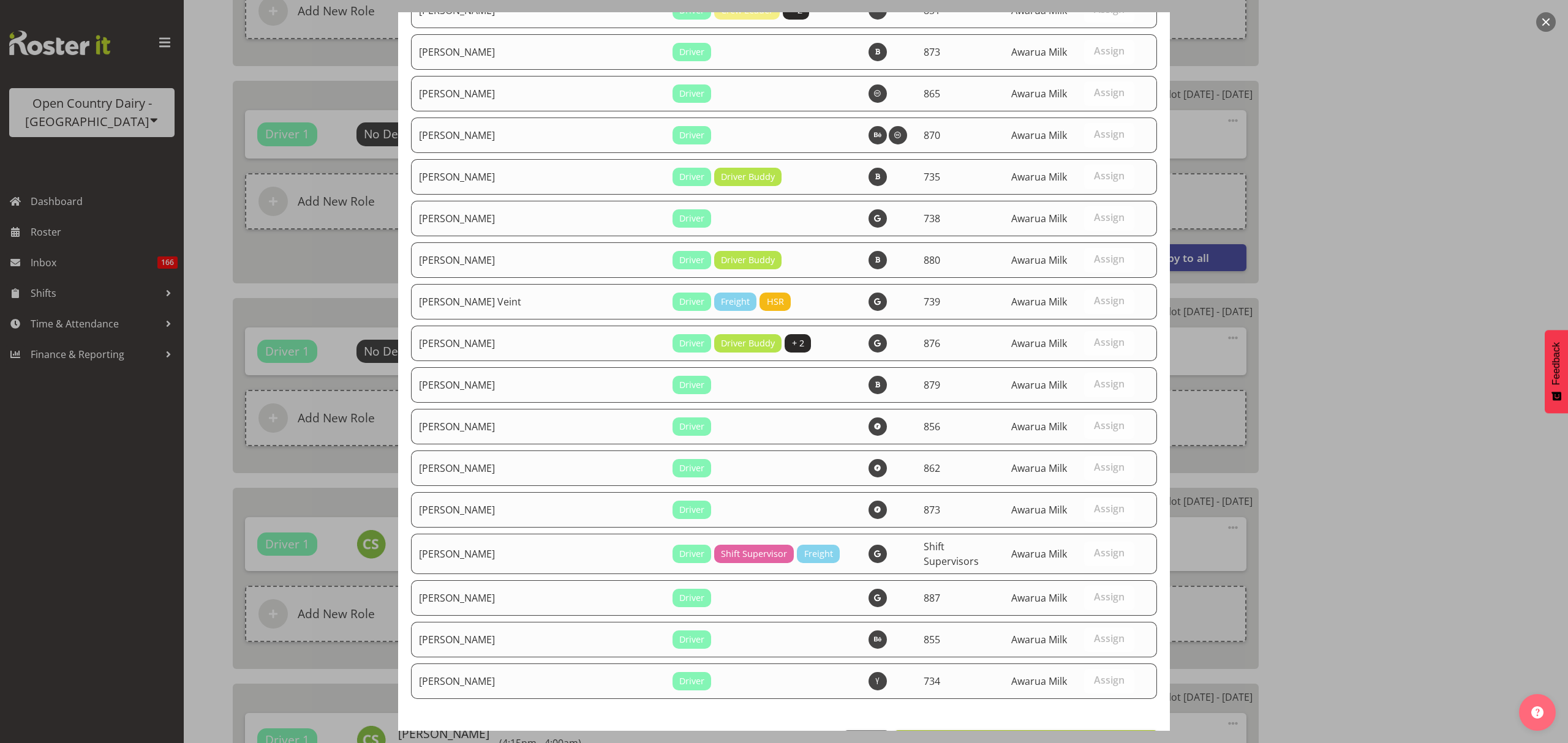
scroll to position [4222, 0]
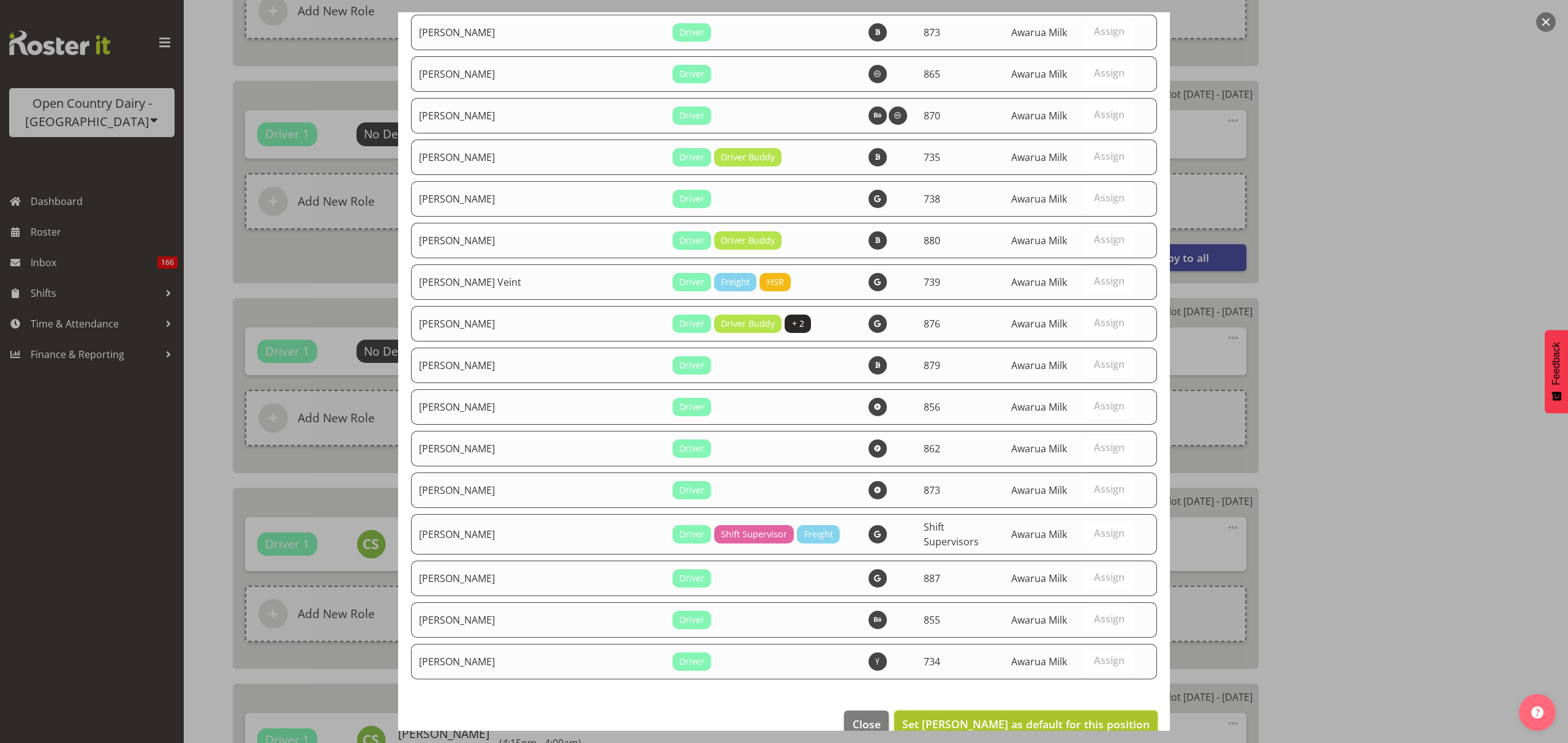
click at [1091, 711] on button "Set [PERSON_NAME] as default for this position" at bounding box center [1026, 725] width 263 height 27
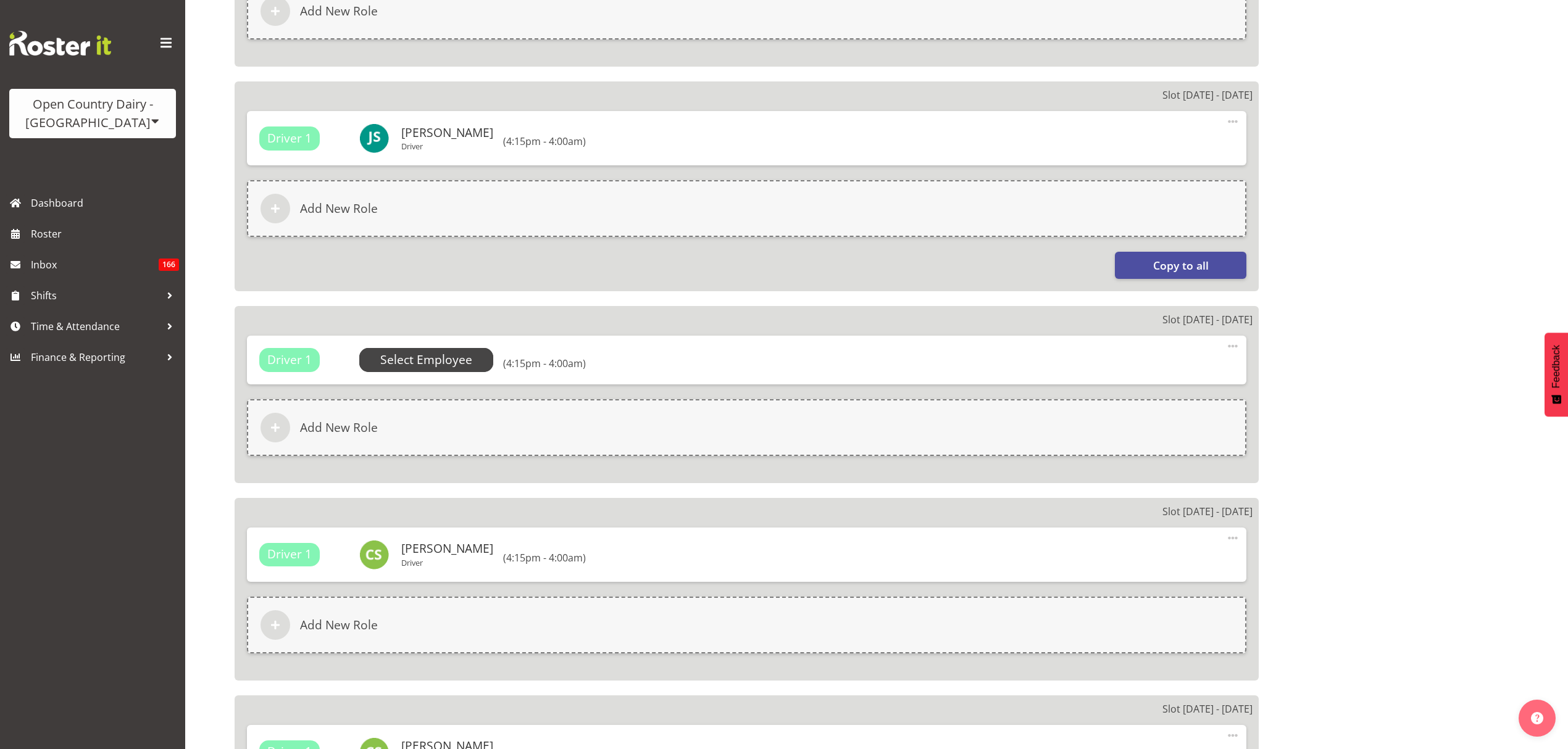
click at [470, 358] on span "Select Employee" at bounding box center [426, 360] width 134 height 24
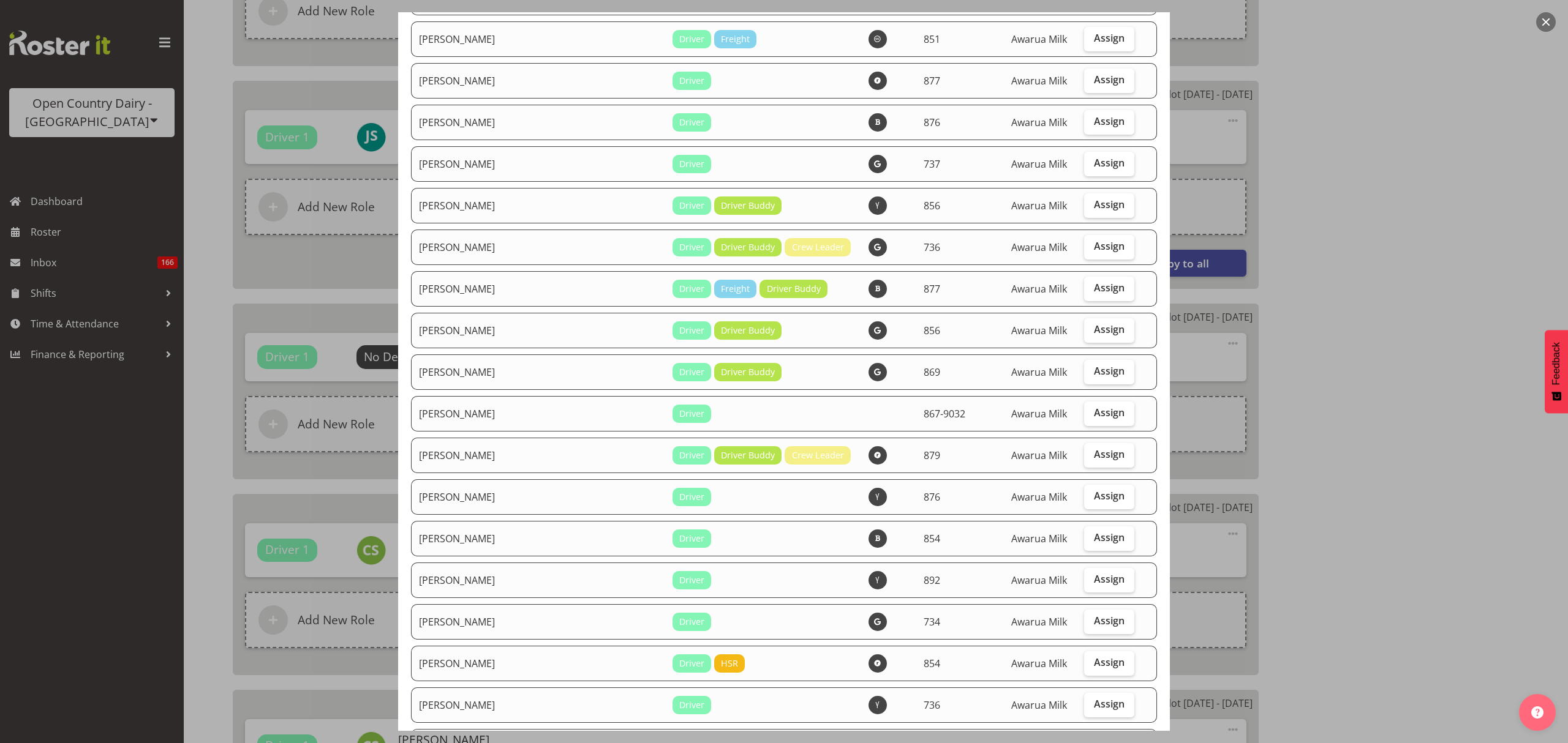
scroll to position [2286, 0]
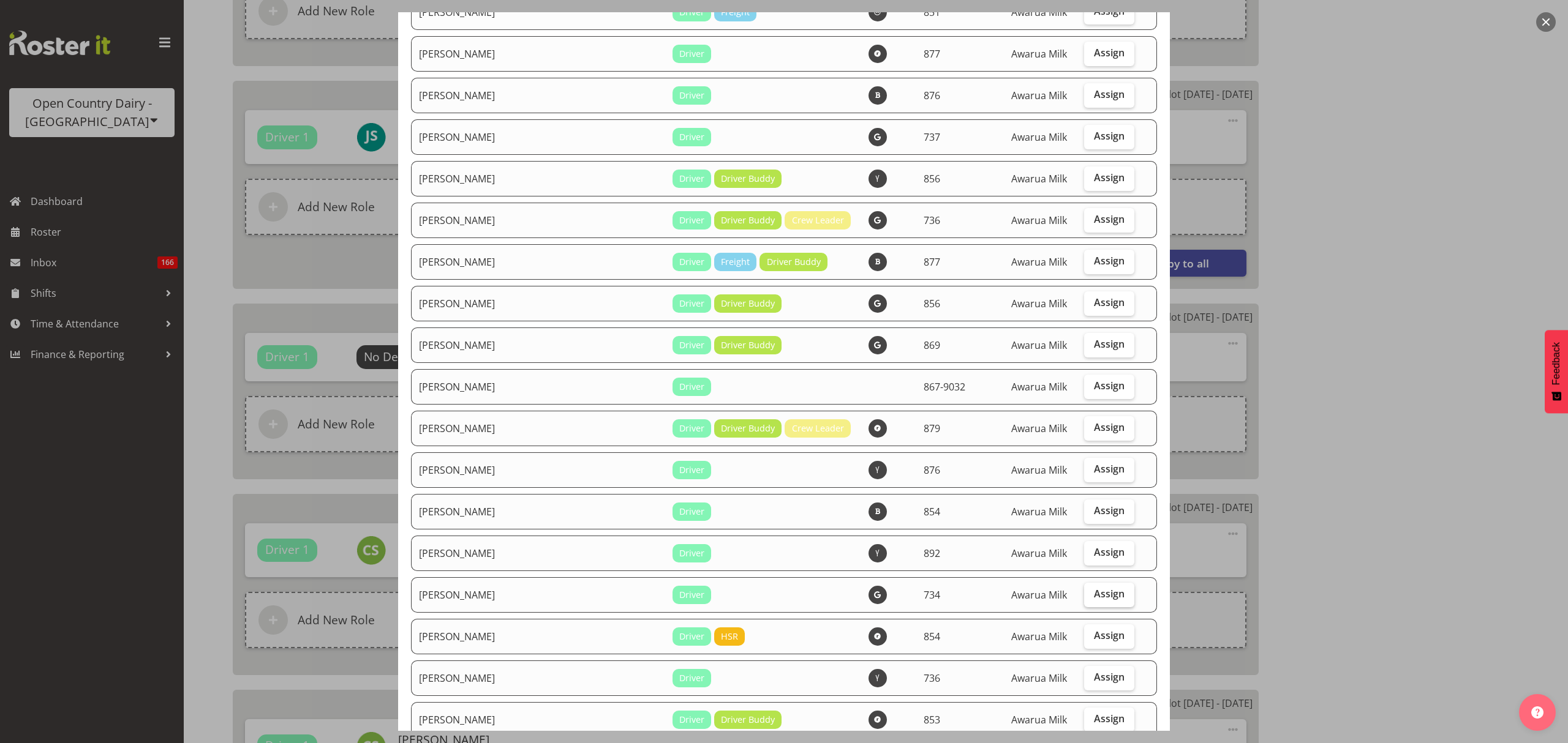
click at [1093, 583] on label "Assign" at bounding box center [1109, 595] width 50 height 24
click at [1092, 590] on input "Assign" at bounding box center [1088, 594] width 8 height 8
checkbox input "true"
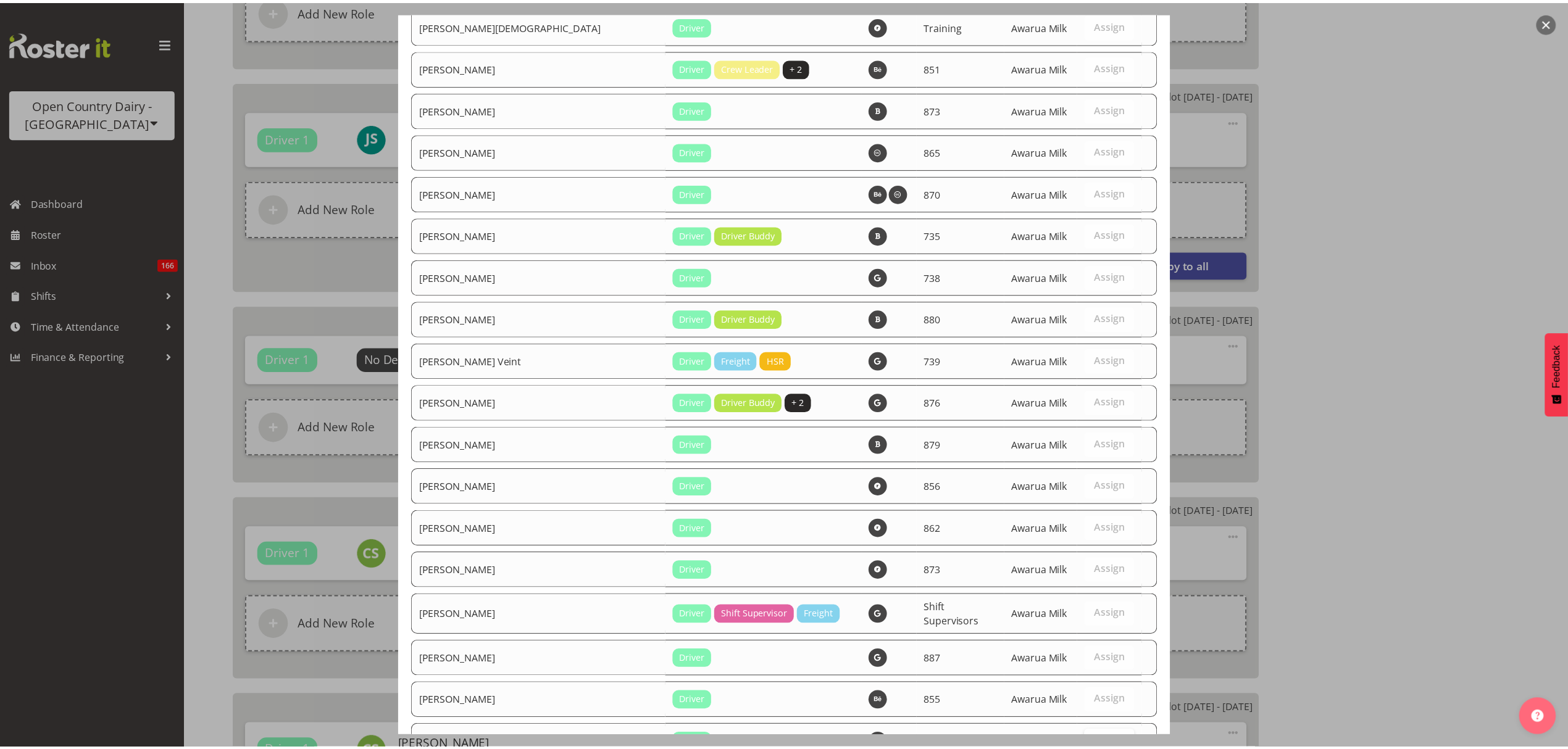
scroll to position [4256, 0]
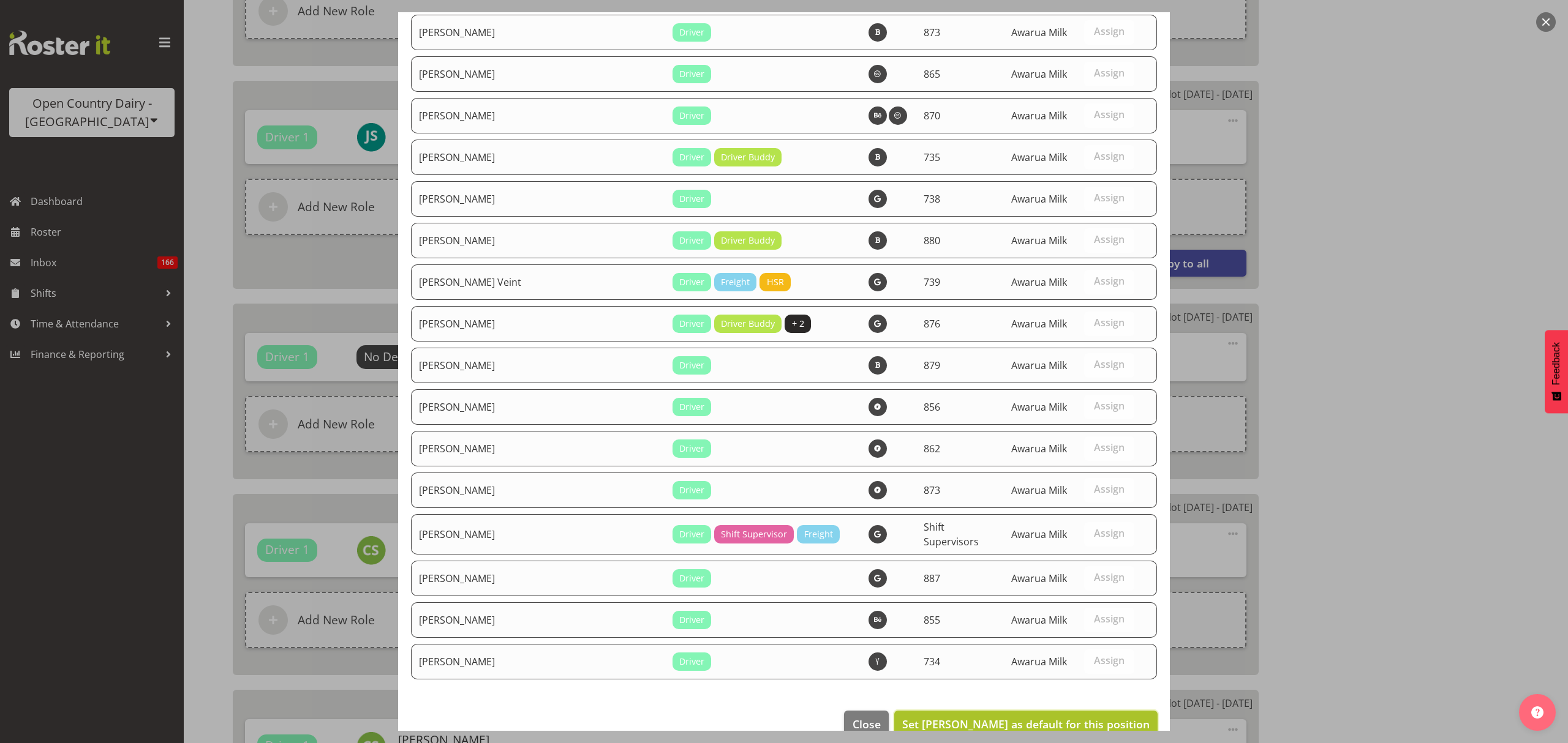
click at [1102, 717] on span "Set [PERSON_NAME] as default for this position" at bounding box center [1026, 724] width 247 height 15
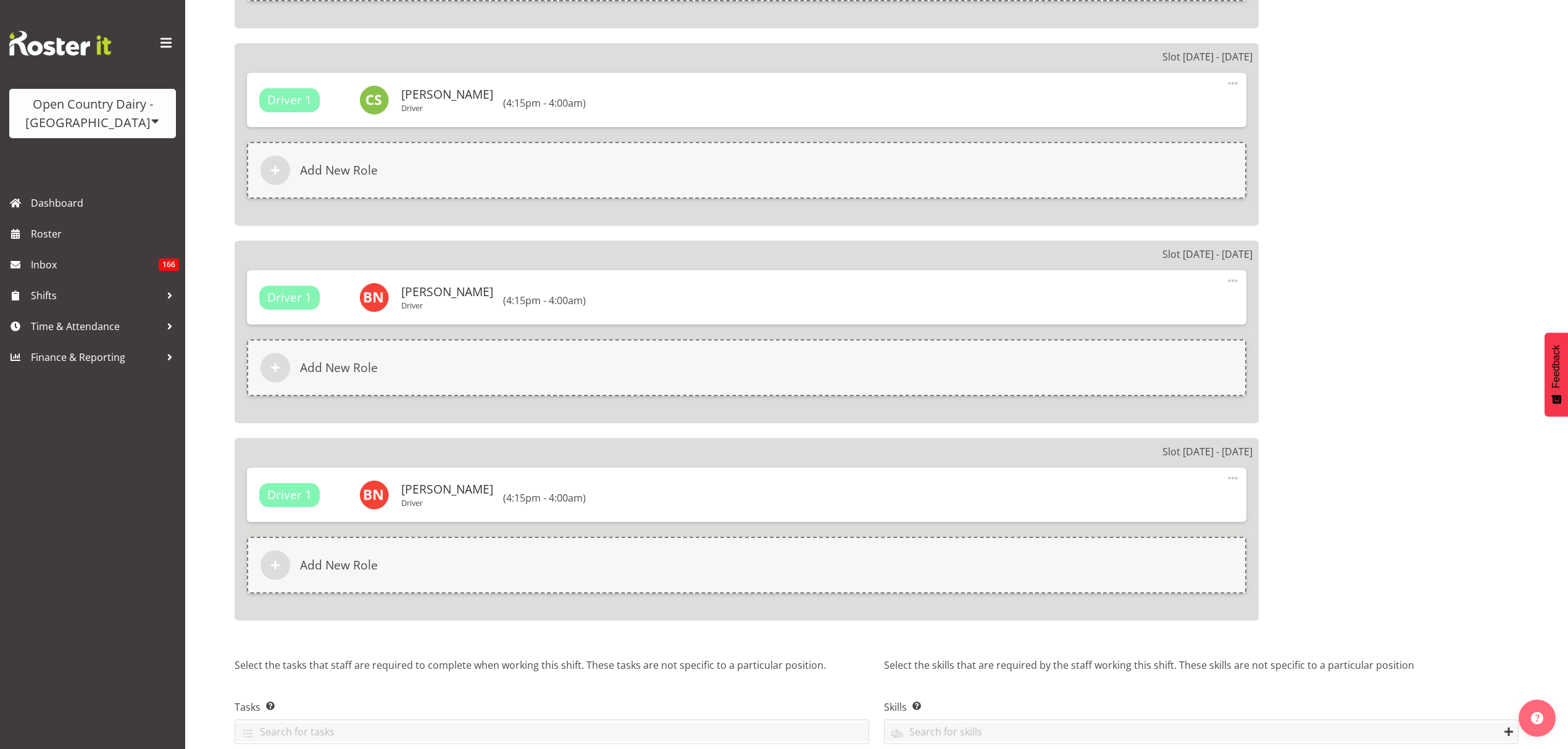
scroll to position [1842, 0]
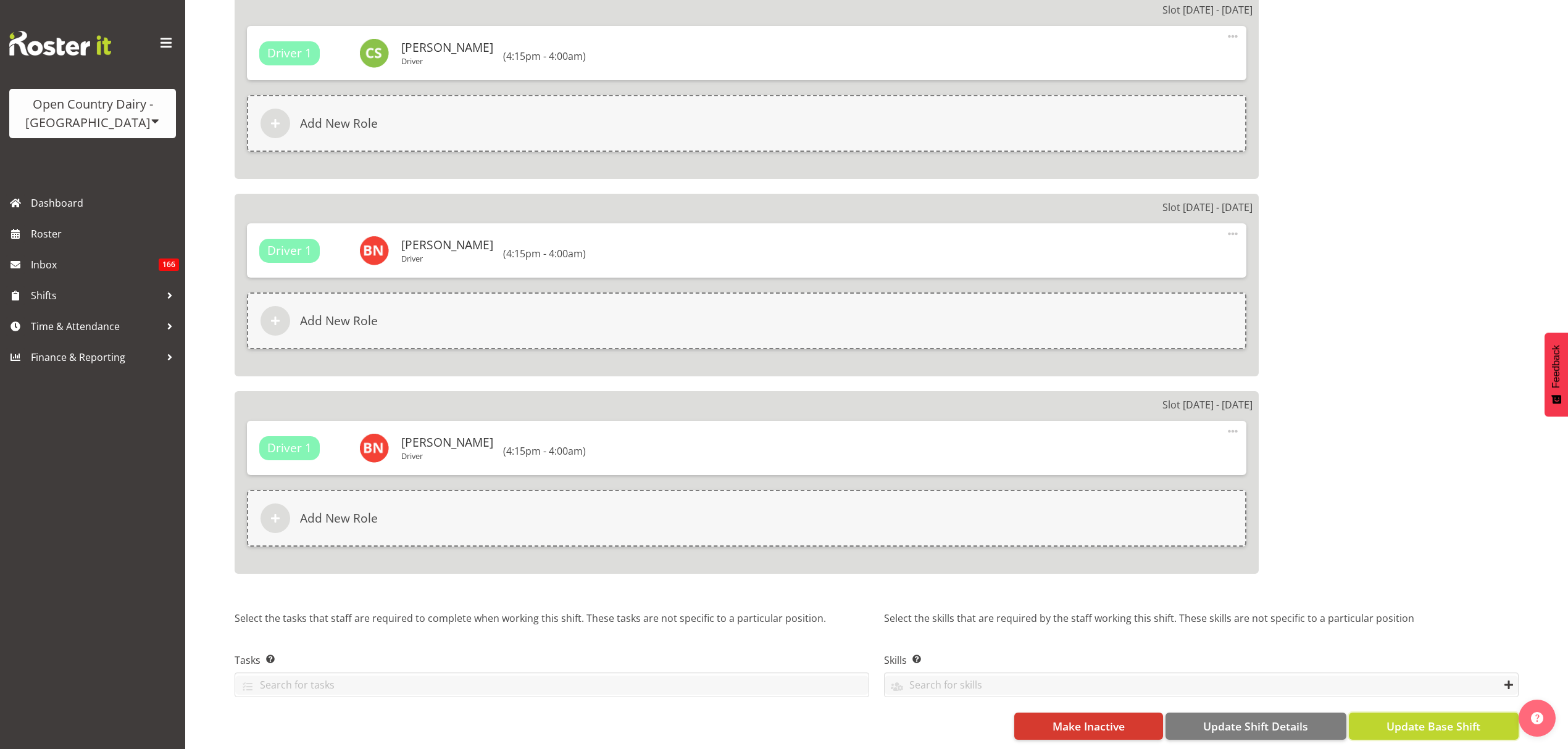
click at [1403, 718] on span "Update Base Shift" at bounding box center [1434, 726] width 94 height 16
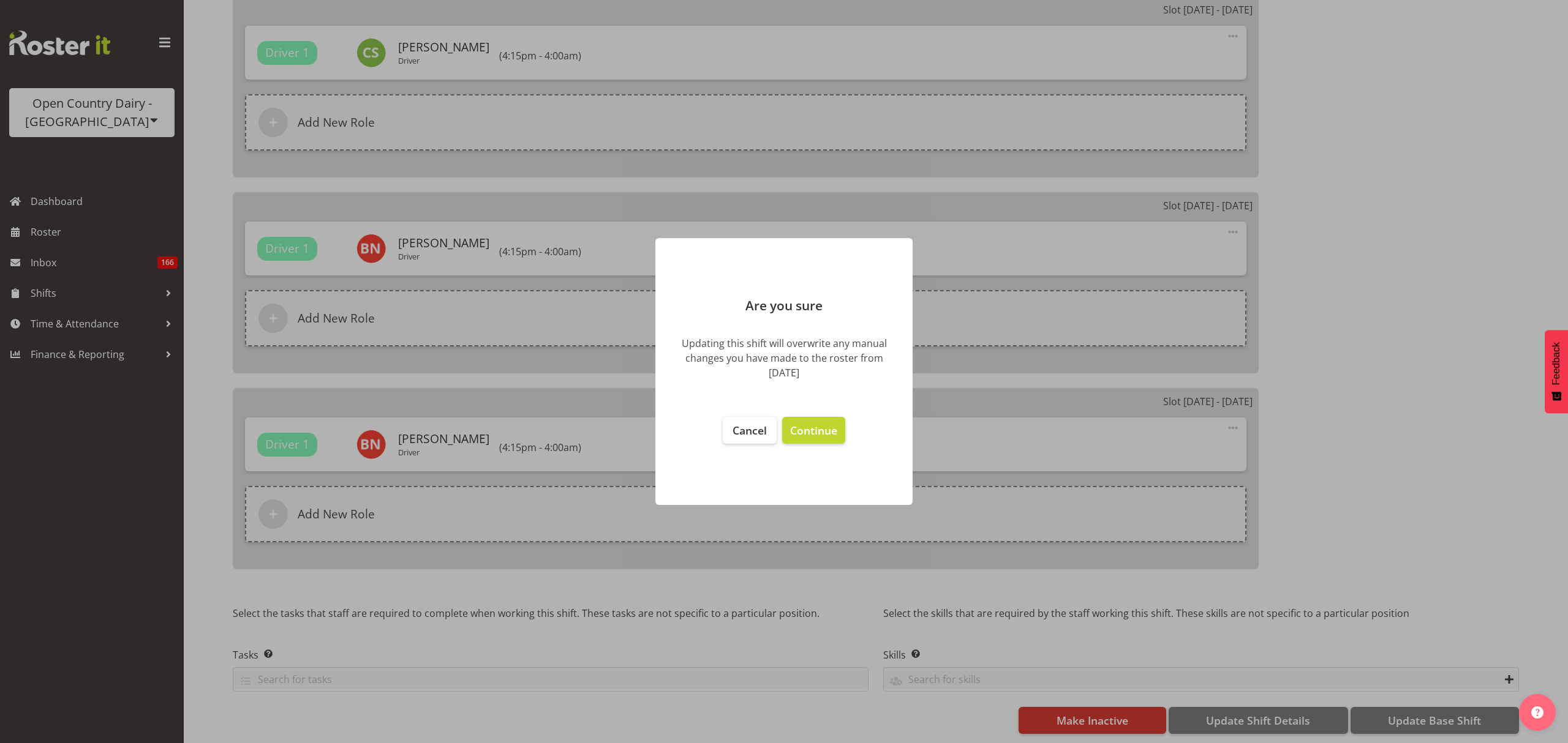
click at [757, 445] on footer "Cancel Continue" at bounding box center [784, 455] width 258 height 101
click at [753, 433] on span "Cancel" at bounding box center [750, 430] width 34 height 15
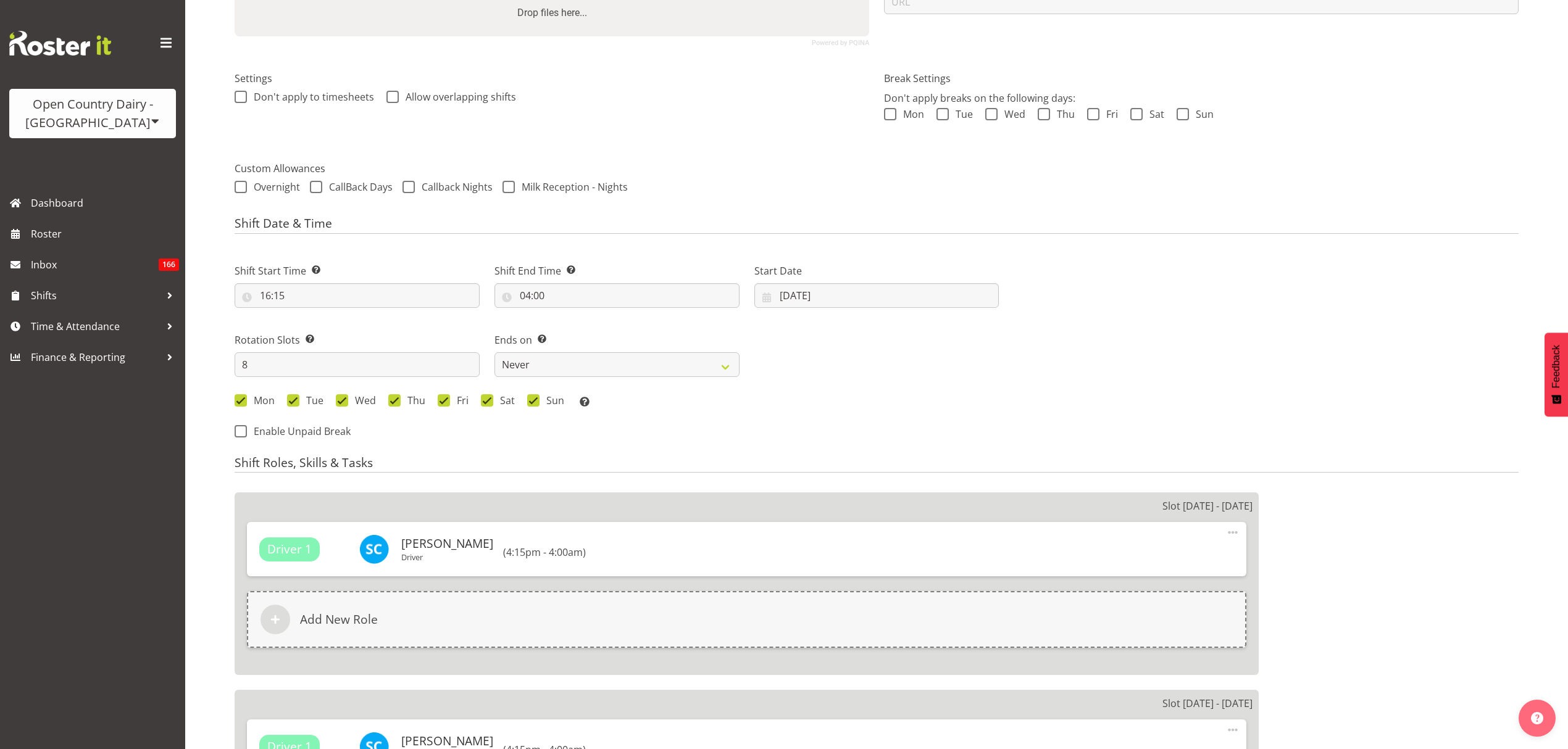
scroll to position [329, 0]
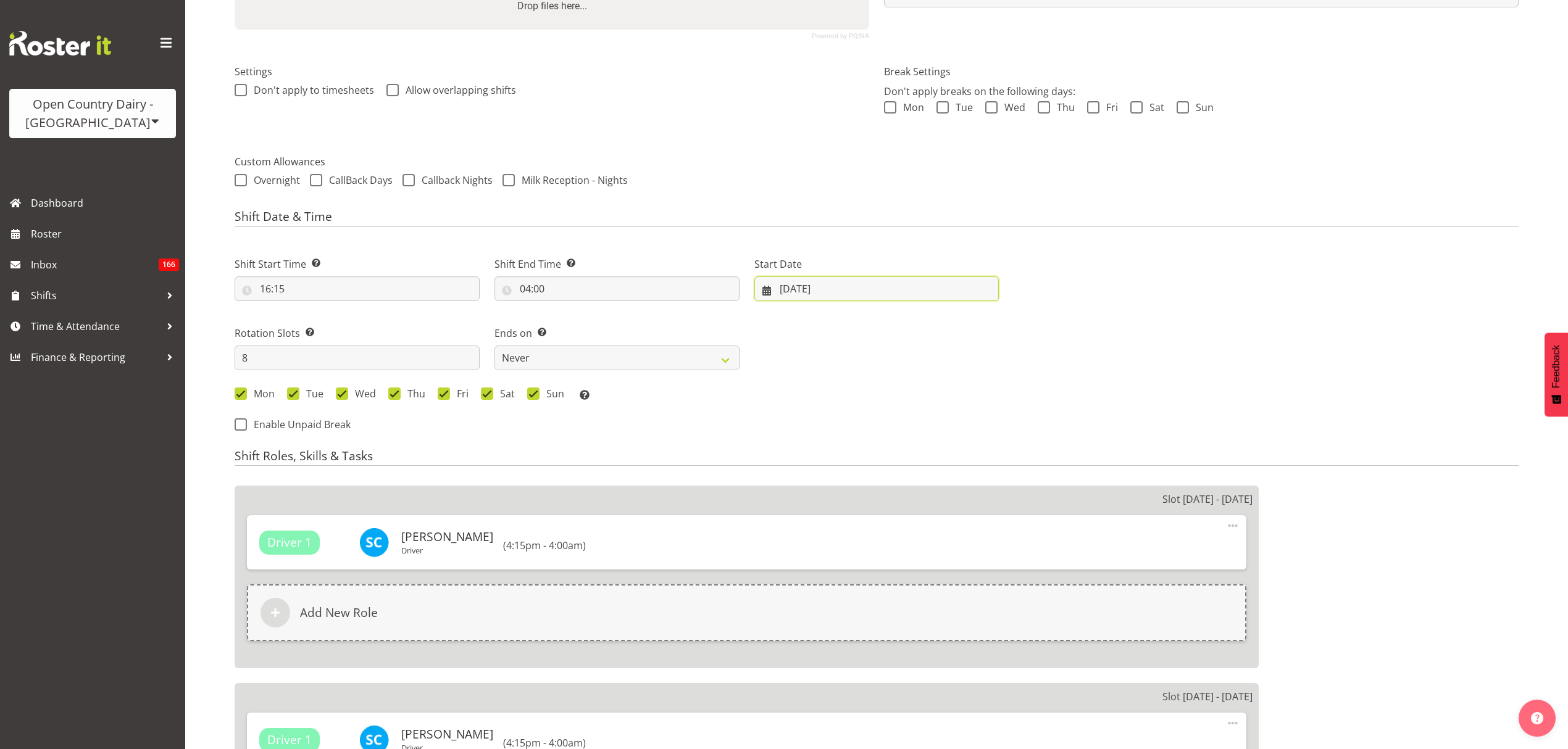
click at [875, 299] on input "24/08/2025" at bounding box center [877, 288] width 245 height 24
click at [965, 326] on link at bounding box center [954, 324] width 31 height 24
select select "8"
click at [808, 487] on link "29" at bounding box center [817, 482] width 24 height 23
type input "29/09/2025"
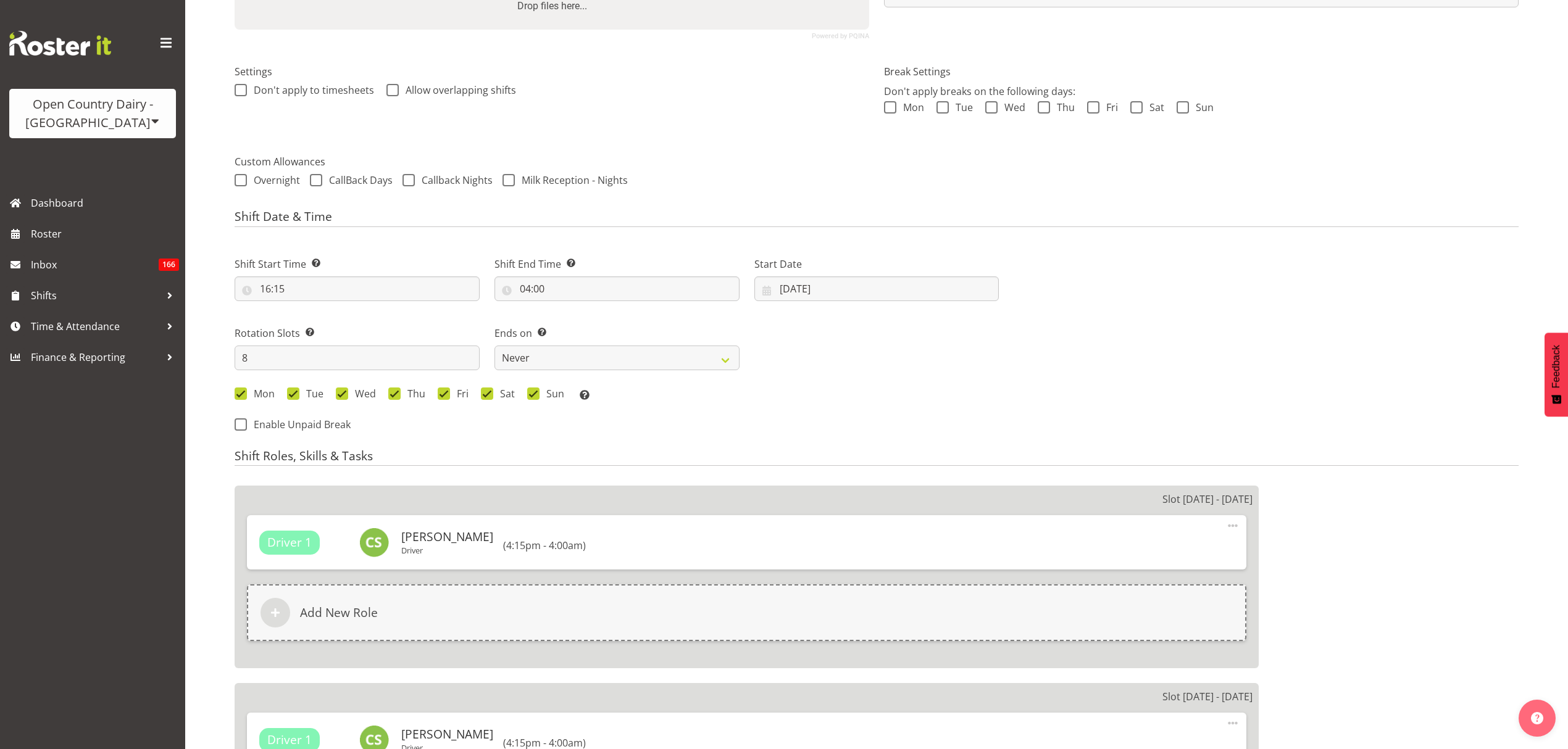
click at [945, 406] on div "Mon Tue Wed Thu Fri Sat Sun Select the days of the week you wish to create this…" at bounding box center [617, 394] width 780 height 33
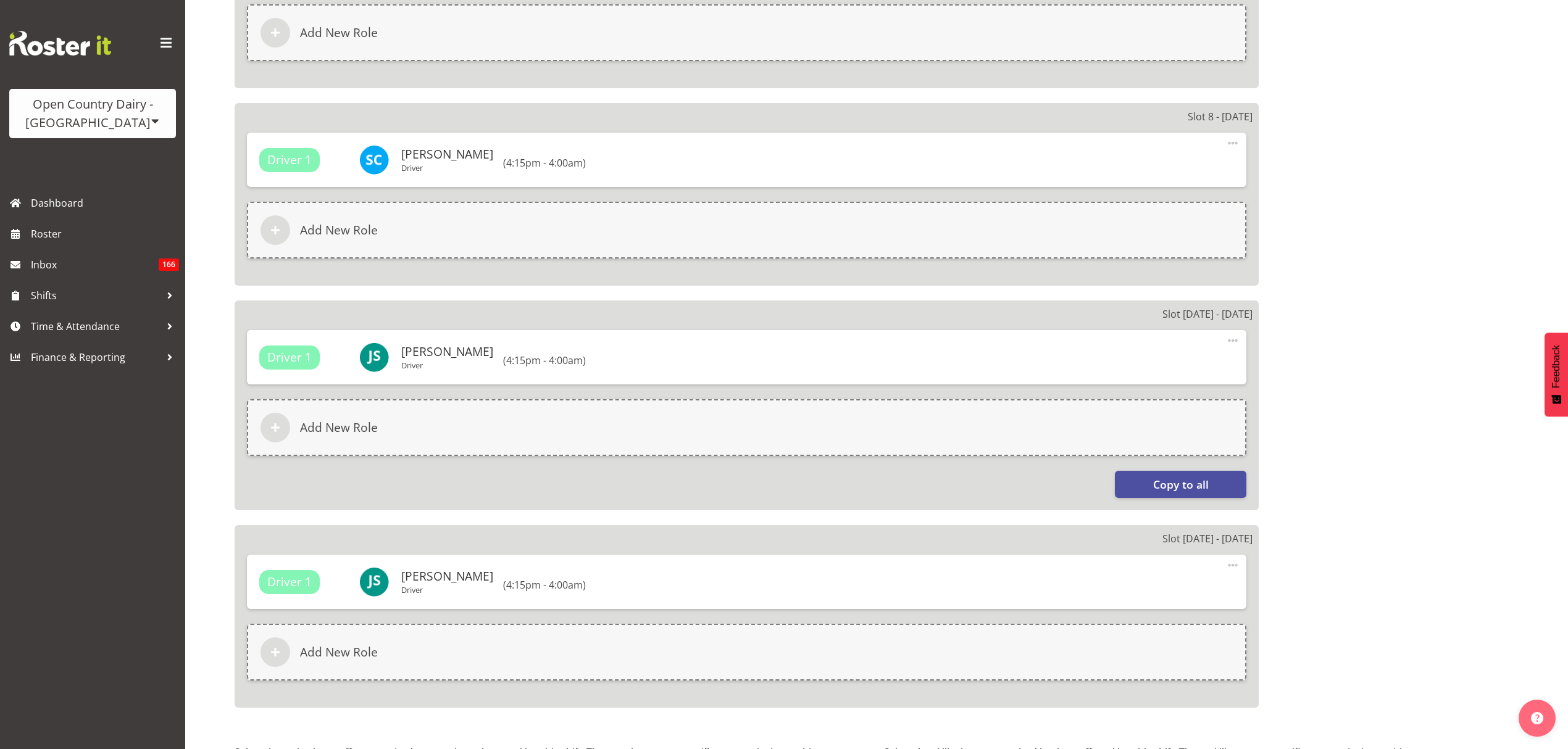
scroll to position [1842, 0]
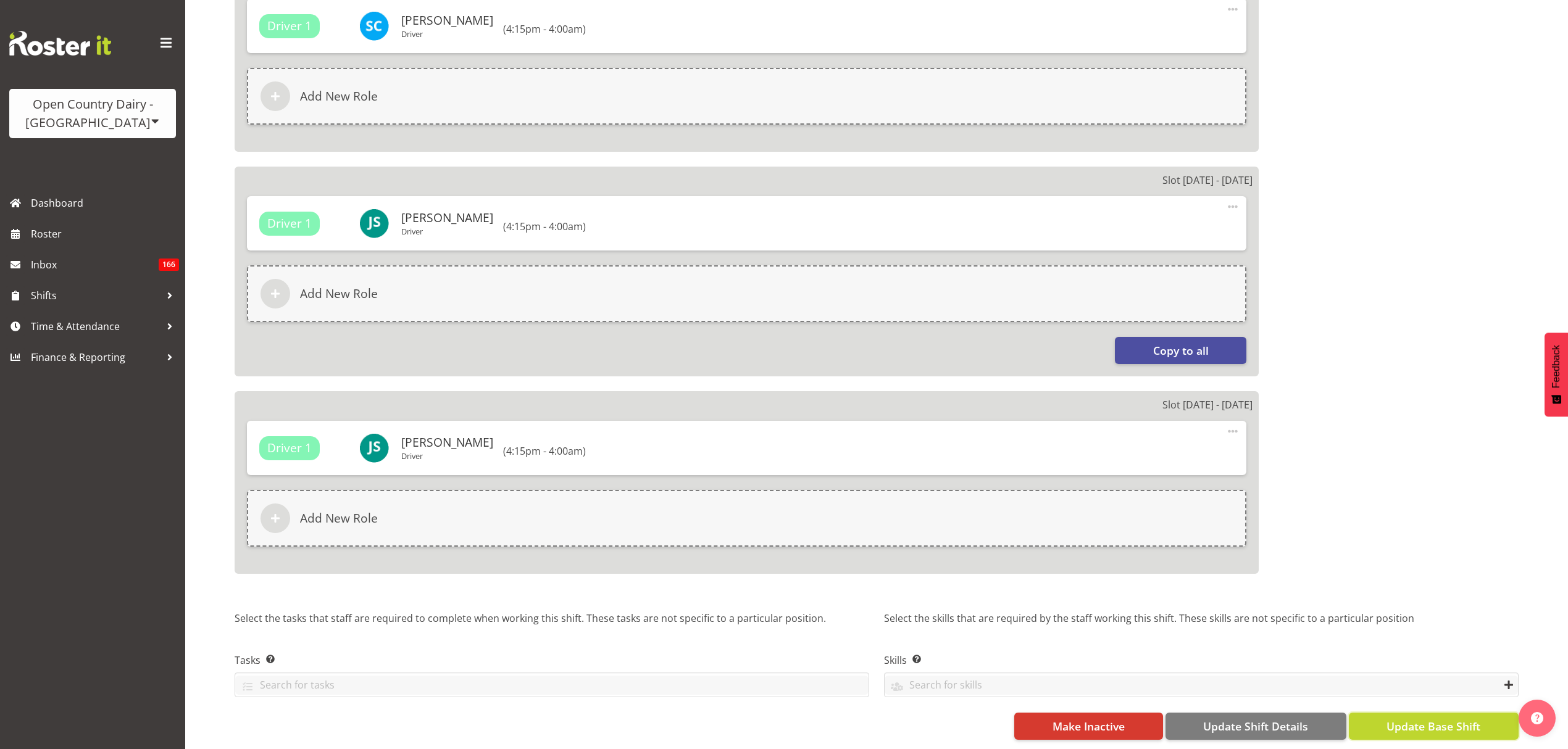
click at [1428, 718] on span "Update Base Shift" at bounding box center [1434, 726] width 94 height 16
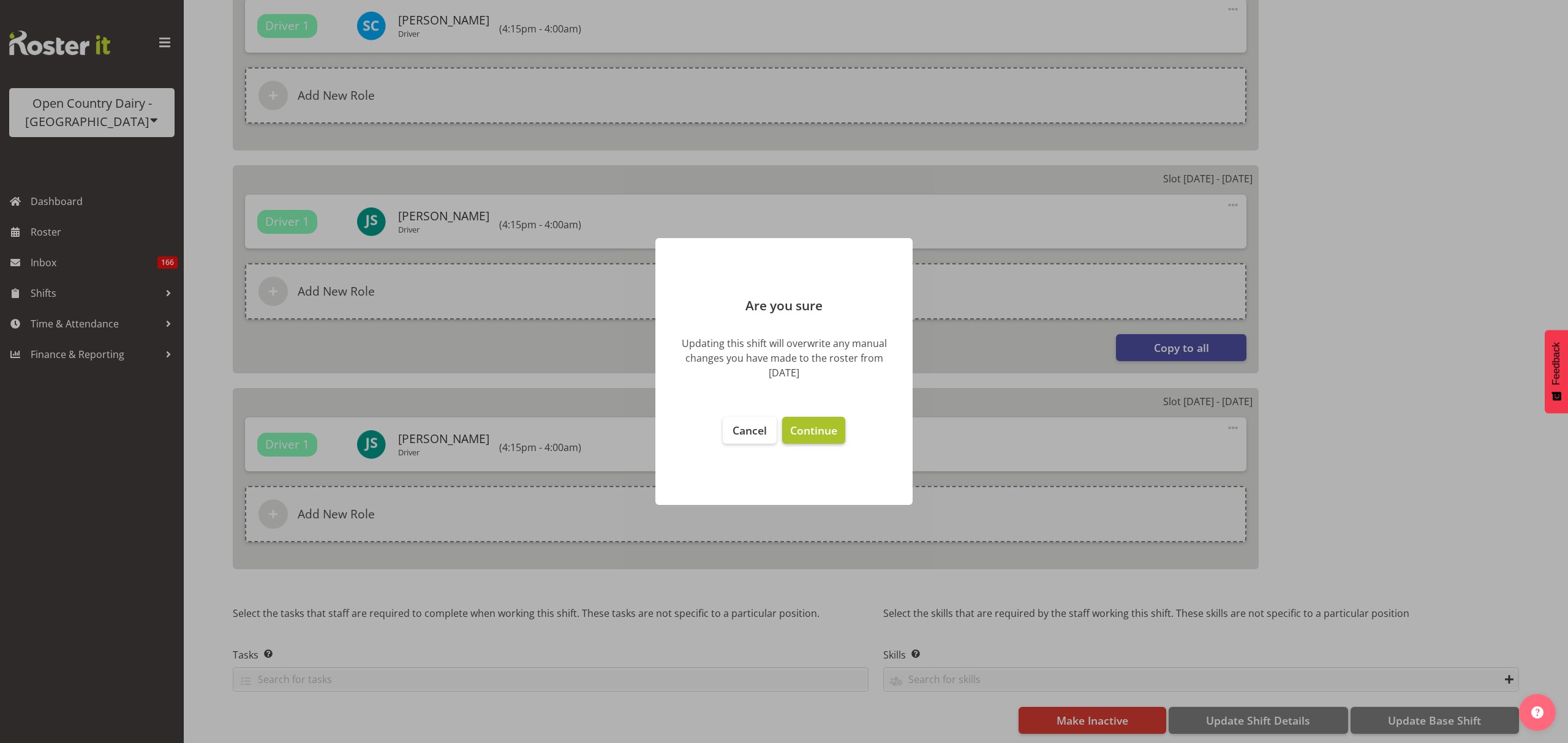
click at [821, 429] on span "Continue" at bounding box center [813, 430] width 47 height 15
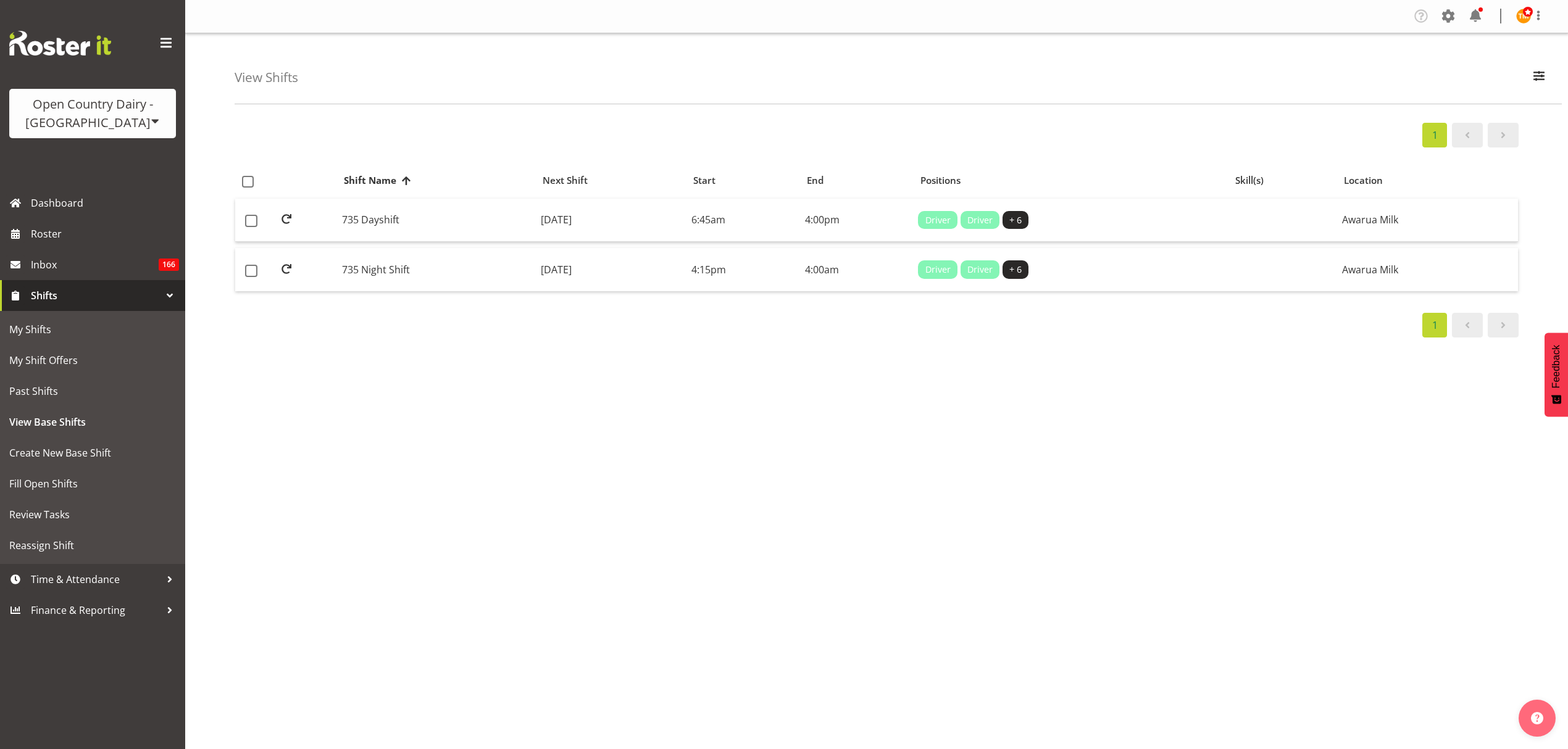
click at [531, 107] on div "View Shifts Search 735 All Locations Awarua Milk Awarua Office Freight Horotiu …" at bounding box center [877, 321] width 1383 height 574
